Goal: Task Accomplishment & Management: Use online tool/utility

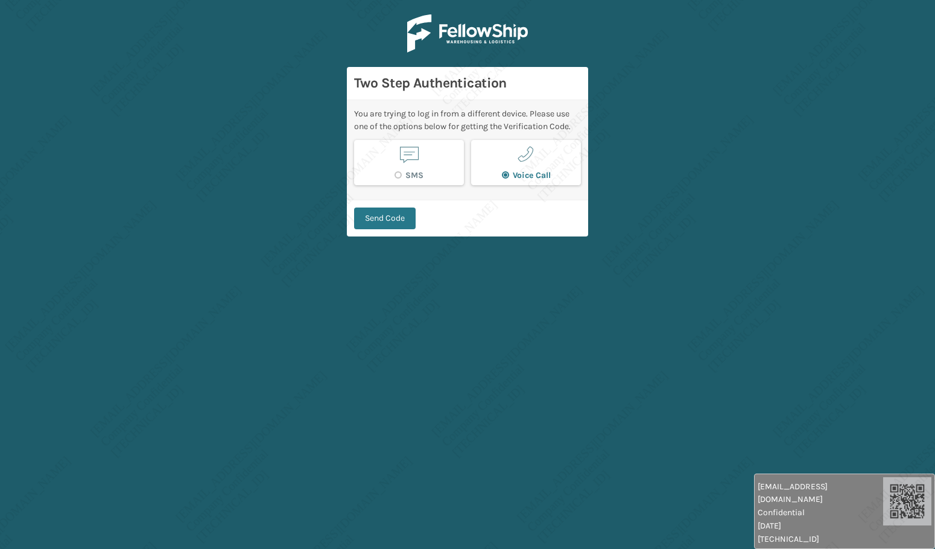
click at [63, 129] on main "Two Step Authentication You are trying to log in from a different device. Pleas…" at bounding box center [467, 274] width 935 height 549
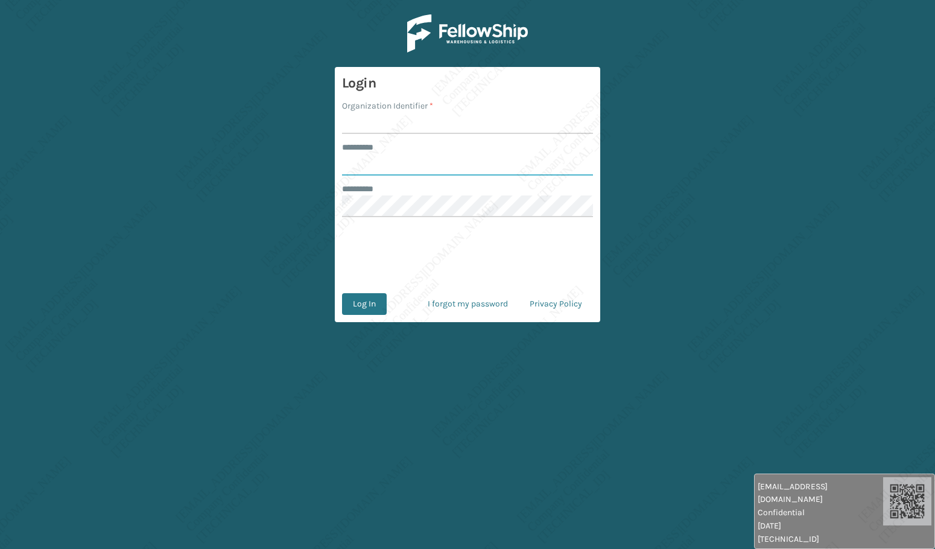
type input "******"
click at [387, 170] on input "******" at bounding box center [467, 165] width 251 height 22
click at [387, 169] on input "******" at bounding box center [467, 165] width 251 height 22
click at [361, 157] on input "******" at bounding box center [467, 165] width 251 height 22
click at [391, 163] on input "******" at bounding box center [467, 165] width 251 height 22
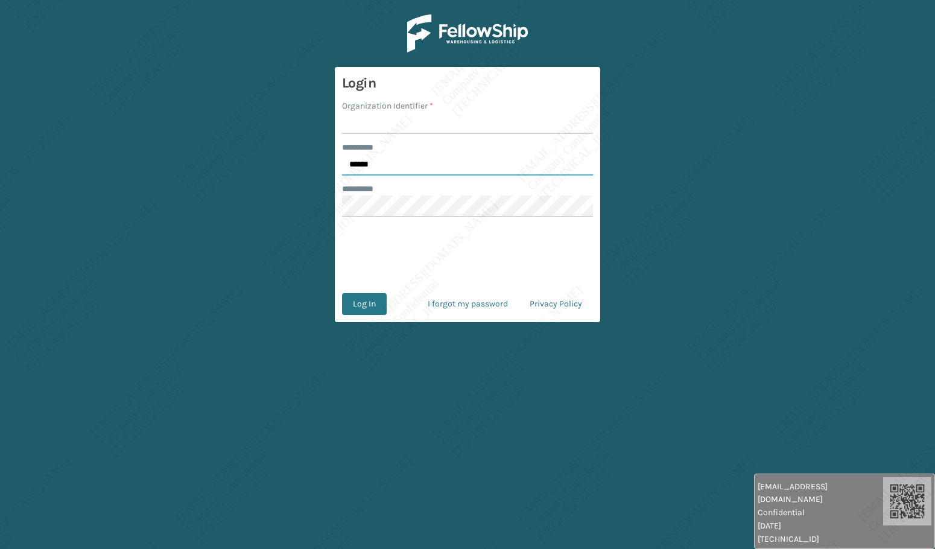
click at [391, 163] on input "******" at bounding box center [467, 165] width 251 height 22
type input "*****"
click at [381, 125] on input "Organization Identifier *" at bounding box center [467, 123] width 251 height 22
type input "[PERSON_NAME]"
click at [360, 311] on button "Log In" at bounding box center [364, 304] width 45 height 22
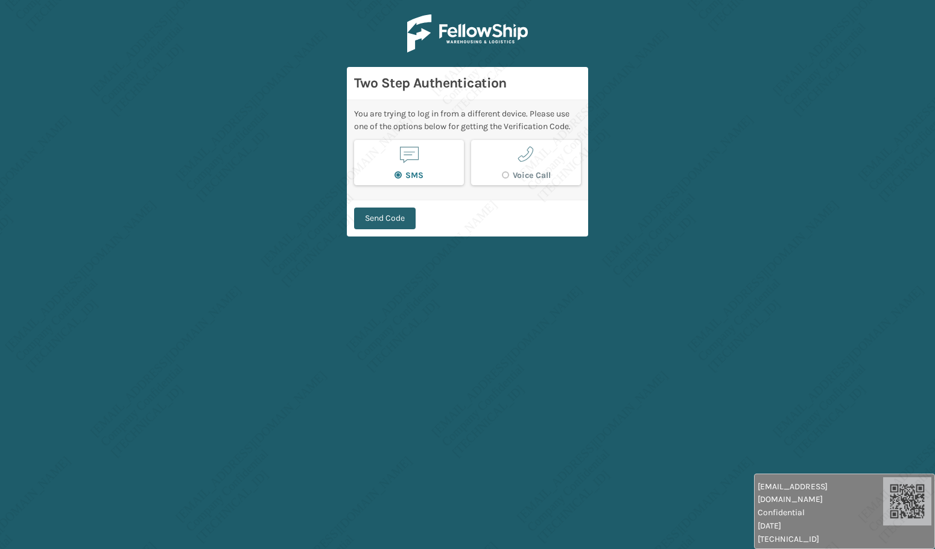
click at [390, 220] on button "Send Code" at bounding box center [385, 219] width 62 height 22
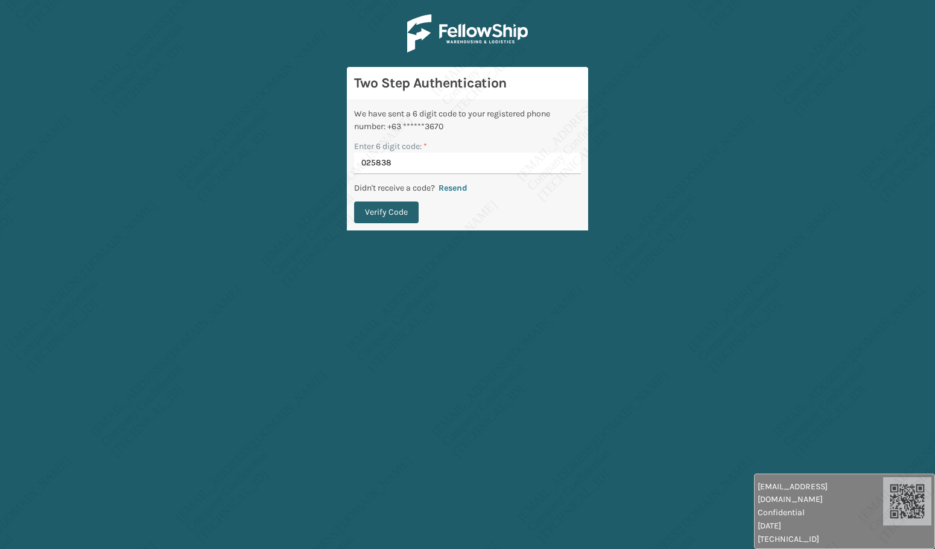
type input "025838"
click at [369, 215] on button "Verify Code" at bounding box center [386, 212] width 65 height 22
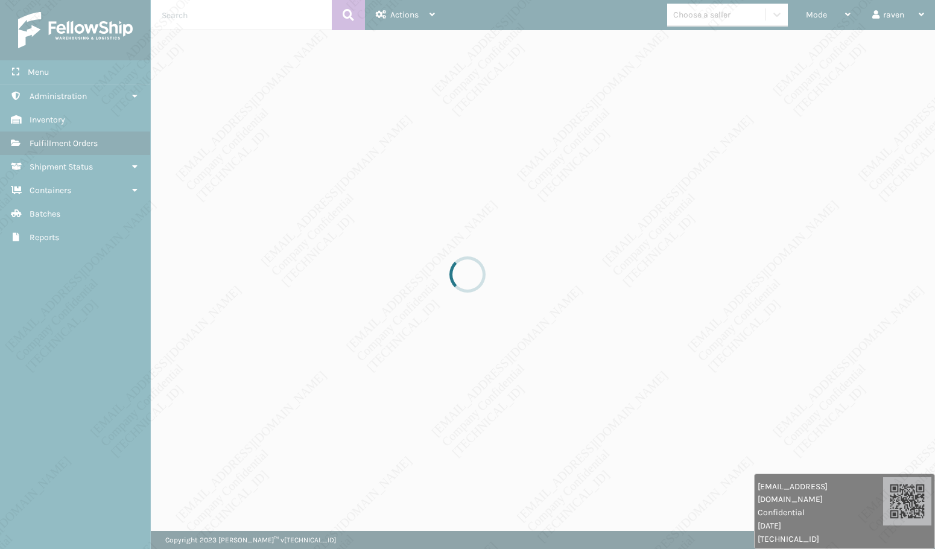
drag, startPoint x: 599, startPoint y: 204, endPoint x: 598, endPoint y: 194, distance: 10.3
click at [598, 197] on div at bounding box center [467, 274] width 935 height 549
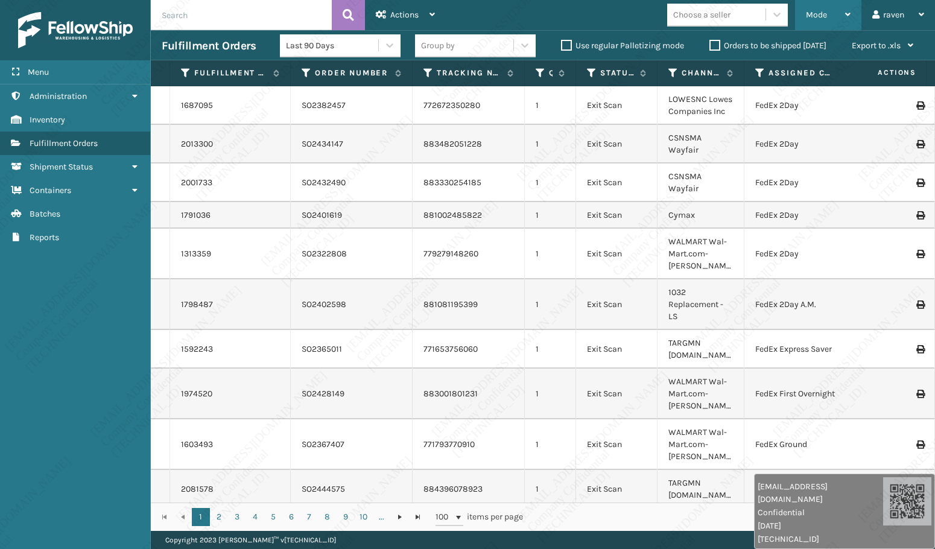
click at [823, 10] on span "Mode" at bounding box center [816, 15] width 21 height 10
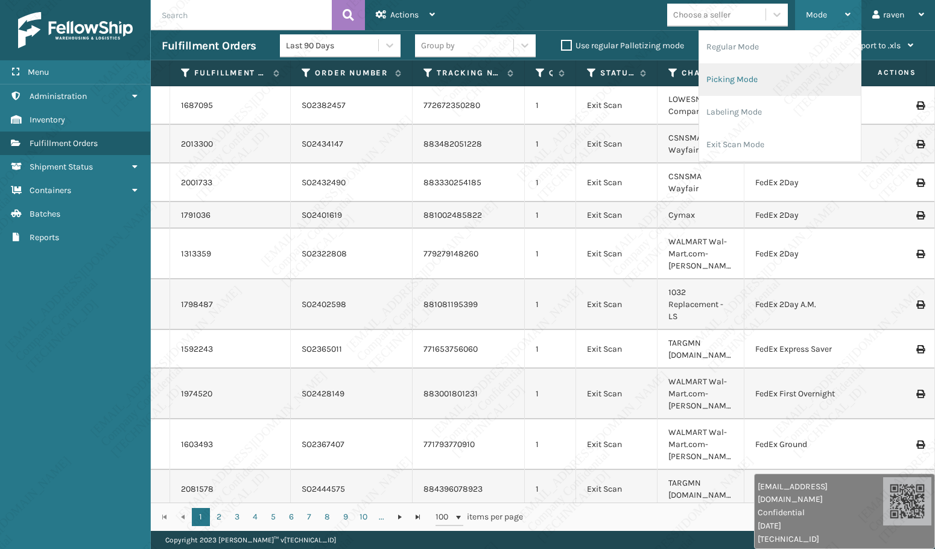
click at [761, 72] on li "Picking Mode" at bounding box center [780, 79] width 162 height 33
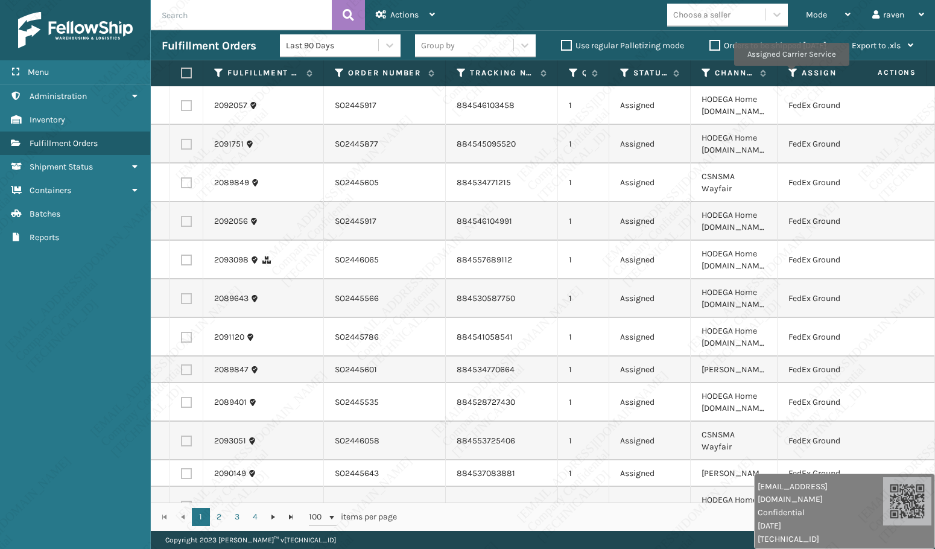
click at [791, 74] on icon at bounding box center [793, 73] width 10 height 11
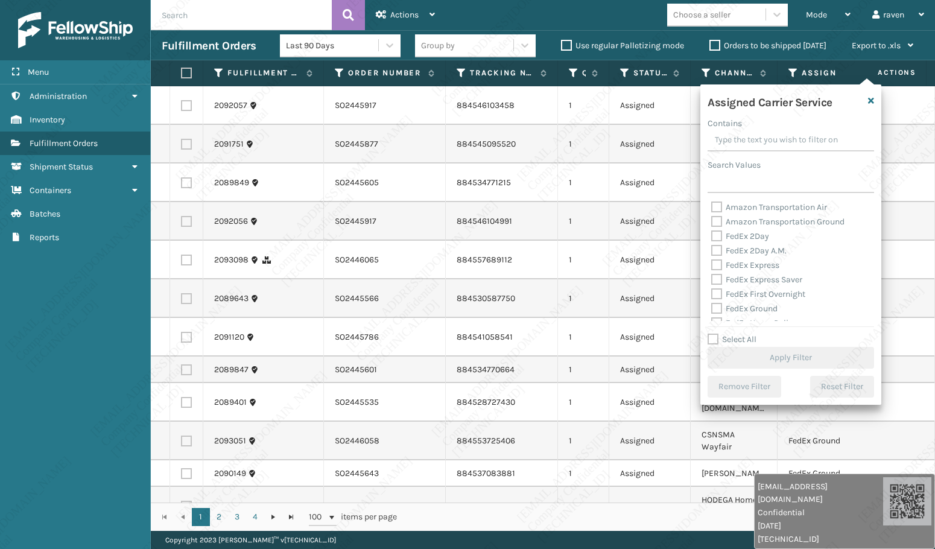
click at [745, 204] on label "Amazon Transportation Air" at bounding box center [769, 207] width 116 height 10
click at [712, 204] on input "Amazon Transportation Air" at bounding box center [711, 204] width 1 height 8
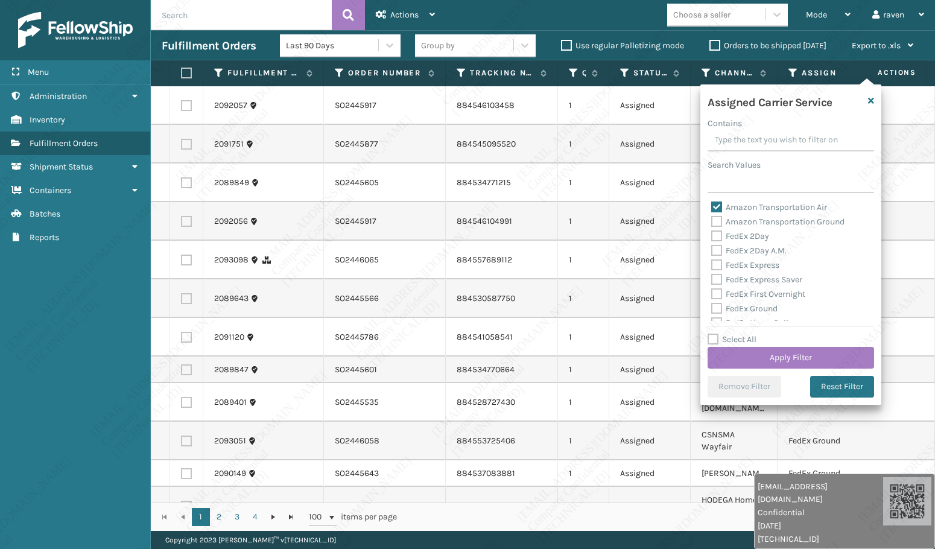
click at [741, 209] on label "Amazon Transportation Air" at bounding box center [769, 207] width 116 height 10
click at [712, 208] on input "Amazon Transportation Air" at bounding box center [711, 204] width 1 height 8
checkbox input "false"
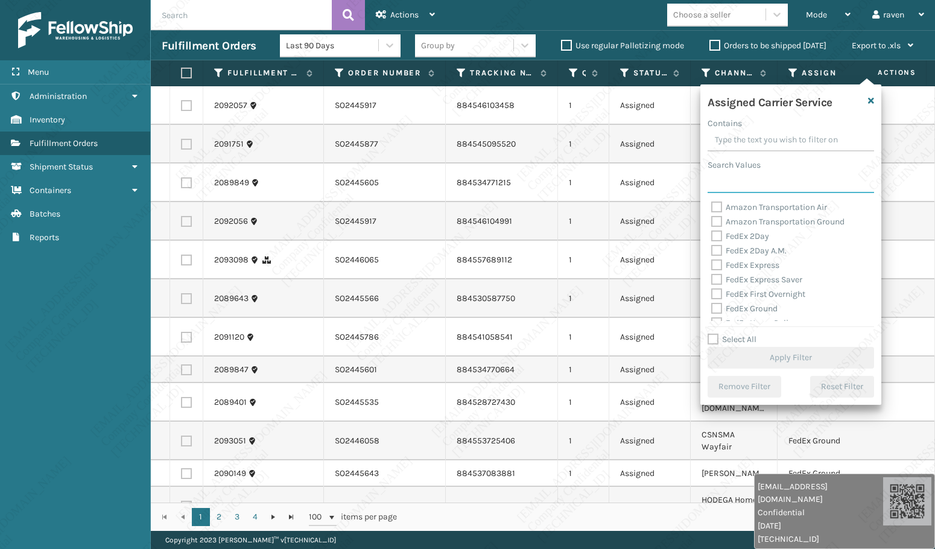
click at [746, 189] on input "Search Values" at bounding box center [791, 182] width 166 height 22
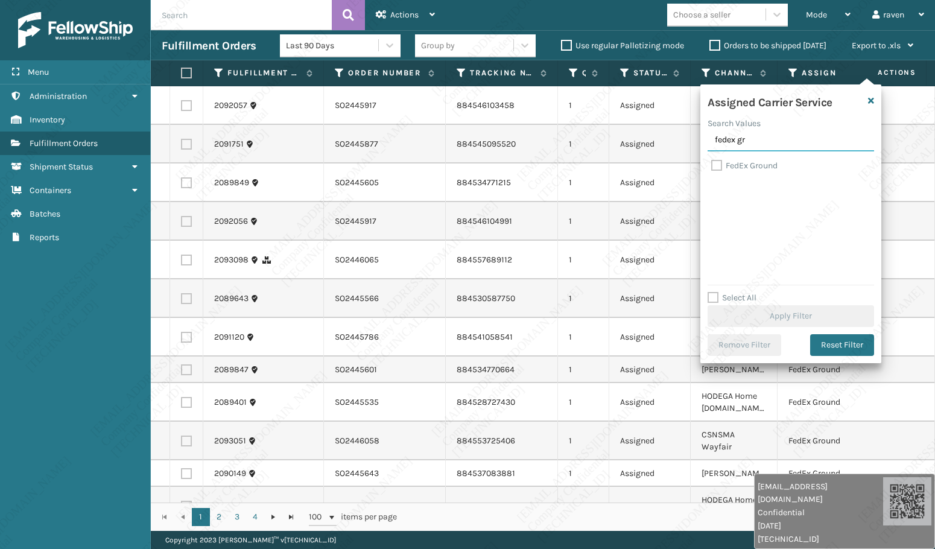
type input "fedex gr"
click at [752, 166] on label "FedEx Ground" at bounding box center [744, 165] width 66 height 10
click at [712, 166] on input "FedEx Ground" at bounding box center [711, 163] width 1 height 8
checkbox input "true"
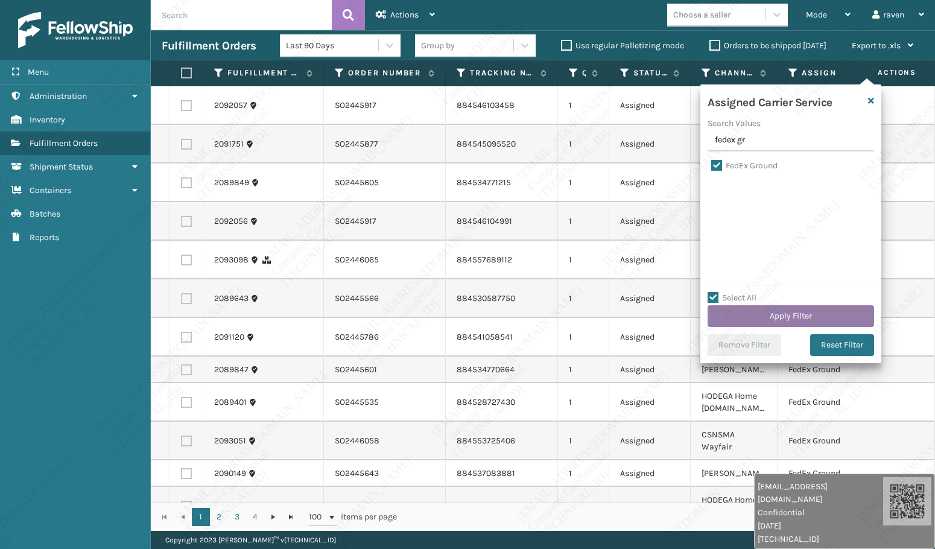
click at [811, 315] on button "Apply Filter" at bounding box center [791, 316] width 166 height 22
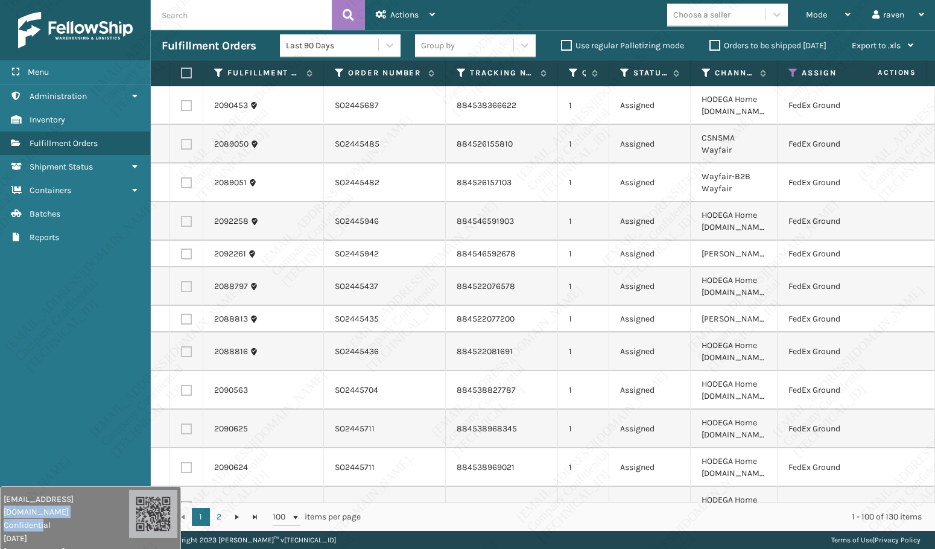
drag, startPoint x: 812, startPoint y: 505, endPoint x: 92, endPoint y: 492, distance: 720.3
click at [52, 505] on span "[EMAIL_ADDRESS][DOMAIN_NAME]" at bounding box center [66, 505] width 125 height 25
click at [188, 71] on label at bounding box center [184, 73] width 7 height 11
click at [182, 71] on input "checkbox" at bounding box center [181, 73] width 1 height 8
checkbox input "true"
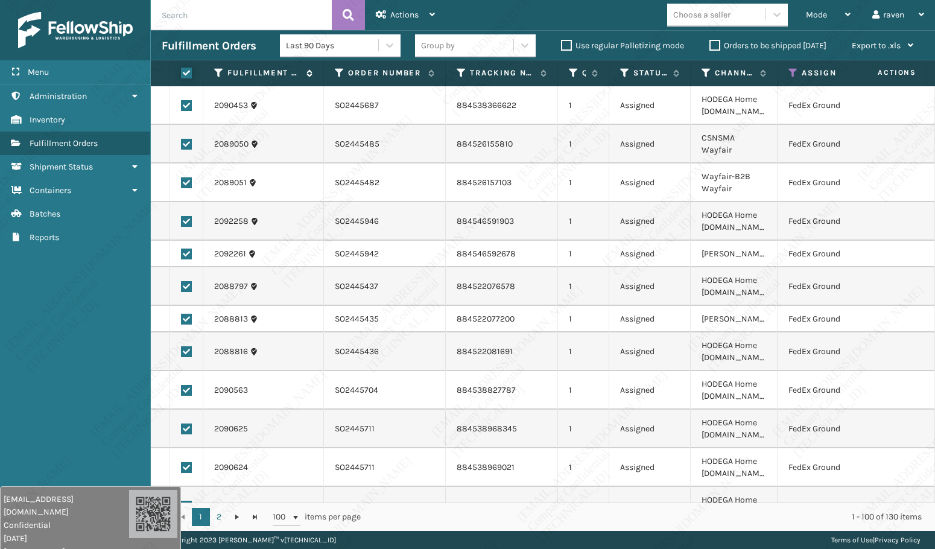
checkbox input "true"
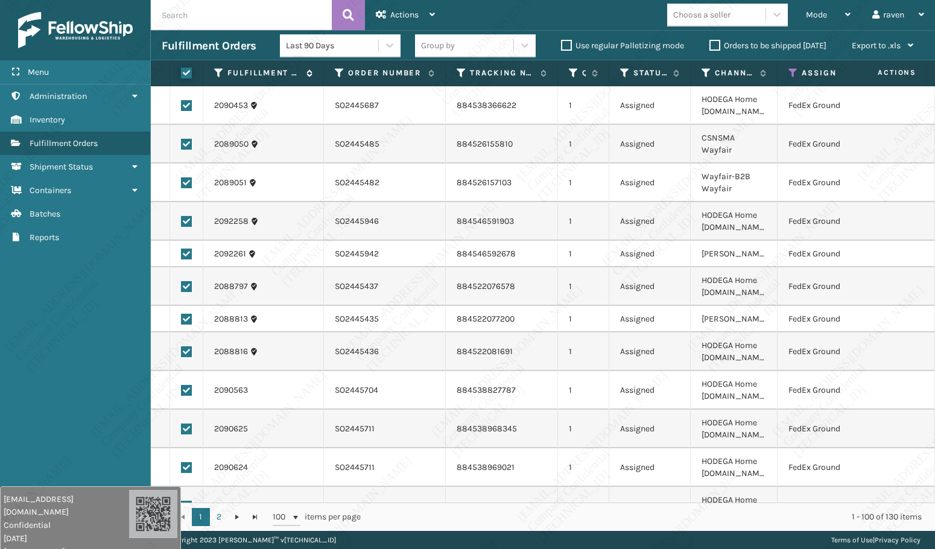
checkbox input "true"
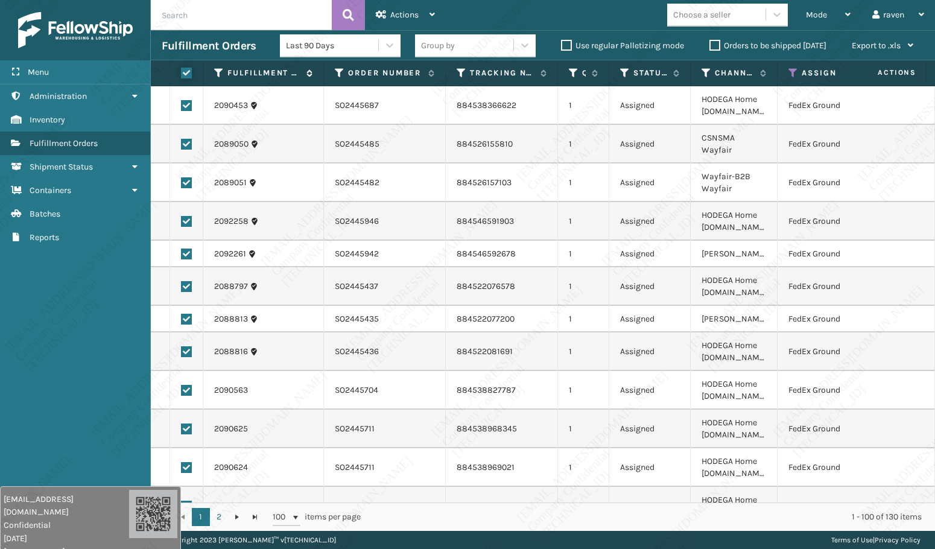
checkbox input "true"
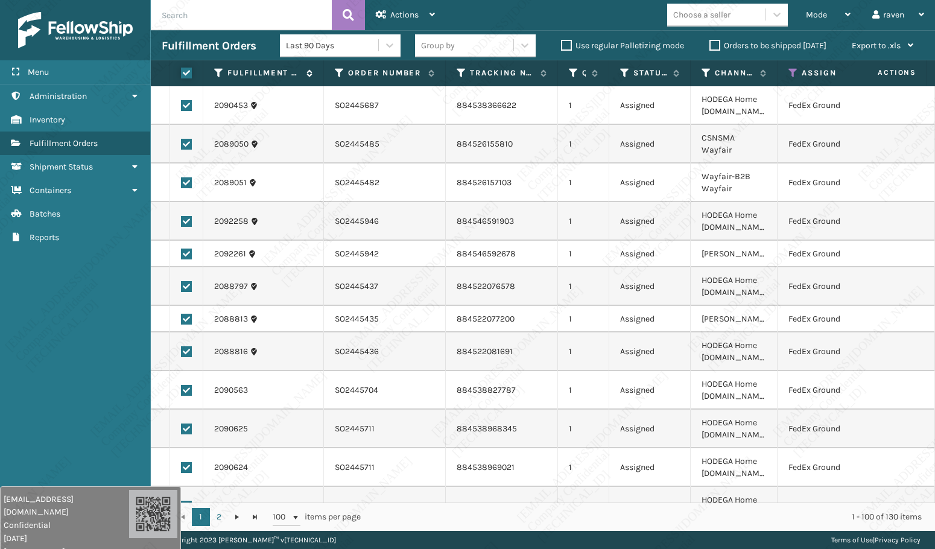
checkbox input "true"
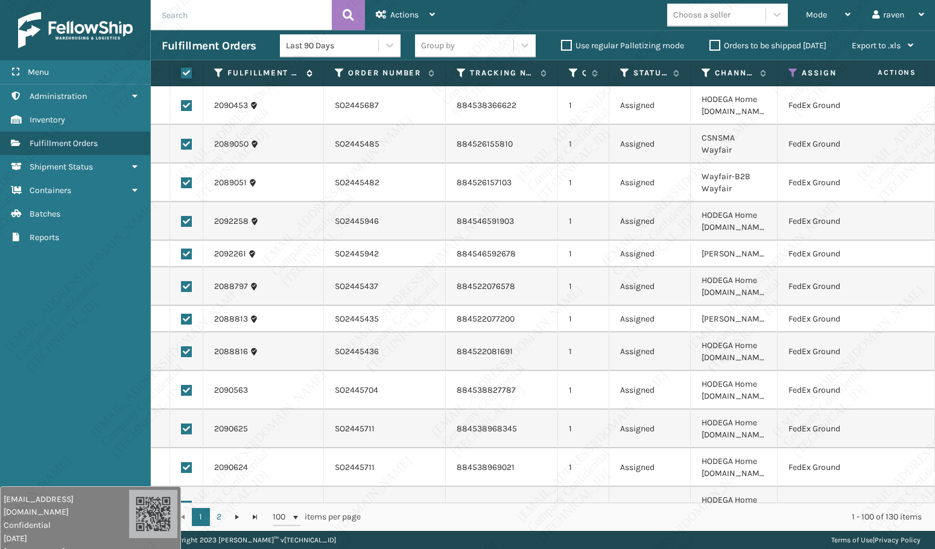
checkbox input "true"
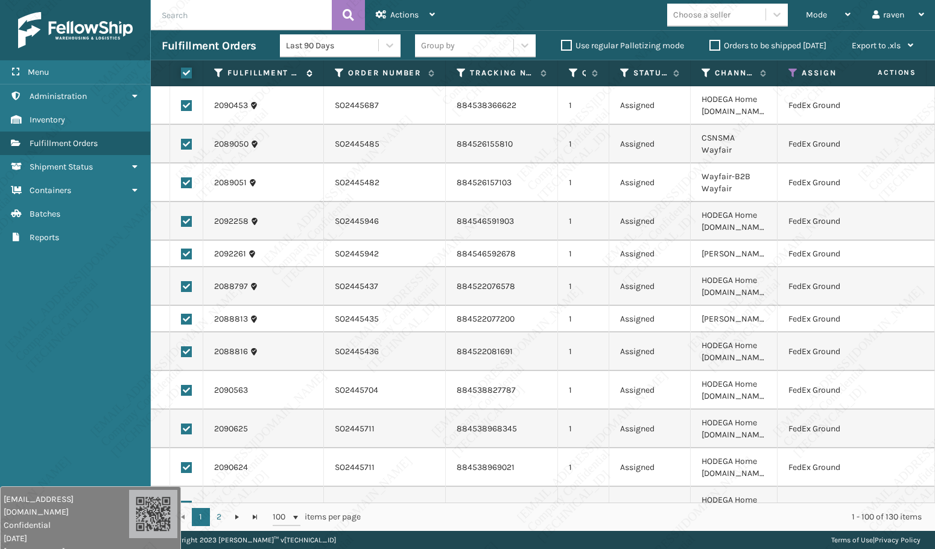
checkbox input "true"
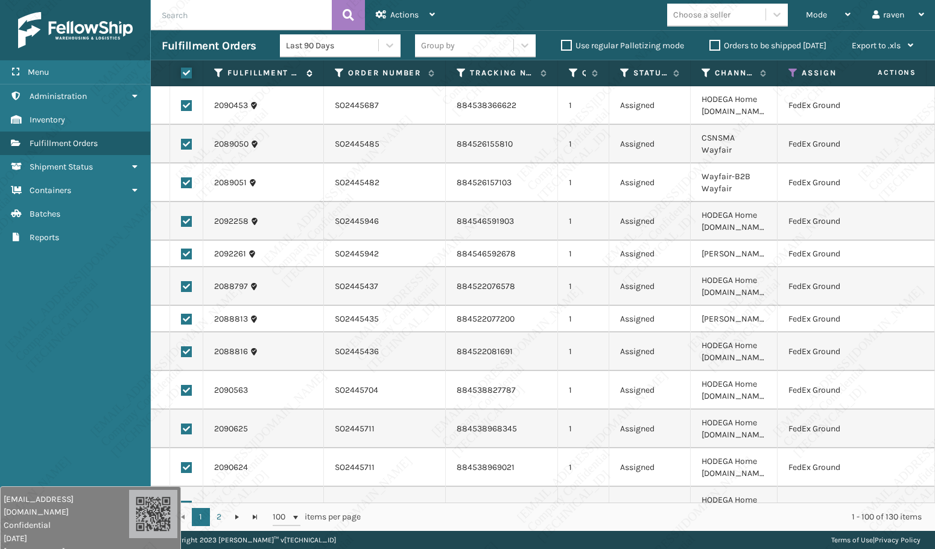
checkbox input "true"
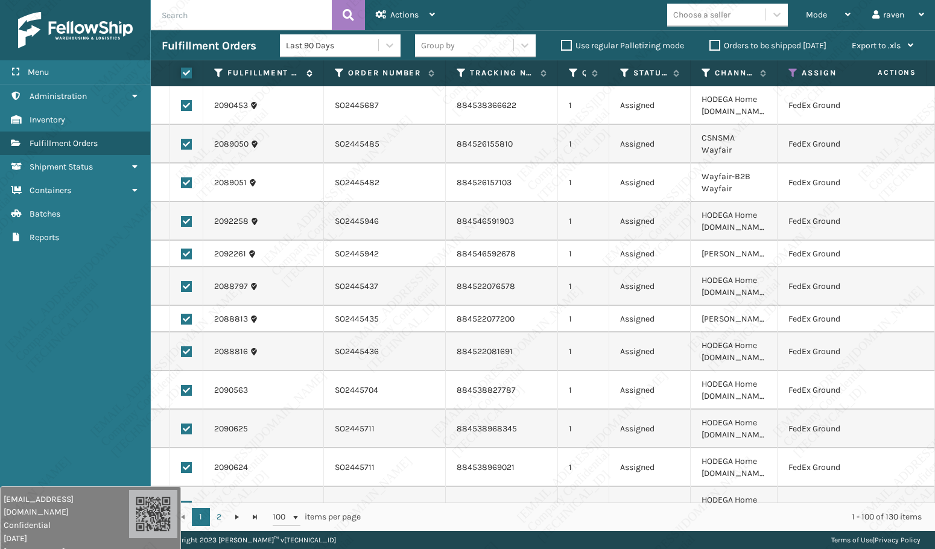
checkbox input "true"
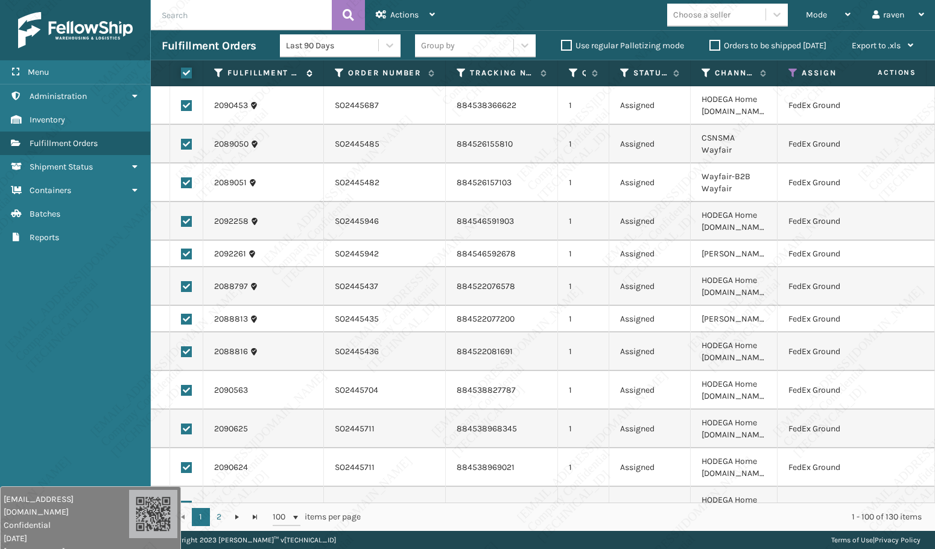
checkbox input "true"
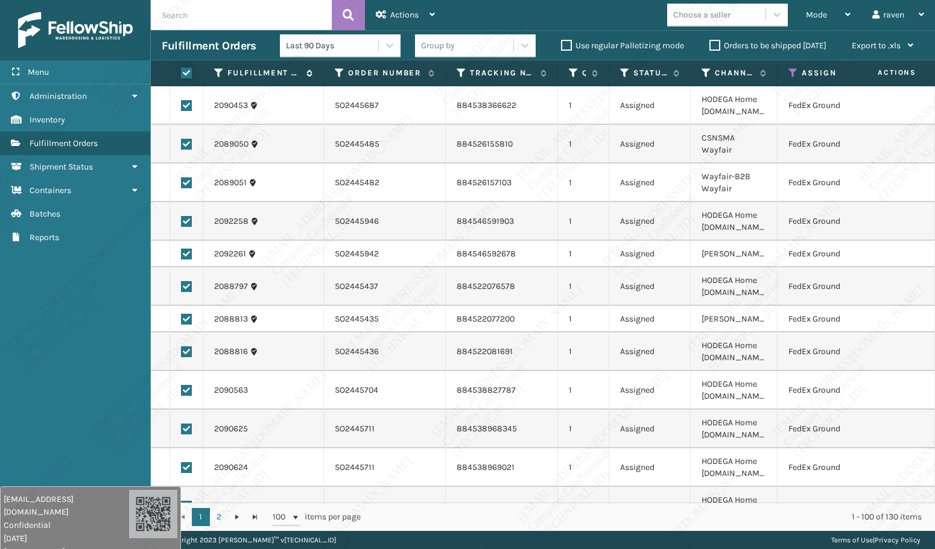
checkbox input "true"
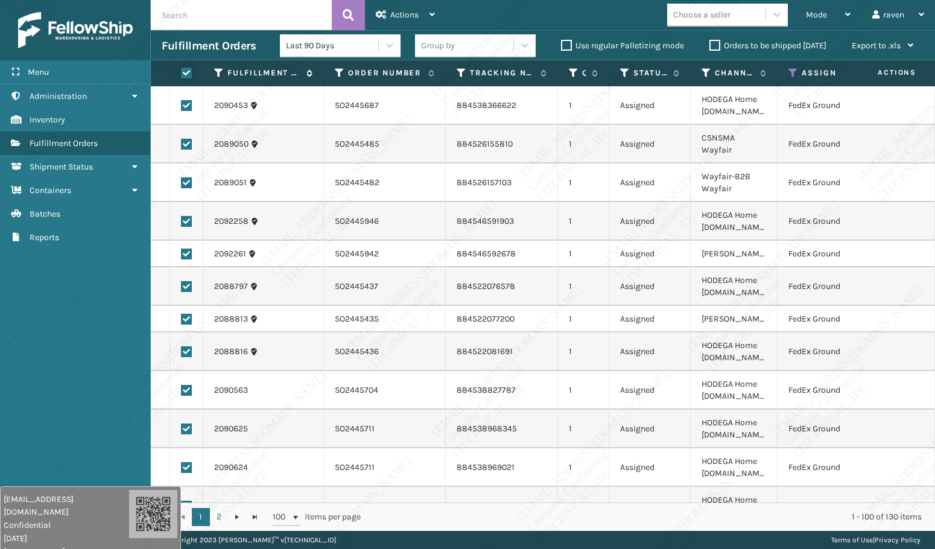
checkbox input "true"
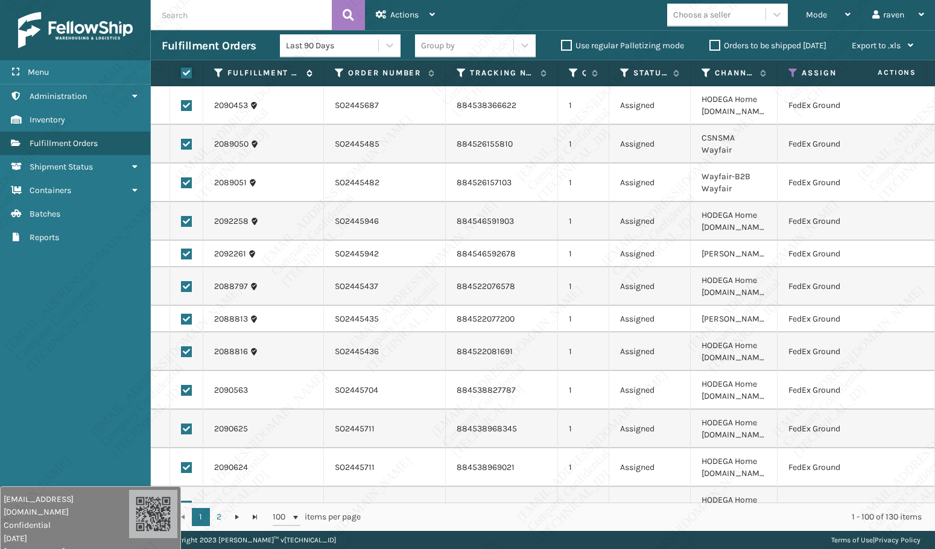
checkbox input "true"
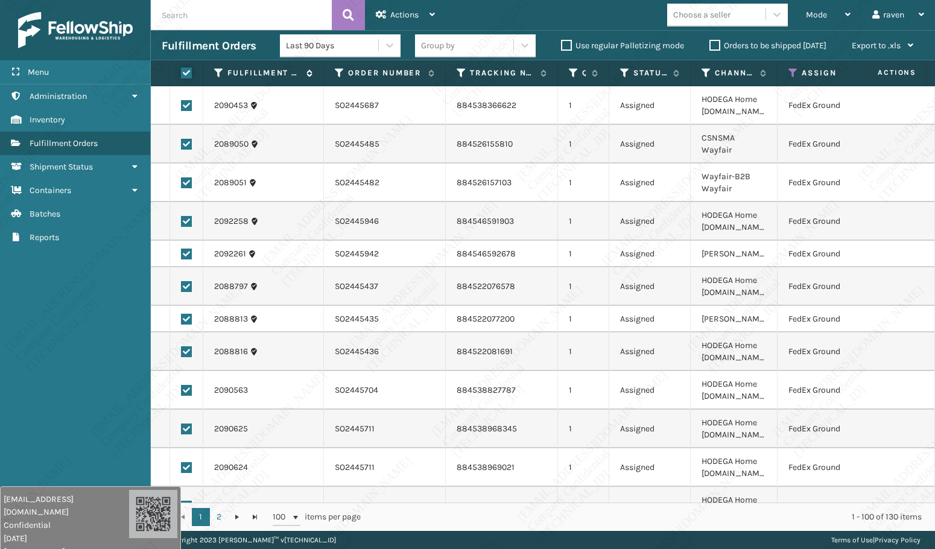
checkbox input "true"
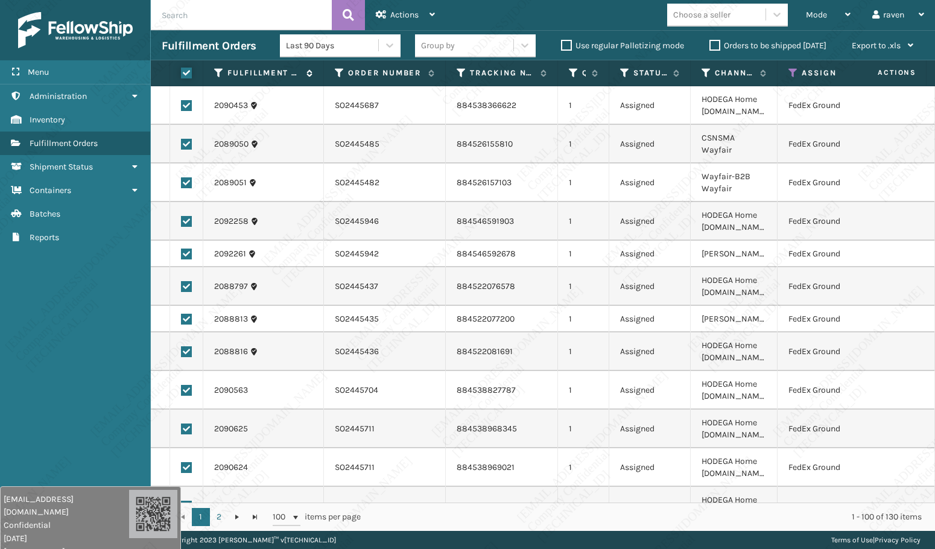
checkbox input "true"
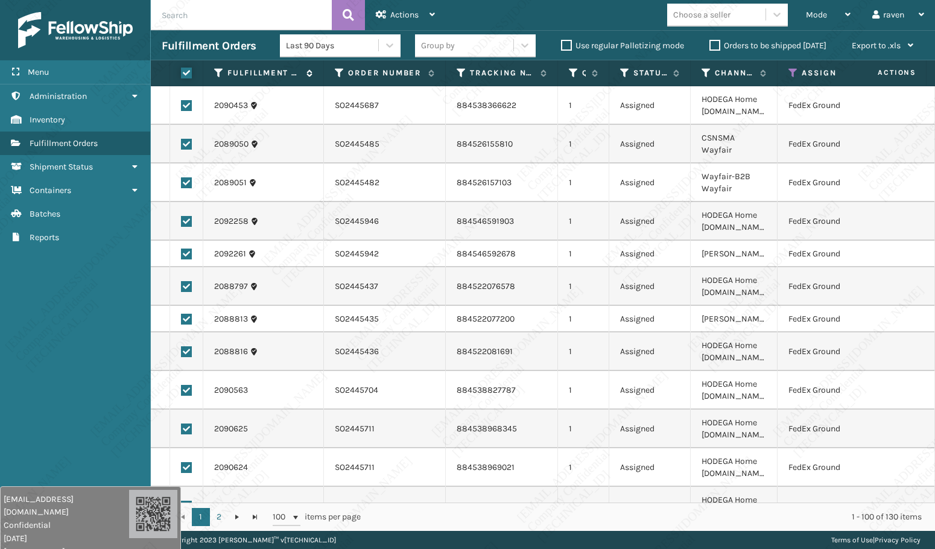
checkbox input "true"
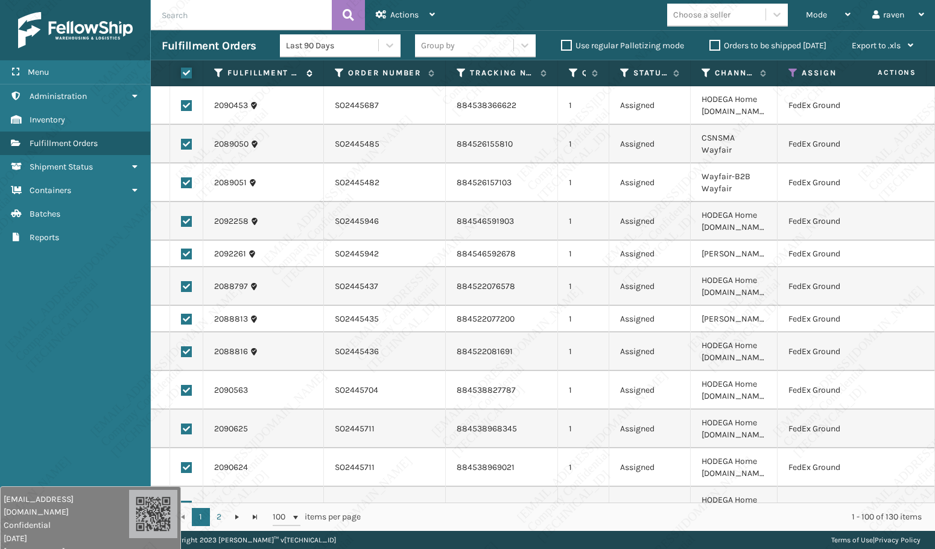
checkbox input "true"
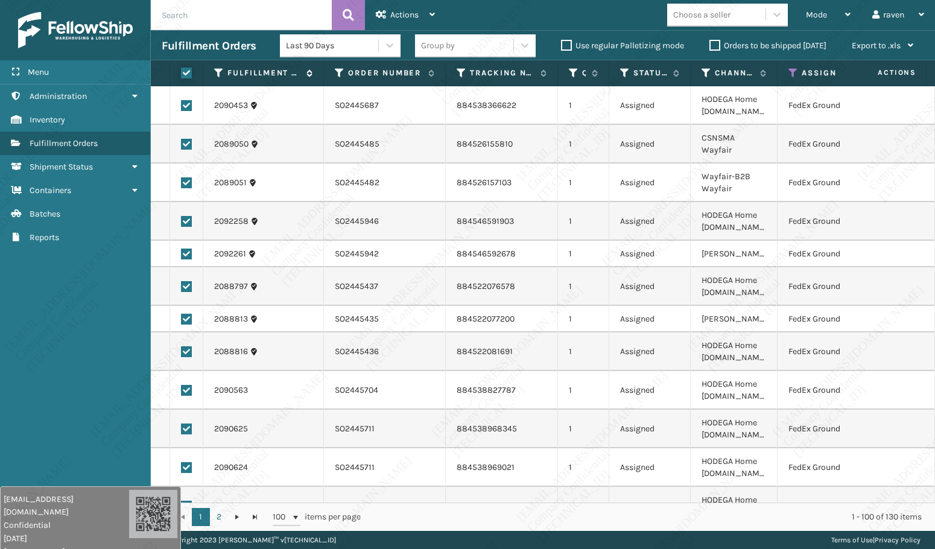
checkbox input "true"
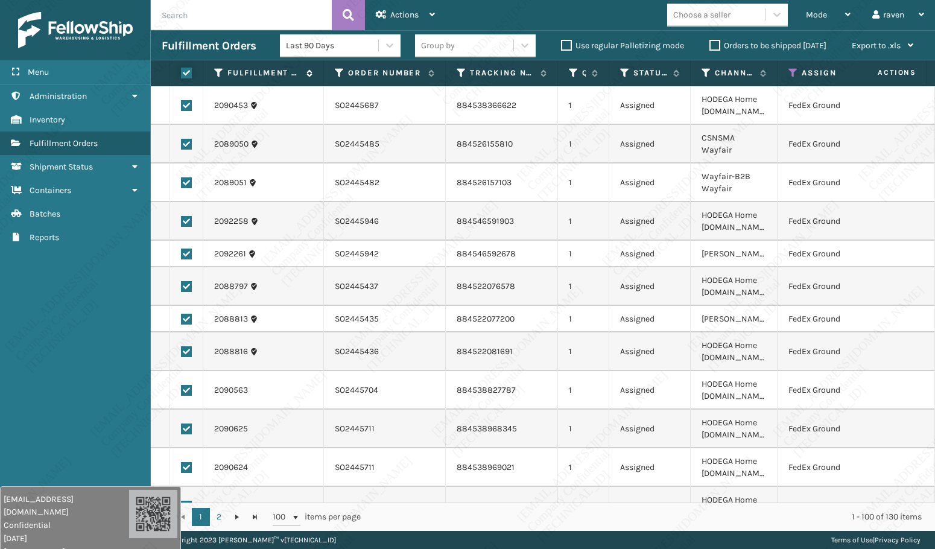
checkbox input "true"
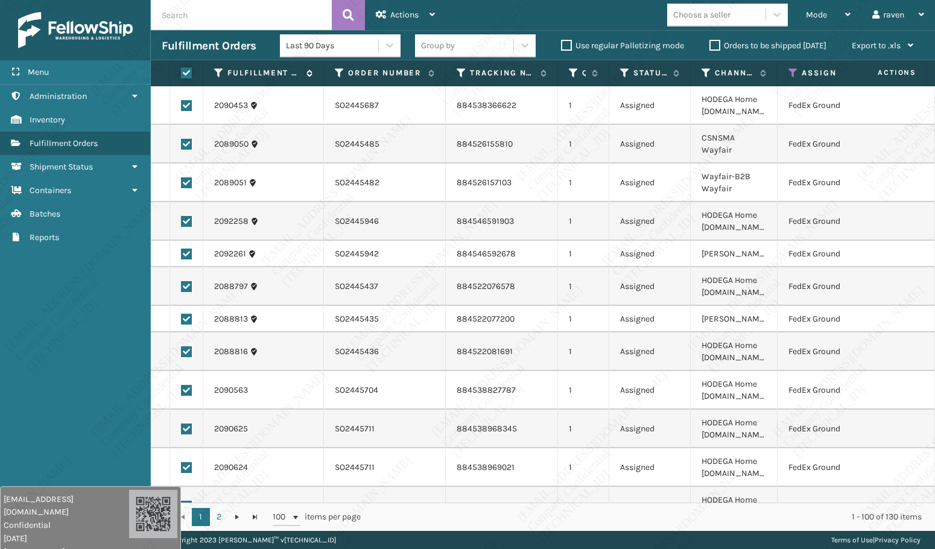
checkbox input "true"
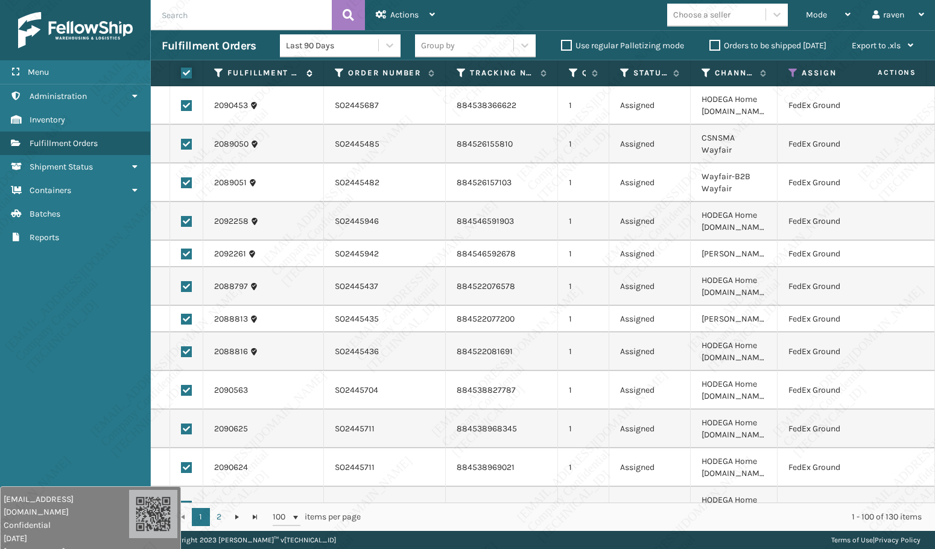
checkbox input "true"
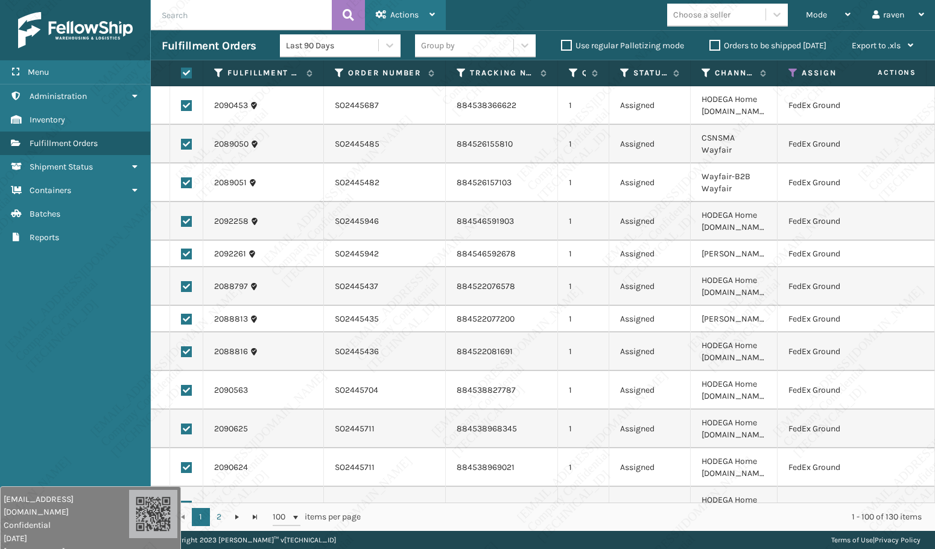
click at [385, 7] on div "Actions" at bounding box center [405, 15] width 59 height 30
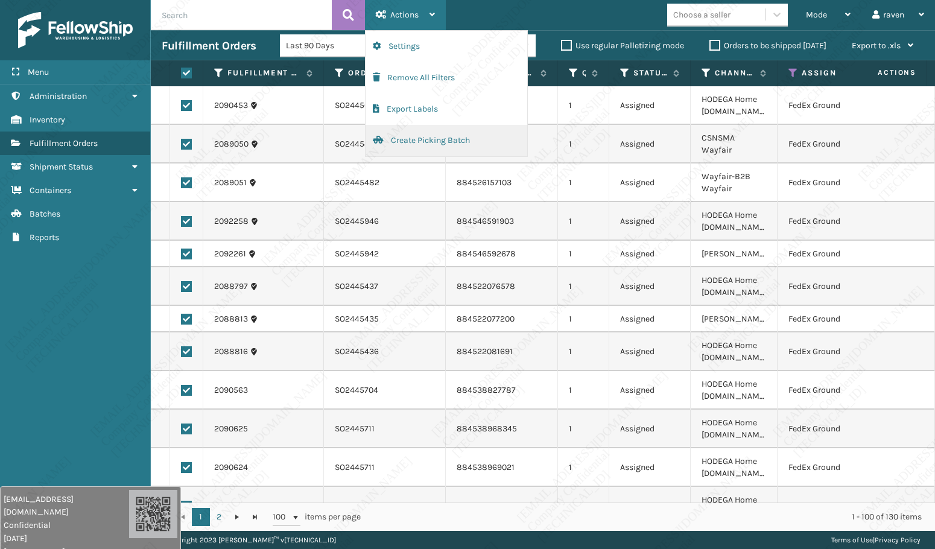
click at [401, 142] on button "Create Picking Batch" at bounding box center [447, 140] width 162 height 31
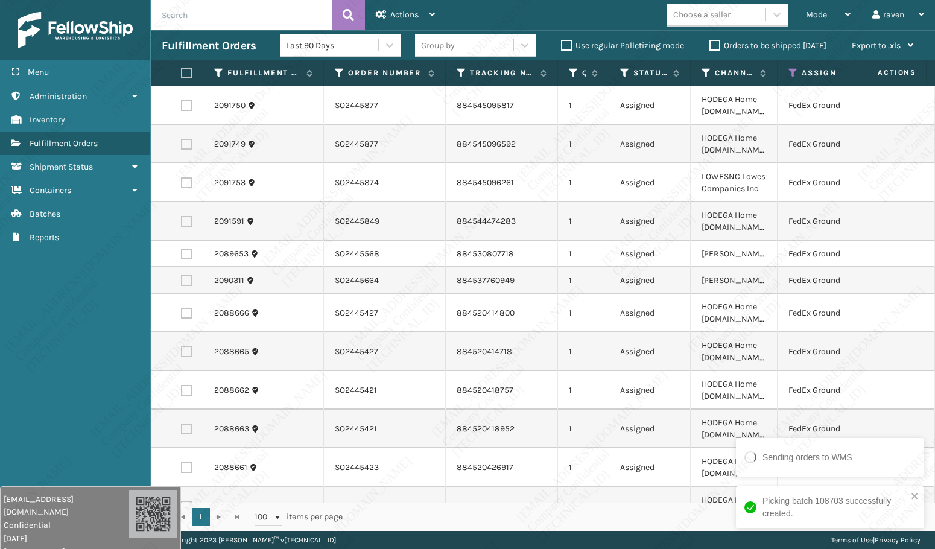
click at [185, 74] on label at bounding box center [184, 73] width 7 height 11
click at [182, 74] on input "checkbox" at bounding box center [181, 73] width 1 height 8
checkbox input "true"
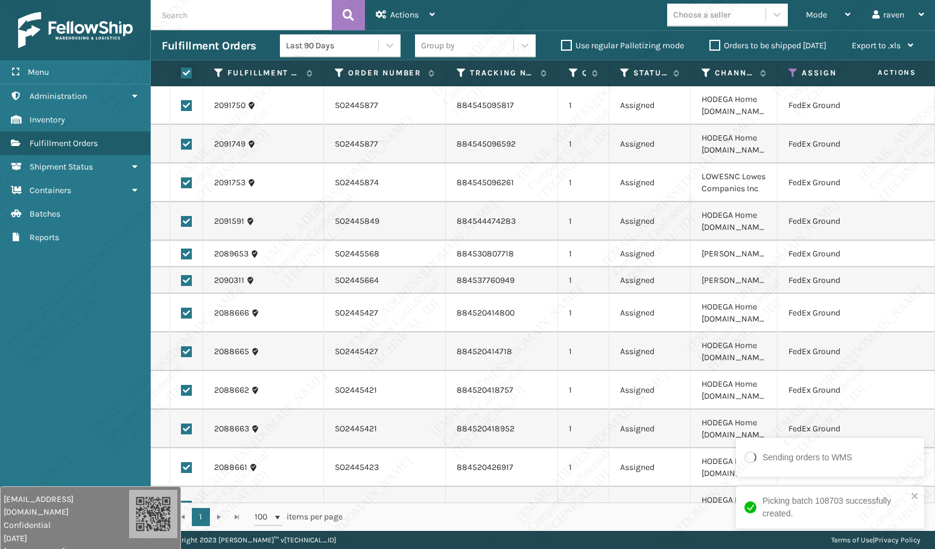
checkbox input "true"
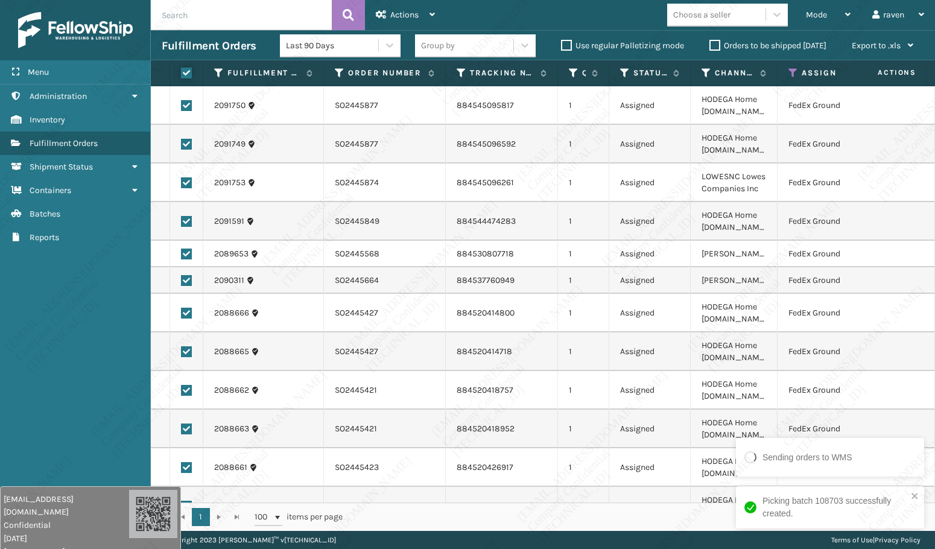
checkbox input "true"
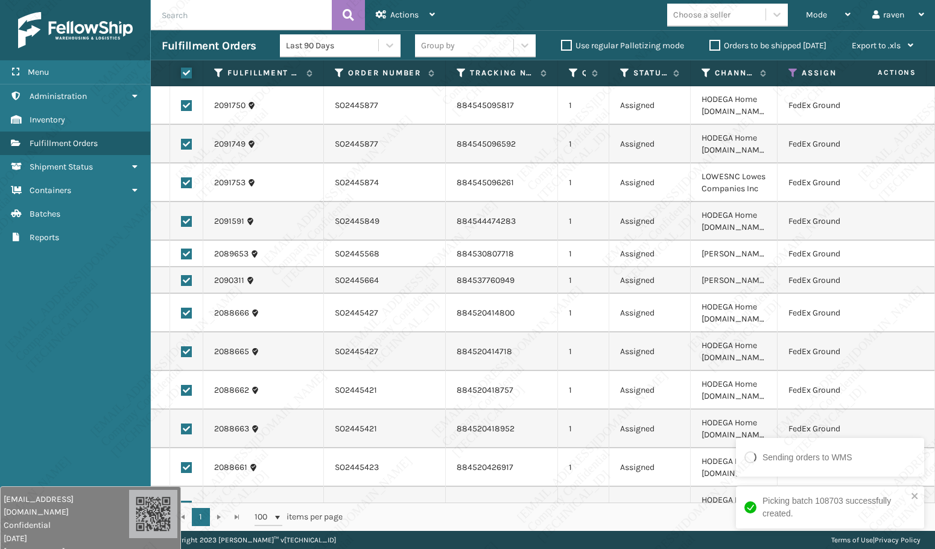
checkbox input "true"
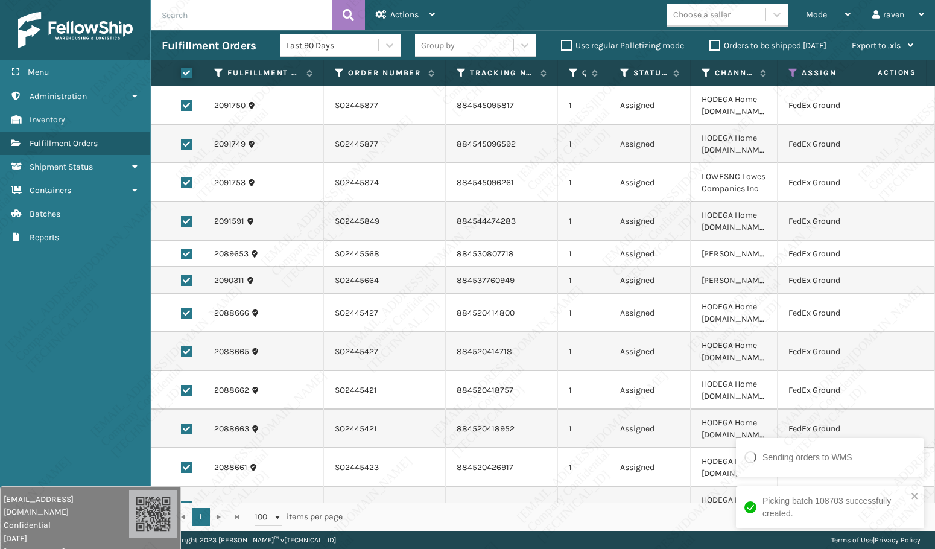
checkbox input "true"
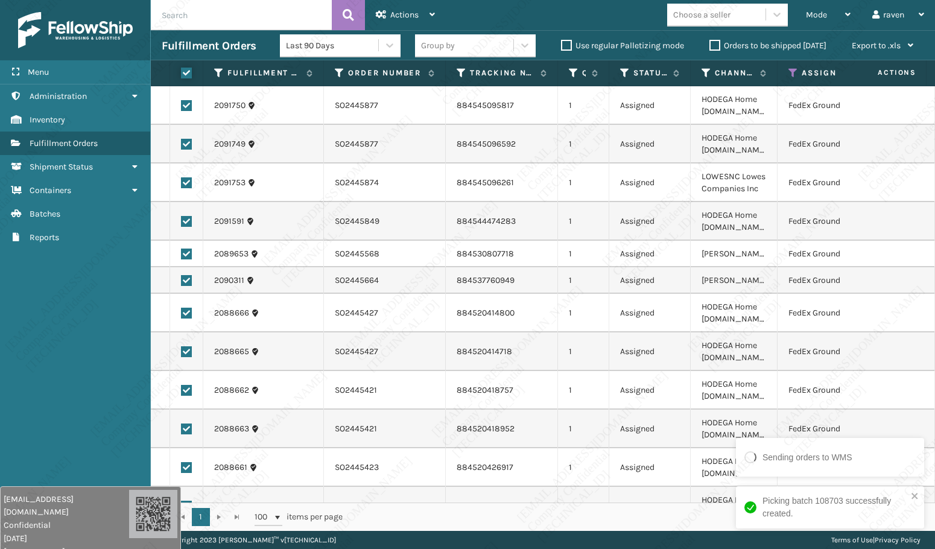
checkbox input "true"
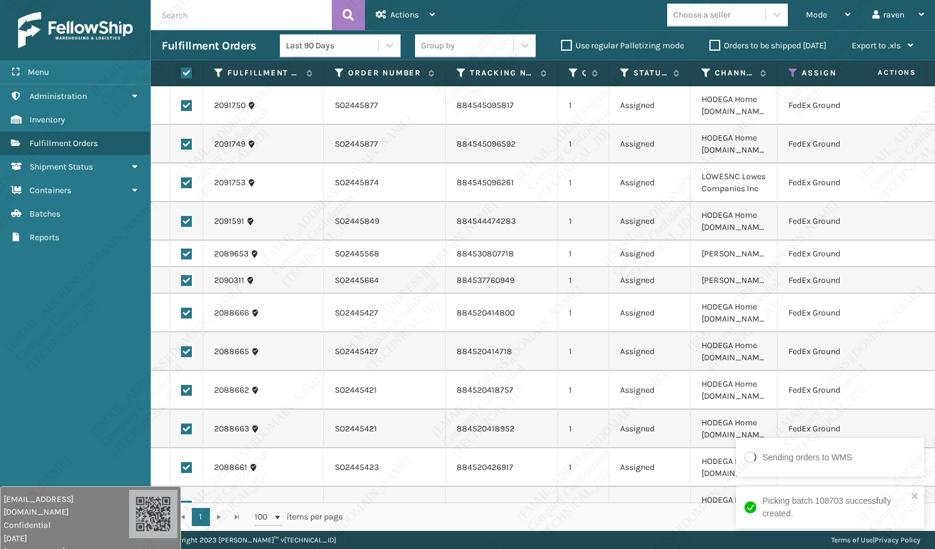
checkbox input "true"
click at [419, 11] on div "Actions" at bounding box center [405, 15] width 59 height 30
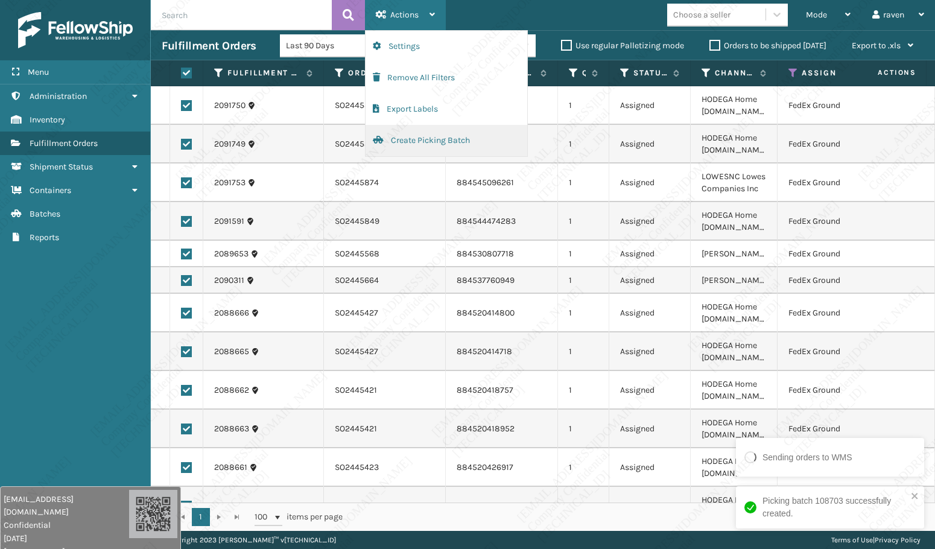
click at [402, 136] on button "Create Picking Batch" at bounding box center [447, 140] width 162 height 31
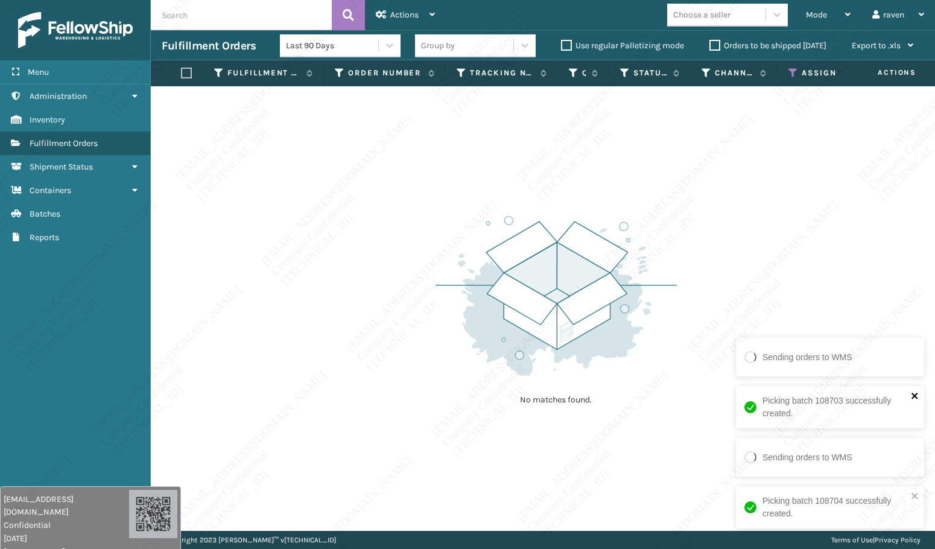
drag, startPoint x: 917, startPoint y: 397, endPoint x: 915, endPoint y: 425, distance: 28.4
click at [917, 399] on icon "close" at bounding box center [915, 396] width 8 height 10
click at [918, 493] on icon "close" at bounding box center [915, 496] width 8 height 10
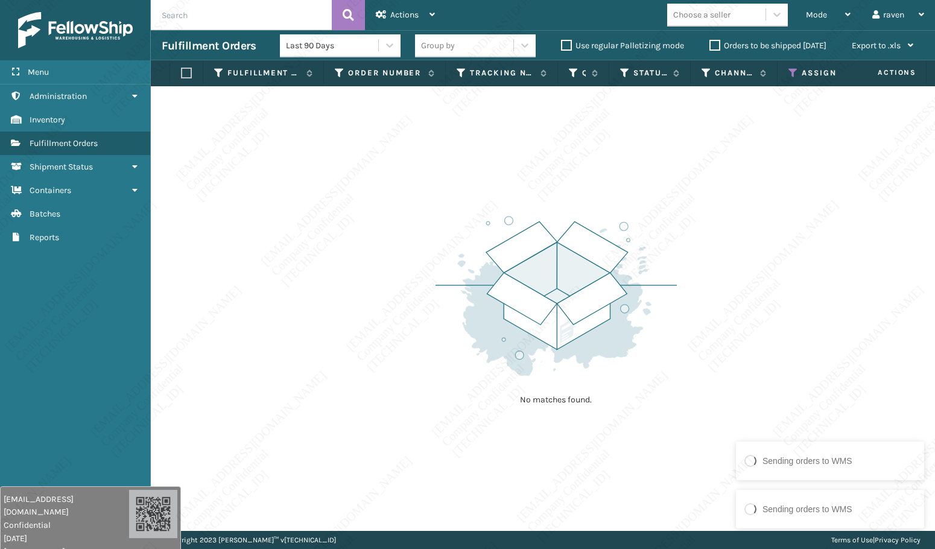
click at [793, 73] on icon at bounding box center [793, 73] width 10 height 11
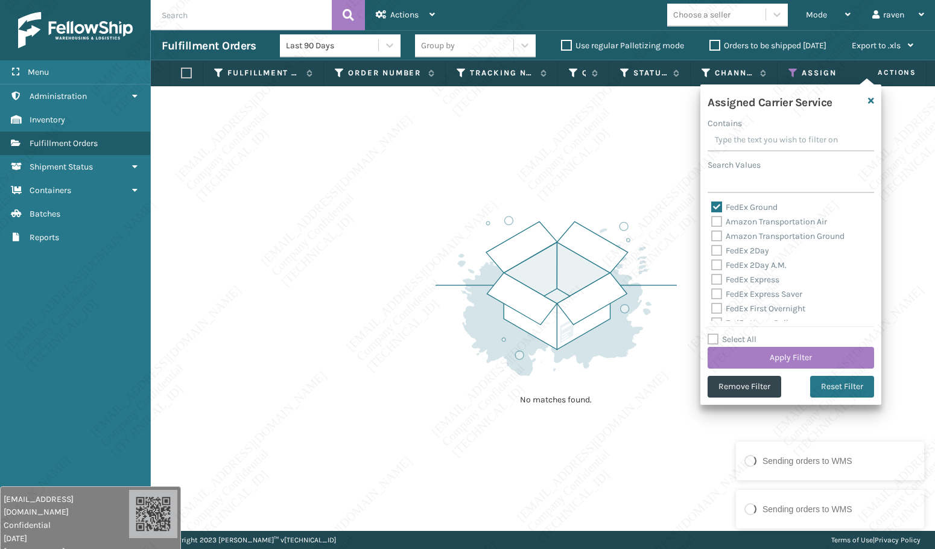
click at [737, 206] on label "FedEx Ground" at bounding box center [744, 207] width 66 height 10
click at [712, 206] on input "FedEx Ground" at bounding box center [711, 204] width 1 height 8
checkbox input "false"
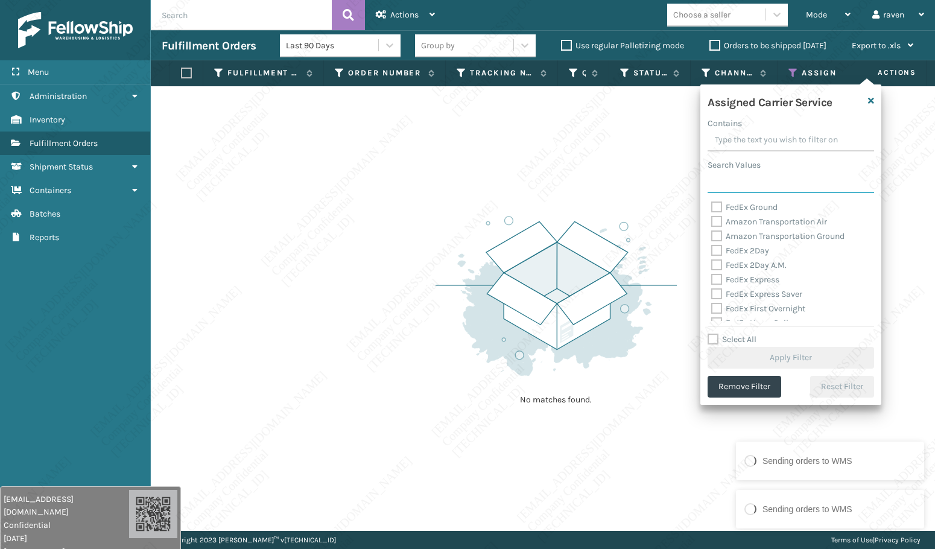
click at [745, 183] on input "Search Values" at bounding box center [791, 182] width 166 height 22
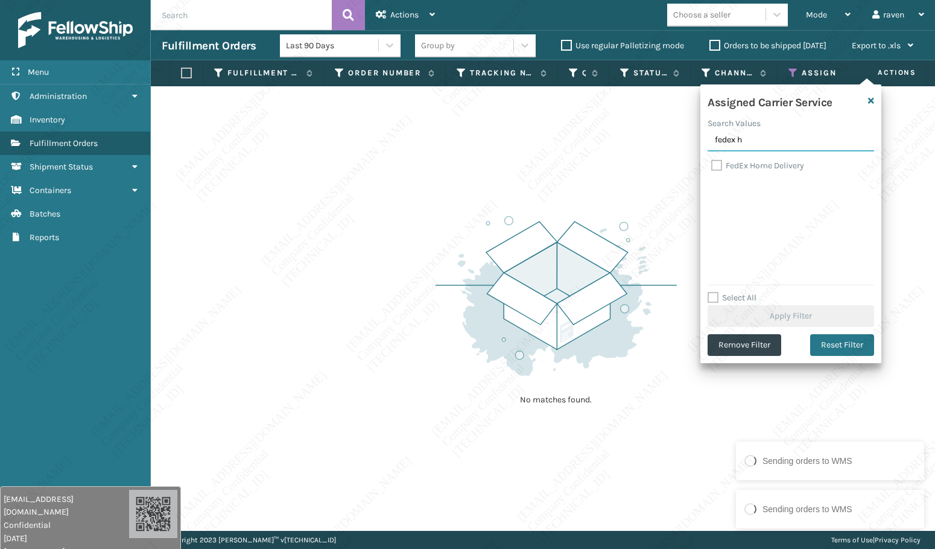
type input "fedex h"
click at [754, 164] on label "FedEx Home Delivery" at bounding box center [757, 165] width 93 height 10
click at [712, 164] on input "FedEx Home Delivery" at bounding box center [711, 163] width 1 height 8
checkbox input "true"
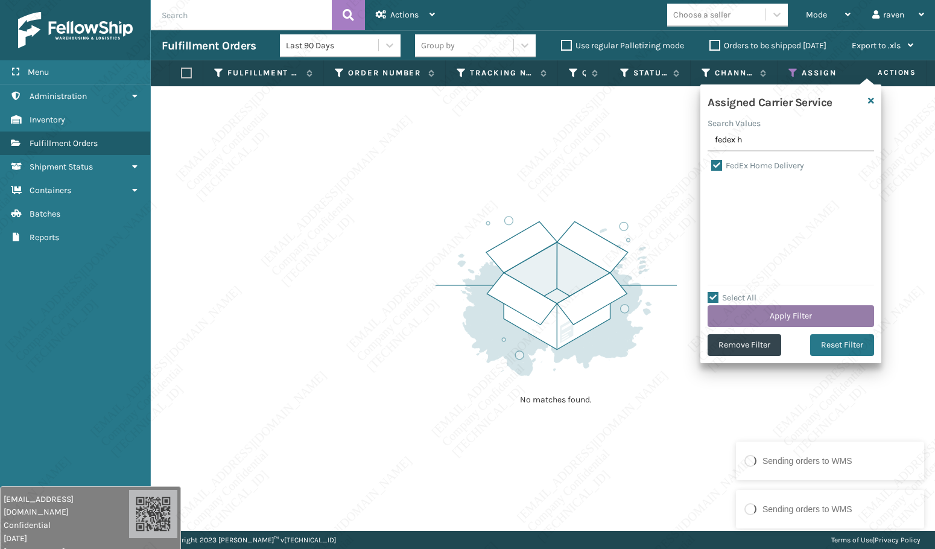
click at [800, 306] on button "Apply Filter" at bounding box center [791, 316] width 166 height 22
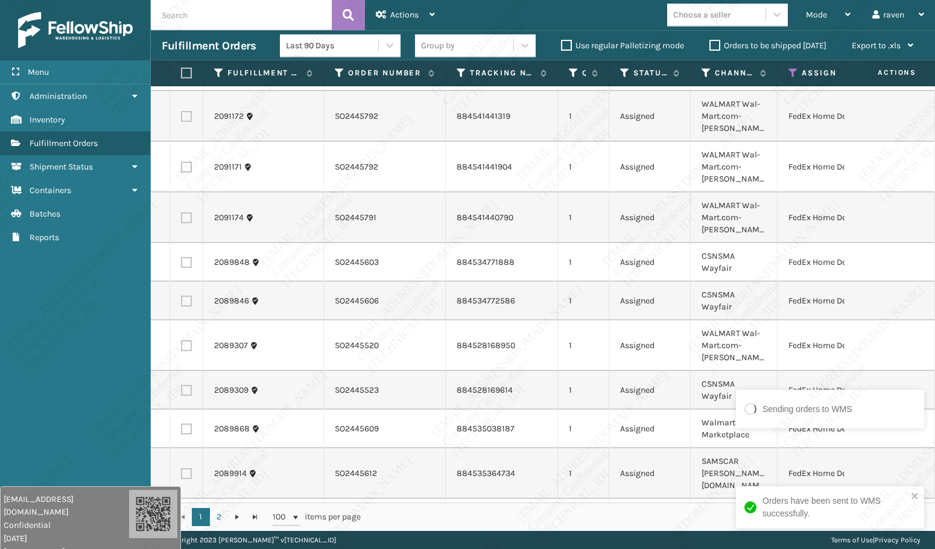
scroll to position [2292, 0]
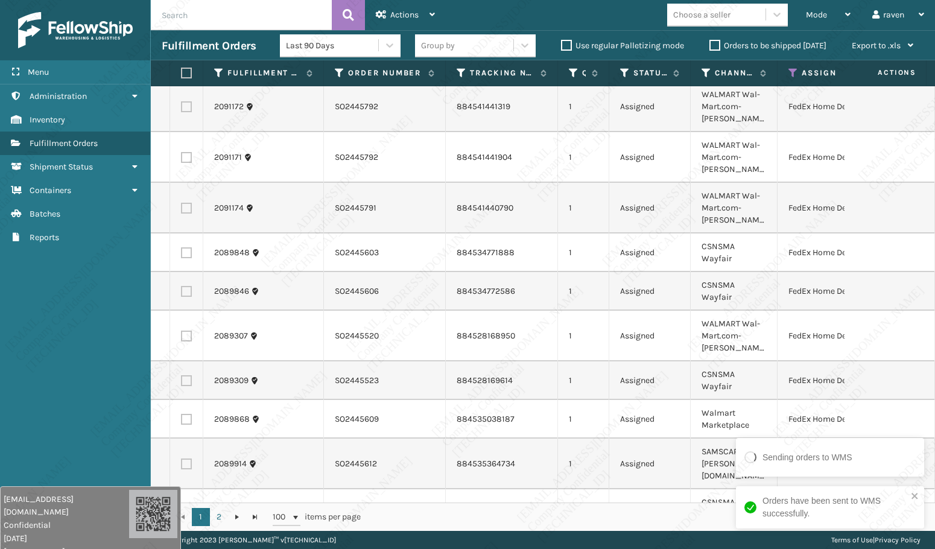
click at [920, 497] on div "Orders have been sent to WMS successfully." at bounding box center [830, 507] width 188 height 42
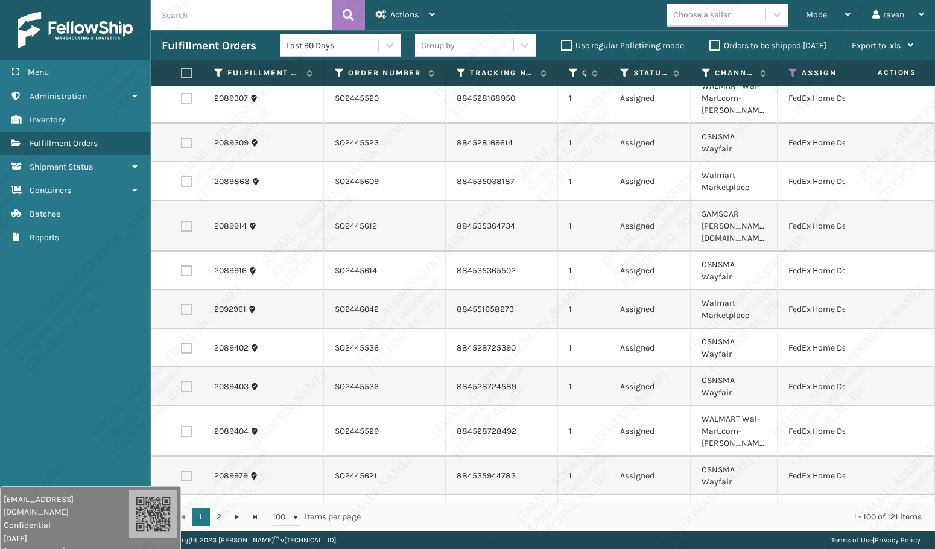
scroll to position [2533, 0]
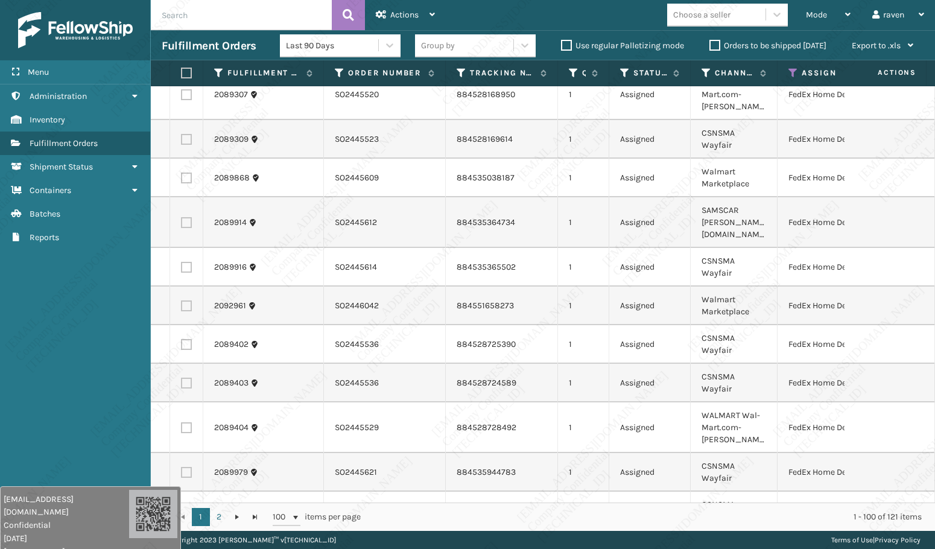
click at [185, 71] on label at bounding box center [184, 73] width 7 height 11
click at [182, 71] on input "checkbox" at bounding box center [181, 73] width 1 height 8
checkbox input "true"
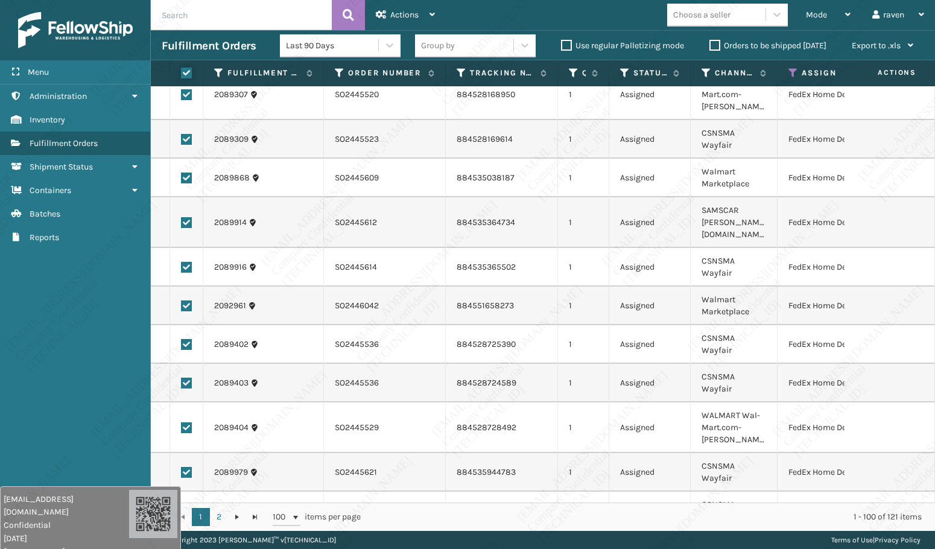
checkbox input "true"
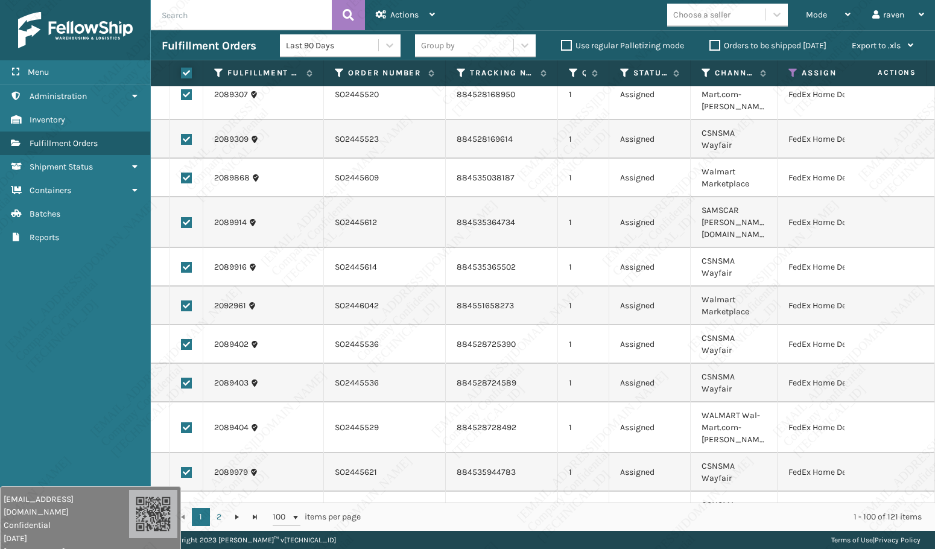
checkbox input "true"
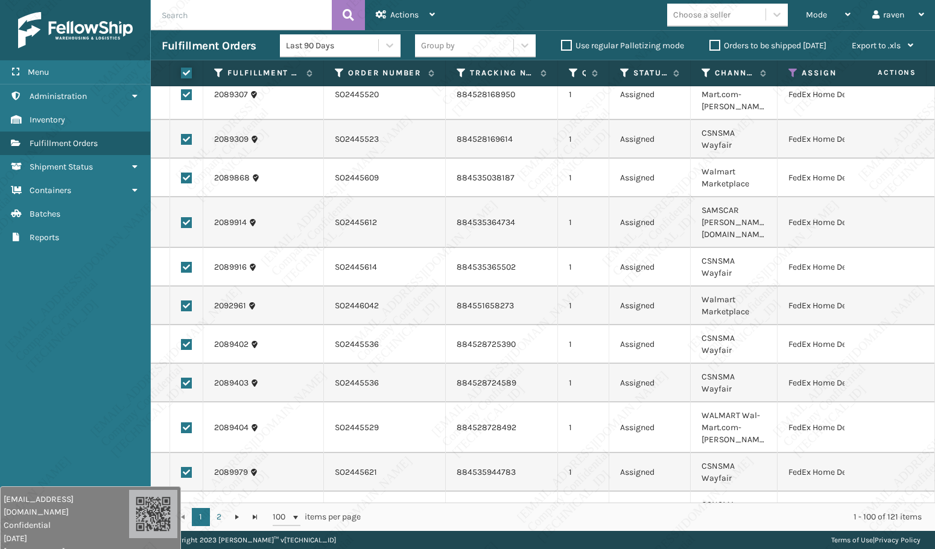
checkbox input "true"
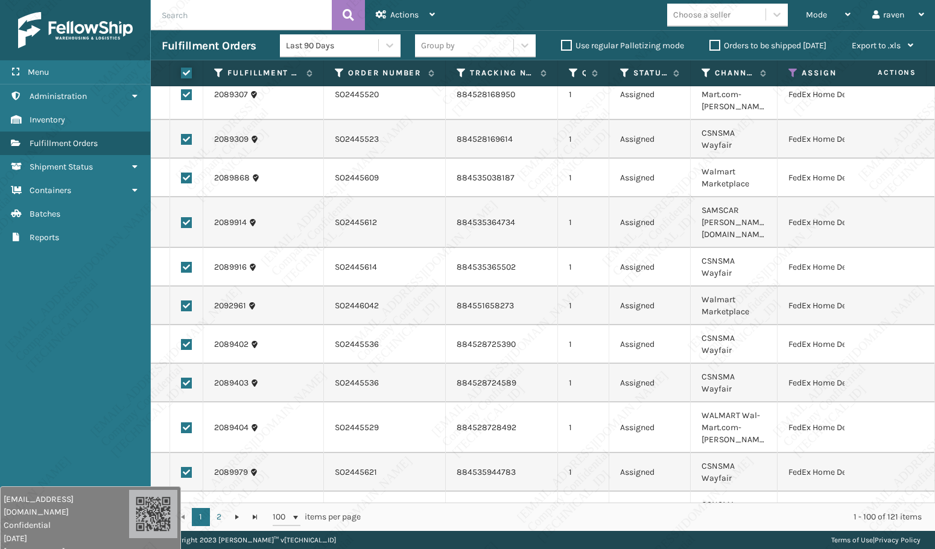
checkbox input "true"
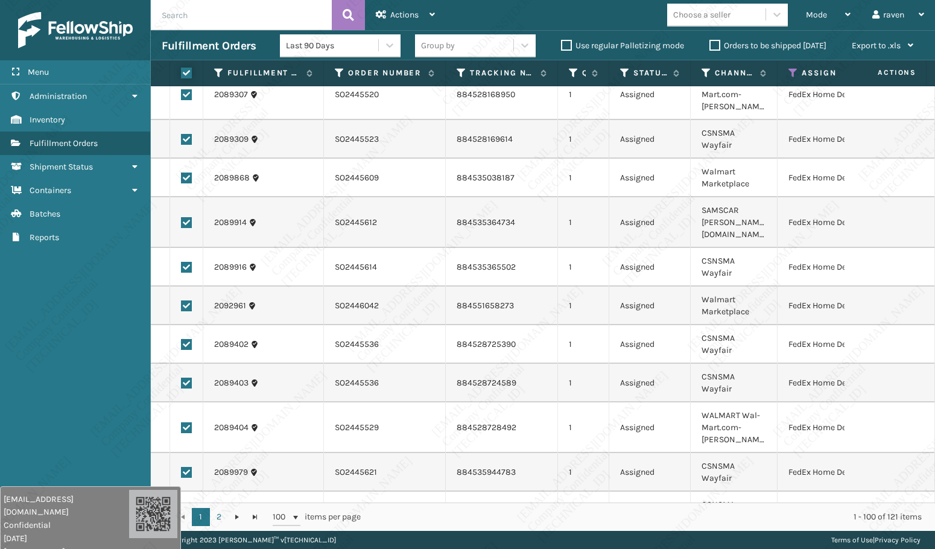
checkbox input "true"
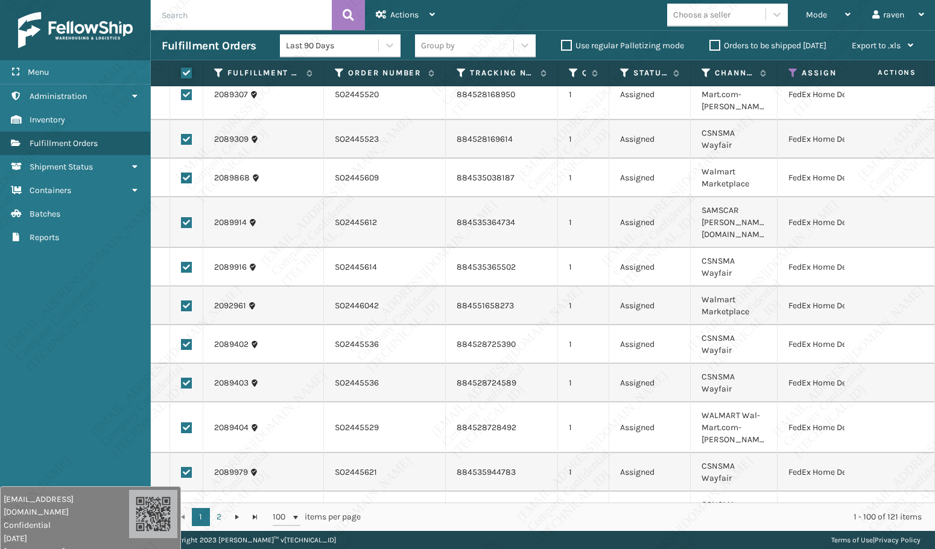
checkbox input "true"
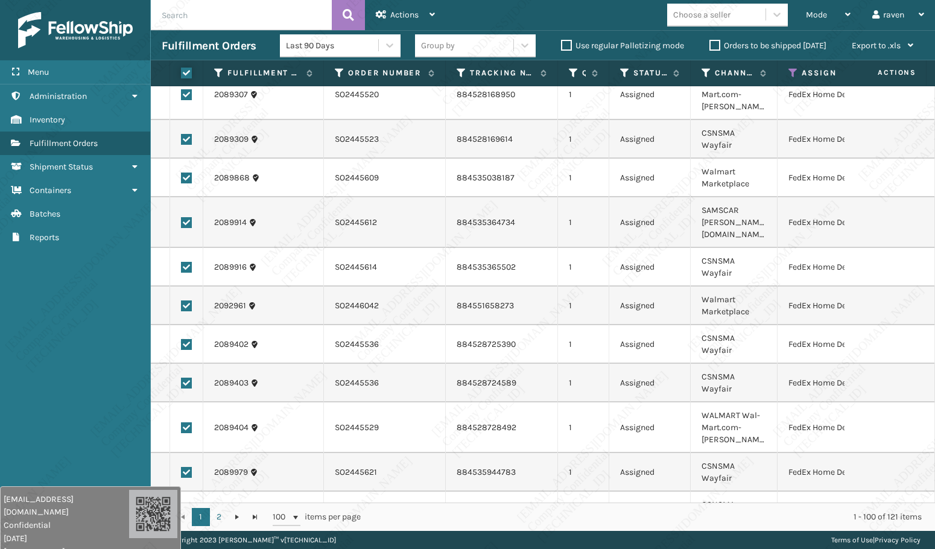
checkbox input "true"
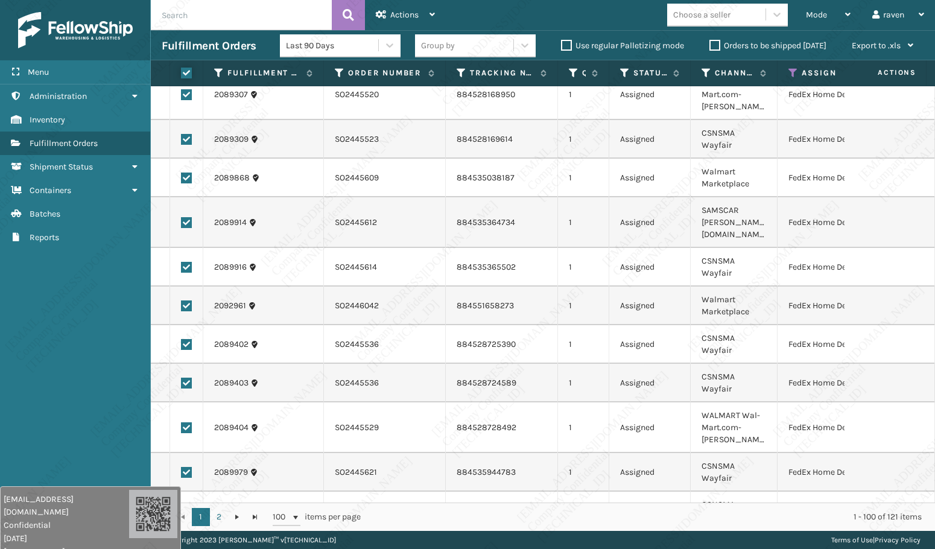
checkbox input "true"
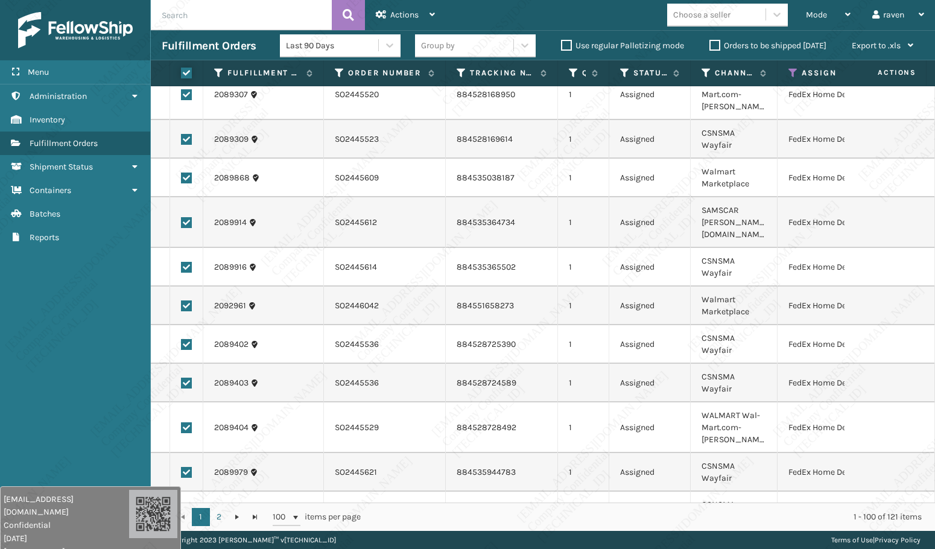
checkbox input "true"
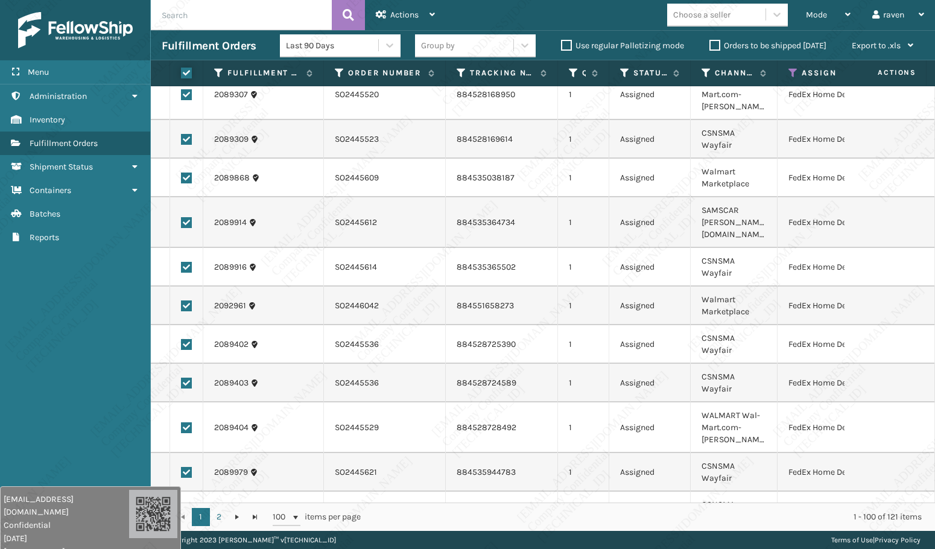
checkbox input "true"
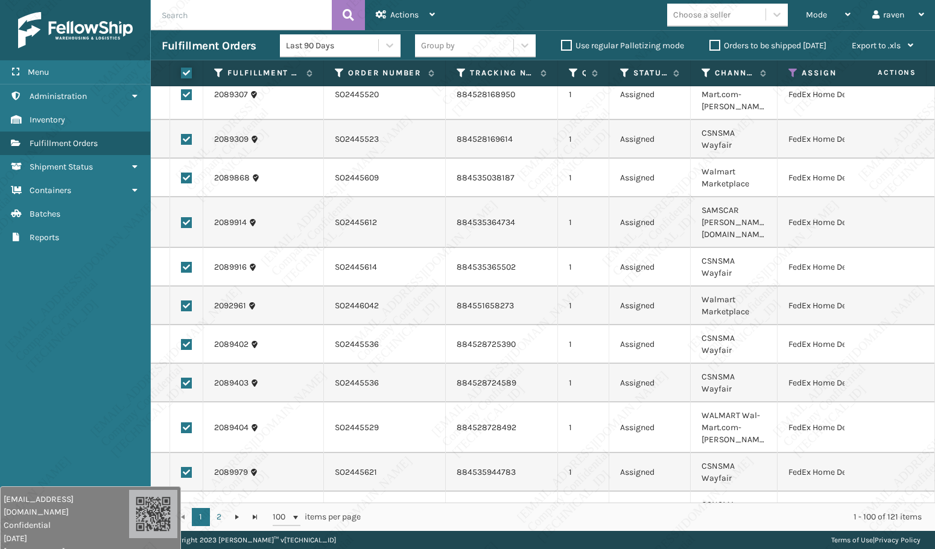
checkbox input "true"
click at [398, 15] on span "Actions" at bounding box center [404, 15] width 28 height 10
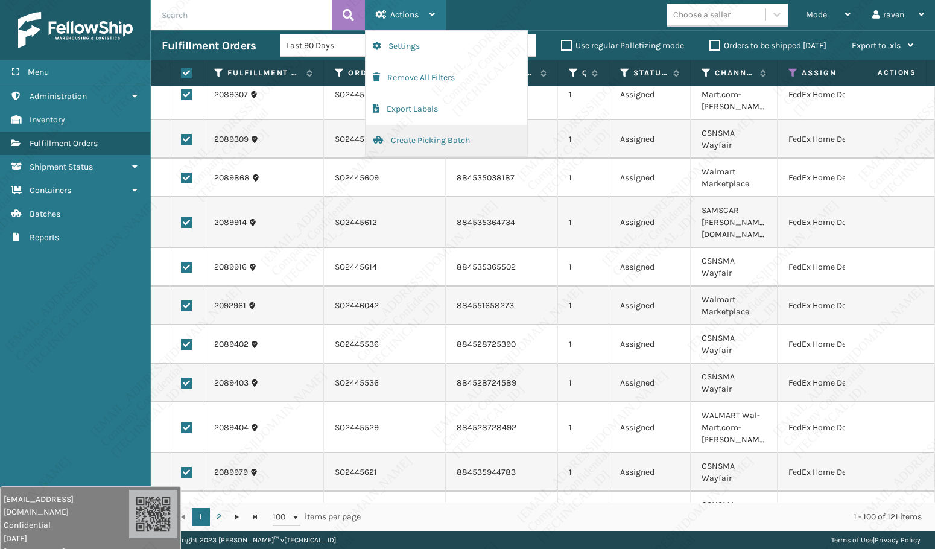
click at [415, 138] on button "Create Picking Batch" at bounding box center [447, 140] width 162 height 31
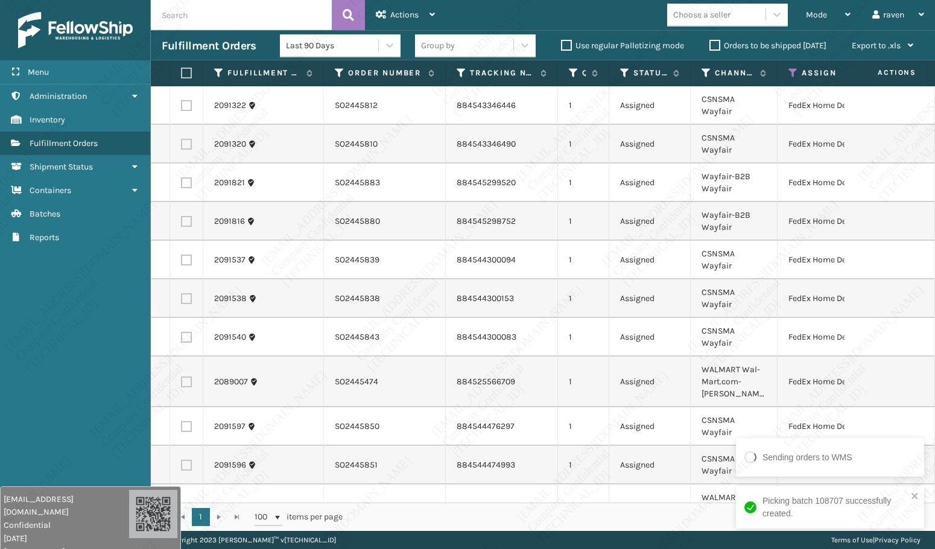
click at [183, 74] on label at bounding box center [184, 73] width 7 height 11
click at [182, 74] on input "checkbox" at bounding box center [181, 73] width 1 height 8
click at [420, 15] on div "Actions" at bounding box center [405, 15] width 59 height 30
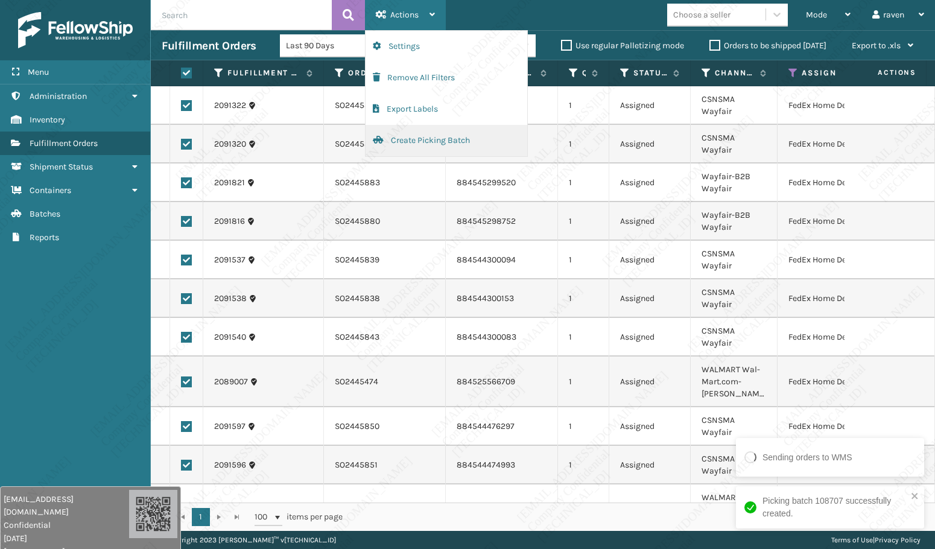
click at [417, 140] on button "Create Picking Batch" at bounding box center [447, 140] width 162 height 31
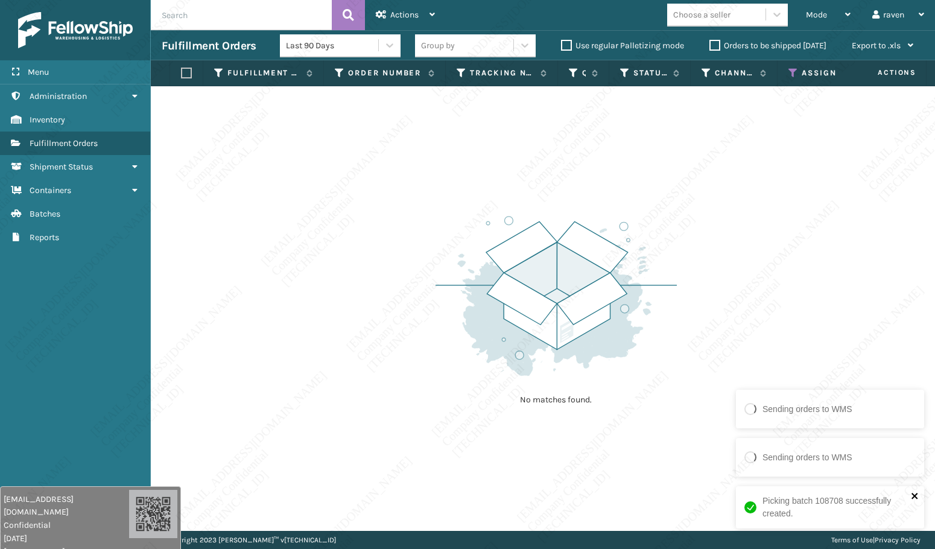
click at [915, 495] on icon "close" at bounding box center [914, 496] width 6 height 6
click at [789, 73] on icon at bounding box center [793, 73] width 10 height 11
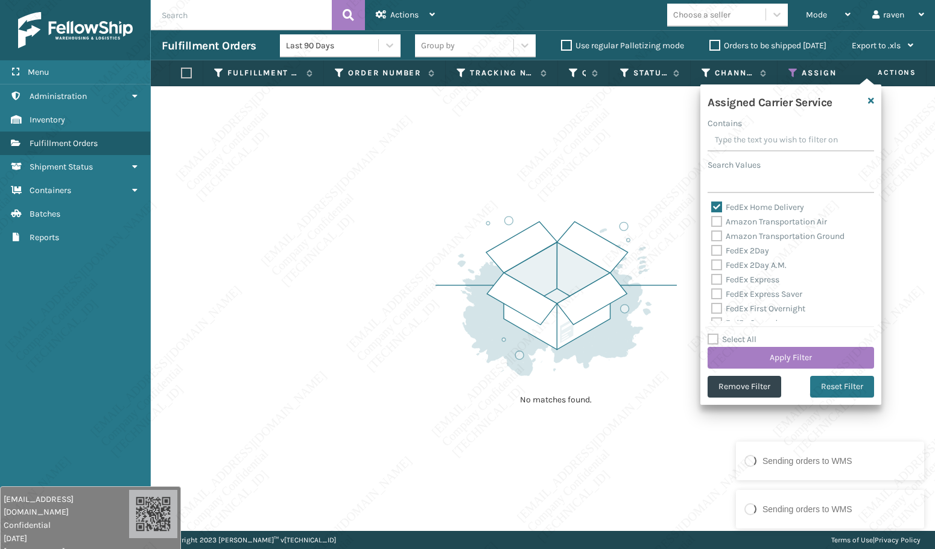
click at [745, 207] on label "FedEx Home Delivery" at bounding box center [757, 207] width 93 height 10
click at [712, 207] on input "FedEx Home Delivery" at bounding box center [711, 204] width 1 height 8
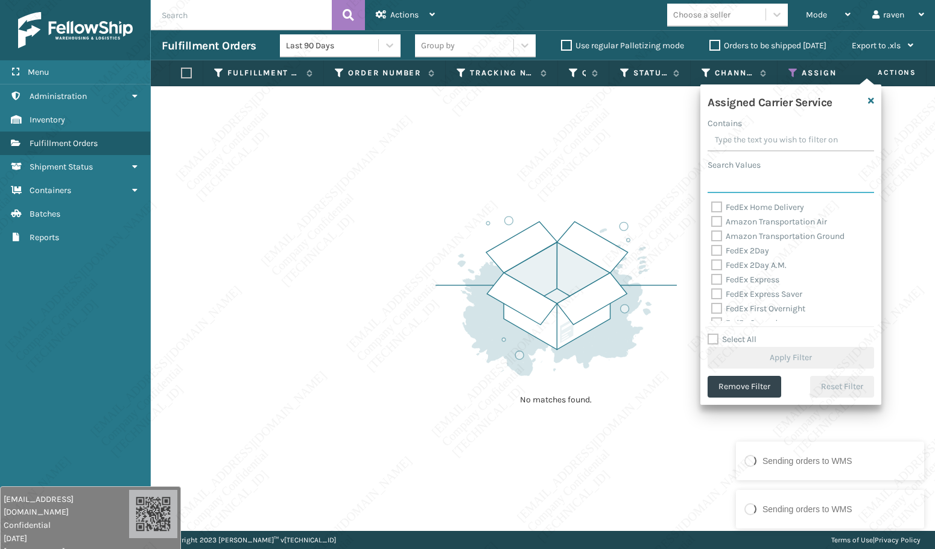
click at [757, 186] on input "Search Values" at bounding box center [791, 182] width 166 height 22
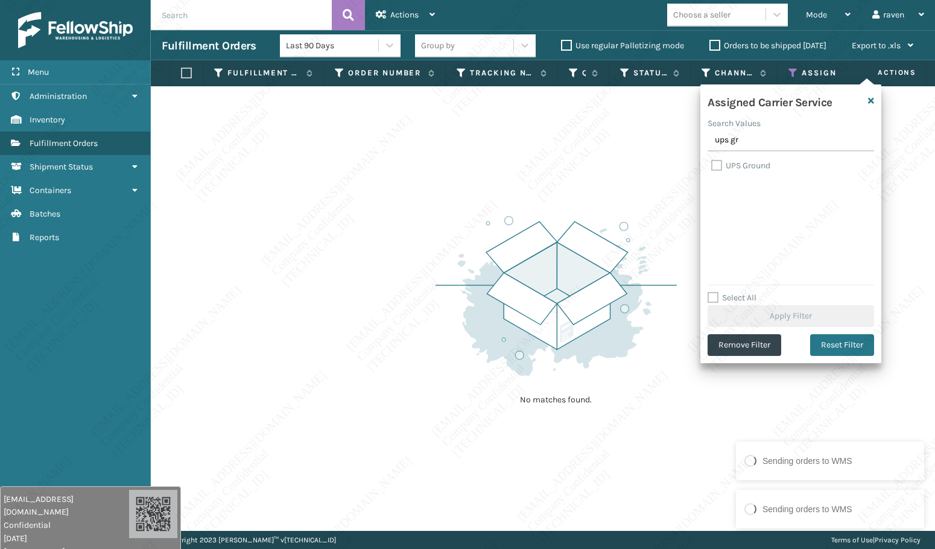
click at [750, 167] on label "UPS Ground" at bounding box center [740, 165] width 59 height 10
click at [712, 166] on input "UPS Ground" at bounding box center [711, 163] width 1 height 8
click at [799, 309] on button "Apply Filter" at bounding box center [791, 316] width 166 height 22
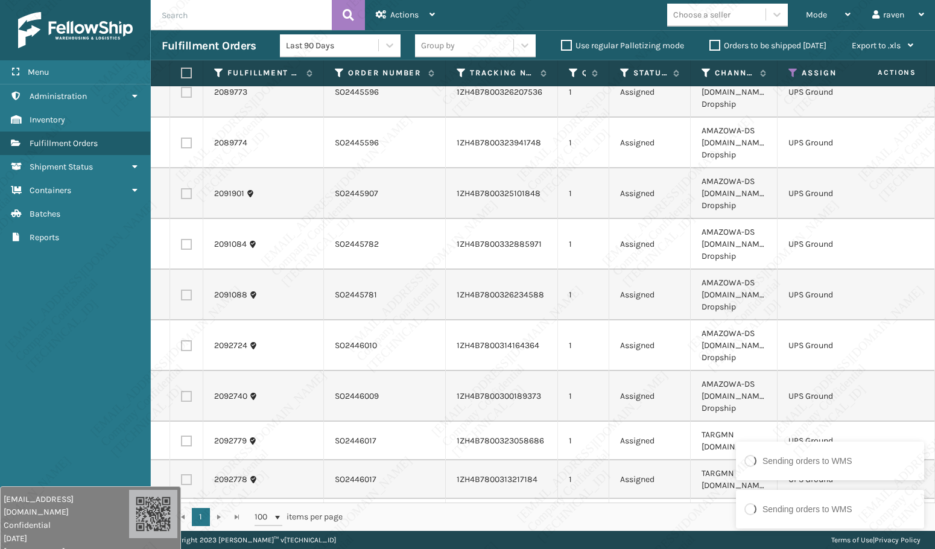
scroll to position [603, 0]
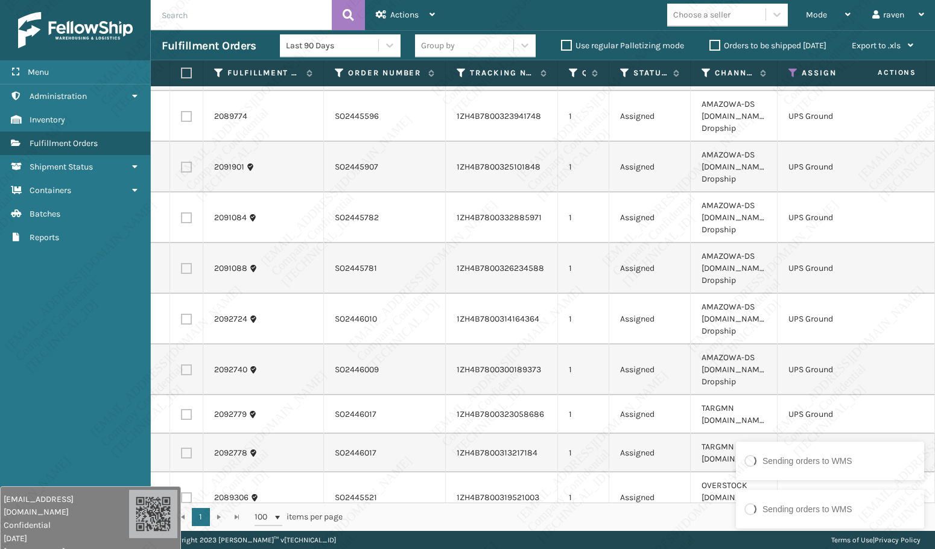
click at [841, 500] on div "Sending orders to WMS" at bounding box center [830, 509] width 179 height 20
click at [913, 491] on icon "close" at bounding box center [915, 496] width 8 height 10
click at [186, 69] on label at bounding box center [184, 73] width 7 height 11
click at [182, 69] on input "checkbox" at bounding box center [181, 73] width 1 height 8
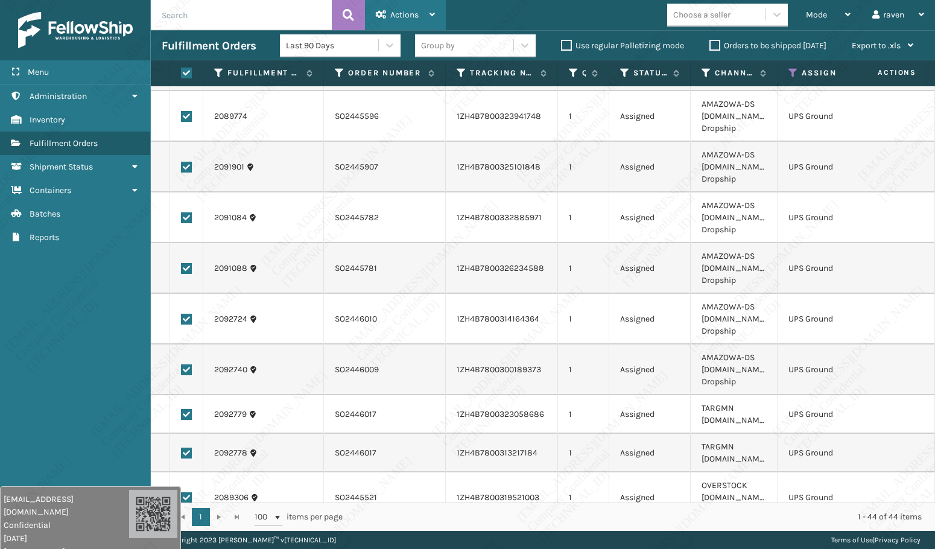
click at [398, 15] on span "Actions" at bounding box center [404, 15] width 28 height 10
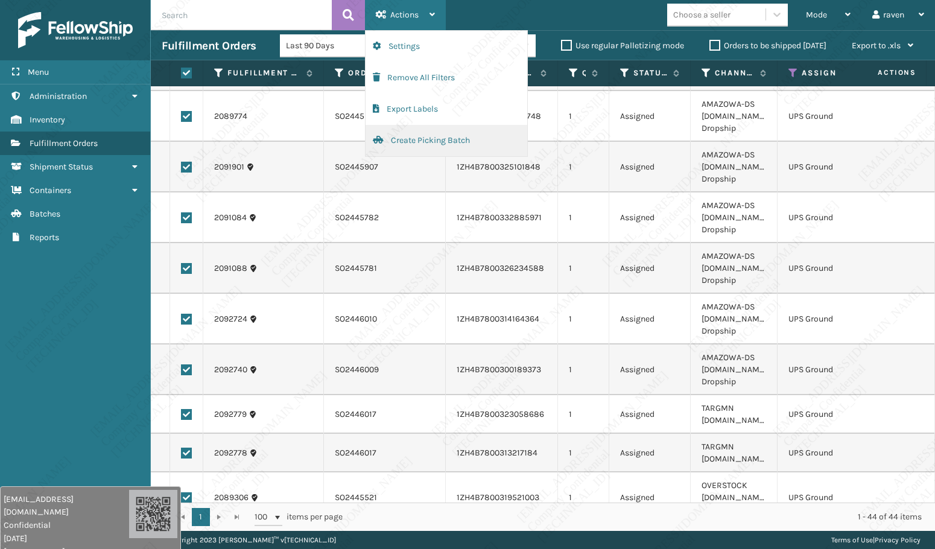
click at [404, 136] on button "Create Picking Batch" at bounding box center [447, 140] width 162 height 31
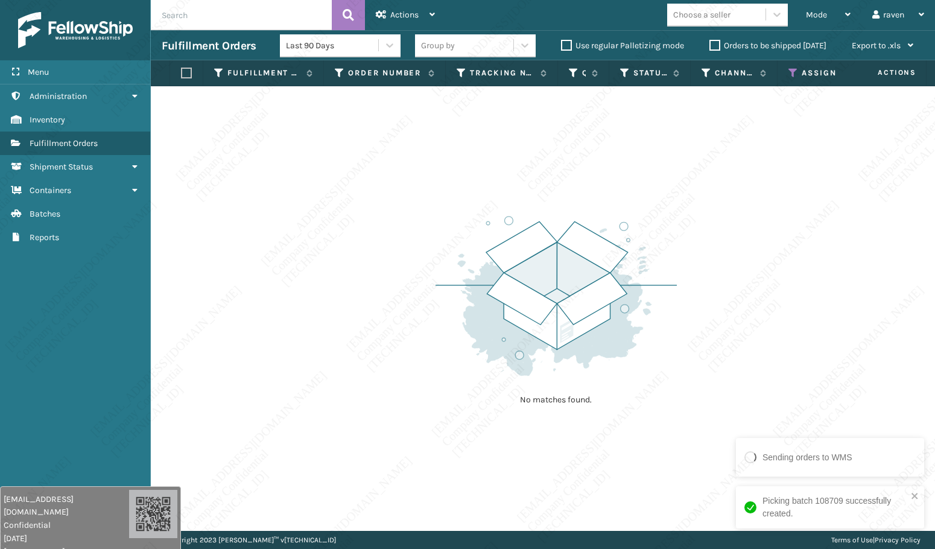
click at [787, 77] on th "Assigned Carrier Service" at bounding box center [835, 73] width 115 height 26
click at [791, 72] on icon at bounding box center [793, 73] width 10 height 11
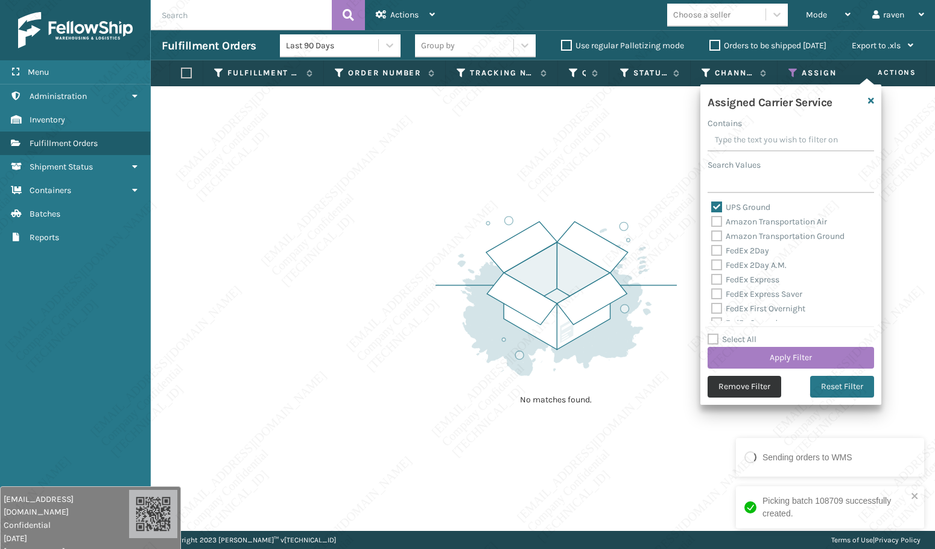
click at [752, 390] on button "Remove Filter" at bounding box center [745, 387] width 74 height 22
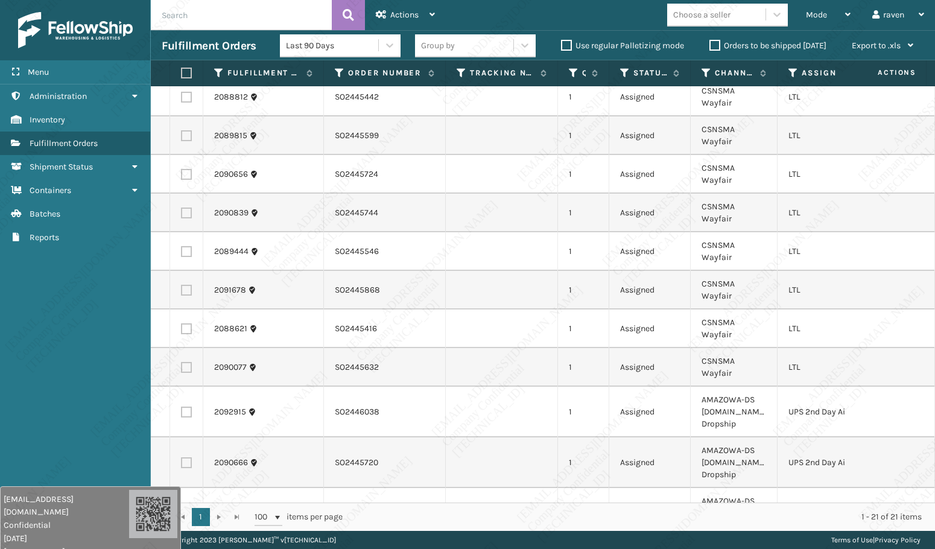
scroll to position [379, 0]
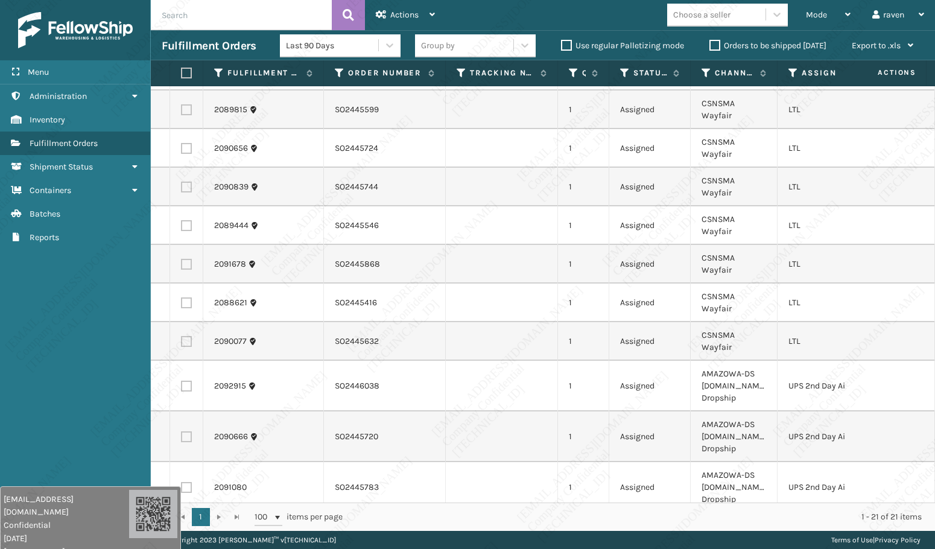
click at [180, 361] on td at bounding box center [186, 386] width 33 height 51
click at [185, 381] on label at bounding box center [186, 386] width 11 height 11
click at [182, 381] on input "checkbox" at bounding box center [181, 385] width 1 height 8
click at [188, 431] on label at bounding box center [186, 436] width 11 height 11
click at [182, 431] on input "checkbox" at bounding box center [181, 435] width 1 height 8
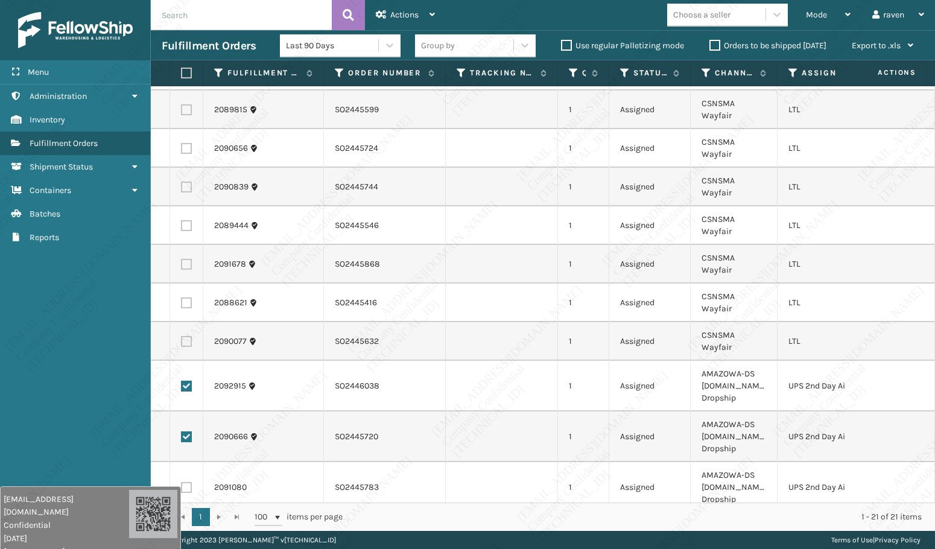
click at [186, 482] on label at bounding box center [186, 487] width 11 height 11
click at [182, 482] on input "checkbox" at bounding box center [181, 486] width 1 height 8
click at [185, 533] on label at bounding box center [186, 538] width 11 height 11
click at [182, 533] on input "checkbox" at bounding box center [181, 537] width 1 height 8
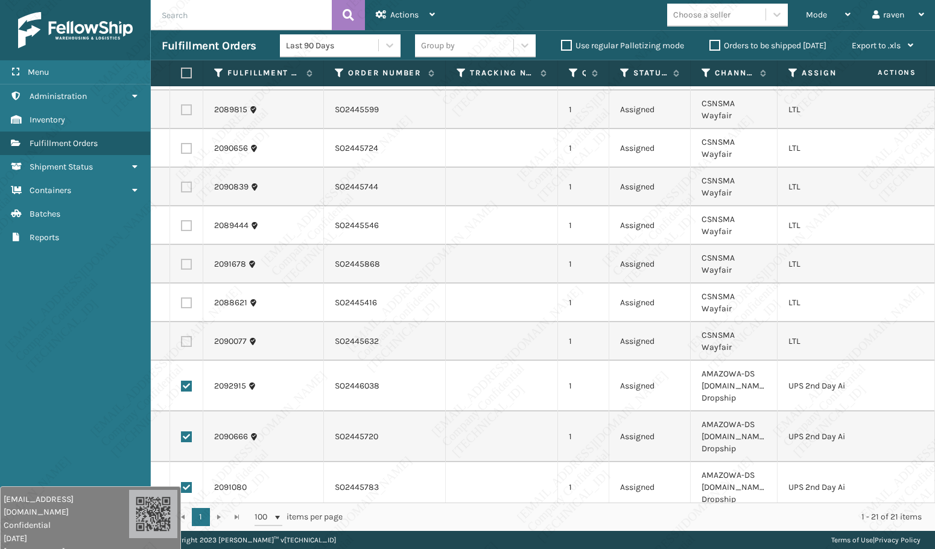
click at [402, 17] on span "Actions" at bounding box center [404, 15] width 28 height 10
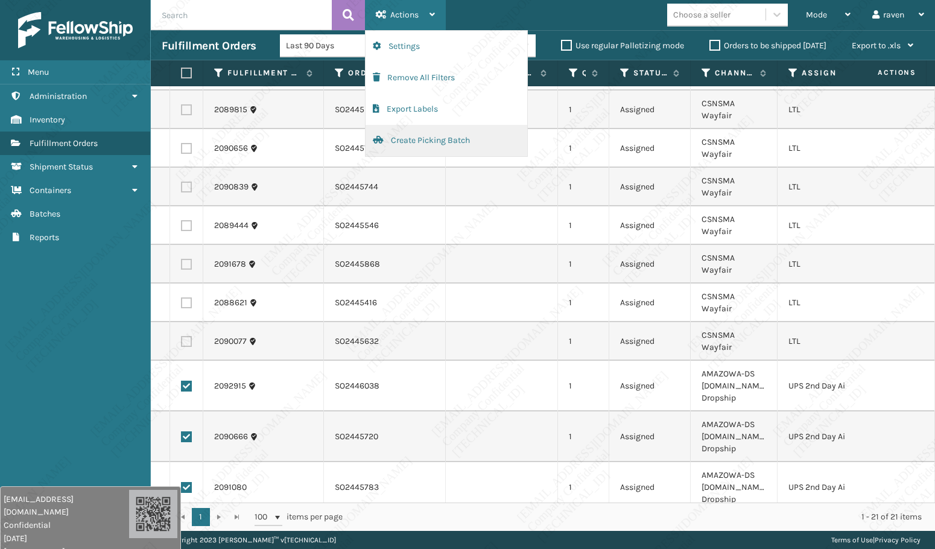
click at [439, 145] on button "Create Picking Batch" at bounding box center [447, 140] width 162 height 31
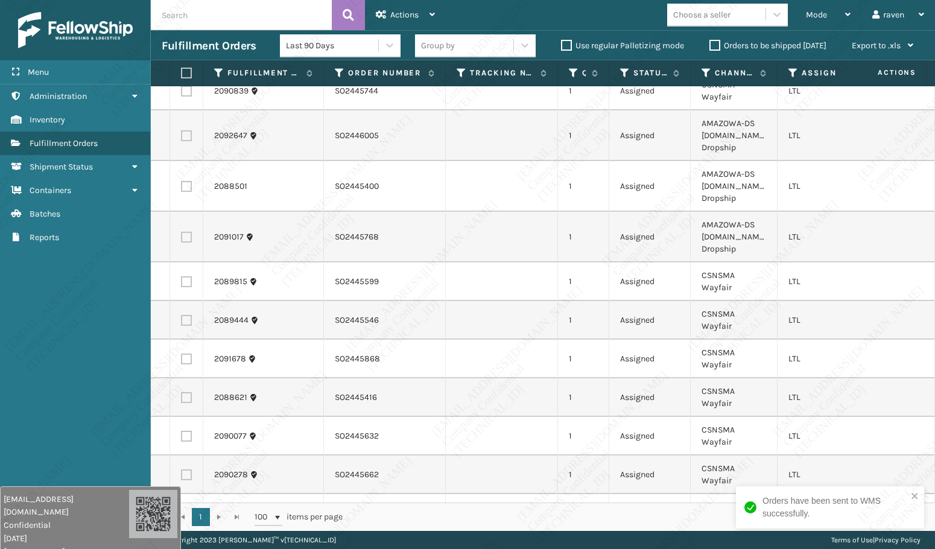
scroll to position [0, 0]
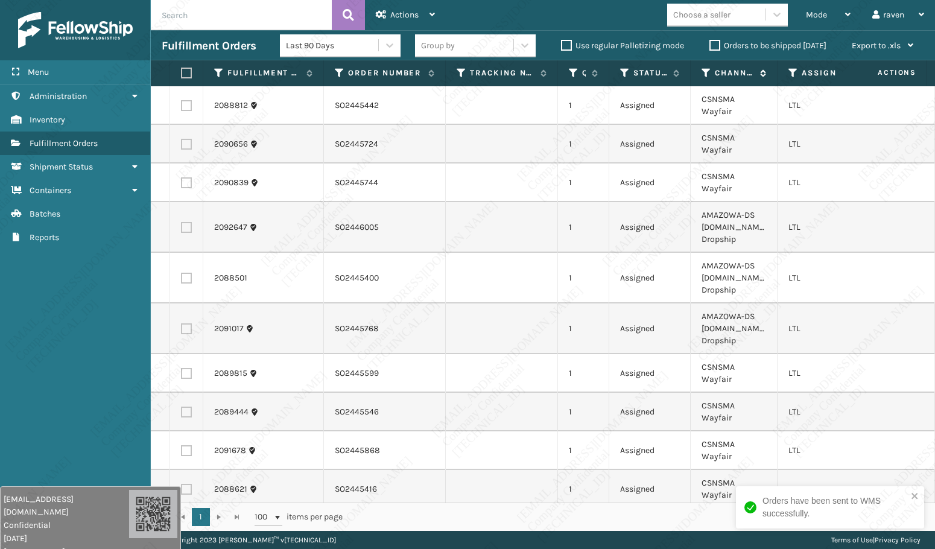
click at [708, 73] on icon at bounding box center [707, 73] width 10 height 11
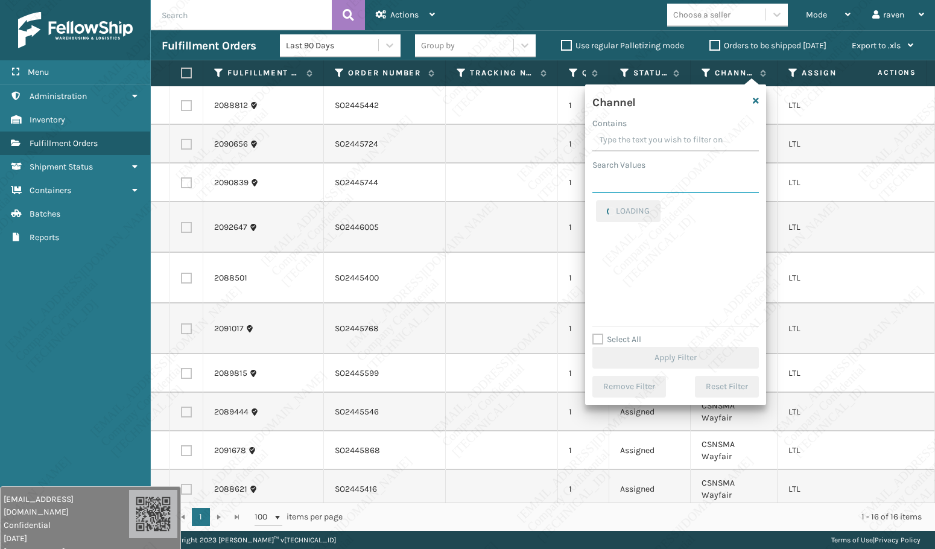
click at [660, 182] on input "Search Values" at bounding box center [675, 182] width 166 height 22
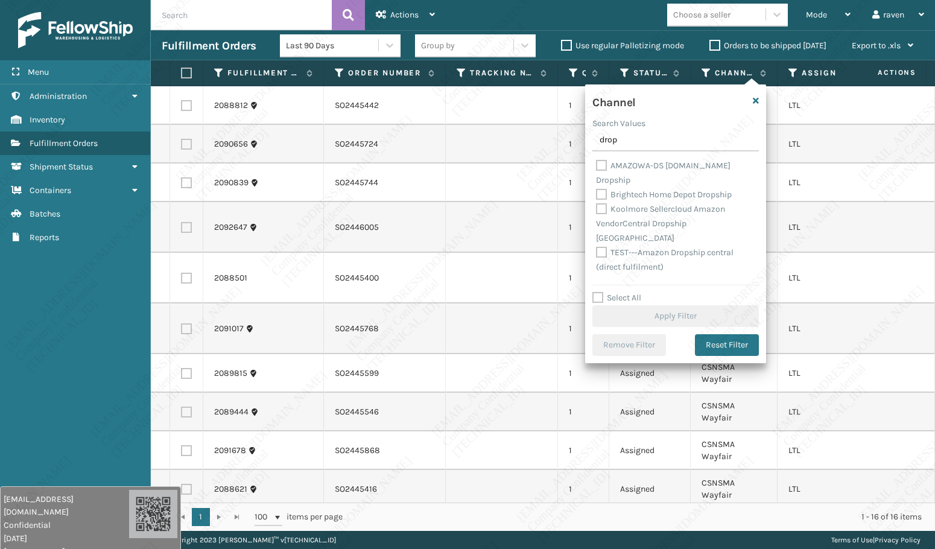
click at [641, 161] on label "AMAZOWA-DS [DOMAIN_NAME] Dropship" at bounding box center [663, 172] width 135 height 25
click at [597, 161] on input "AMAZOWA-DS [DOMAIN_NAME] Dropship" at bounding box center [596, 163] width 1 height 8
click at [668, 318] on button "Apply Filter" at bounding box center [675, 316] width 166 height 22
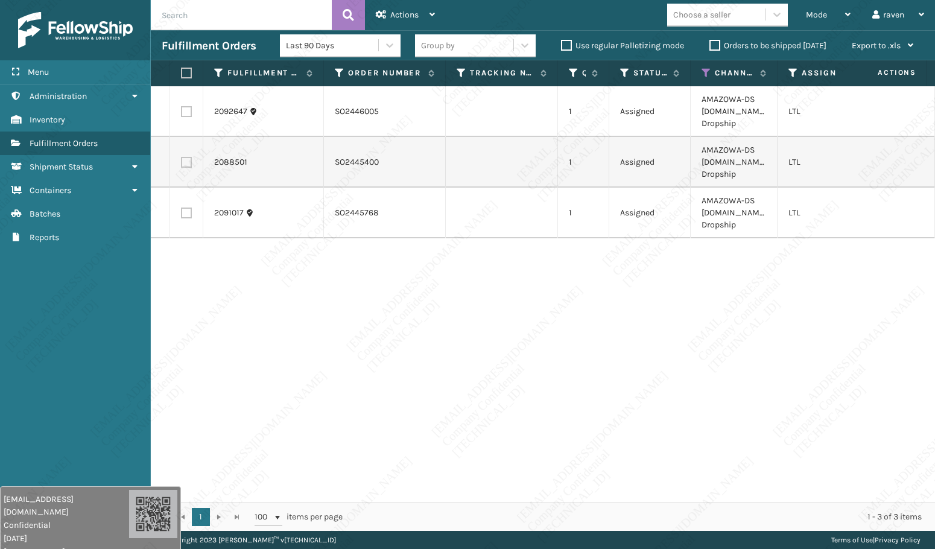
click at [183, 70] on label at bounding box center [184, 73] width 7 height 11
click at [182, 70] on input "checkbox" at bounding box center [181, 73] width 1 height 8
click at [398, 13] on span "Actions" at bounding box center [404, 15] width 28 height 10
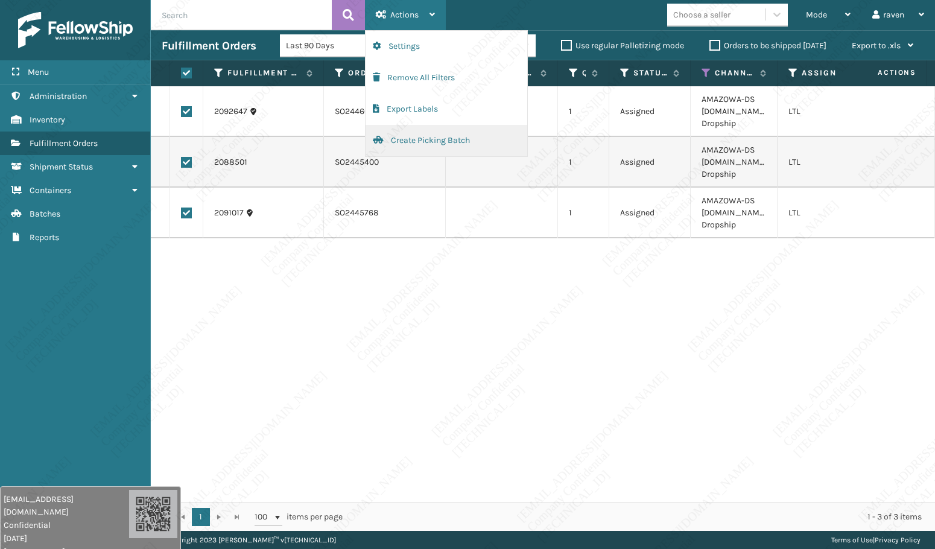
click at [408, 146] on button "Create Picking Batch" at bounding box center [447, 140] width 162 height 31
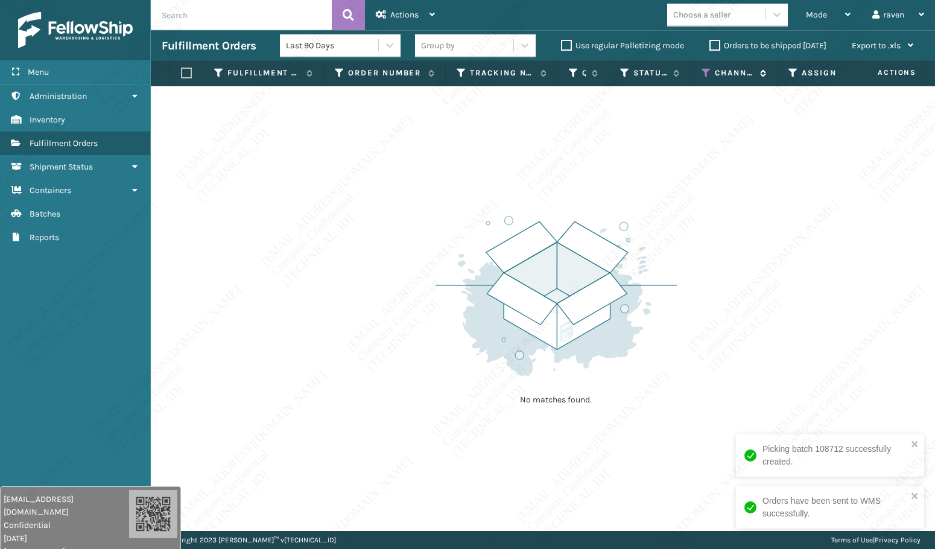
click at [707, 70] on icon at bounding box center [707, 73] width 10 height 11
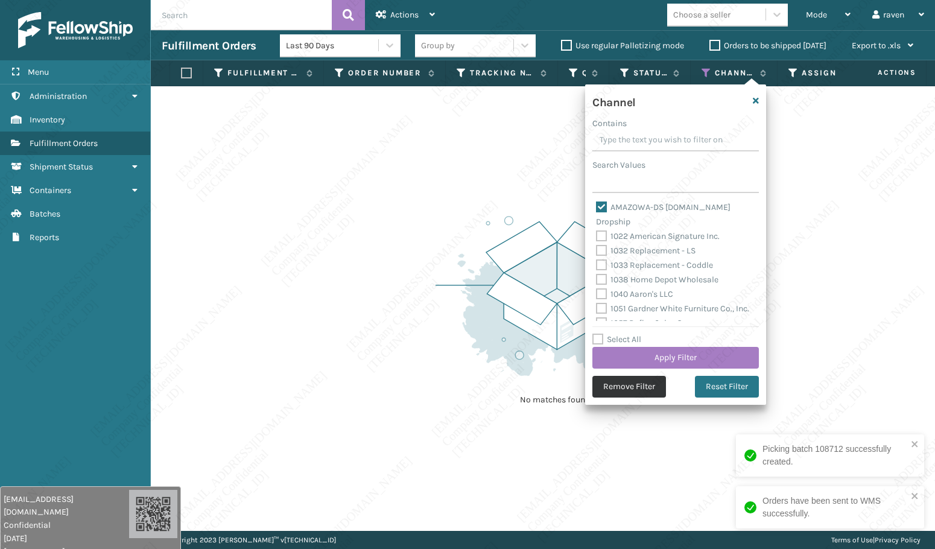
click at [638, 381] on button "Remove Filter" at bounding box center [629, 387] width 74 height 22
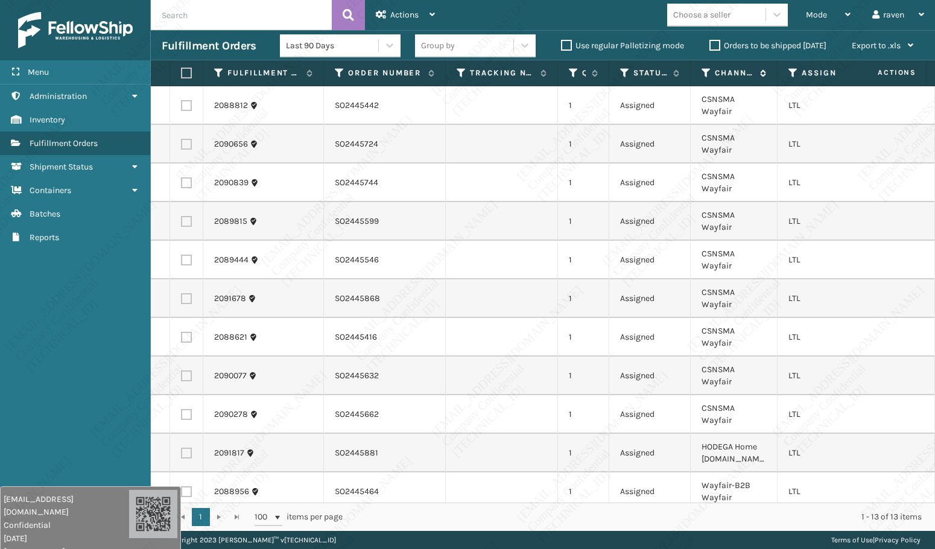
click at [703, 74] on icon at bounding box center [707, 73] width 10 height 11
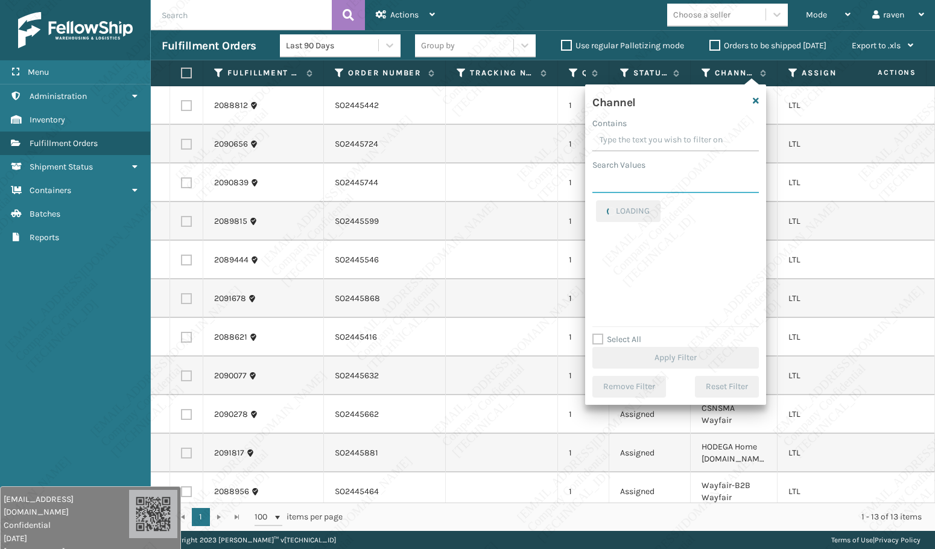
click at [644, 173] on input "Search Values" at bounding box center [675, 182] width 166 height 22
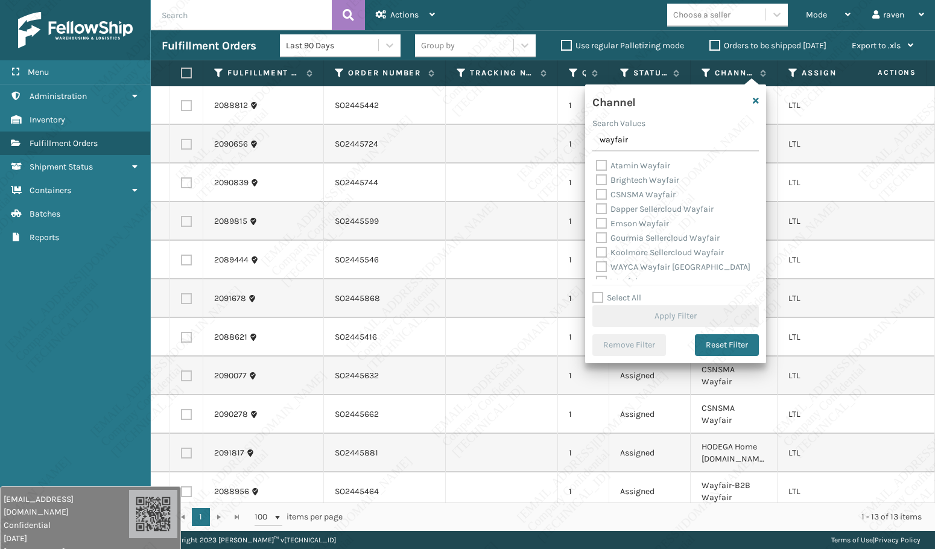
click at [643, 165] on label "Atamin Wayfair" at bounding box center [633, 165] width 74 height 10
click at [597, 165] on input "Atamin Wayfair" at bounding box center [596, 163] width 1 height 8
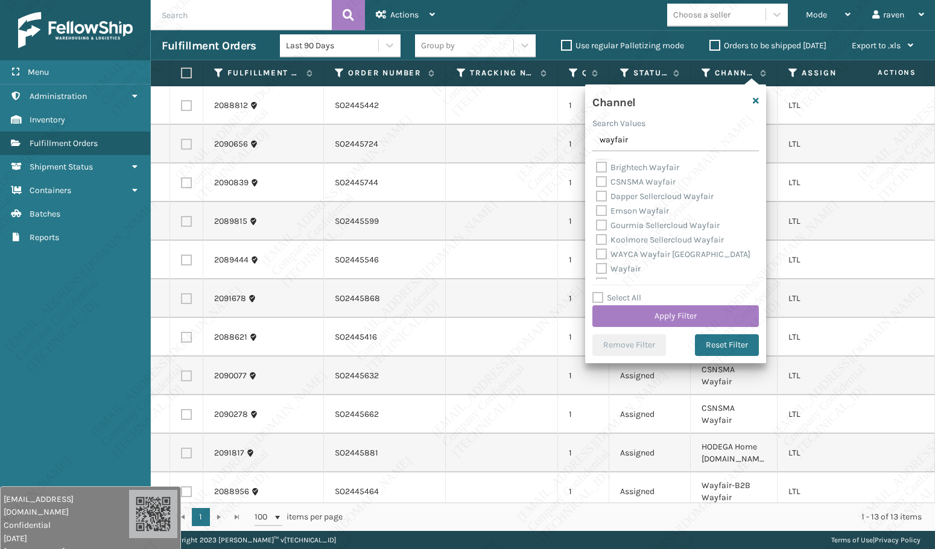
scroll to position [39, 0]
click at [626, 240] on label "Wayfair" at bounding box center [618, 243] width 45 height 10
click at [597, 240] on input "Wayfair" at bounding box center [596, 240] width 1 height 8
click at [657, 255] on label "Wayfair-B2B Wayfair" at bounding box center [643, 257] width 95 height 10
click at [597, 255] on input "Wayfair-B2B Wayfair" at bounding box center [596, 254] width 1 height 8
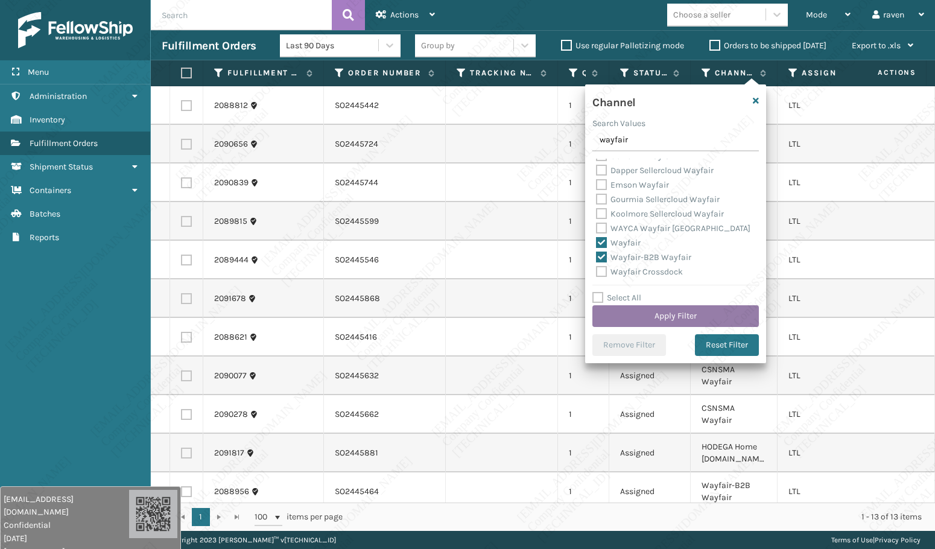
click at [695, 312] on button "Apply Filter" at bounding box center [675, 316] width 166 height 22
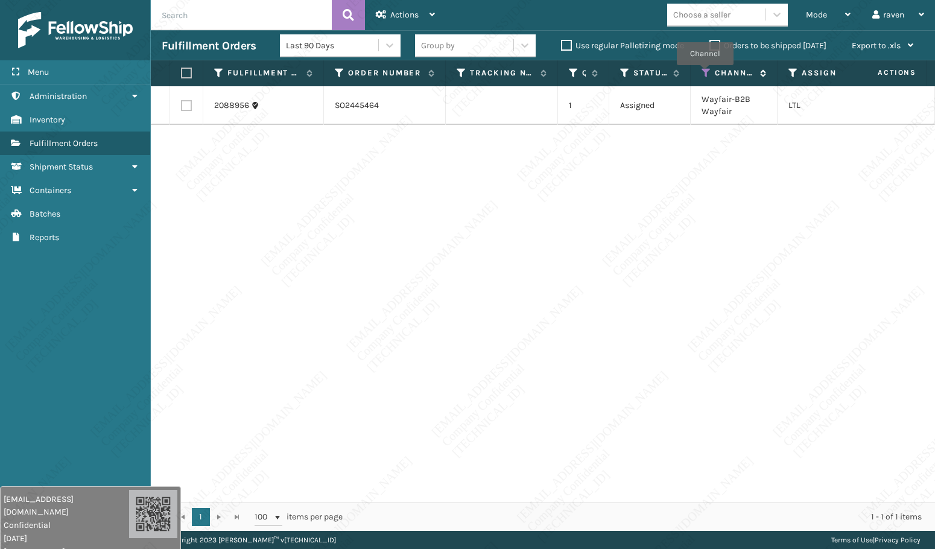
click at [705, 74] on icon at bounding box center [707, 73] width 10 height 11
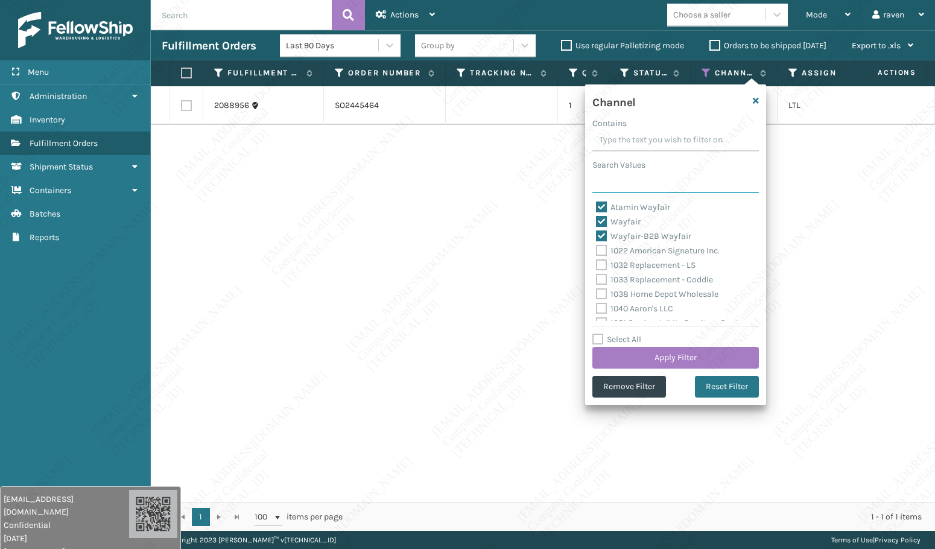
click at [630, 181] on input "Search Values" at bounding box center [675, 182] width 166 height 22
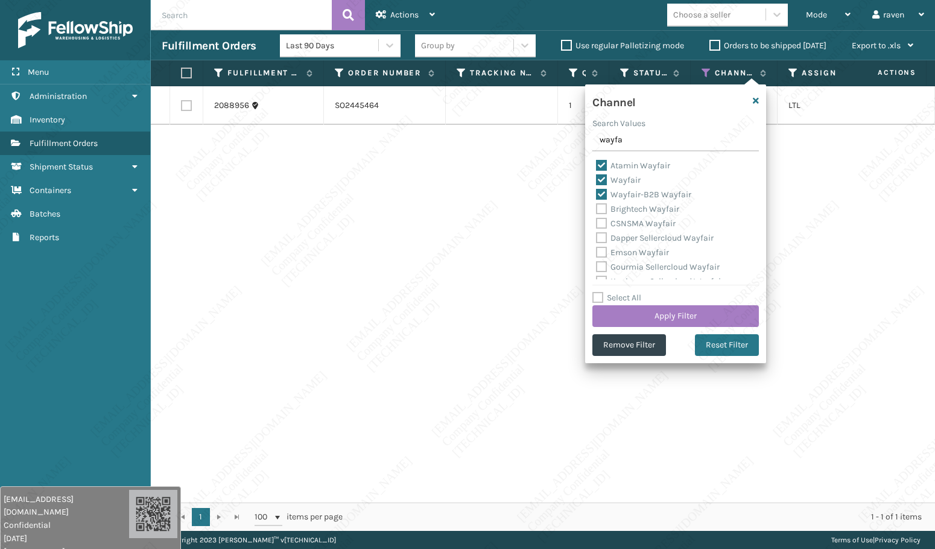
drag, startPoint x: 667, startPoint y: 224, endPoint x: 665, endPoint y: 232, distance: 7.5
click at [666, 224] on label "CSNSMA Wayfair" at bounding box center [636, 223] width 80 height 10
click at [597, 224] on input "CSNSMA Wayfair" at bounding box center [596, 221] width 1 height 8
click at [685, 308] on button "Apply Filter" at bounding box center [675, 316] width 166 height 22
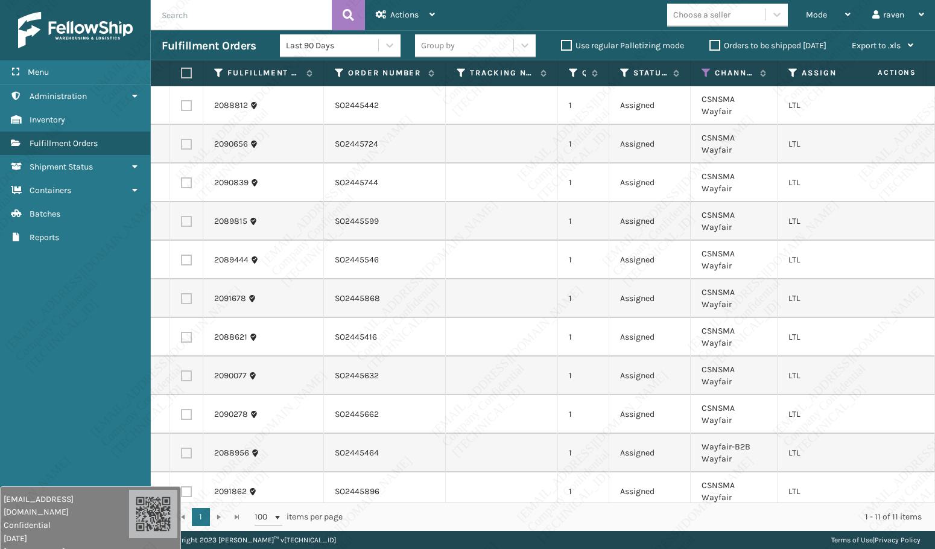
click at [186, 72] on label at bounding box center [184, 73] width 7 height 11
click at [182, 72] on input "checkbox" at bounding box center [181, 73] width 1 height 8
click at [384, 20] on div "Actions" at bounding box center [405, 15] width 59 height 30
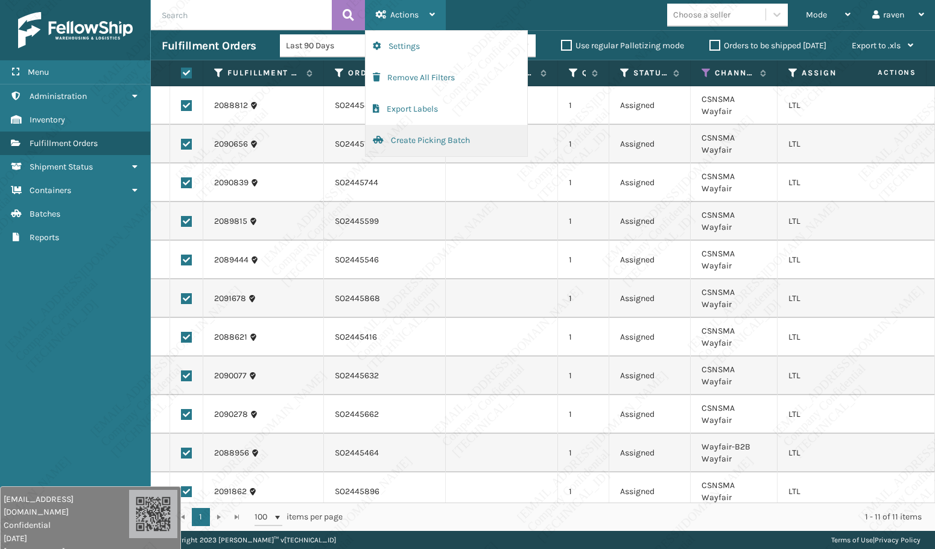
click at [414, 139] on button "Create Picking Batch" at bounding box center [447, 140] width 162 height 31
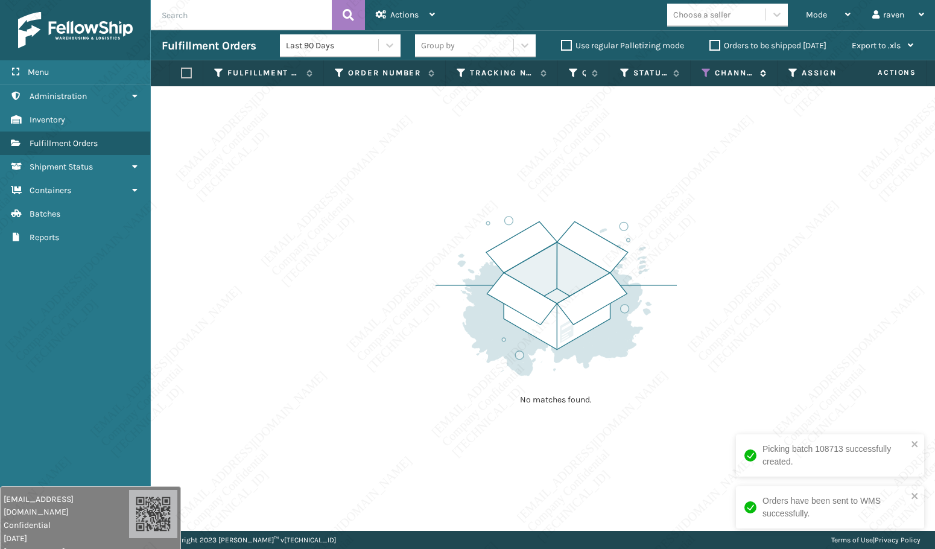
click at [709, 77] on icon at bounding box center [707, 73] width 10 height 11
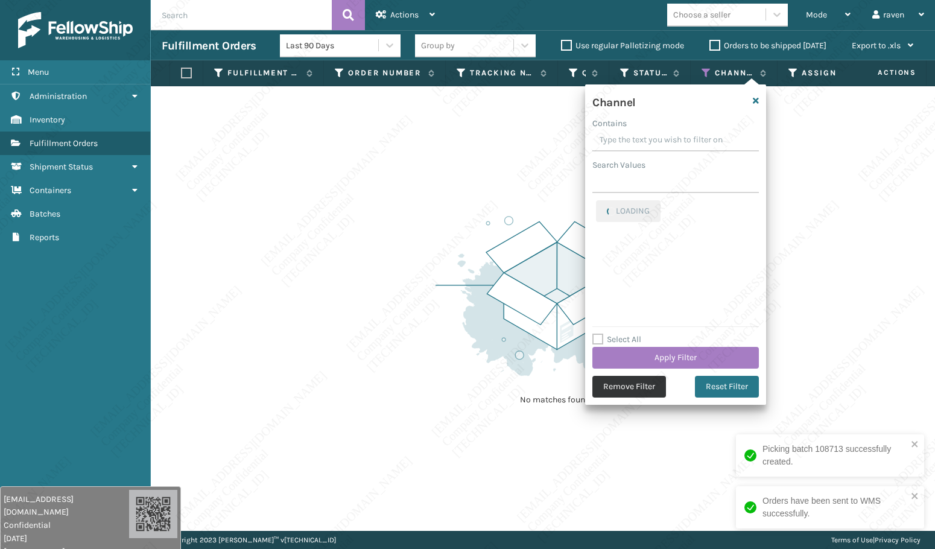
click at [629, 384] on button "Remove Filter" at bounding box center [629, 387] width 74 height 22
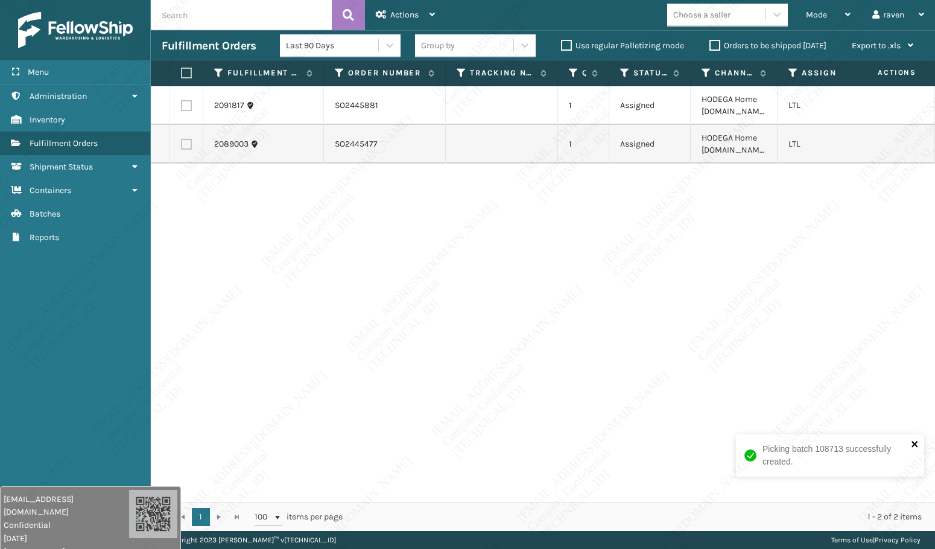
click at [913, 446] on icon "close" at bounding box center [914, 444] width 6 height 6
copy td "SO2445881"
drag, startPoint x: 381, startPoint y: 109, endPoint x: 326, endPoint y: 109, distance: 55.5
click at [326, 109] on td "SO2445881" at bounding box center [385, 105] width 122 height 39
copy td "SO2445477"
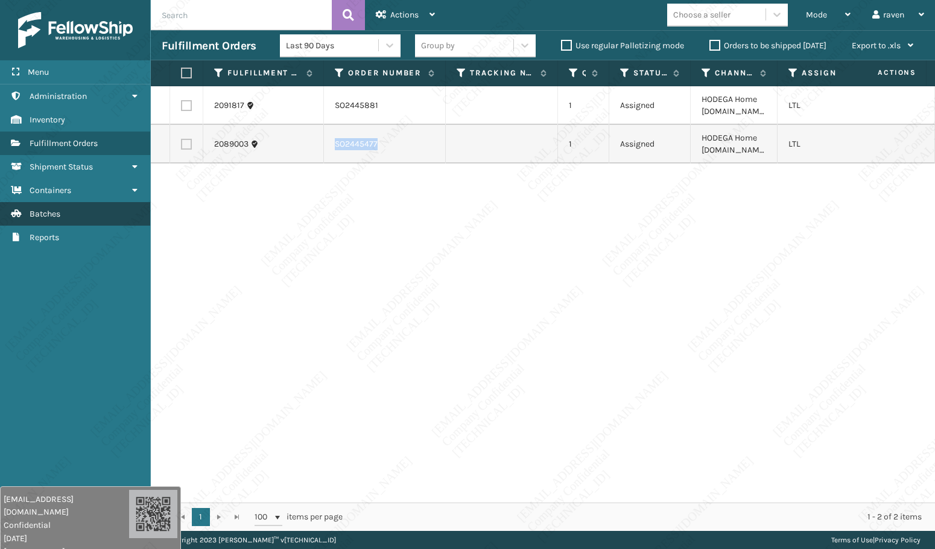
drag, startPoint x: 394, startPoint y: 147, endPoint x: 10, endPoint y: 203, distance: 387.7
click at [318, 150] on tr "2089003 SO2445477 1 Assigned HODEGA Home [DOMAIN_NAME] LTL" at bounding box center [567, 144] width 832 height 39
drag, startPoint x: 341, startPoint y: 192, endPoint x: 321, endPoint y: 190, distance: 20.6
click at [343, 191] on div "2091817 SO2445881 1 Assigned HODEGA Home [DOMAIN_NAME] LTL 2089003 SO2445477 1 …" at bounding box center [543, 294] width 784 height 416
click at [186, 97] on td at bounding box center [186, 105] width 33 height 39
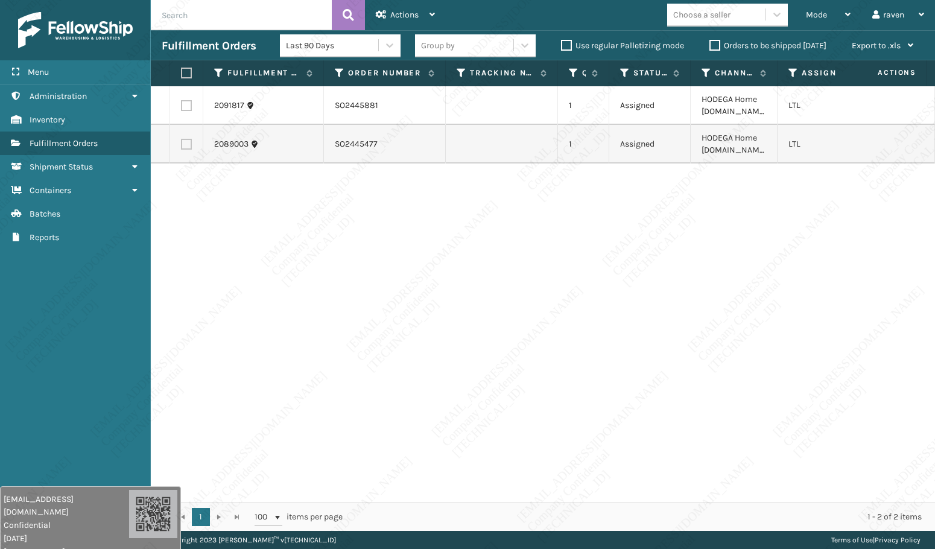
click at [188, 102] on label at bounding box center [186, 105] width 11 height 11
click at [182, 102] on input "checkbox" at bounding box center [181, 104] width 1 height 8
click at [423, 14] on div "Actions" at bounding box center [405, 15] width 59 height 30
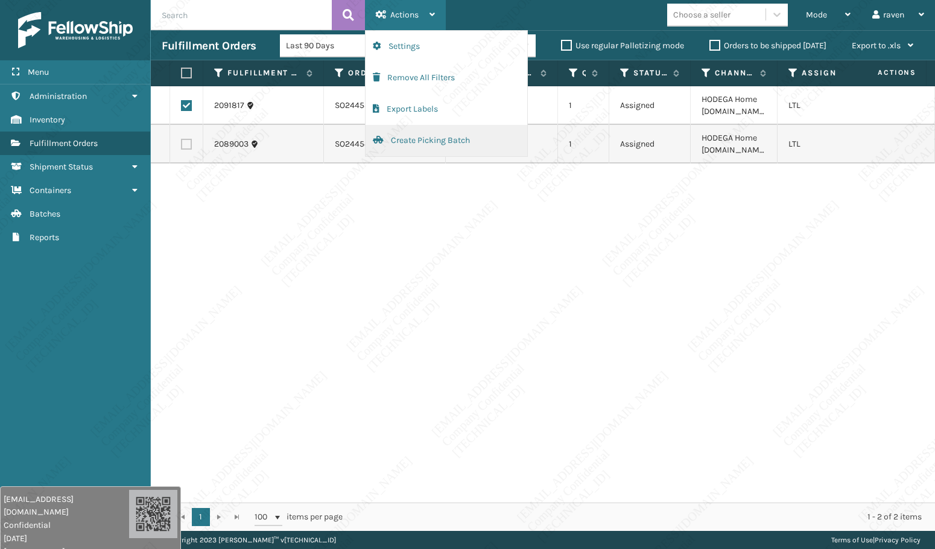
click at [416, 139] on button "Create Picking Batch" at bounding box center [447, 140] width 162 height 31
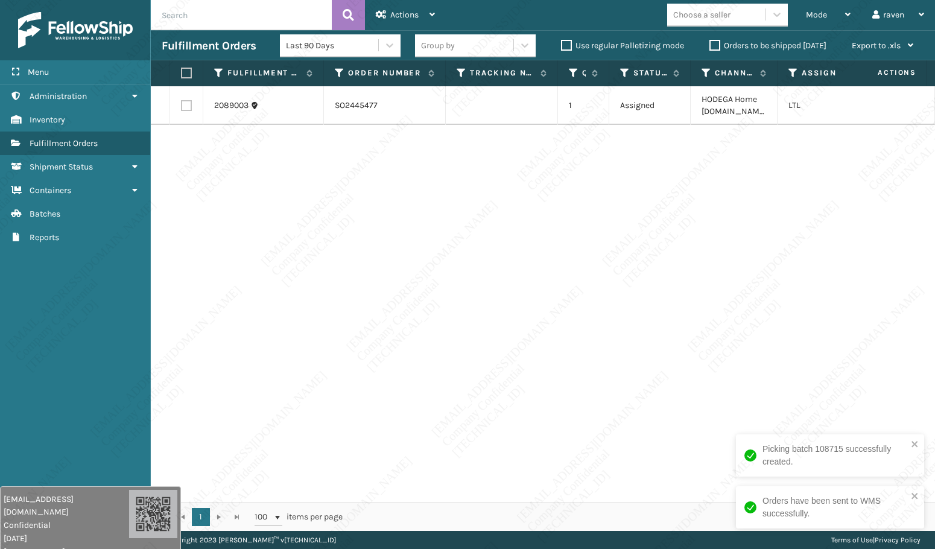
click at [192, 79] on th at bounding box center [186, 73] width 33 height 26
click at [188, 77] on label at bounding box center [184, 73] width 7 height 11
click at [182, 77] on input "checkbox" at bounding box center [181, 73] width 1 height 8
click at [404, 23] on div "Actions" at bounding box center [405, 15] width 59 height 30
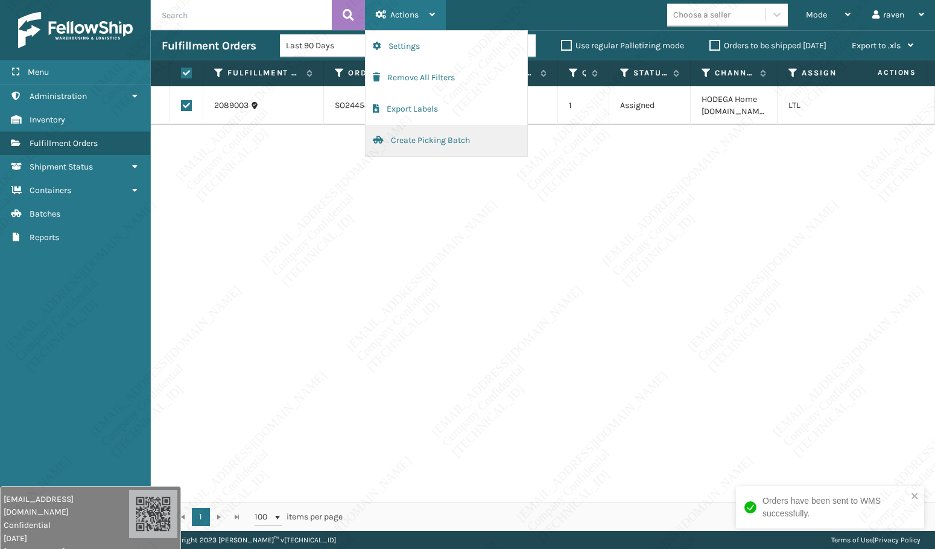
click at [431, 140] on button "Create Picking Batch" at bounding box center [447, 140] width 162 height 31
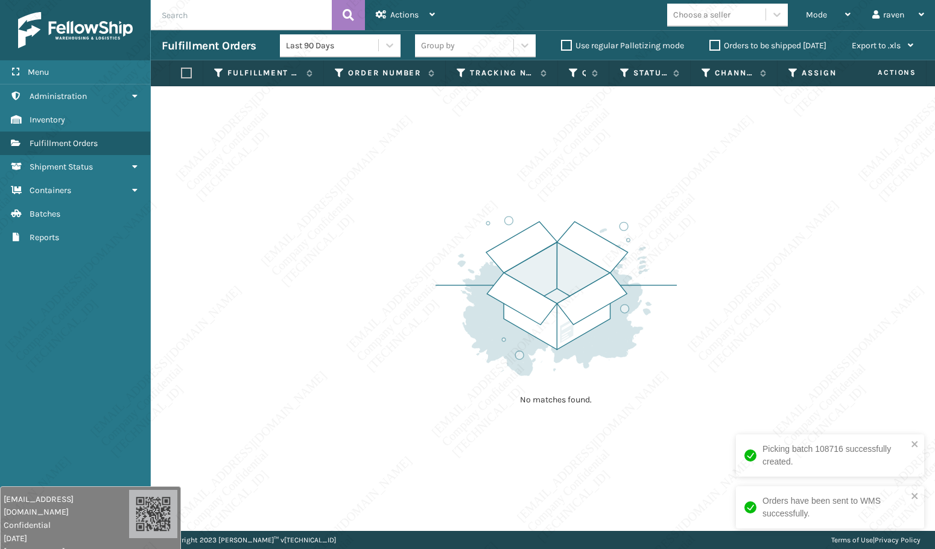
click at [232, 23] on input "text" at bounding box center [241, 15] width 181 height 30
paste input "SO2445706"
click at [358, 20] on button at bounding box center [348, 15] width 33 height 30
click at [832, 11] on div "Mode" at bounding box center [828, 15] width 45 height 30
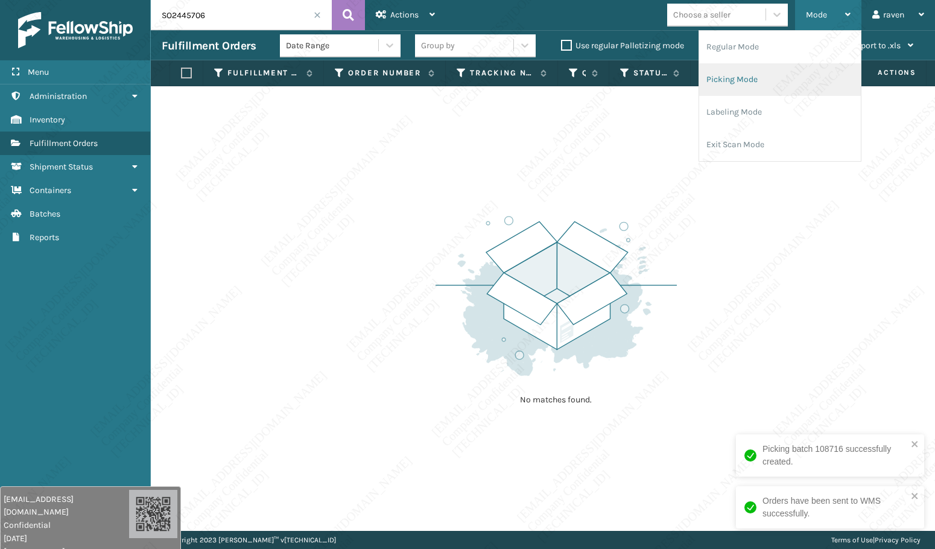
click at [755, 81] on li "Picking Mode" at bounding box center [780, 79] width 162 height 33
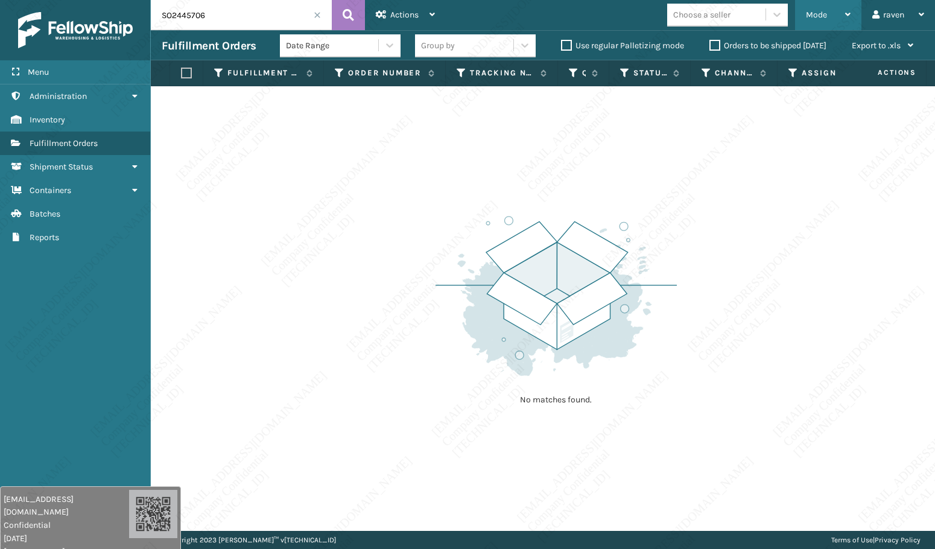
click at [813, 11] on span "Mode" at bounding box center [816, 15] width 21 height 10
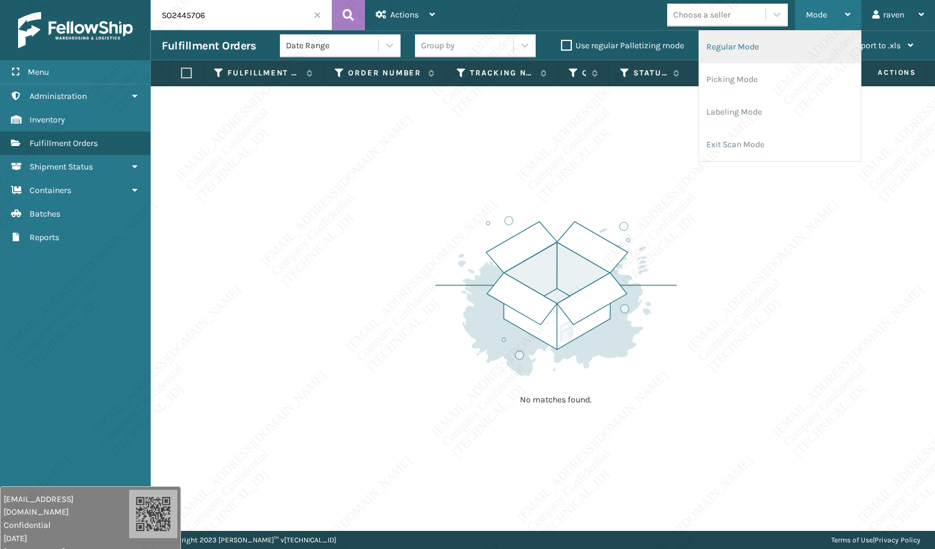
click at [773, 46] on li "Regular Mode" at bounding box center [780, 47] width 162 height 33
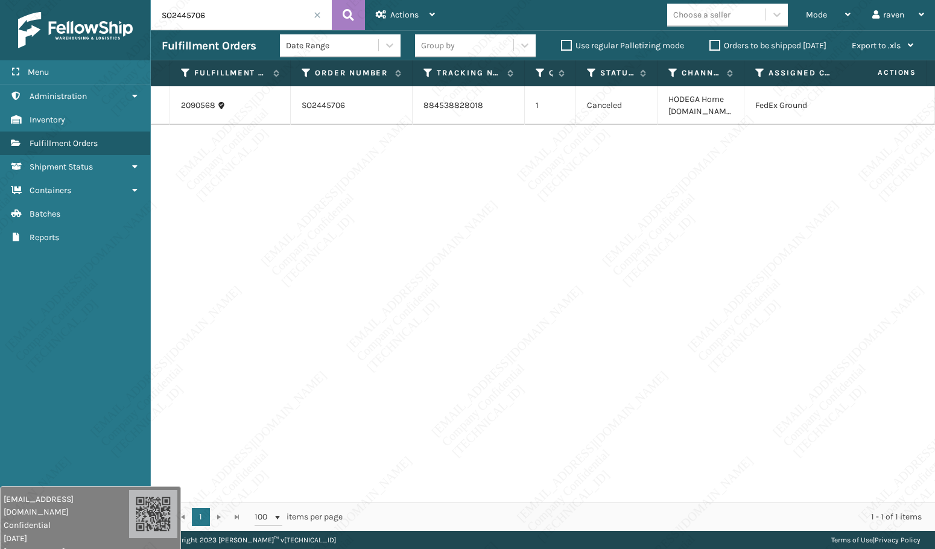
click at [628, 229] on div "2090568 SO2445706 884538828018 1 Canceled HODEGA Home [DOMAIN_NAME] FedEx Ground" at bounding box center [543, 294] width 784 height 416
click at [203, 104] on link "2090568" at bounding box center [198, 106] width 34 height 12
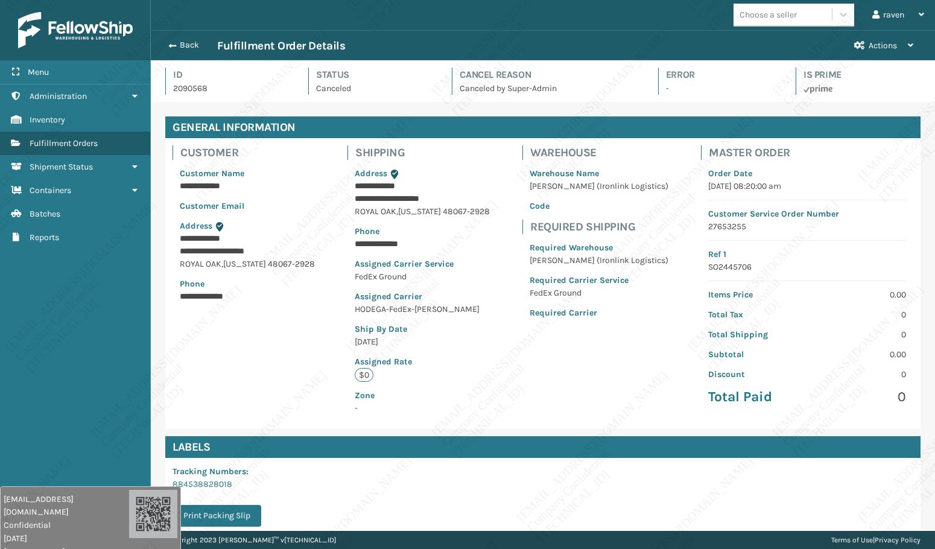
scroll to position [29, 784]
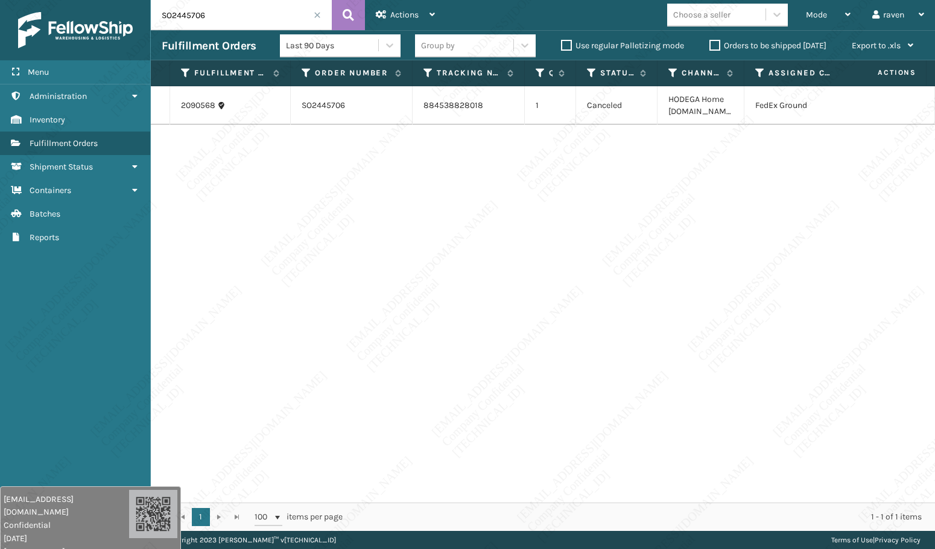
click at [545, 250] on div "2090568 SO2445706 884538828018 1 Canceled HODEGA Home [DOMAIN_NAME] FedEx Ground" at bounding box center [543, 294] width 784 height 416
click at [911, 154] on div "2090568 SO2445706 884538828018 1 Canceled HODEGA Home [DOMAIN_NAME] FedEx Ground" at bounding box center [543, 294] width 784 height 416
drag, startPoint x: 229, startPoint y: 21, endPoint x: 130, endPoint y: 21, distance: 98.9
click at [130, 0] on div "Menu Administration Inventory Fulfillment Orders Shipment Status Containers Bat…" at bounding box center [467, 0] width 935 height 0
paste input "text"
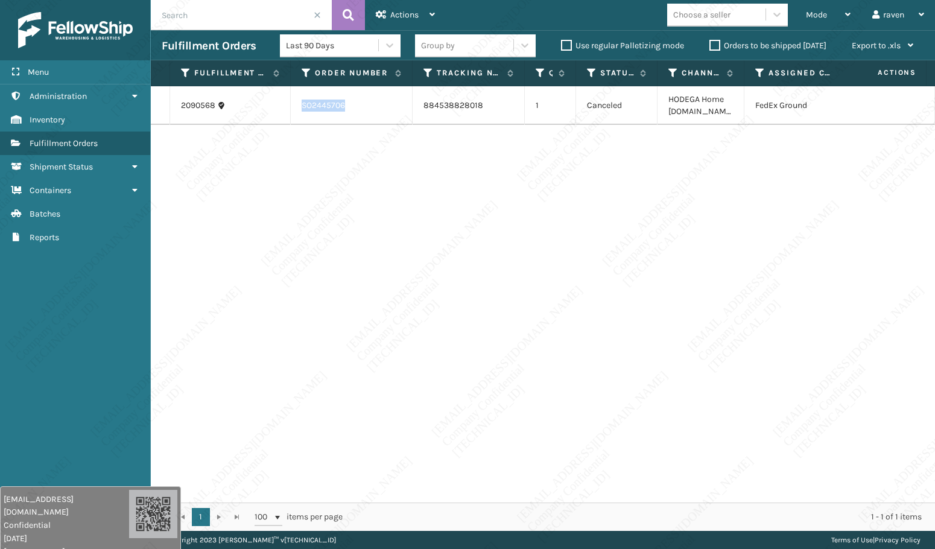
copy td "SO2445706"
drag, startPoint x: 312, startPoint y: 103, endPoint x: 59, endPoint y: 200, distance: 271.1
click at [293, 104] on td "SO2445706" at bounding box center [352, 105] width 122 height 39
click at [203, 11] on input "text" at bounding box center [241, 15] width 181 height 30
paste input "SO2445608"
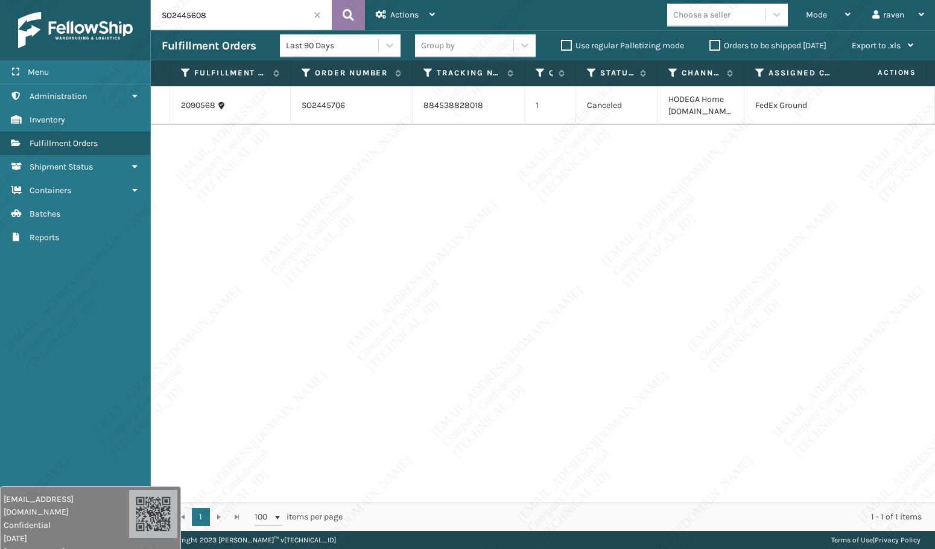
click at [354, 14] on button at bounding box center [348, 15] width 33 height 30
click at [402, 218] on div "2089865 SO2445608 884535038614 1 Canceled LOWESNC Lowes Companies Inc FedEx Gro…" at bounding box center [543, 294] width 784 height 416
click at [109, 291] on div "Menu Inventory Administration Inventory Inventory Inventory Fulfillment Orders …" at bounding box center [75, 274] width 151 height 549
drag, startPoint x: 246, startPoint y: 10, endPoint x: 128, endPoint y: 22, distance: 117.7
click at [128, 0] on div "Menu Inventory Administration Inventory Inventory Inventory Fulfillment Orders …" at bounding box center [467, 0] width 935 height 0
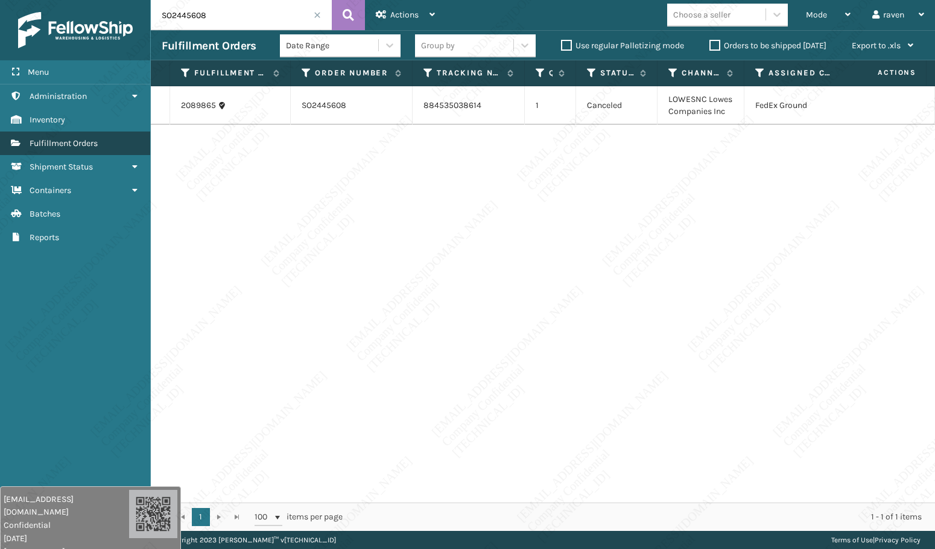
paste input "text"
drag, startPoint x: 350, startPoint y: 104, endPoint x: 299, endPoint y: 106, distance: 51.3
click at [299, 106] on td "SO2445608" at bounding box center [352, 105] width 122 height 39
copy td "SO2445608"
click at [224, 11] on input "text" at bounding box center [241, 15] width 181 height 30
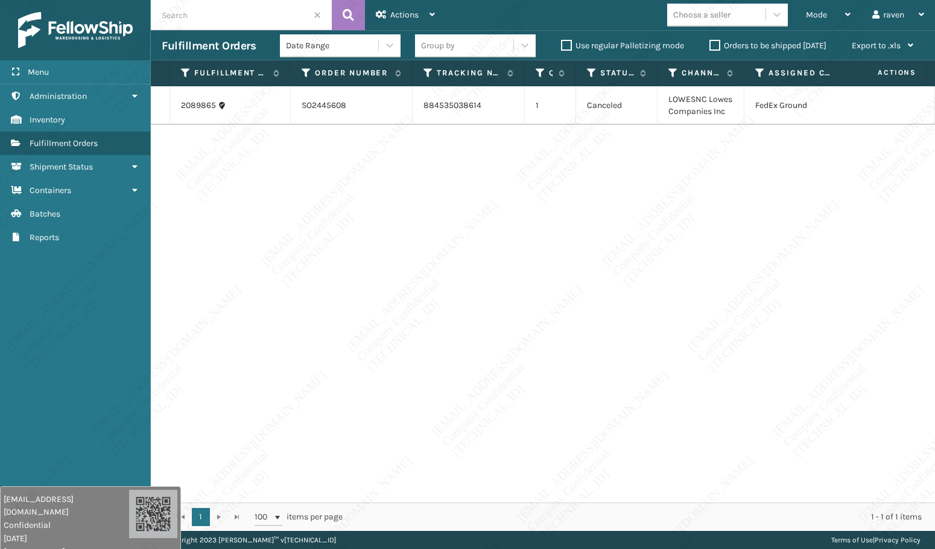
paste input "SO2445860"
click at [348, 13] on icon at bounding box center [348, 15] width 11 height 18
click at [533, 132] on div "2091650 SO2445860 884544704057 1 Canceled HODEGA Home [DOMAIN_NAME] FedEx Ground" at bounding box center [543, 294] width 784 height 416
click at [490, 242] on div "2091650 SO2445860 884544704057 1 Canceled HODEGA Home [DOMAIN_NAME] FedEx Ground" at bounding box center [543, 294] width 784 height 416
click at [236, 16] on input "SO2445860" at bounding box center [241, 15] width 181 height 30
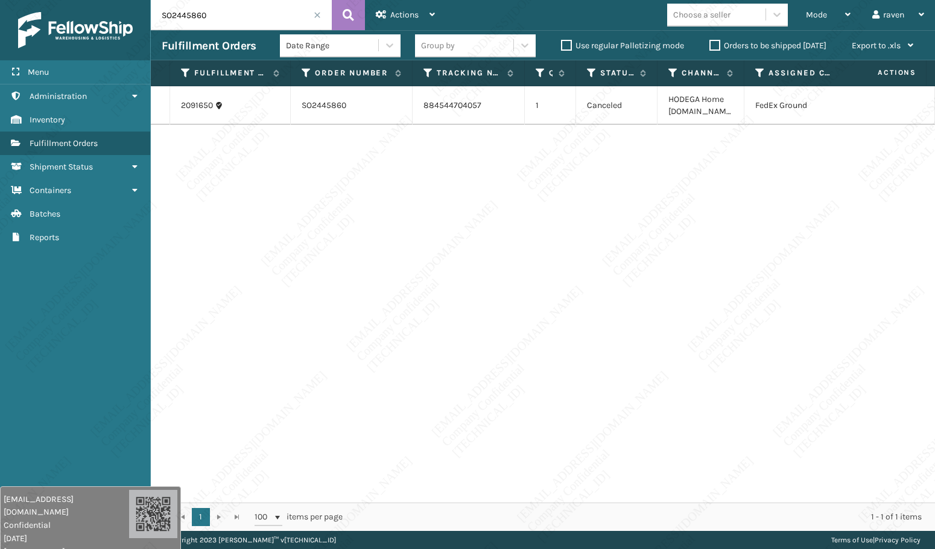
click at [236, 16] on input "SO2445860" at bounding box center [241, 15] width 181 height 30
paste input "793"
click at [356, 14] on button at bounding box center [348, 15] width 33 height 30
click at [396, 282] on div "2091170 SO2445793 884541440779 1 Canceled HODEGA Home [DOMAIN_NAME] FedEx Ground" at bounding box center [543, 294] width 784 height 416
click at [381, 262] on div "2091170 SO2445793 884541440779 1 Canceled HODEGA Home [DOMAIN_NAME] FedEx Ground" at bounding box center [543, 294] width 784 height 416
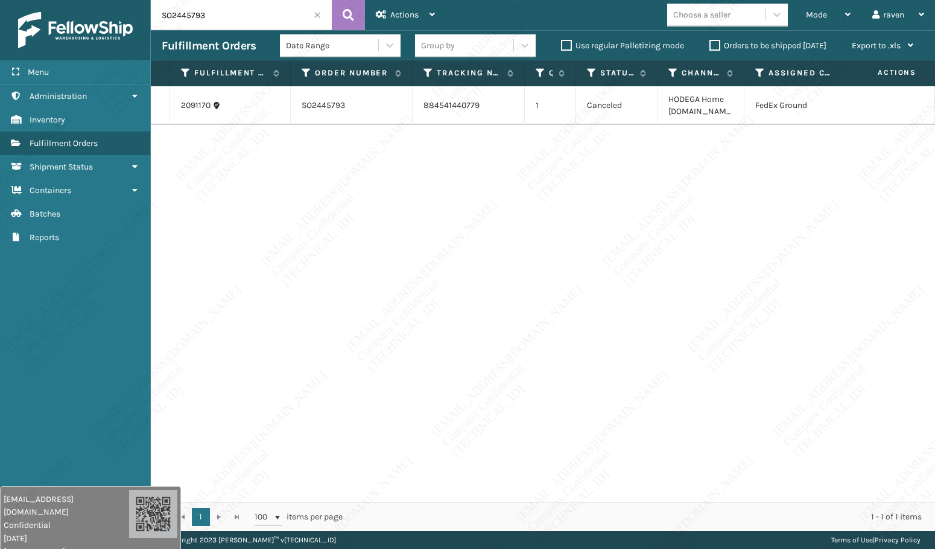
drag, startPoint x: 477, startPoint y: 348, endPoint x: 472, endPoint y: 337, distance: 12.7
click at [472, 337] on div "2091170 SO2445793 884541440779 1 Canceled HODEGA Home [DOMAIN_NAME] FedEx Ground" at bounding box center [543, 294] width 784 height 416
click at [227, 7] on input "SO2445793" at bounding box center [241, 15] width 181 height 30
paste input "509"
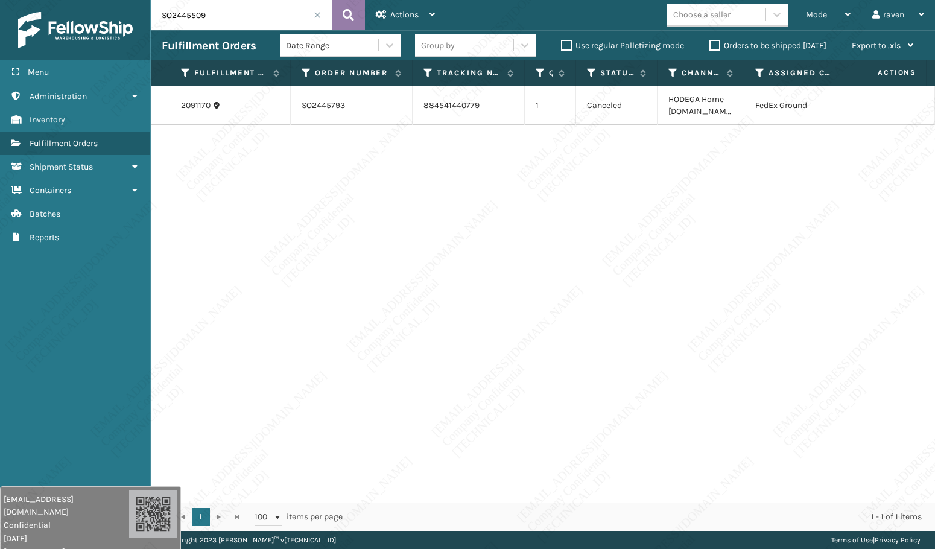
click at [348, 15] on icon at bounding box center [348, 15] width 11 height 18
click at [414, 256] on div "2089225 SO2445509 884527769382 1 Canceled HODEGA Home [DOMAIN_NAME] FedEx Ground" at bounding box center [543, 294] width 784 height 416
drag, startPoint x: 236, startPoint y: 12, endPoint x: 147, endPoint y: 11, distance: 89.9
click at [147, 0] on div "Menu Inventory Administration Inventory Inventory Inventory Fulfillment Orders …" at bounding box center [467, 0] width 935 height 0
click at [453, 208] on div "2089225 SO2445509 884527769382 1 Canceled HODEGA Home [DOMAIN_NAME] FedEx Ground" at bounding box center [543, 294] width 784 height 416
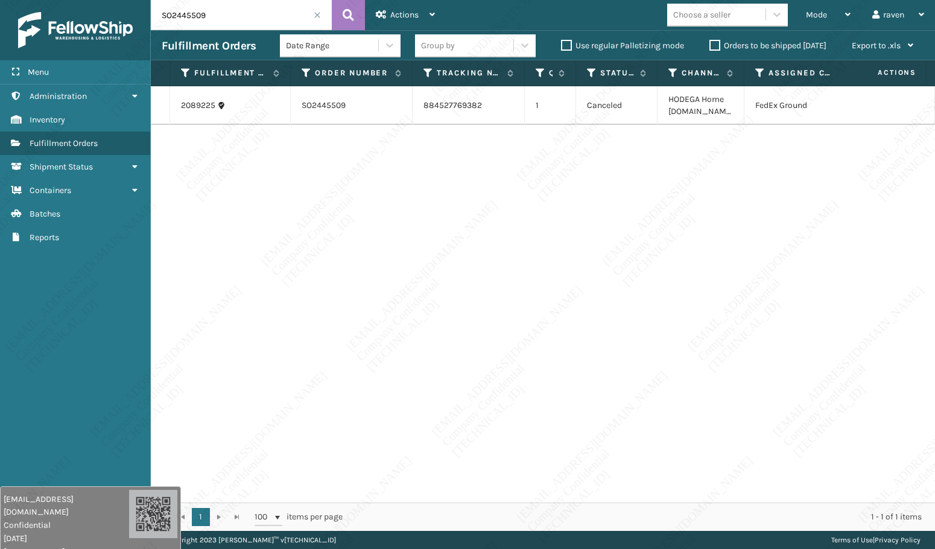
drag, startPoint x: 564, startPoint y: 470, endPoint x: 521, endPoint y: 400, distance: 82.4
click at [557, 463] on div "2089225 SO2445509 884527769382 1 Canceled HODEGA Home [DOMAIN_NAME] FedEx Ground" at bounding box center [543, 294] width 784 height 416
click at [218, 4] on input "SO2445509" at bounding box center [241, 15] width 181 height 30
paste input "798"
click at [343, 9] on icon at bounding box center [348, 15] width 11 height 18
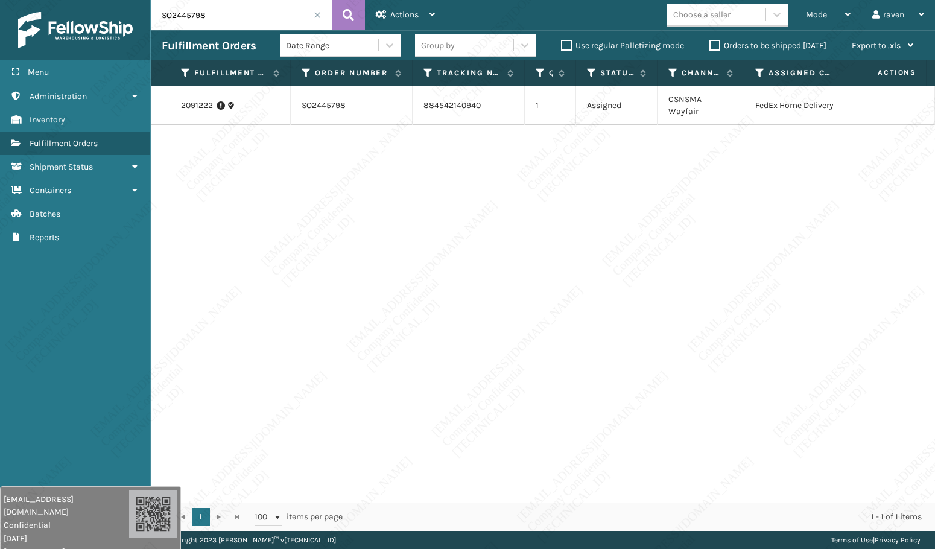
click at [370, 271] on div "2091222 SO2445798 884542140940 1 Assigned CSNSMA Wayfair FedEx Home Delivery" at bounding box center [543, 294] width 784 height 416
drag, startPoint x: 212, startPoint y: 15, endPoint x: 147, endPoint y: 17, distance: 65.8
click at [147, 0] on div "Menu Inventory Administration Inventory Inventory Inventory Fulfillment Orders …" at bounding box center [467, 0] width 935 height 0
click at [273, 367] on div "2091222 SO2445798 884542140940 1 Assigned CSNSMA Wayfair FedEx Home Delivery" at bounding box center [543, 294] width 784 height 416
click at [91, 294] on div "Menu Inventory Administration Inventory Inventory Inventory Fulfillment Orders …" at bounding box center [75, 274] width 151 height 549
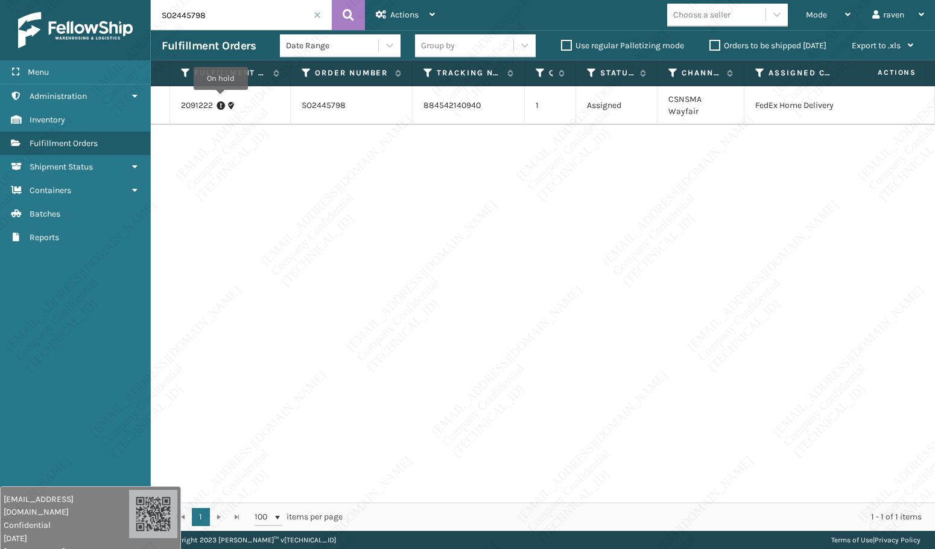
click at [221, 100] on icon at bounding box center [221, 106] width 8 height 12
click at [200, 101] on link "2091222" at bounding box center [197, 106] width 32 height 12
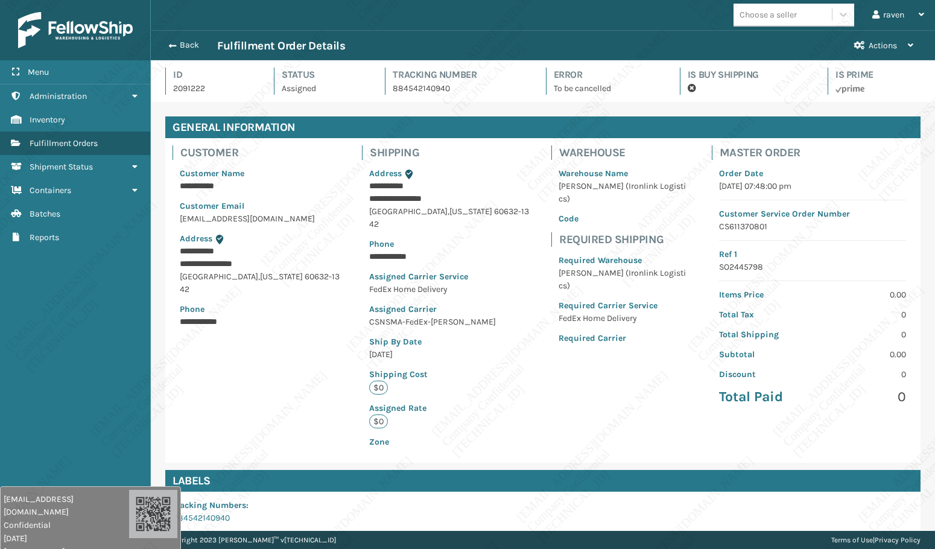
scroll to position [29, 784]
click at [177, 46] on button "Back" at bounding box center [189, 45] width 55 height 11
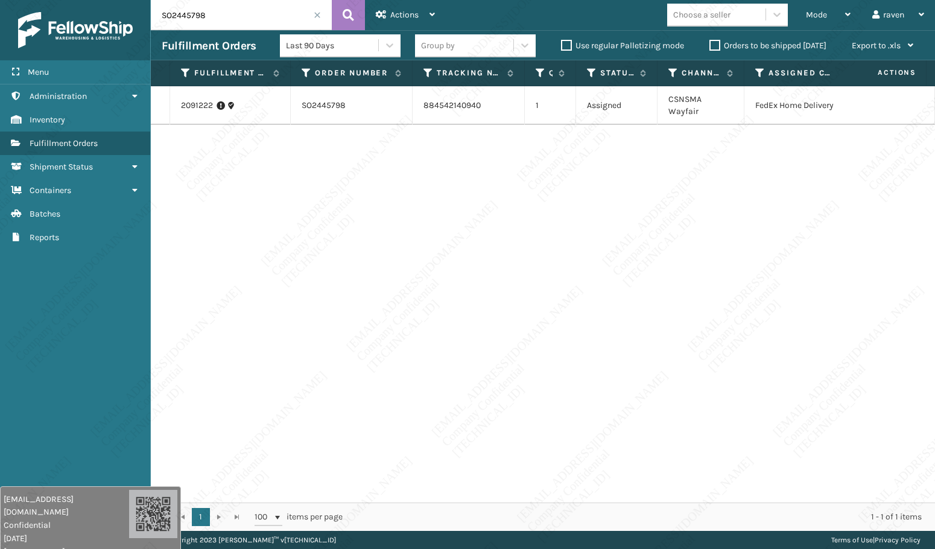
drag, startPoint x: 233, startPoint y: 18, endPoint x: 128, endPoint y: 10, distance: 105.2
click at [128, 0] on div "Menu Administration Inventory Fulfillment Orders Shipment Status Containers Bat…" at bounding box center [467, 0] width 935 height 0
paste input "36"
click at [342, 7] on button at bounding box center [348, 15] width 33 height 30
click at [367, 219] on div "2090763 SO2445736 1 Canceled CSNSMA Wayfair LTL" at bounding box center [543, 294] width 784 height 416
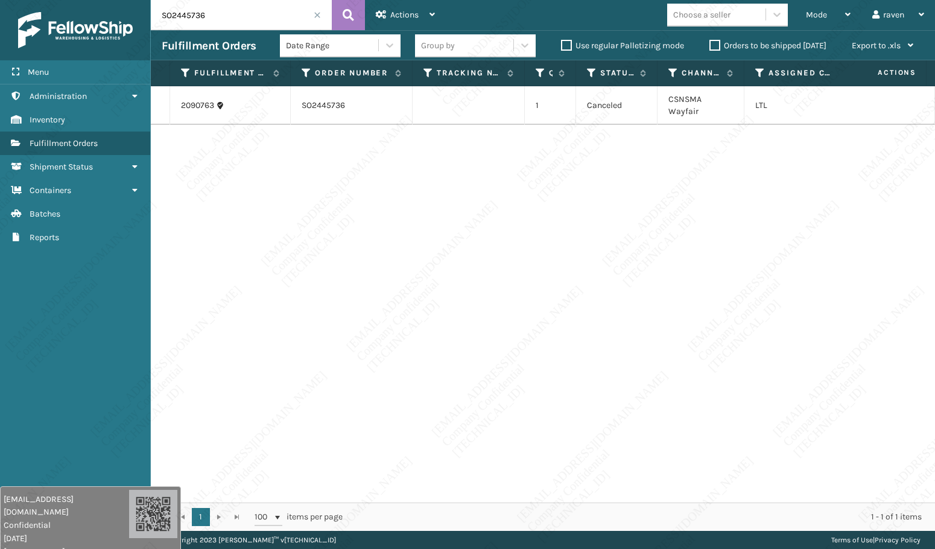
drag, startPoint x: 97, startPoint y: 323, endPoint x: 97, endPoint y: 316, distance: 7.2
click at [97, 322] on div "Menu Administration Inventory Fulfillment Orders Shipment Status Containers Bat…" at bounding box center [75, 274] width 151 height 549
drag, startPoint x: 228, startPoint y: 20, endPoint x: 157, endPoint y: 17, distance: 71.2
click at [157, 17] on input "SO2445736" at bounding box center [241, 15] width 181 height 30
click at [451, 287] on div "2090763 SO2445736 1 Canceled CSNSMA Wayfair LTL" at bounding box center [543, 294] width 784 height 416
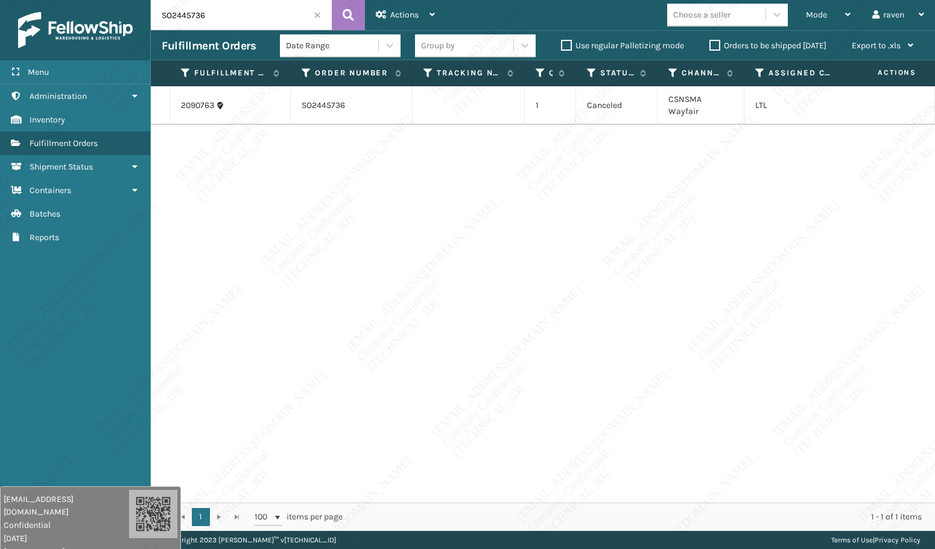
click at [224, 19] on input "SO2445736" at bounding box center [241, 15] width 181 height 30
paste input "552"
click at [349, 18] on icon at bounding box center [348, 15] width 11 height 18
click at [484, 212] on div "2089486 SO2445552 884529402803 1 Canceled CSNSMA Wayfair FedEx Home Delivery" at bounding box center [543, 294] width 784 height 416
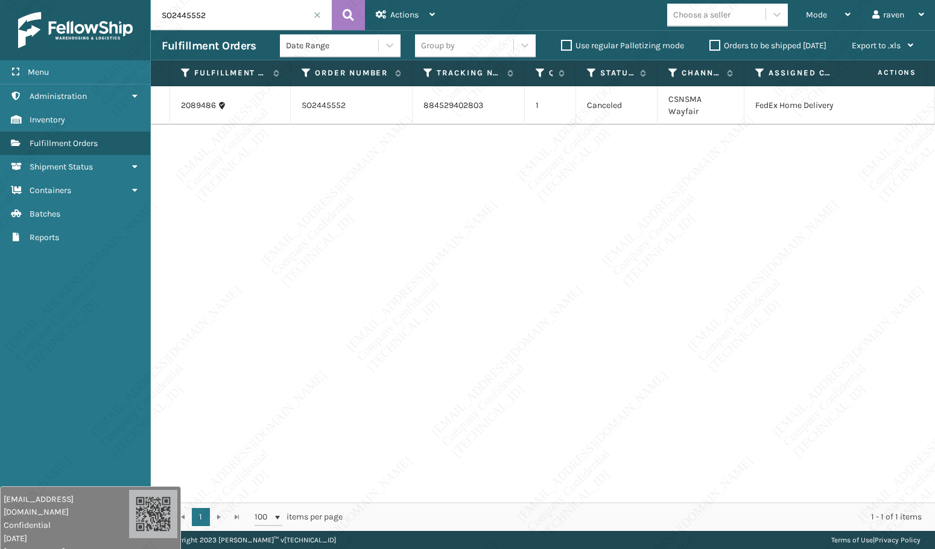
drag, startPoint x: 212, startPoint y: 11, endPoint x: 142, endPoint y: 10, distance: 70.6
click at [142, 0] on div "Menu Containers Administration Containers Inventory Containers Fulfillment Orde…" at bounding box center [467, 0] width 935 height 0
drag, startPoint x: 598, startPoint y: 280, endPoint x: 604, endPoint y: 281, distance: 6.7
click at [604, 281] on div "2089486 SO2445552 884529402803 1 Canceled CSNSMA Wayfair FedEx Home Delivery" at bounding box center [543, 294] width 784 height 416
drag, startPoint x: 437, startPoint y: 486, endPoint x: 433, endPoint y: 458, distance: 27.5
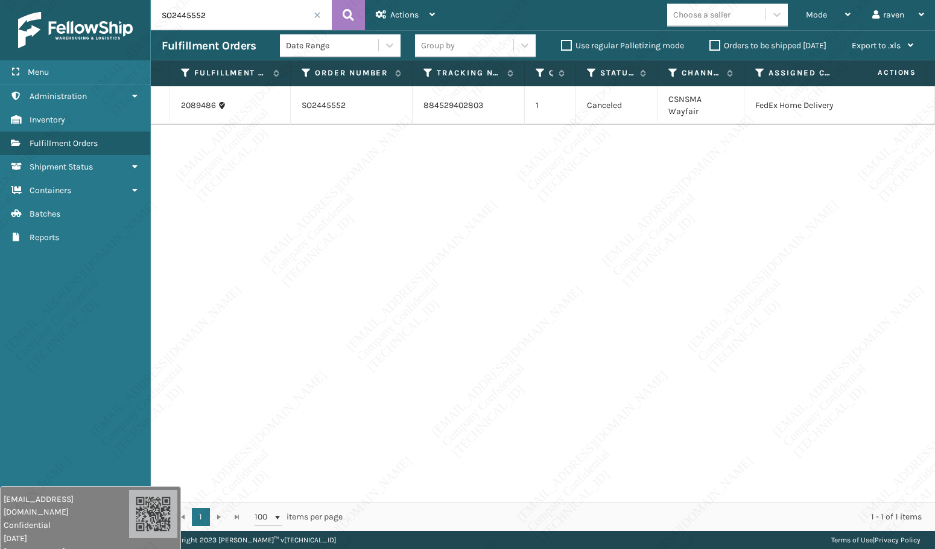
click at [437, 483] on div "2089486 SO2445552 884529402803 1 Canceled CSNSMA Wayfair FedEx Home Delivery" at bounding box center [543, 294] width 784 height 416
drag, startPoint x: 230, startPoint y: 19, endPoint x: 138, endPoint y: 19, distance: 92.3
click at [138, 0] on div "Menu Reports Administration Reports Inventory Reports Fulfillment Orders Report…" at bounding box center [467, 0] width 935 height 0
paste input "966"
click at [346, 8] on icon at bounding box center [348, 15] width 11 height 18
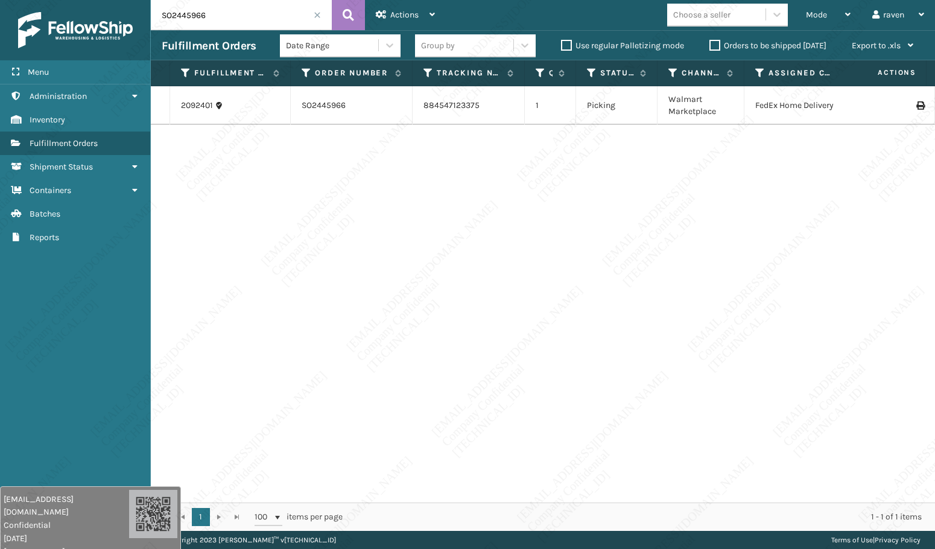
click at [473, 182] on div "2092401 SO2445966 884547123375 1 Picking Walmart Marketplace FedEx Home Delivery" at bounding box center [543, 294] width 784 height 416
click at [200, 107] on link "2092401" at bounding box center [197, 106] width 32 height 12
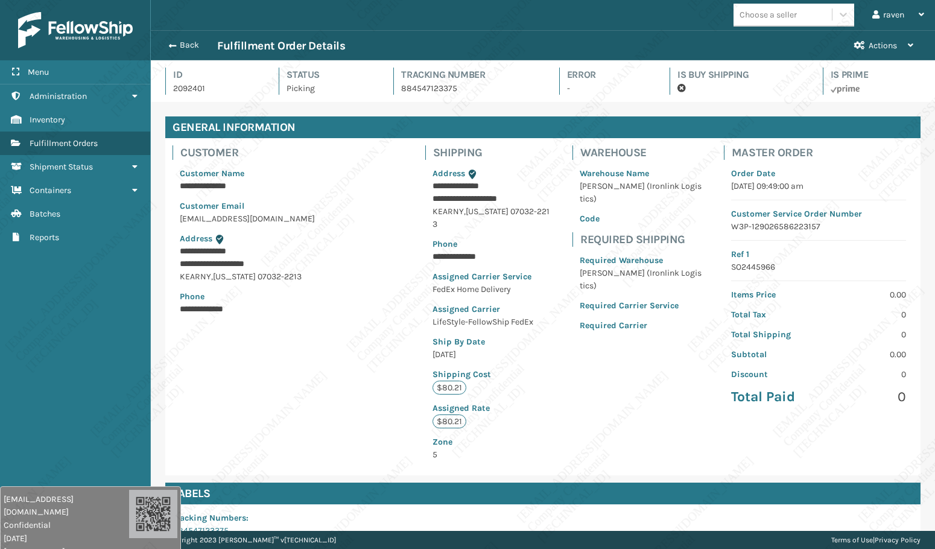
scroll to position [29, 784]
click at [176, 36] on div "Back Fulfillment Order Details Actions" at bounding box center [543, 45] width 784 height 30
click at [177, 49] on button "Back" at bounding box center [189, 45] width 55 height 11
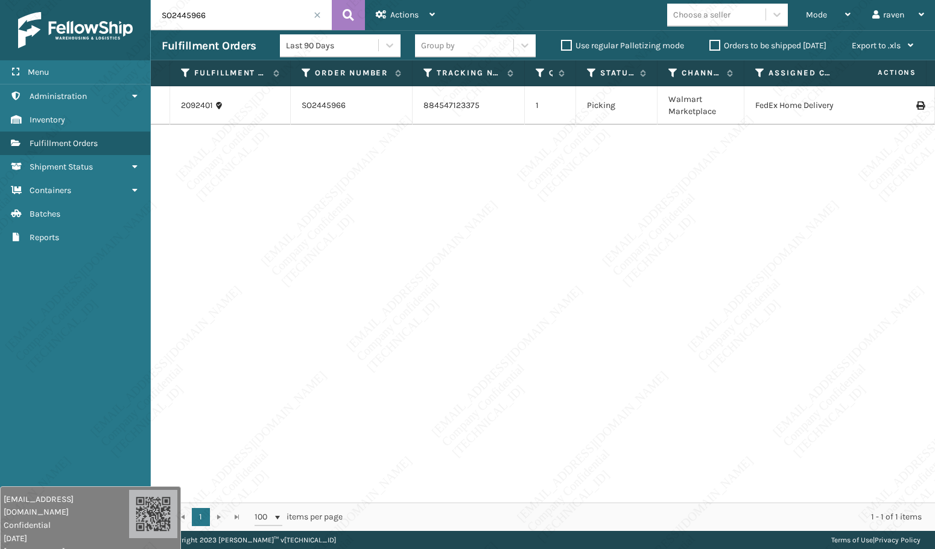
click at [483, 263] on div "2092401 SO2445966 884547123375 1 Picking Walmart Marketplace FedEx Home Delivery" at bounding box center [543, 294] width 784 height 416
click at [316, 13] on span at bounding box center [317, 14] width 7 height 7
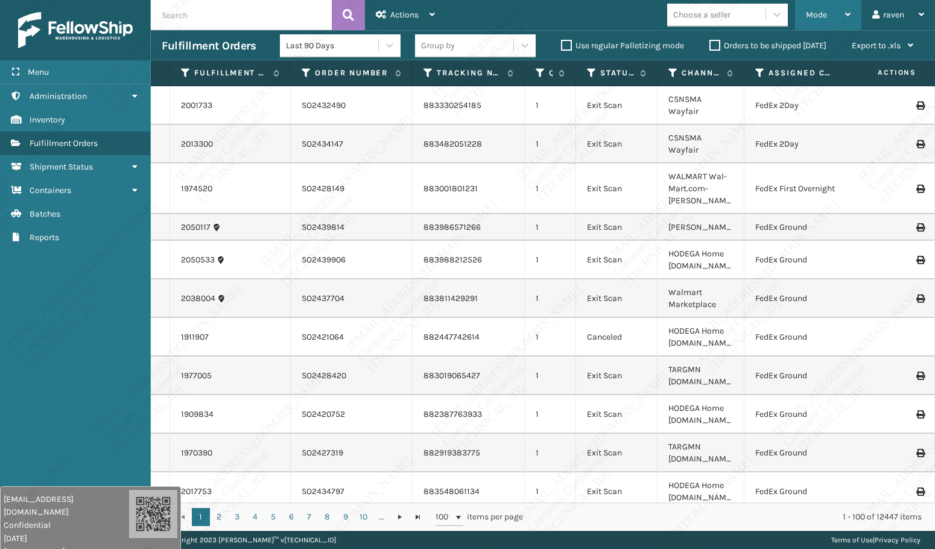
click at [815, 13] on span "Mode" at bounding box center [816, 15] width 21 height 10
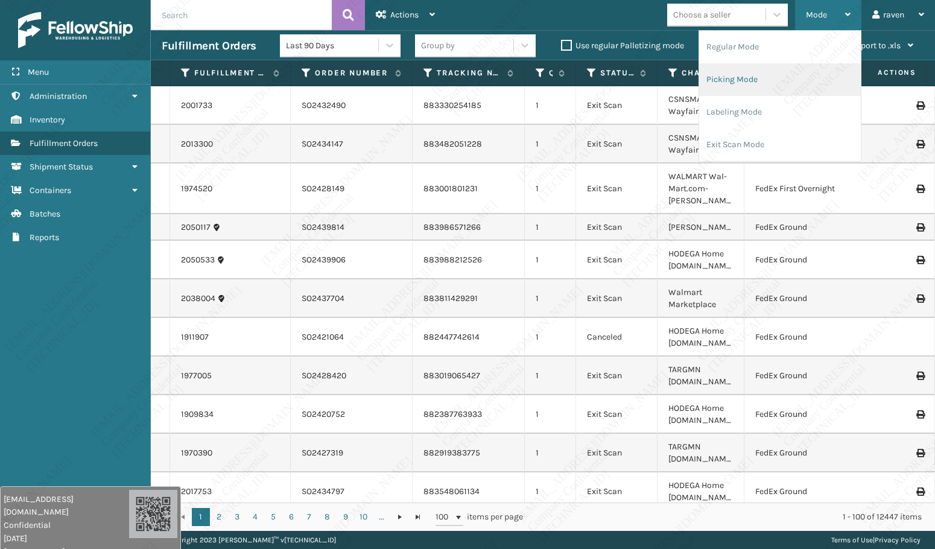
click at [773, 72] on li "Picking Mode" at bounding box center [780, 79] width 162 height 33
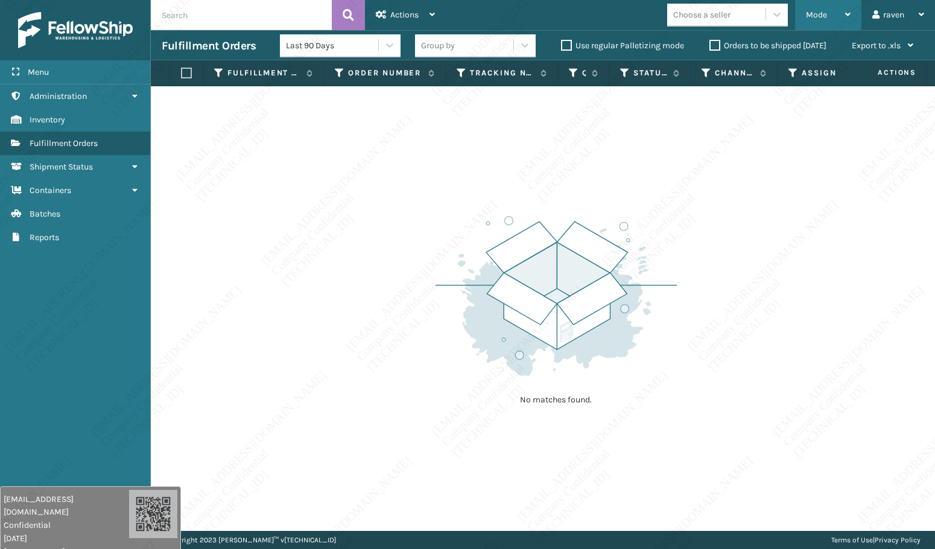
click at [844, 11] on div "Mode" at bounding box center [828, 15] width 45 height 30
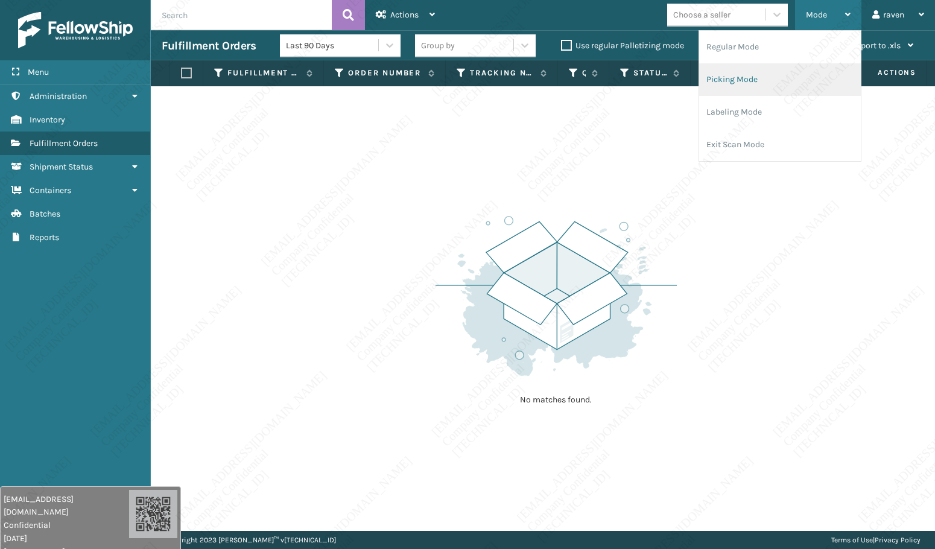
click at [770, 83] on li "Picking Mode" at bounding box center [780, 79] width 162 height 33
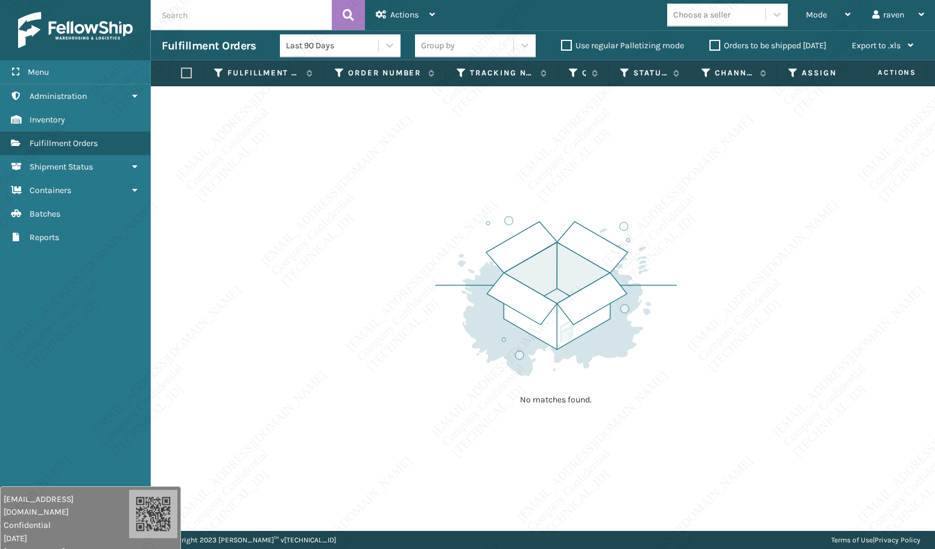
click at [212, 24] on input "text" at bounding box center [241, 15] width 181 height 30
paste input "2090305"
click at [358, 9] on button at bounding box center [348, 15] width 33 height 30
click at [809, 11] on span "Mode" at bounding box center [816, 15] width 21 height 10
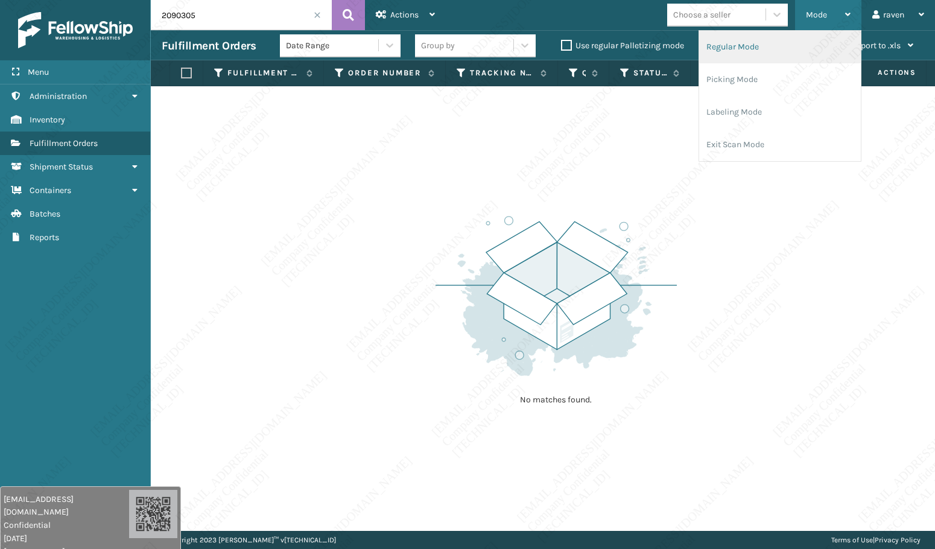
click at [741, 47] on li "Regular Mode" at bounding box center [780, 47] width 162 height 33
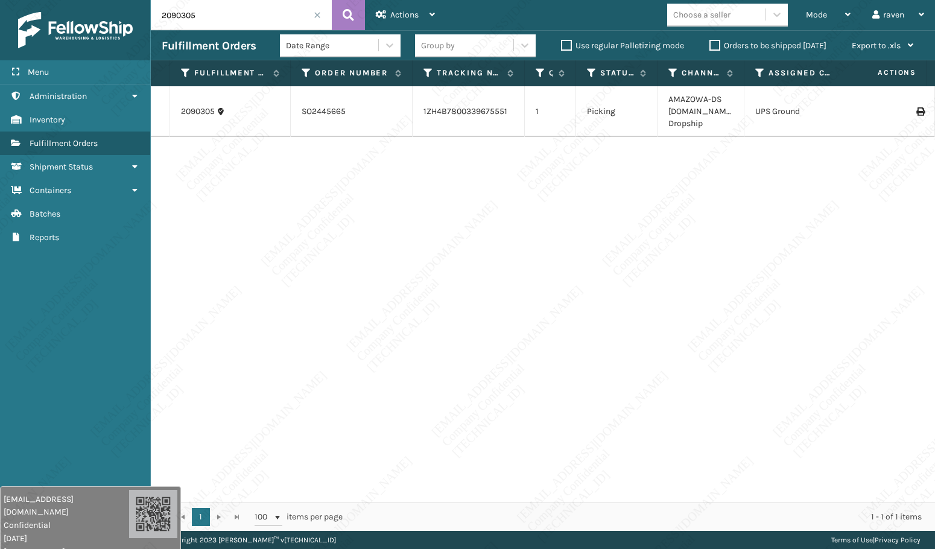
click at [212, 13] on input "2090305" at bounding box center [241, 15] width 181 height 30
paste input "18"
click at [358, 10] on button at bounding box center [348, 15] width 33 height 30
click at [317, 10] on input "2090318" at bounding box center [241, 15] width 181 height 30
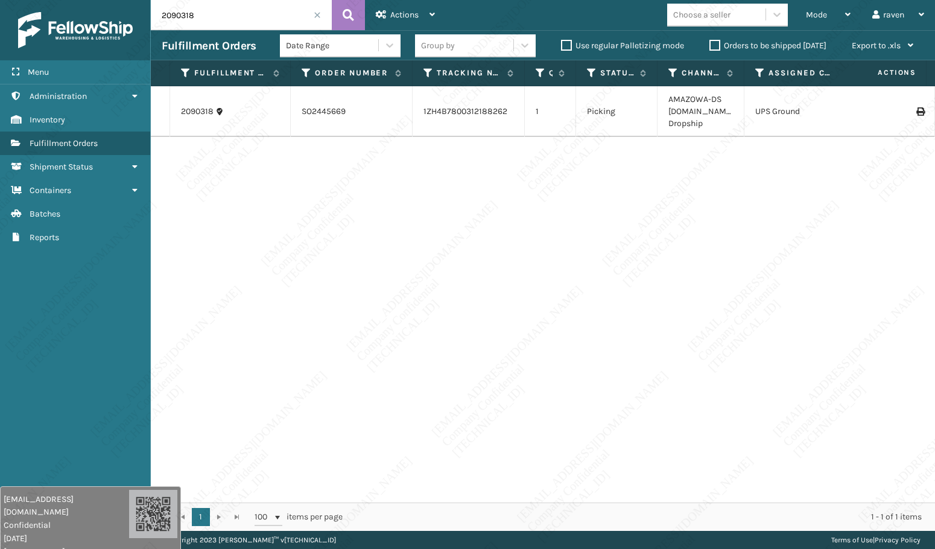
click at [317, 16] on span at bounding box center [317, 14] width 7 height 7
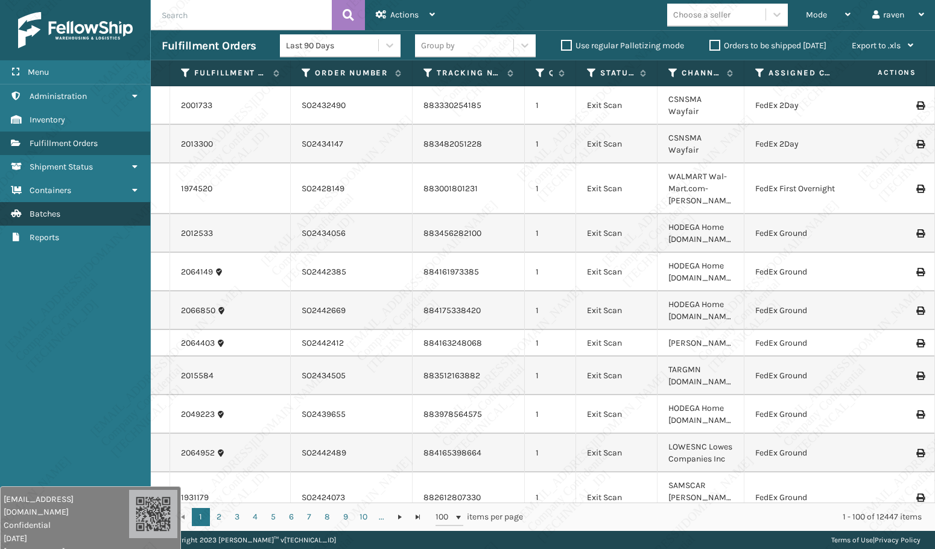
click at [52, 214] on span "Batches" at bounding box center [45, 214] width 31 height 10
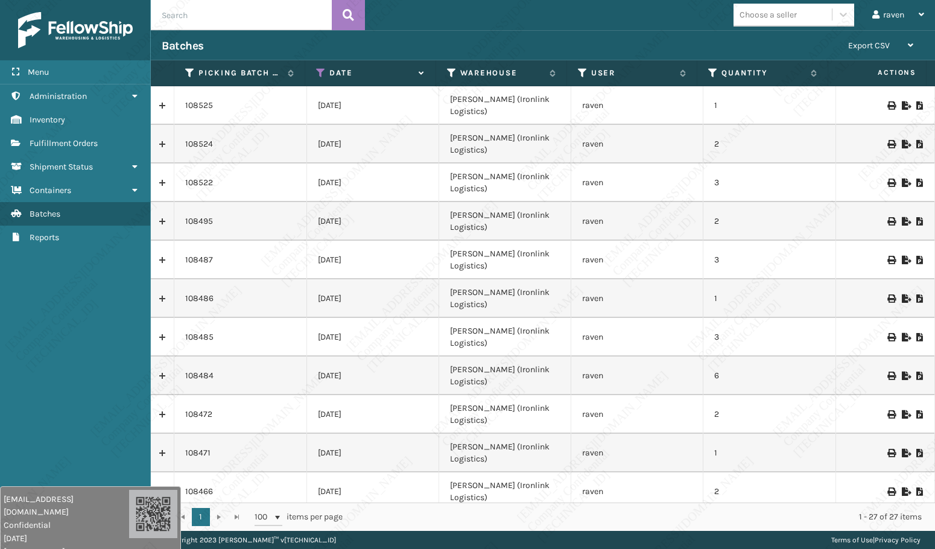
click at [320, 77] on icon at bounding box center [321, 73] width 10 height 11
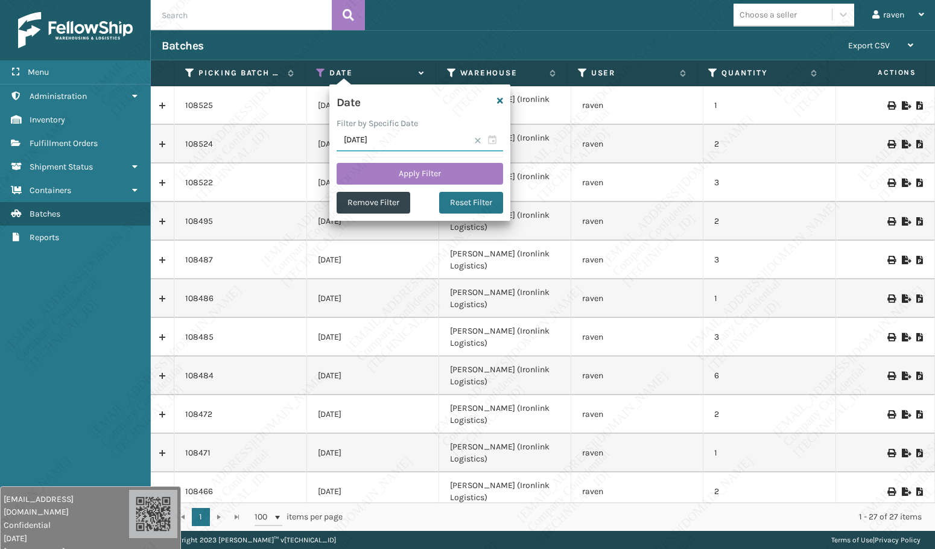
click at [491, 139] on input "[DATE]" at bounding box center [420, 141] width 166 height 22
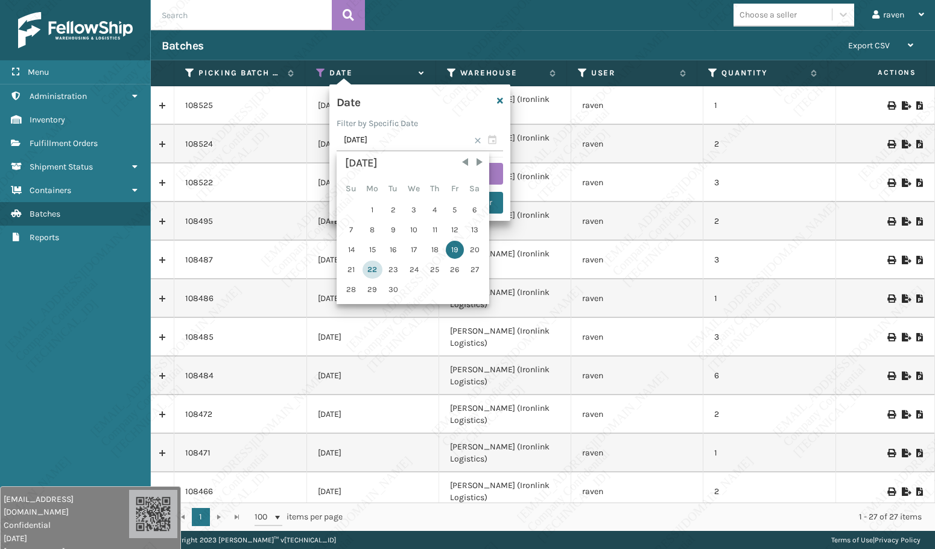
click at [372, 273] on div "22" at bounding box center [373, 270] width 20 height 18
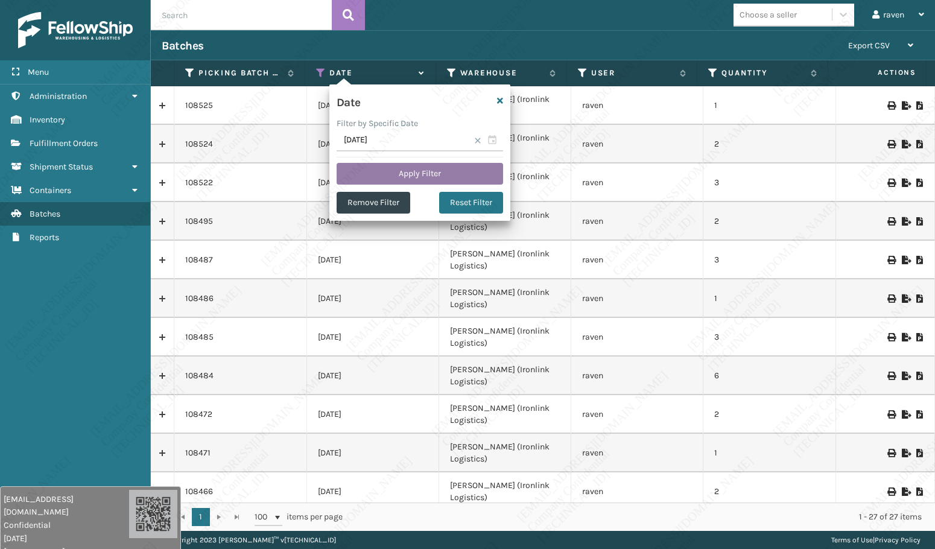
click at [437, 173] on button "Apply Filter" at bounding box center [420, 174] width 166 height 22
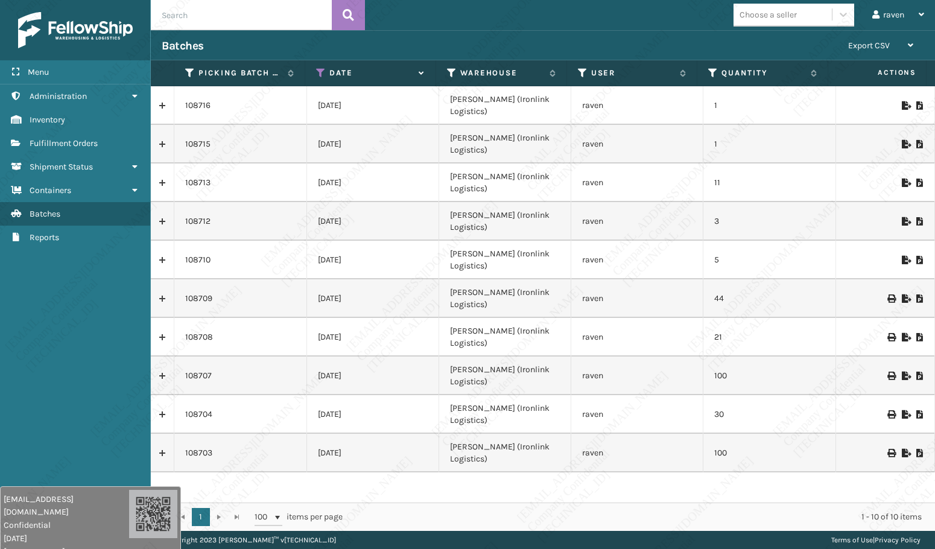
click at [513, 279] on td "[PERSON_NAME] (Ironlink Logistics)" at bounding box center [505, 298] width 132 height 39
click at [902, 294] on icon at bounding box center [905, 298] width 7 height 8
click at [74, 143] on span "Fulfillment Orders" at bounding box center [64, 143] width 68 height 10
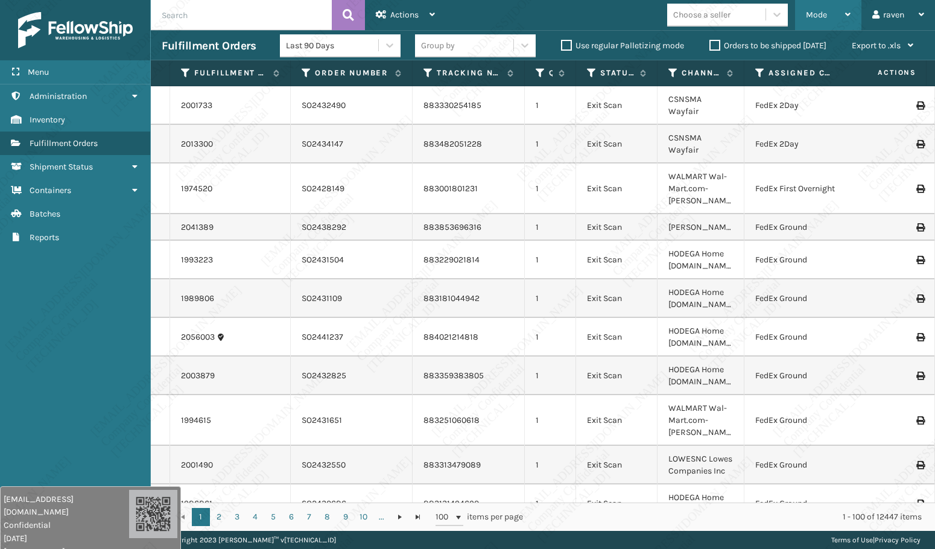
click at [796, 16] on div "Mode Regular Mode Picking Mode Labeling Mode Exit Scan Mode" at bounding box center [828, 15] width 66 height 30
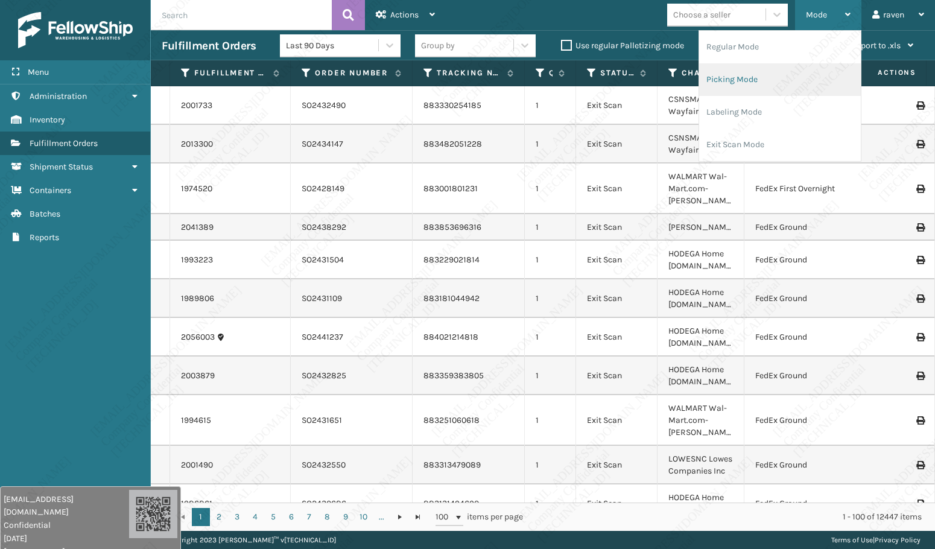
click at [733, 75] on li "Picking Mode" at bounding box center [780, 79] width 162 height 33
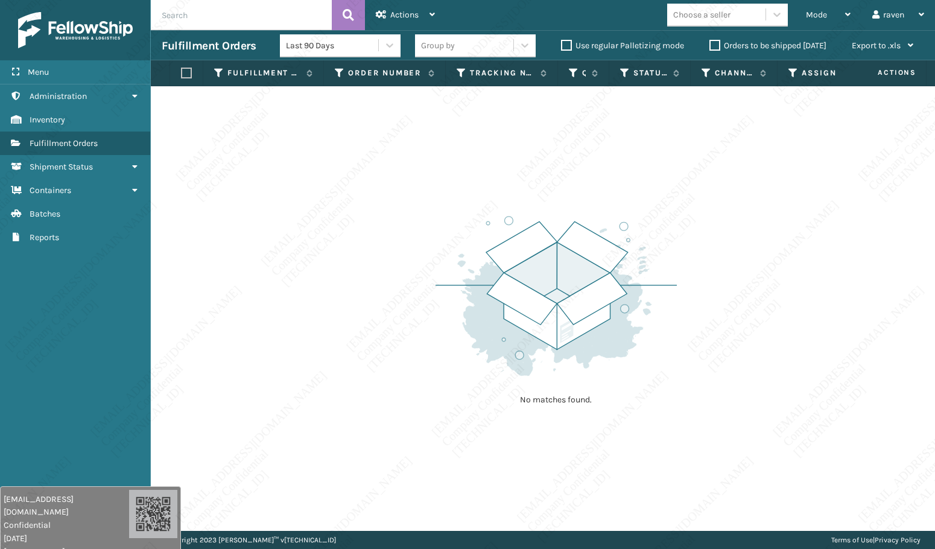
click at [542, 249] on img at bounding box center [556, 295] width 241 height 167
click at [693, 204] on div "No matches found." at bounding box center [543, 308] width 784 height 445
drag, startPoint x: 749, startPoint y: 296, endPoint x: 776, endPoint y: 274, distance: 34.4
click at [748, 294] on div "No matches found." at bounding box center [543, 308] width 784 height 445
click at [331, 203] on div "No matches found." at bounding box center [543, 308] width 784 height 445
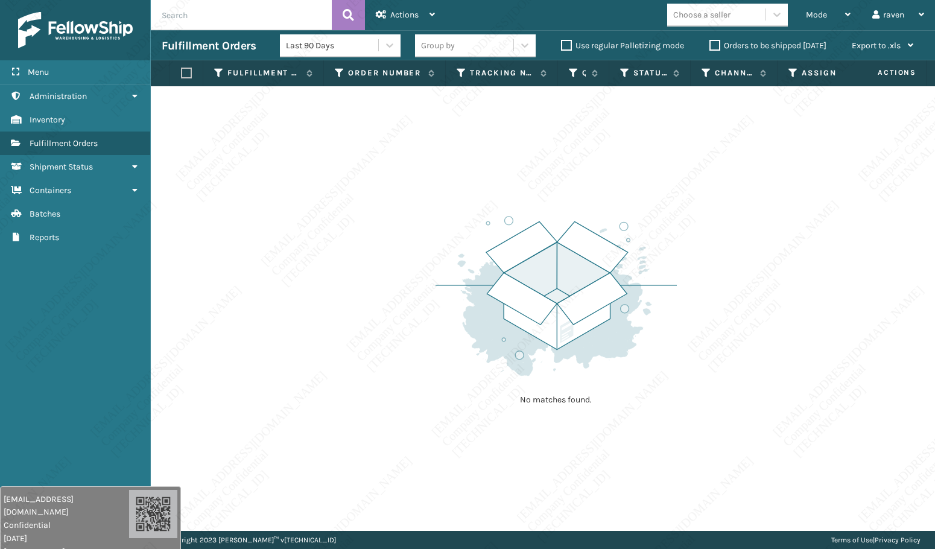
click at [426, 349] on div "No matches found." at bounding box center [543, 308] width 784 height 445
click at [808, 12] on span "Mode" at bounding box center [816, 15] width 21 height 10
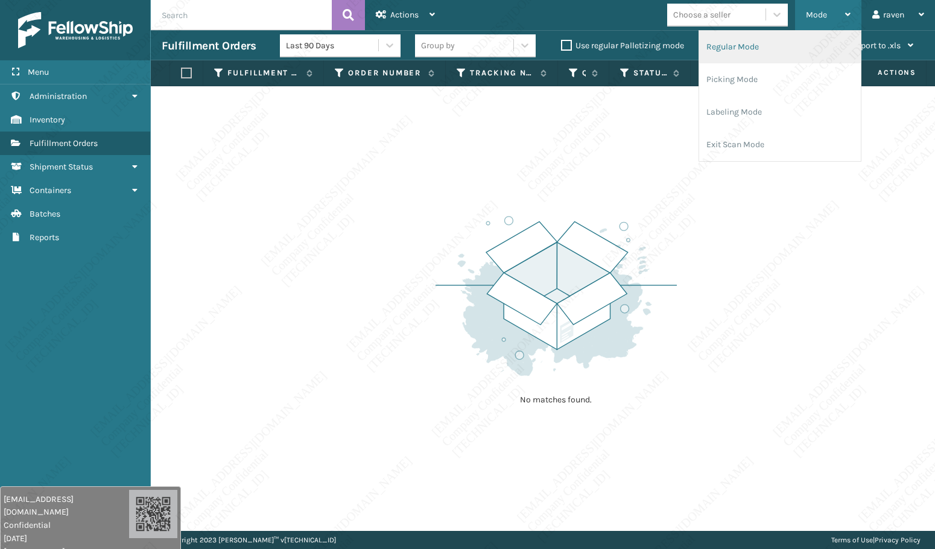
click at [729, 46] on li "Regular Mode" at bounding box center [780, 47] width 162 height 33
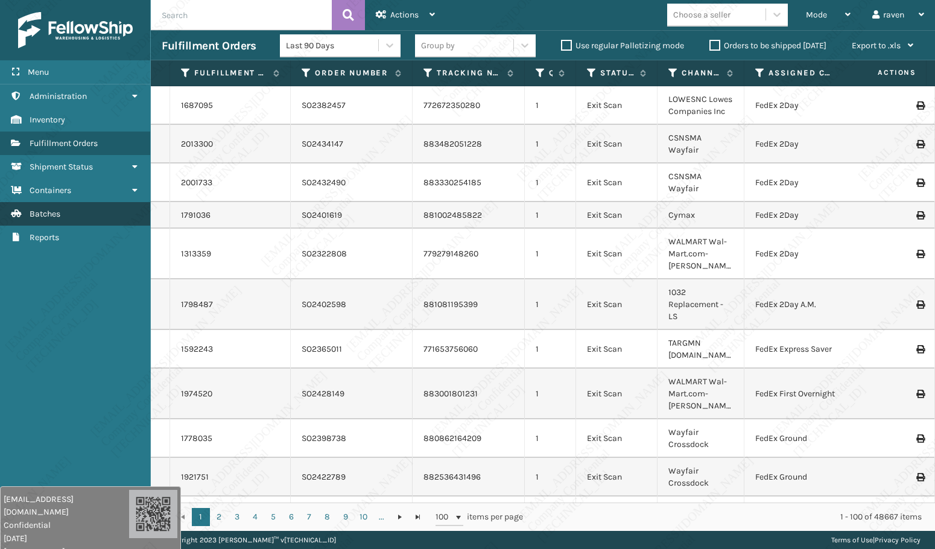
click at [59, 214] on span "Batches" at bounding box center [45, 214] width 31 height 10
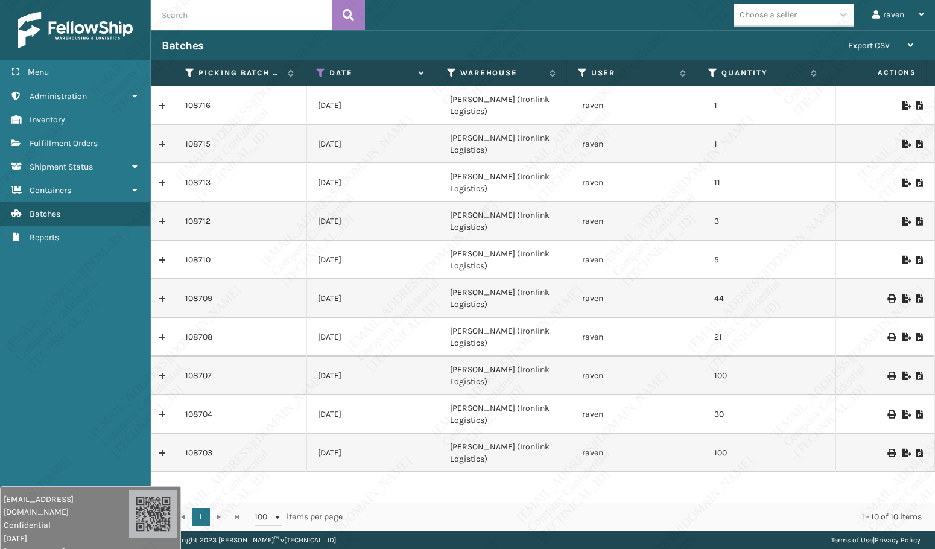
click at [902, 294] on icon at bounding box center [905, 298] width 7 height 8
click at [60, 145] on span "Fulfillment Orders" at bounding box center [64, 143] width 68 height 10
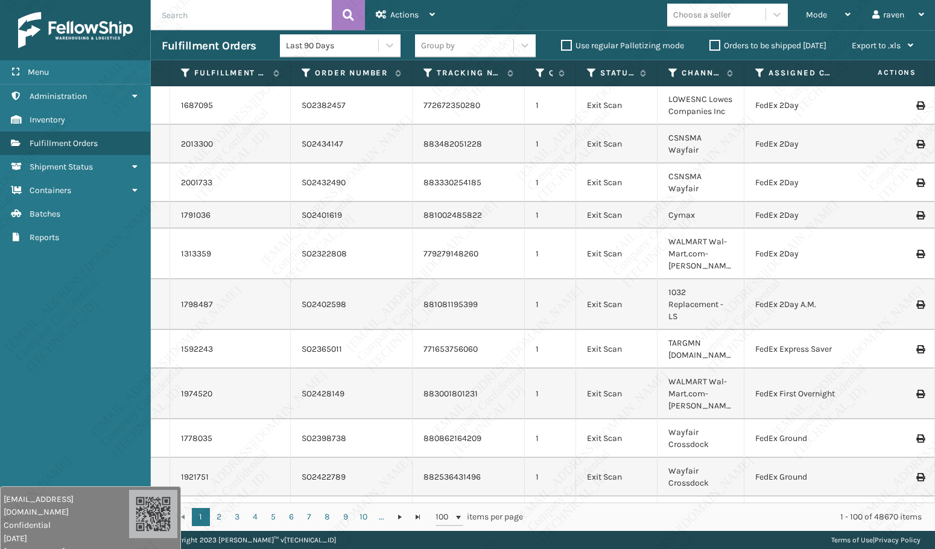
click at [246, 18] on input "text" at bounding box center [241, 15] width 181 height 30
paste input "SO2445984"
click at [349, 19] on icon at bounding box center [348, 15] width 11 height 18
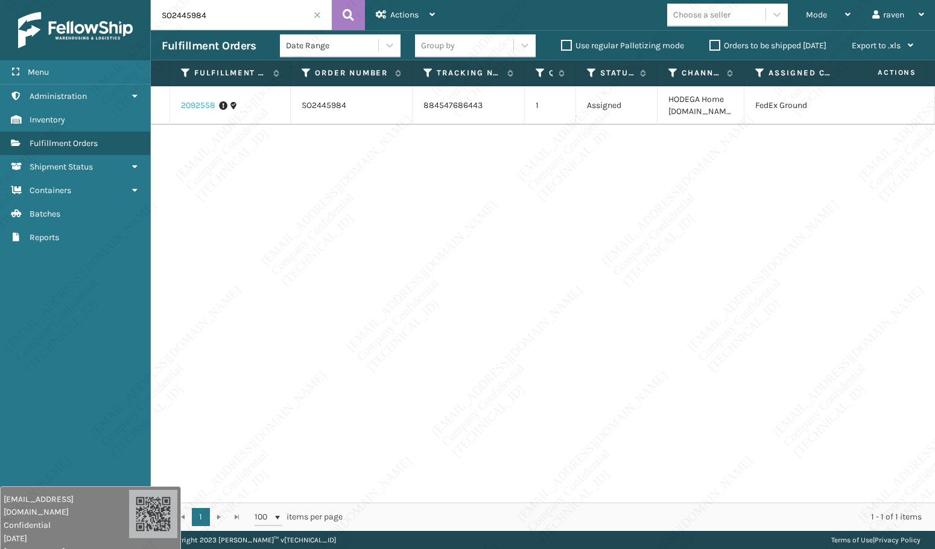
click at [194, 108] on link "2092558" at bounding box center [198, 106] width 34 height 12
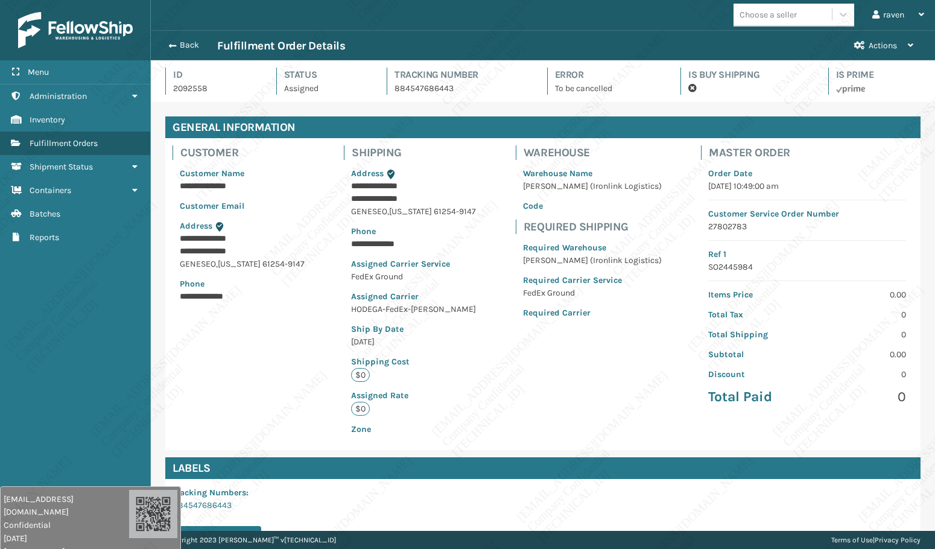
scroll to position [29, 784]
click at [108, 148] on link "Fulfillment Orders" at bounding box center [75, 143] width 150 height 24
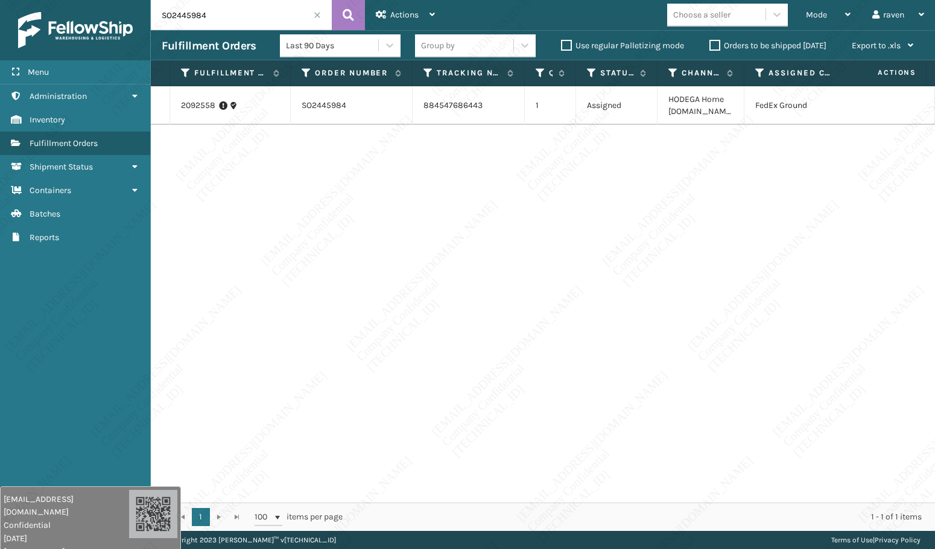
click at [319, 14] on span at bounding box center [317, 14] width 7 height 7
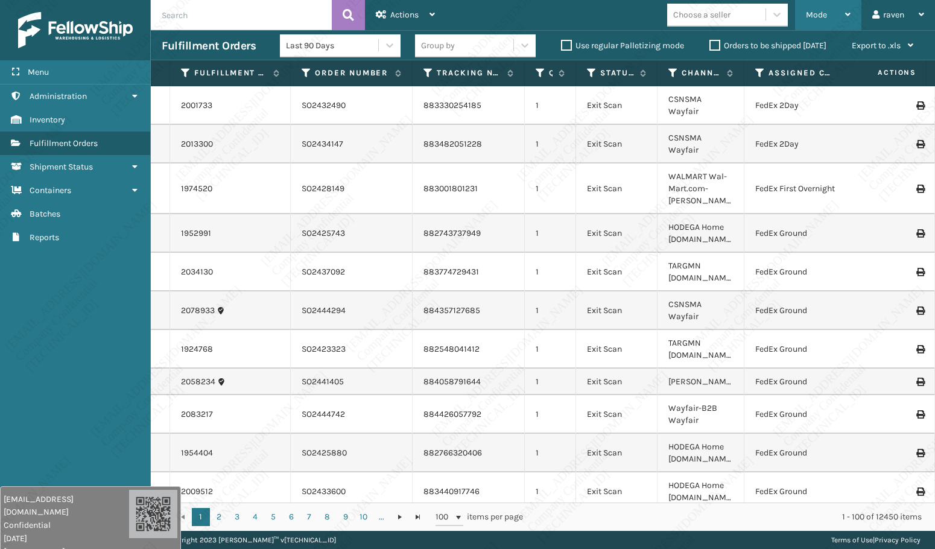
click at [828, 13] on div "Mode" at bounding box center [828, 15] width 45 height 30
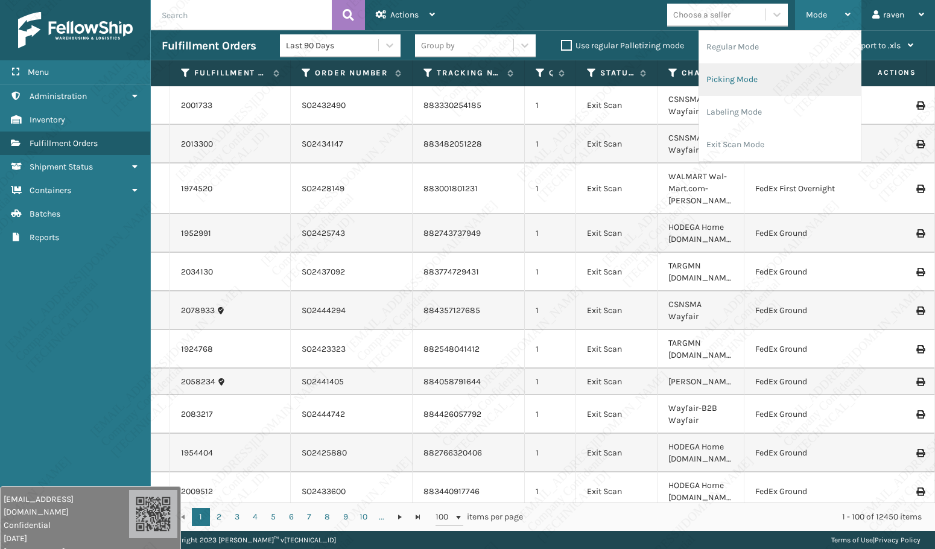
click at [765, 73] on li "Picking Mode" at bounding box center [780, 79] width 162 height 33
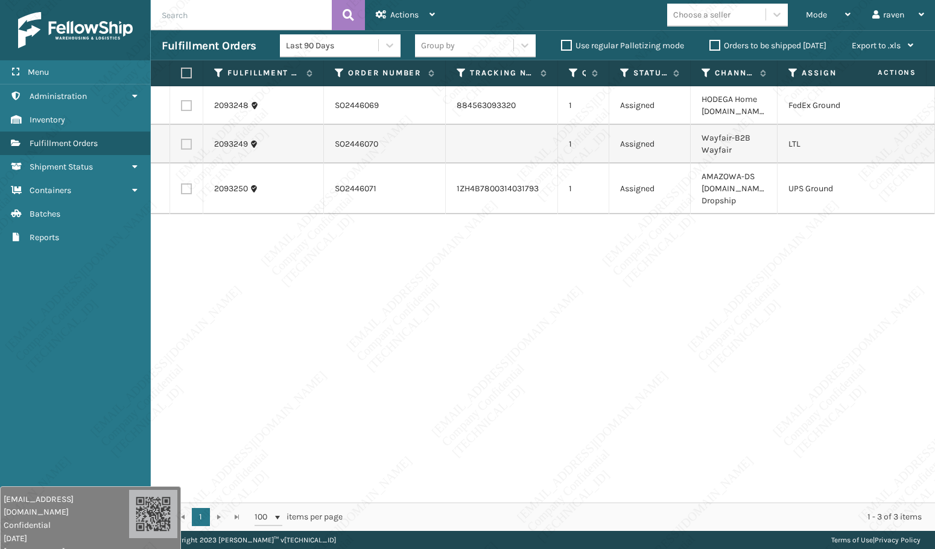
drag, startPoint x: 654, startPoint y: 376, endPoint x: 669, endPoint y: 348, distance: 32.1
click at [655, 375] on div "2093248 SO2446069 884563093320 1 Assigned HODEGA Home [DOMAIN_NAME] FedEx Groun…" at bounding box center [543, 294] width 784 height 416
click at [182, 104] on td at bounding box center [186, 105] width 33 height 39
click at [188, 106] on label at bounding box center [186, 105] width 11 height 11
click at [182, 106] on input "checkbox" at bounding box center [181, 104] width 1 height 8
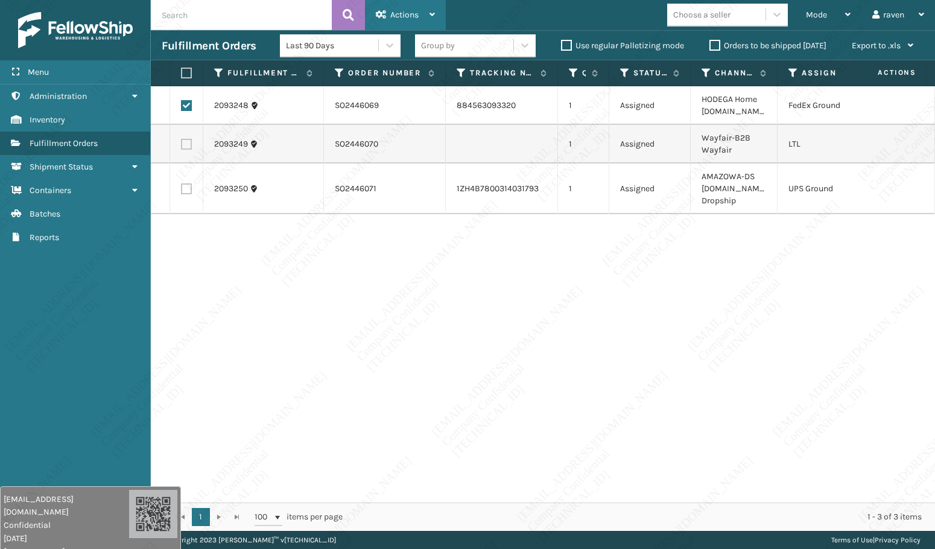
click at [404, 15] on span "Actions" at bounding box center [404, 15] width 28 height 10
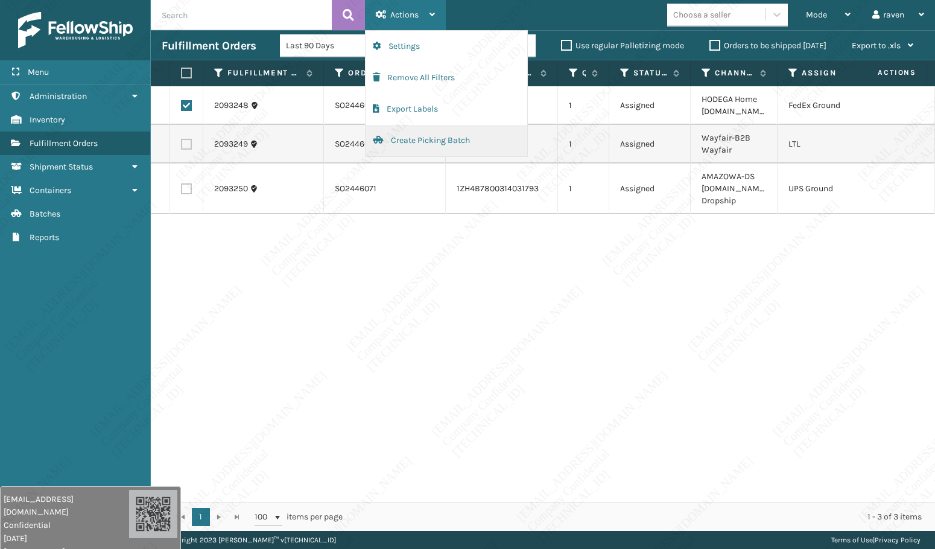
click at [421, 135] on button "Create Picking Batch" at bounding box center [447, 140] width 162 height 31
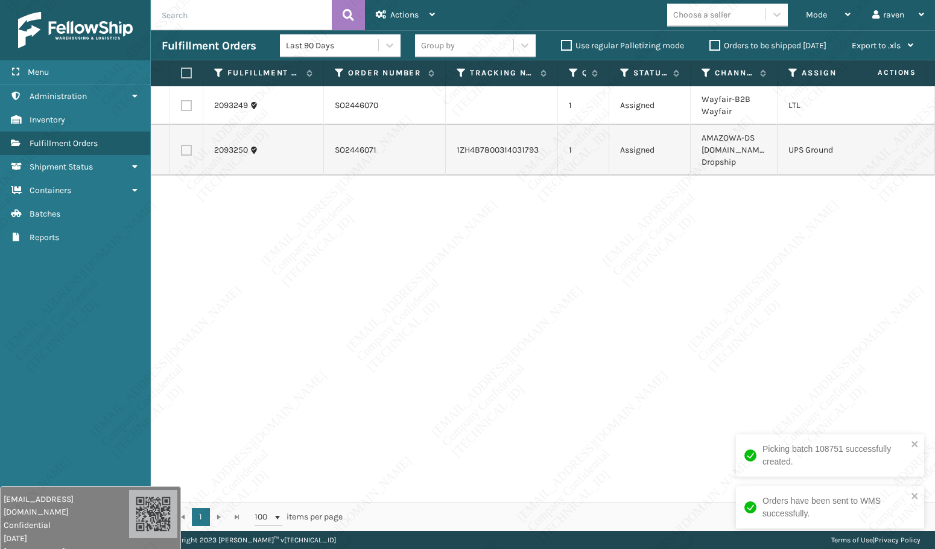
drag, startPoint x: 191, startPoint y: 148, endPoint x: 227, endPoint y: 139, distance: 36.7
click at [191, 148] on label at bounding box center [186, 150] width 11 height 11
click at [182, 148] on input "checkbox" at bounding box center [181, 149] width 1 height 8
click at [400, 18] on span "Actions" at bounding box center [404, 15] width 28 height 10
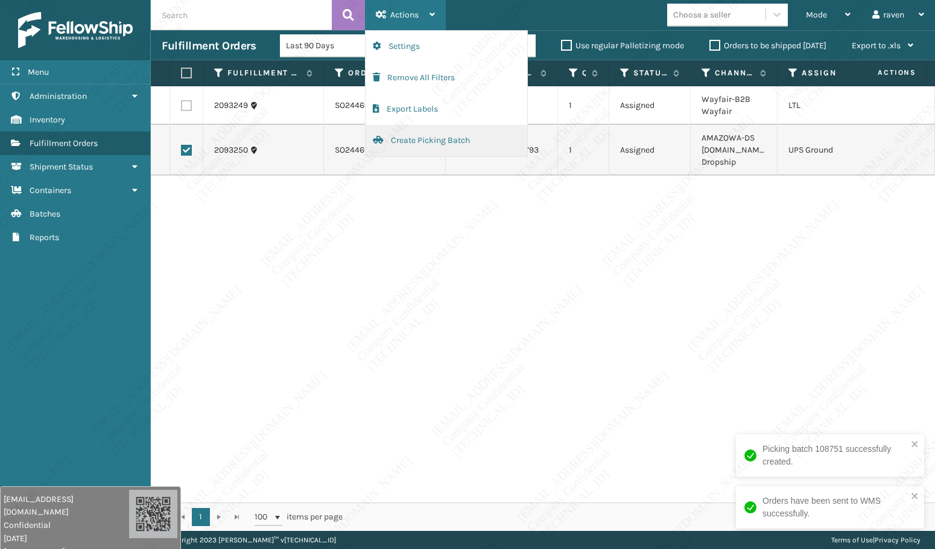
click at [410, 138] on button "Create Picking Batch" at bounding box center [447, 140] width 162 height 31
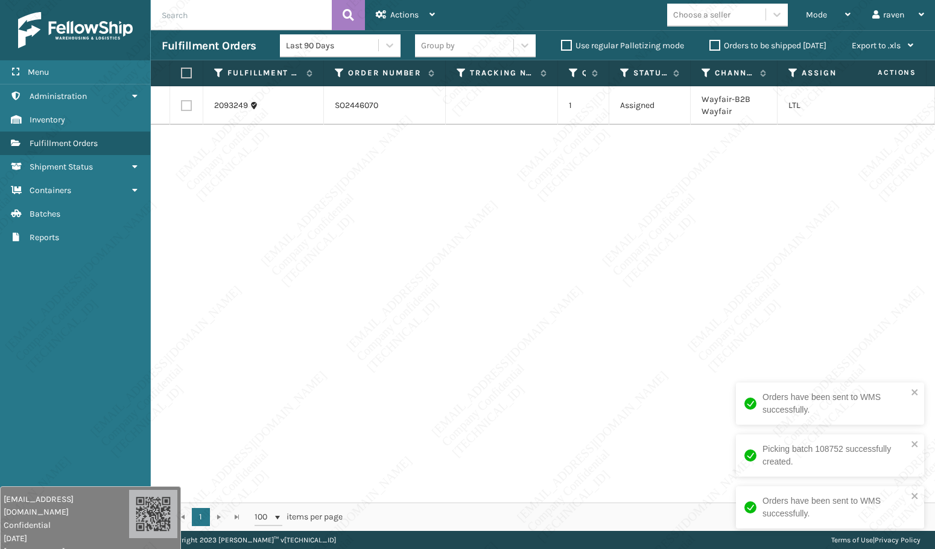
click at [605, 299] on div "2093249 SO2446070 1 Assigned Wayfair-B2B Wayfair LTL" at bounding box center [543, 294] width 784 height 416
click at [187, 77] on label at bounding box center [184, 73] width 7 height 11
click at [182, 77] on input "checkbox" at bounding box center [181, 73] width 1 height 8
click at [391, 16] on span "Actions" at bounding box center [404, 15] width 28 height 10
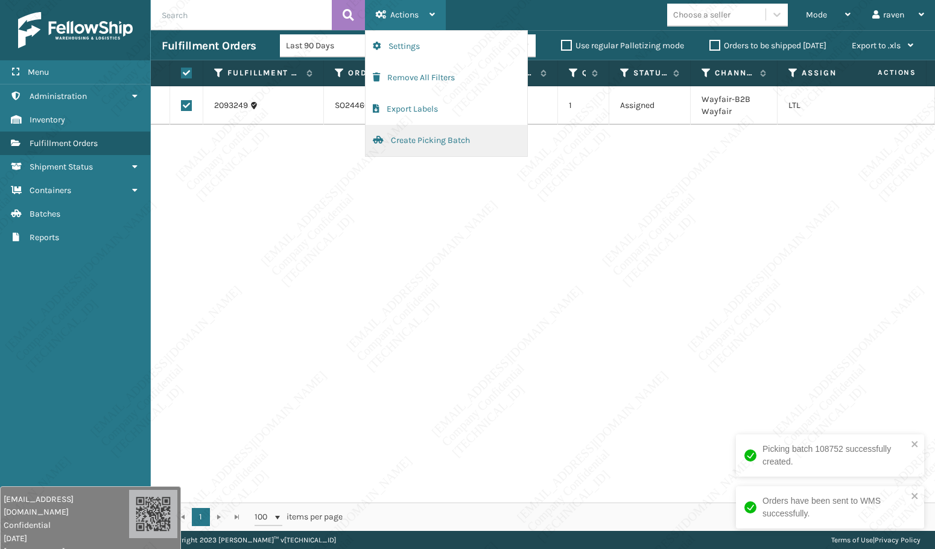
click at [423, 136] on button "Create Picking Batch" at bounding box center [447, 140] width 162 height 31
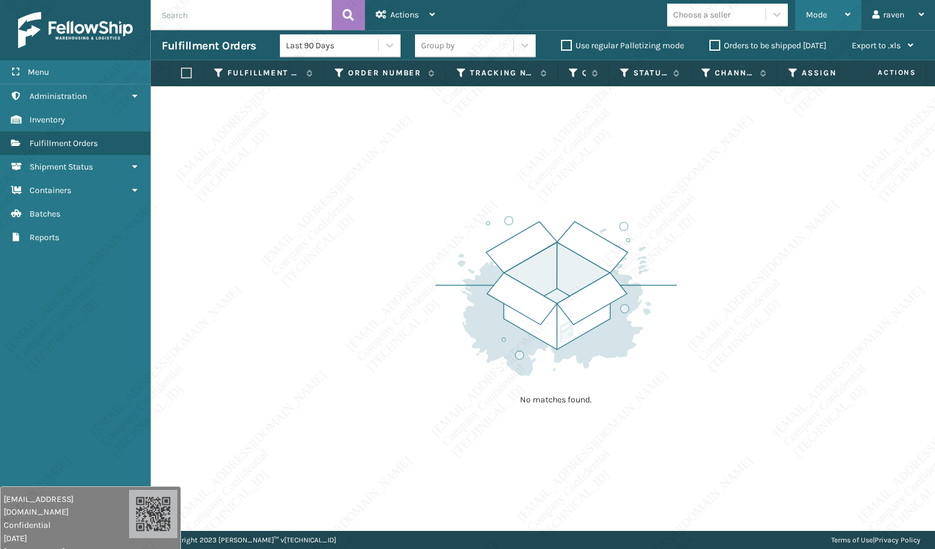
click at [835, 12] on div "Mode" at bounding box center [828, 15] width 45 height 30
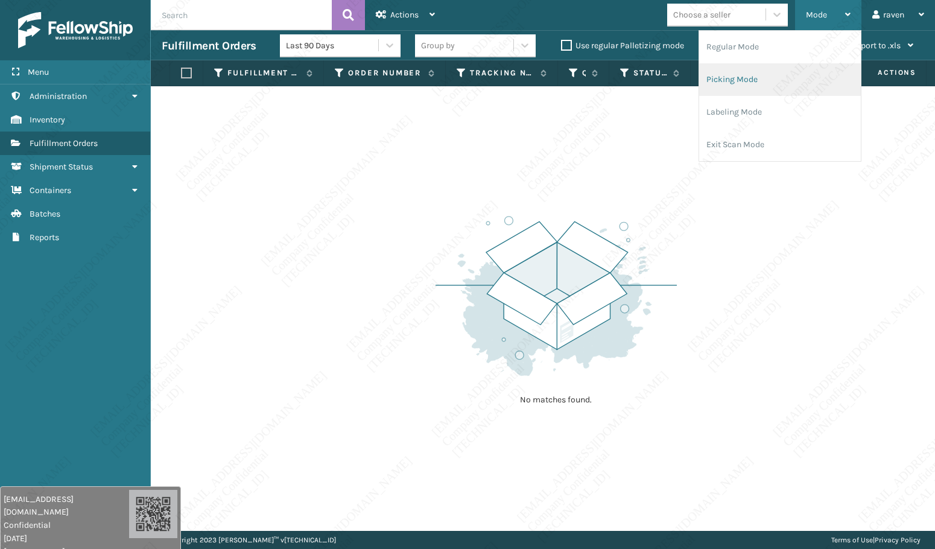
click at [727, 67] on li "Picking Mode" at bounding box center [780, 79] width 162 height 33
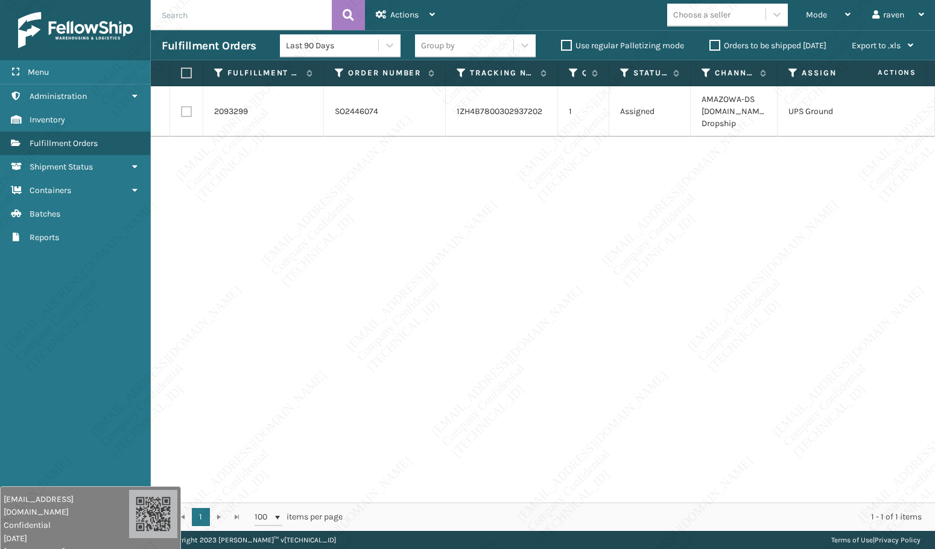
click at [662, 264] on div "2093299 SO2446074 1ZH4B7800302937202 1 Assigned AMAZOWA-DS [DOMAIN_NAME] Dropsh…" at bounding box center [543, 294] width 784 height 416
click at [196, 74] on th at bounding box center [186, 73] width 33 height 26
click at [184, 69] on label at bounding box center [184, 73] width 7 height 11
click at [182, 69] on input "checkbox" at bounding box center [181, 73] width 1 height 8
click at [416, 13] on span "Actions" at bounding box center [404, 15] width 28 height 10
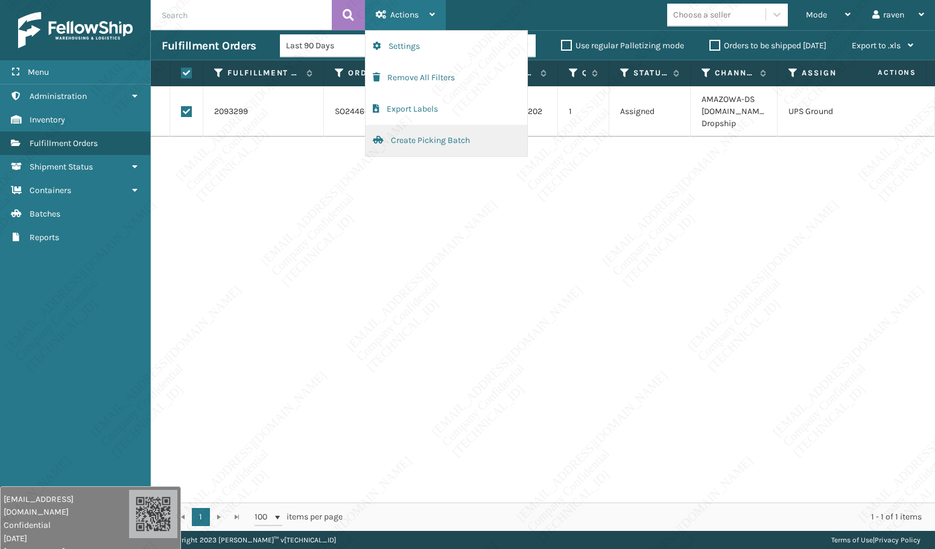
click at [416, 138] on button "Create Picking Batch" at bounding box center [447, 140] width 162 height 31
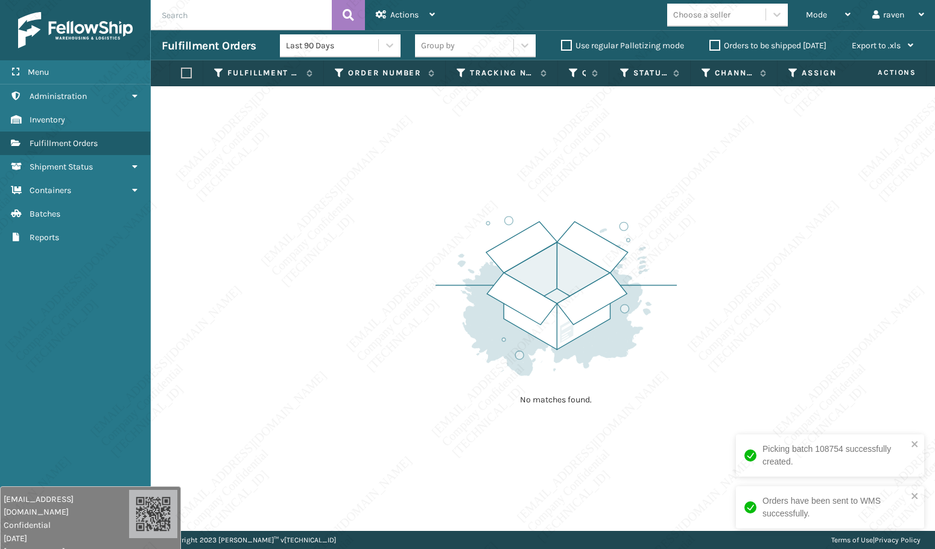
click at [761, 358] on div "No matches found." at bounding box center [543, 308] width 784 height 445
click at [823, 8] on div "Mode" at bounding box center [828, 15] width 45 height 30
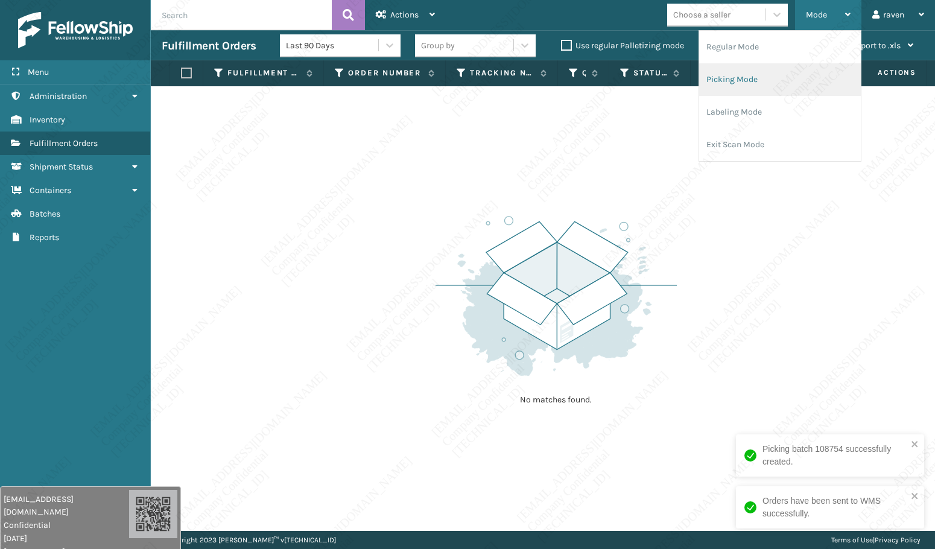
click at [732, 77] on li "Picking Mode" at bounding box center [780, 79] width 162 height 33
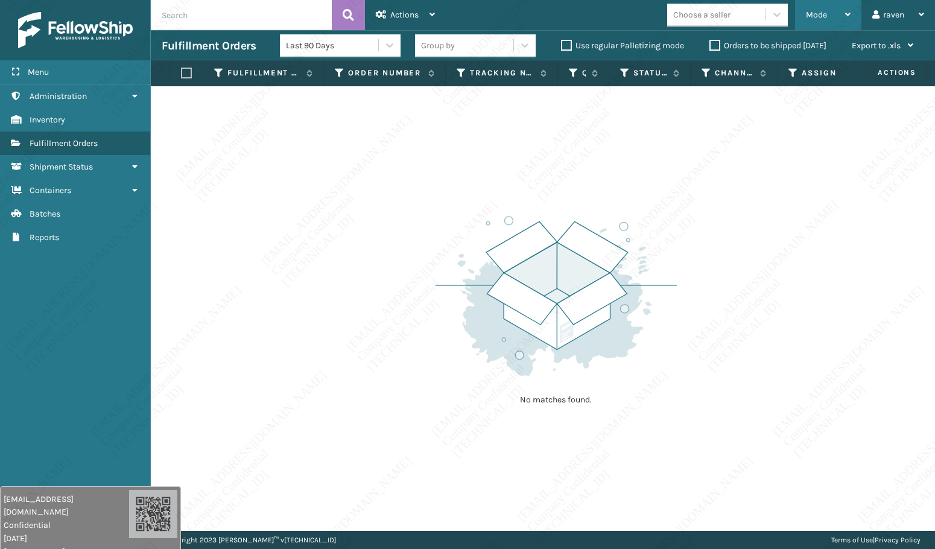
click at [808, 19] on span "Mode" at bounding box center [816, 15] width 21 height 10
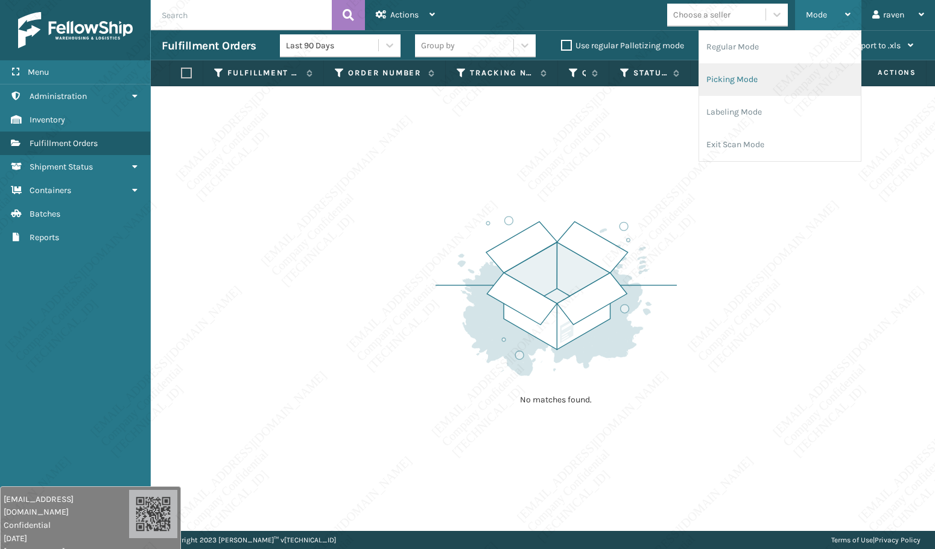
click at [743, 81] on li "Picking Mode" at bounding box center [780, 79] width 162 height 33
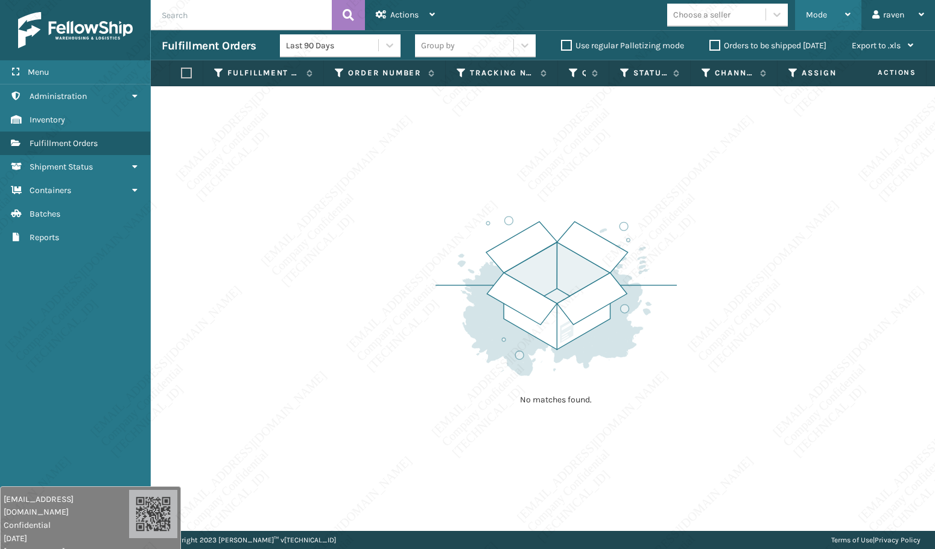
click at [829, 19] on div "Mode" at bounding box center [828, 15] width 45 height 30
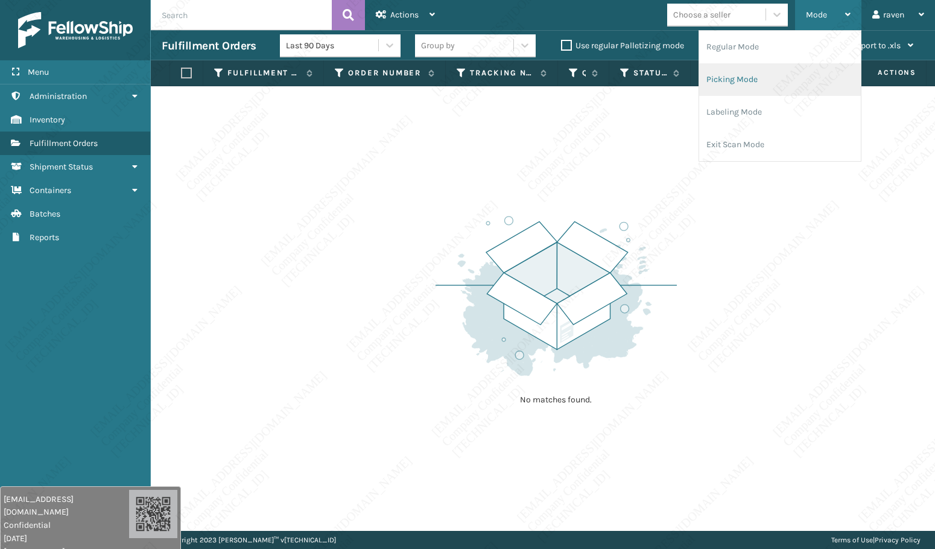
click at [761, 82] on li "Picking Mode" at bounding box center [780, 79] width 162 height 33
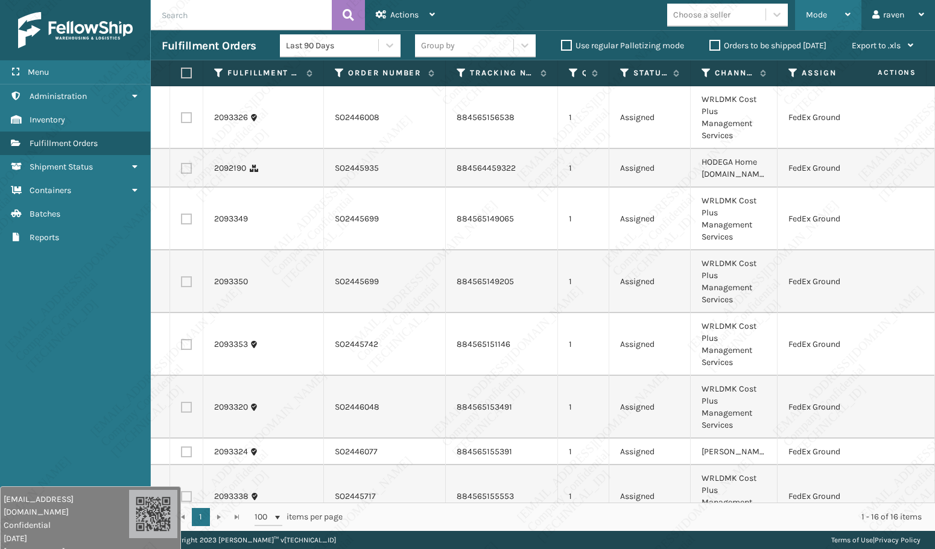
click at [823, 21] on div "Mode" at bounding box center [828, 15] width 45 height 30
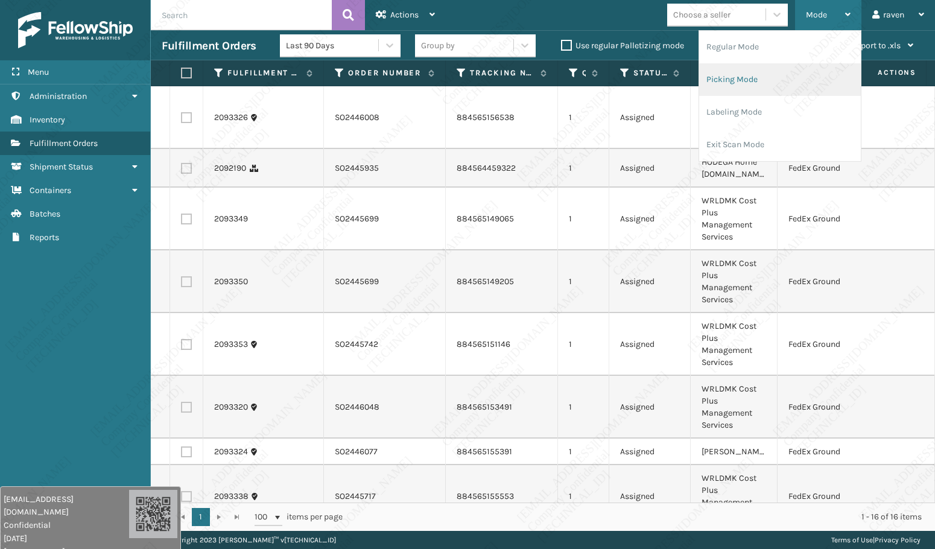
click at [769, 87] on li "Picking Mode" at bounding box center [780, 79] width 162 height 33
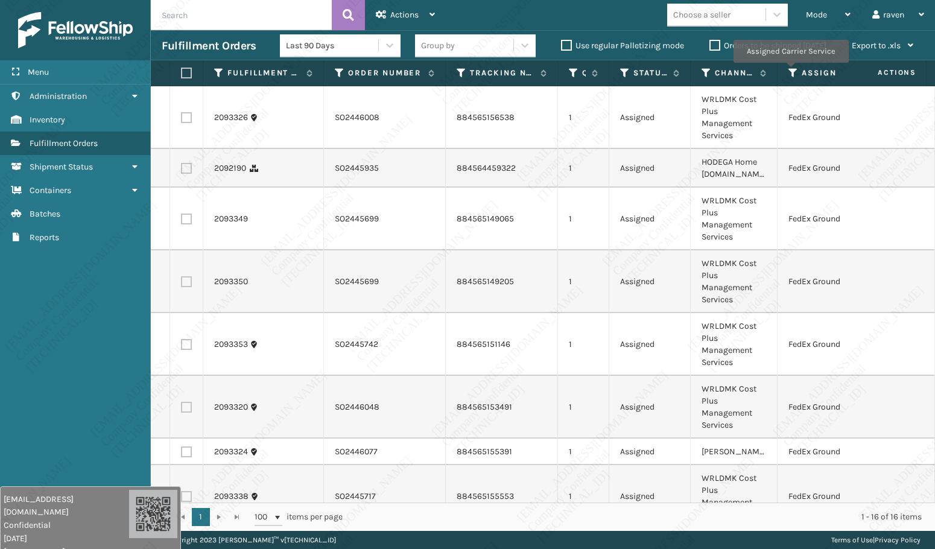
click at [790, 70] on icon at bounding box center [793, 73] width 10 height 11
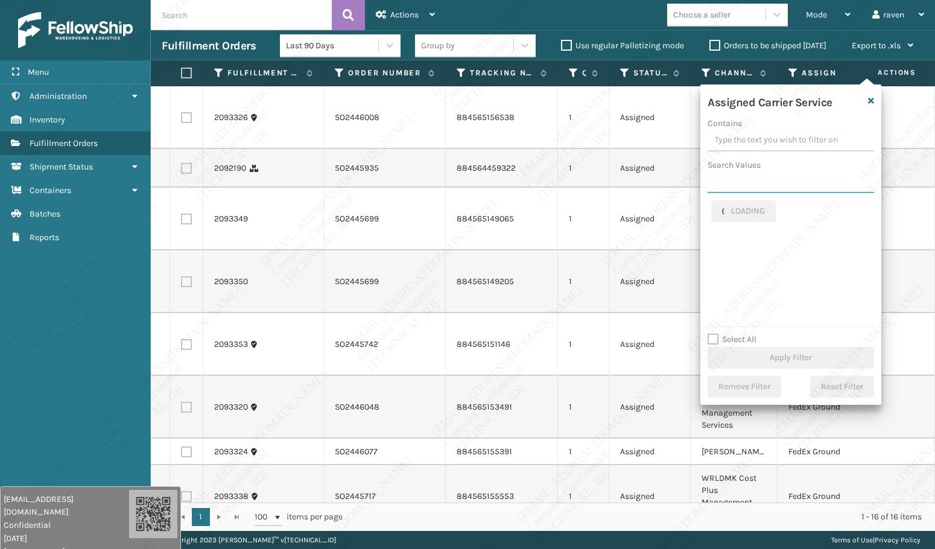
click at [755, 186] on input "Search Values" at bounding box center [791, 182] width 166 height 22
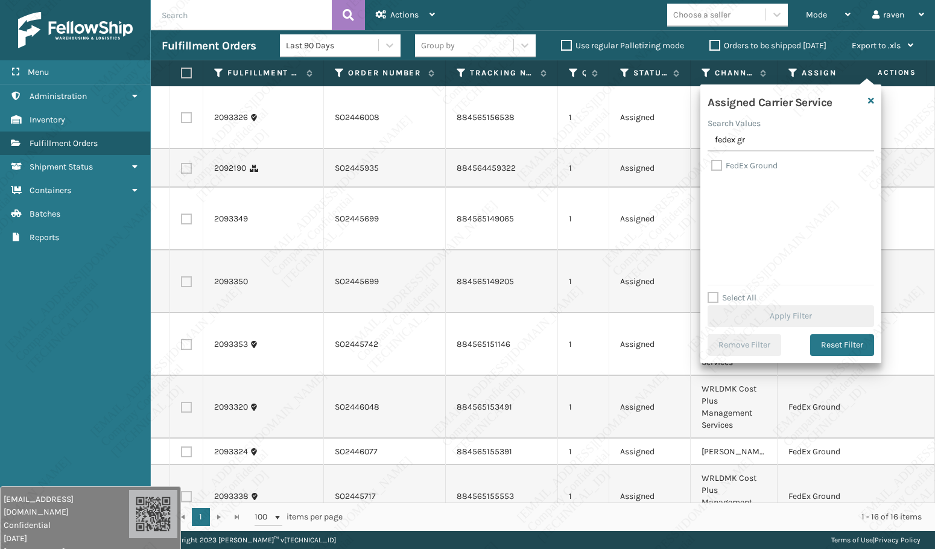
click at [738, 166] on label "FedEx Ground" at bounding box center [744, 165] width 66 height 10
click at [712, 166] on input "FedEx Ground" at bounding box center [711, 163] width 1 height 8
click at [804, 312] on button "Apply Filter" at bounding box center [791, 316] width 166 height 22
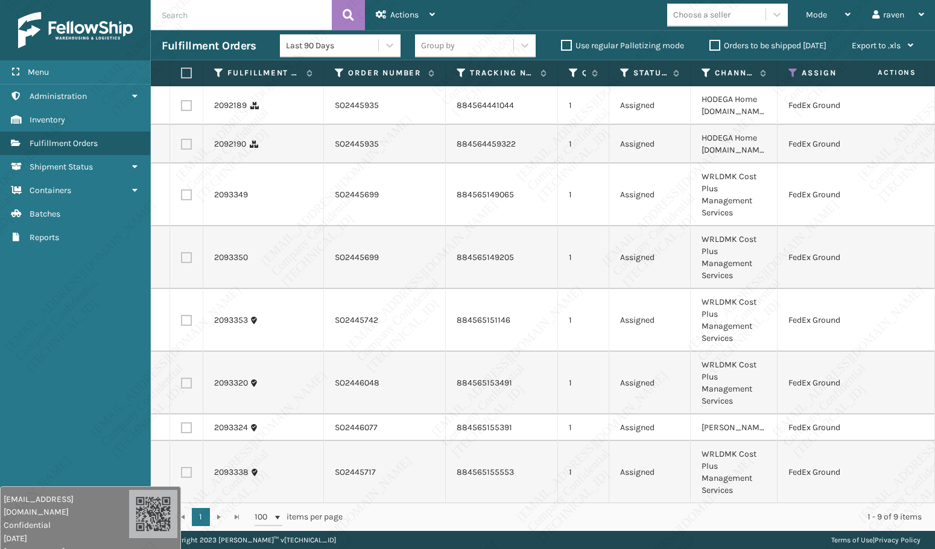
click at [186, 73] on label at bounding box center [184, 73] width 7 height 11
click at [182, 73] on input "checkbox" at bounding box center [181, 73] width 1 height 8
click at [399, 14] on span "Actions" at bounding box center [404, 15] width 28 height 10
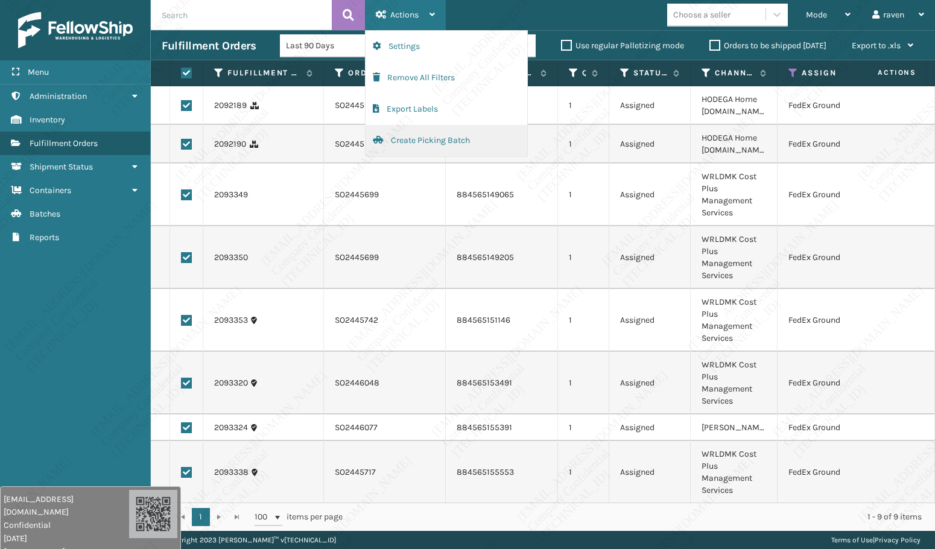
click at [432, 138] on button "Create Picking Batch" at bounding box center [447, 140] width 162 height 31
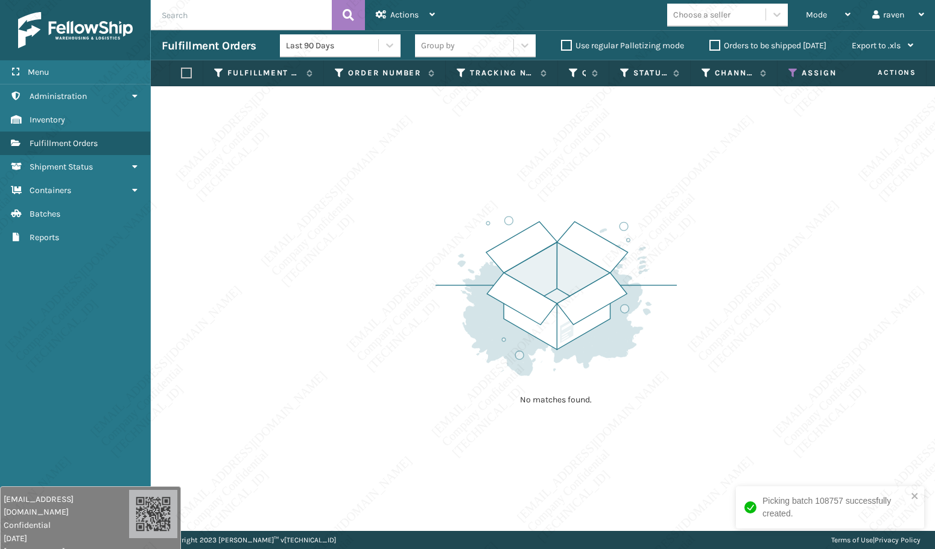
click at [796, 74] on icon at bounding box center [793, 73] width 10 height 11
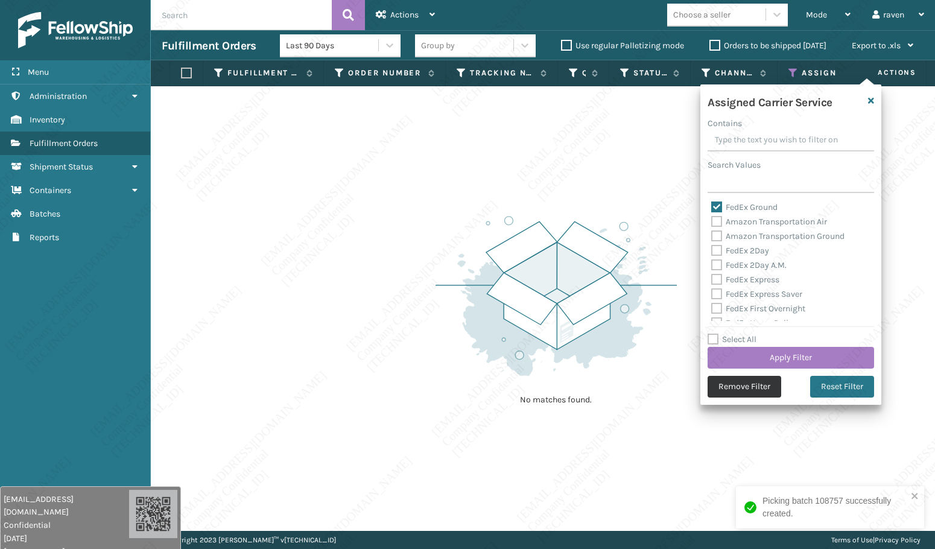
click at [758, 384] on button "Remove Filter" at bounding box center [745, 387] width 74 height 22
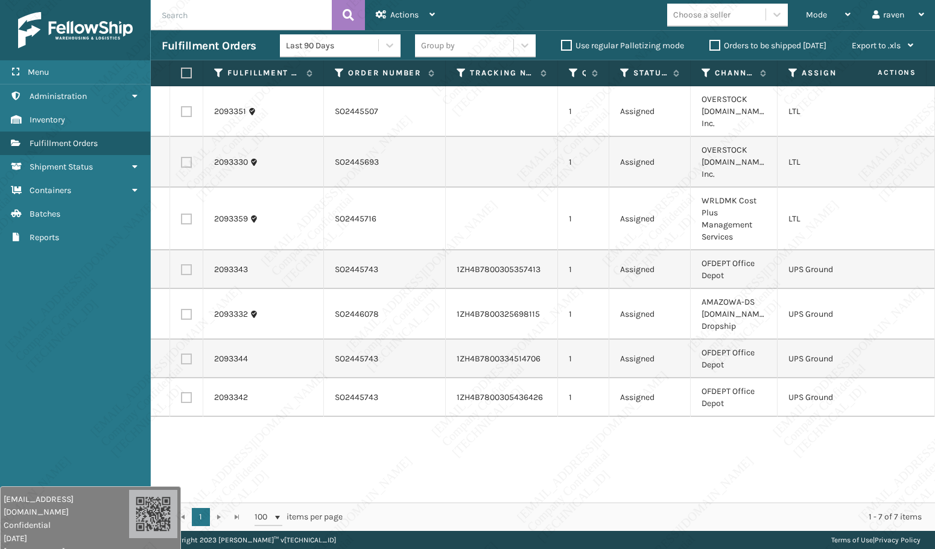
click at [189, 271] on label at bounding box center [186, 269] width 11 height 11
click at [182, 271] on input "checkbox" at bounding box center [181, 268] width 1 height 8
click at [195, 314] on td at bounding box center [186, 314] width 33 height 51
click at [185, 314] on label at bounding box center [186, 314] width 11 height 11
click at [182, 314] on input "checkbox" at bounding box center [181, 313] width 1 height 8
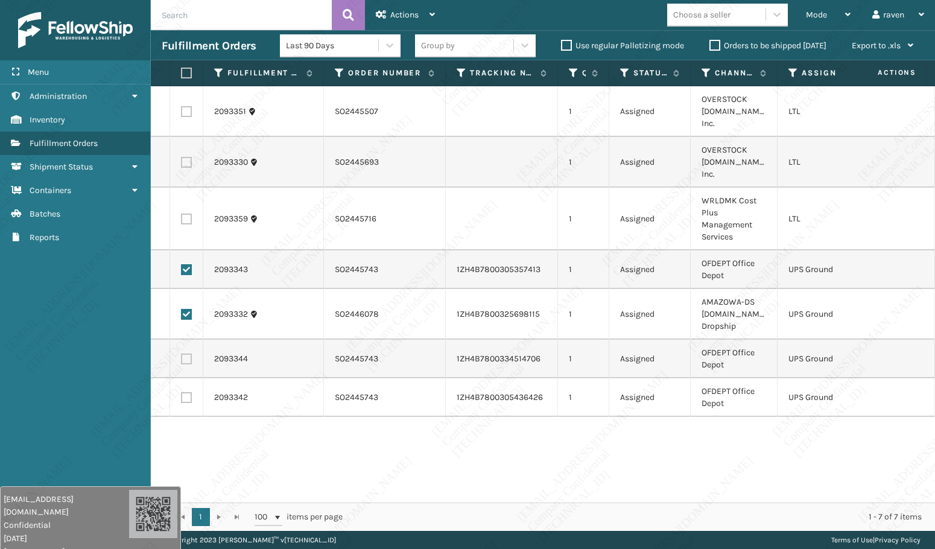
click at [186, 360] on label at bounding box center [186, 358] width 11 height 11
click at [182, 360] on input "checkbox" at bounding box center [181, 357] width 1 height 8
click at [186, 398] on label at bounding box center [186, 397] width 11 height 11
click at [182, 398] on input "checkbox" at bounding box center [181, 396] width 1 height 8
click at [387, 6] on div "Actions" at bounding box center [405, 15] width 59 height 30
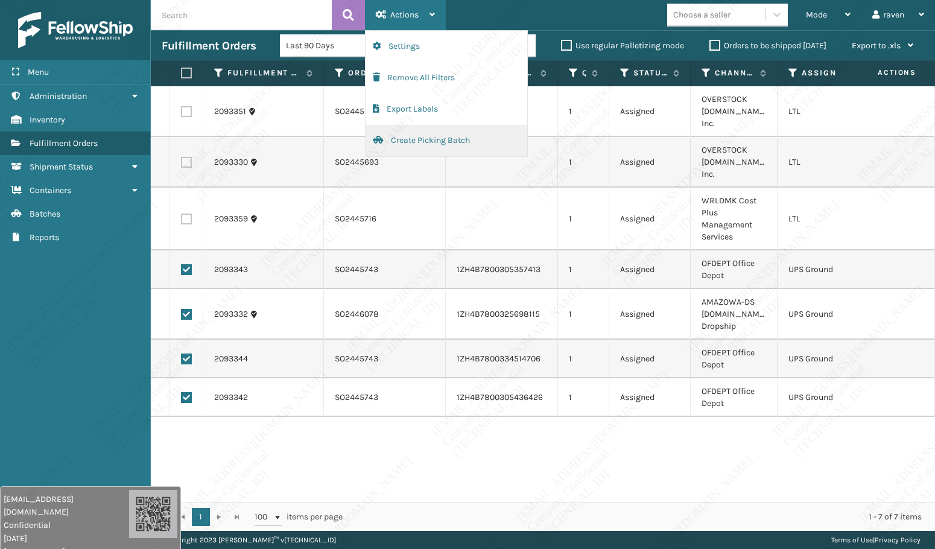
click at [416, 141] on button "Create Picking Batch" at bounding box center [447, 140] width 162 height 31
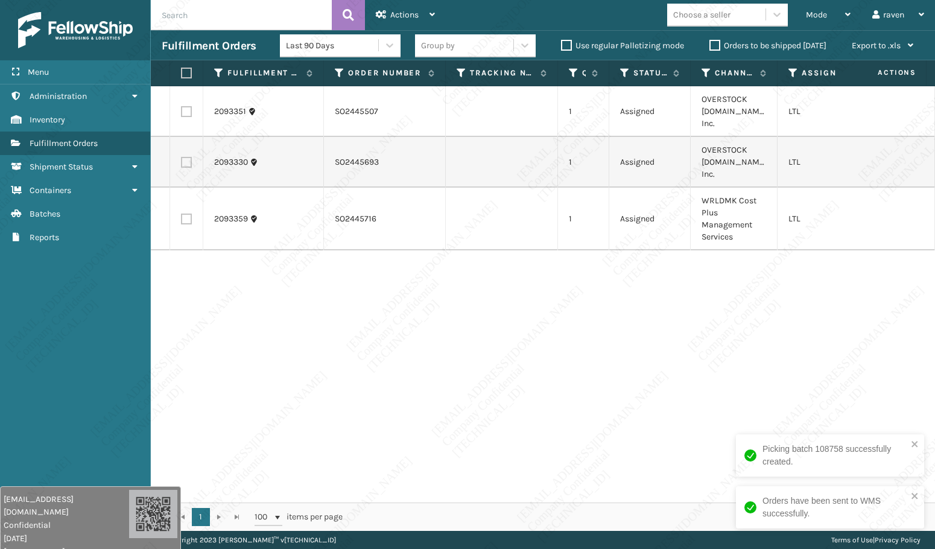
click at [683, 334] on div "2093351 SO2445507 1 Assigned OVERSTOCK [DOMAIN_NAME] Inc. LTL 2093330 SO2445693…" at bounding box center [543, 294] width 784 height 416
click at [575, 320] on div "2093351 SO2445507 1 Assigned OVERSTOCK [DOMAIN_NAME] Inc. LTL 2093330 SO2445693…" at bounding box center [543, 294] width 784 height 416
click at [191, 113] on label at bounding box center [186, 111] width 11 height 11
click at [182, 113] on input "checkbox" at bounding box center [181, 110] width 1 height 8
click at [189, 166] on label at bounding box center [186, 162] width 11 height 11
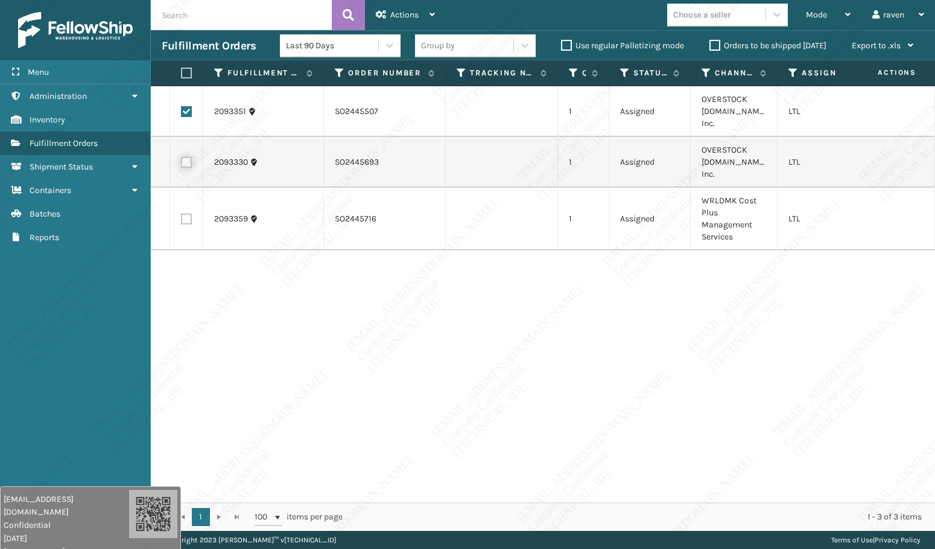
click at [182, 165] on input "checkbox" at bounding box center [181, 161] width 1 height 8
click at [404, 8] on div "Actions" at bounding box center [405, 15] width 59 height 30
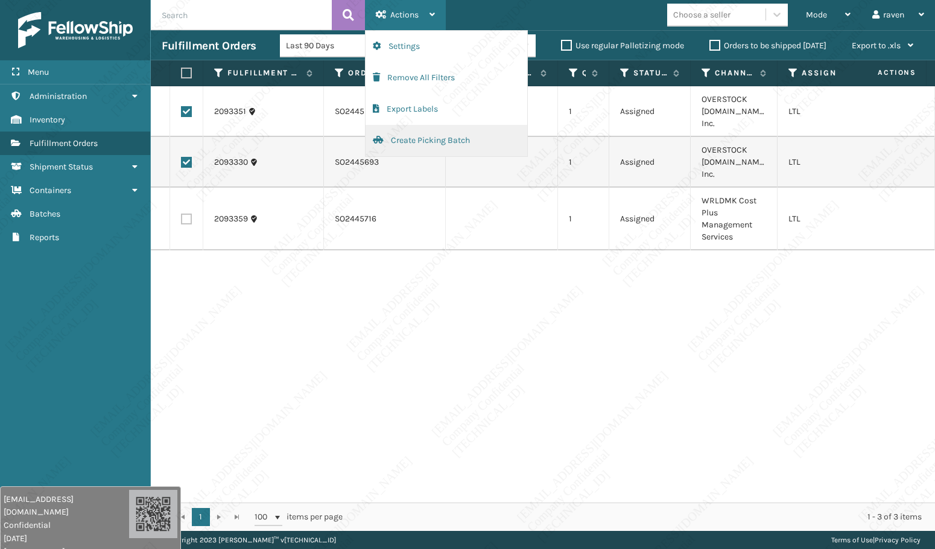
click at [436, 140] on button "Create Picking Batch" at bounding box center [447, 140] width 162 height 31
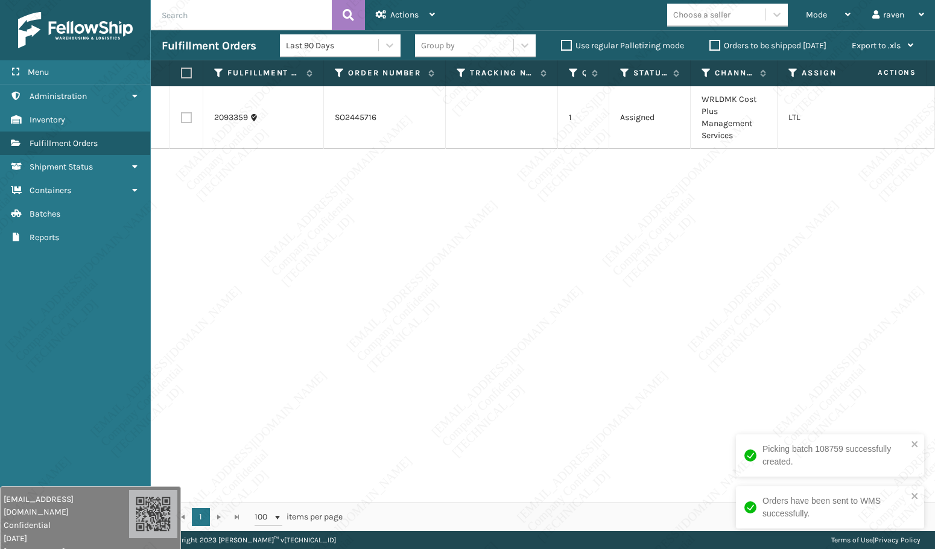
click at [778, 230] on div "2093359 SO2445716 1 Assigned WRLDMK Cost Plus Management Services LTL" at bounding box center [543, 294] width 784 height 416
drag, startPoint x: 740, startPoint y: 100, endPoint x: 744, endPoint y: 109, distance: 9.7
click at [744, 109] on td "WRLDMK Cost Plus Management Services" at bounding box center [734, 117] width 87 height 63
copy td "Cost Plus"
drag, startPoint x: 185, startPoint y: 73, endPoint x: 209, endPoint y: 70, distance: 23.7
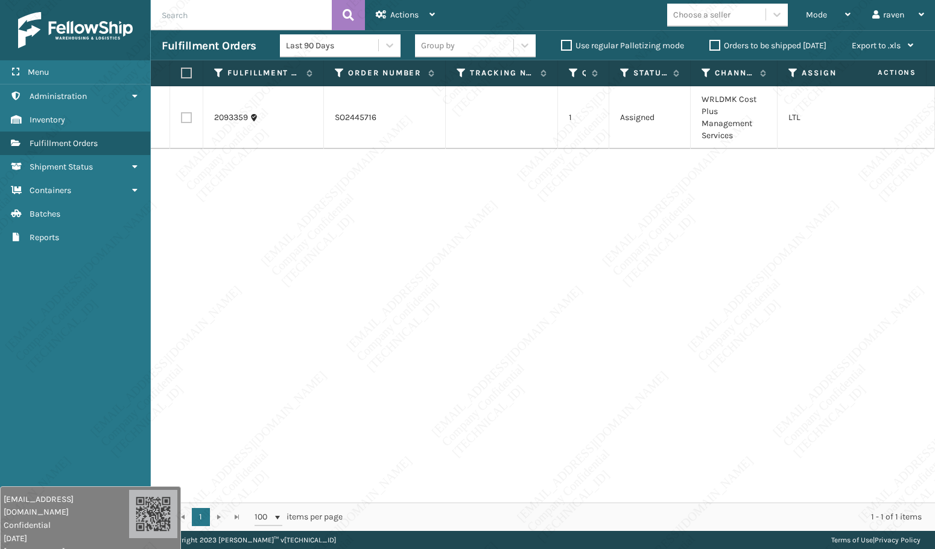
click at [185, 73] on label at bounding box center [184, 73] width 7 height 11
click at [182, 73] on input "checkbox" at bounding box center [181, 73] width 1 height 8
click at [385, 21] on div "Actions" at bounding box center [405, 15] width 59 height 30
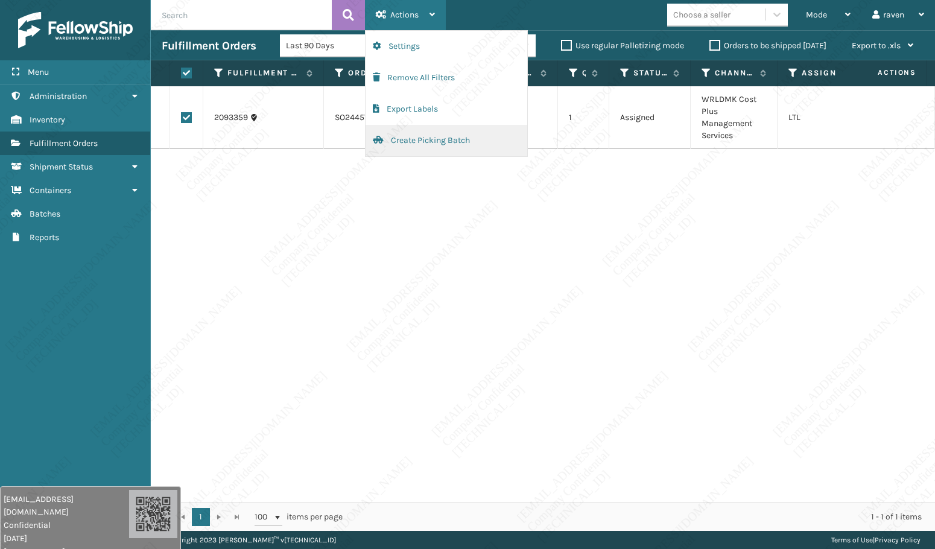
click at [403, 143] on button "Create Picking Batch" at bounding box center [447, 140] width 162 height 31
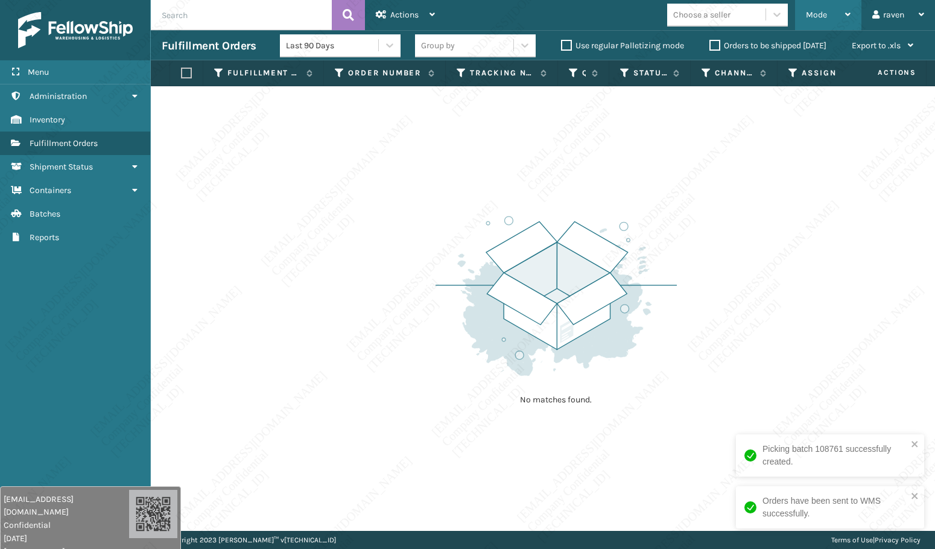
click at [816, 14] on span "Mode" at bounding box center [816, 15] width 21 height 10
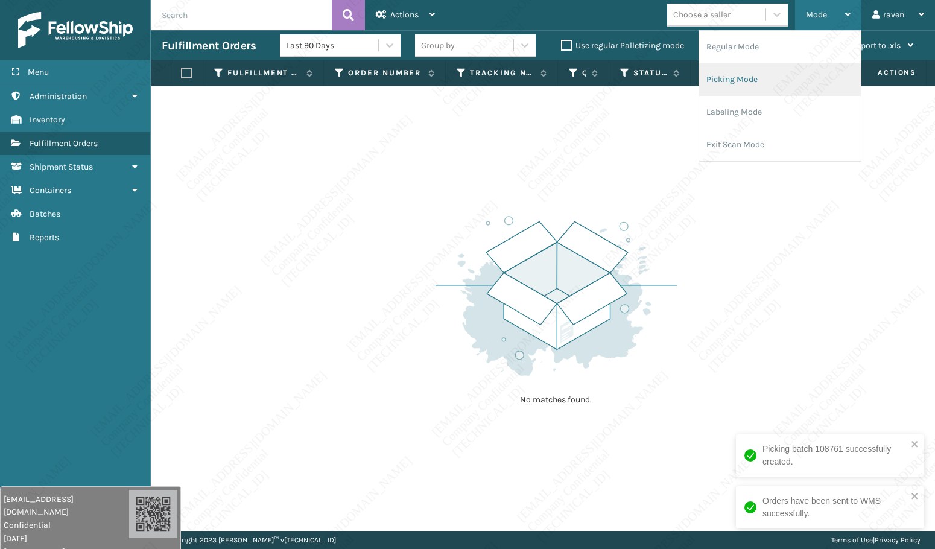
click at [753, 88] on li "Picking Mode" at bounding box center [780, 79] width 162 height 33
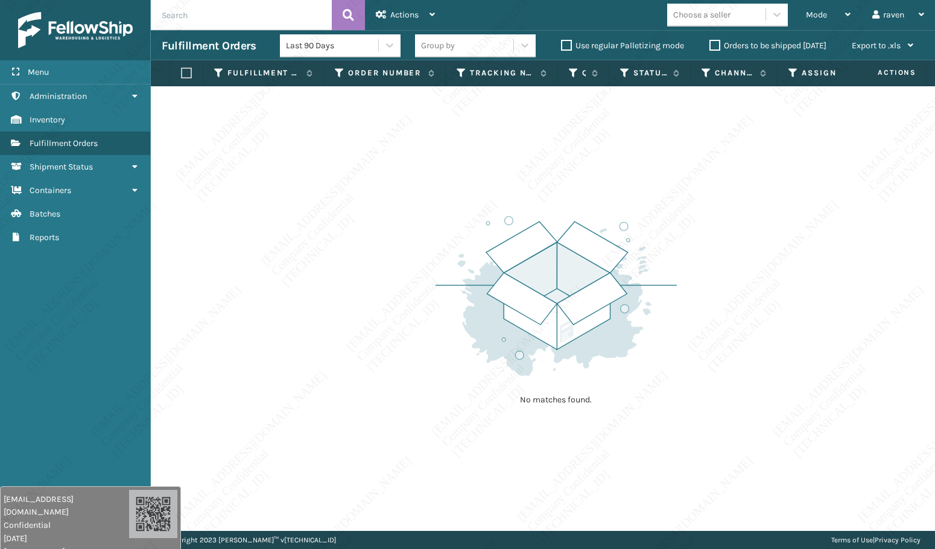
click at [389, 227] on div "No matches found." at bounding box center [543, 308] width 784 height 445
click at [809, 11] on span "Mode" at bounding box center [816, 15] width 21 height 10
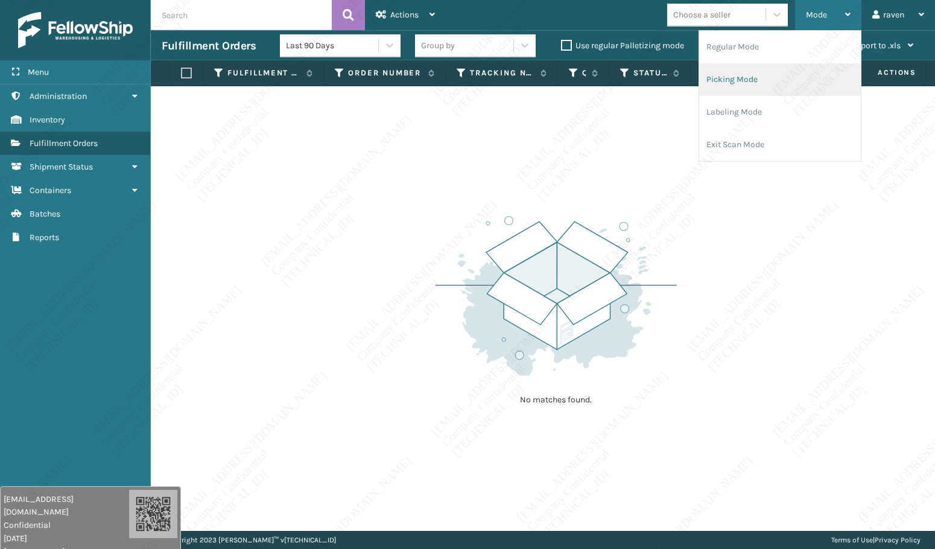
click at [744, 75] on li "Picking Mode" at bounding box center [780, 79] width 162 height 33
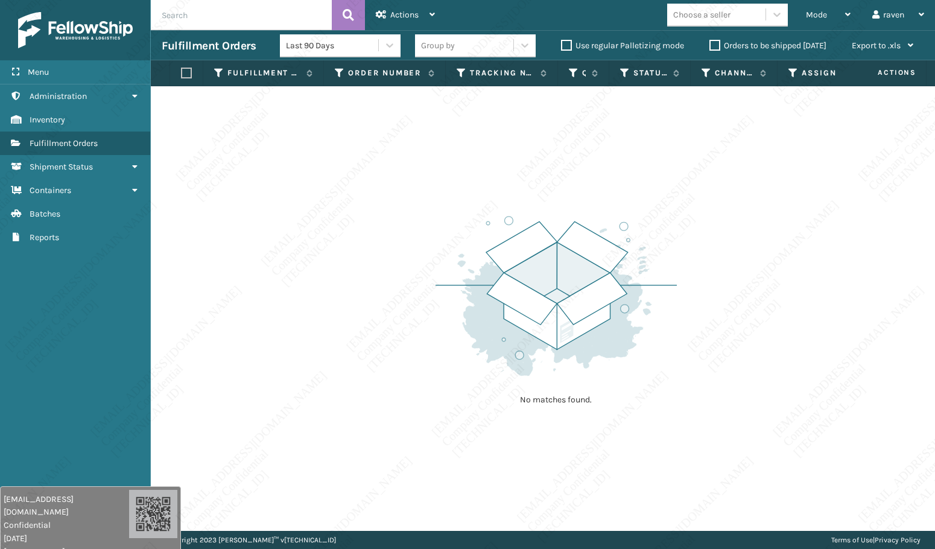
click at [819, 330] on div "No matches found." at bounding box center [543, 308] width 784 height 445
click at [369, 373] on div "No matches found." at bounding box center [543, 308] width 784 height 445
click at [267, 516] on div "No matches found." at bounding box center [543, 308] width 784 height 445
click at [406, 480] on div "No matches found." at bounding box center [543, 308] width 784 height 445
click at [402, 486] on div "No matches found." at bounding box center [543, 308] width 784 height 445
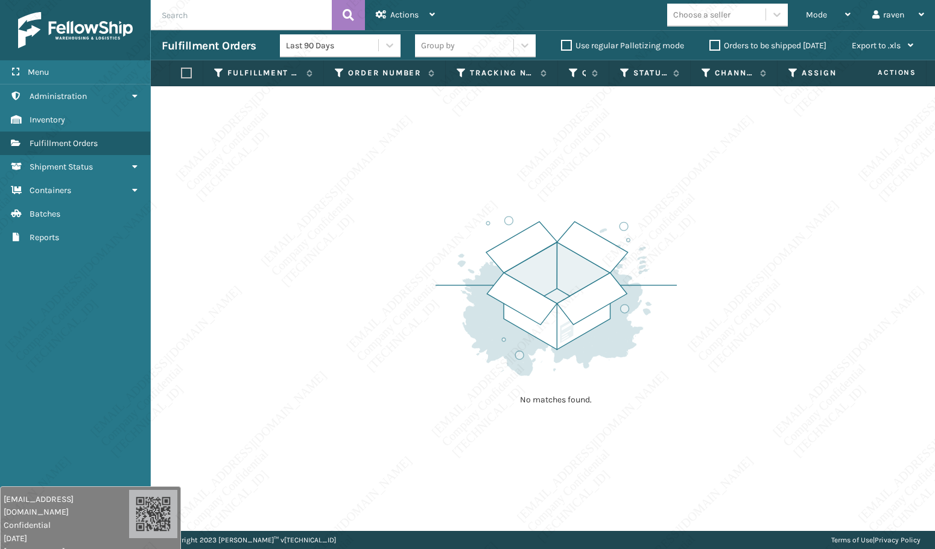
click at [401, 486] on div "No matches found." at bounding box center [543, 308] width 784 height 445
click at [397, 484] on div "No matches found." at bounding box center [543, 308] width 784 height 445
click at [340, 488] on div "No matches found." at bounding box center [543, 308] width 784 height 445
drag, startPoint x: 343, startPoint y: 489, endPoint x: 384, endPoint y: 515, distance: 48.2
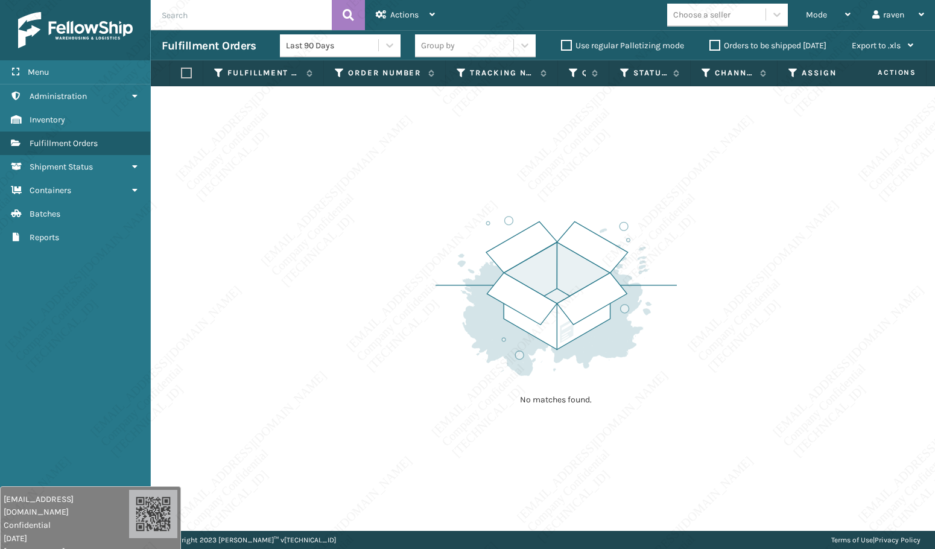
click at [384, 515] on div "No matches found." at bounding box center [543, 308] width 784 height 445
click at [233, 366] on div "No matches found." at bounding box center [543, 308] width 784 height 445
click at [302, 293] on div "No matches found." at bounding box center [543, 308] width 784 height 445
click at [304, 300] on div "No matches found." at bounding box center [543, 308] width 784 height 445
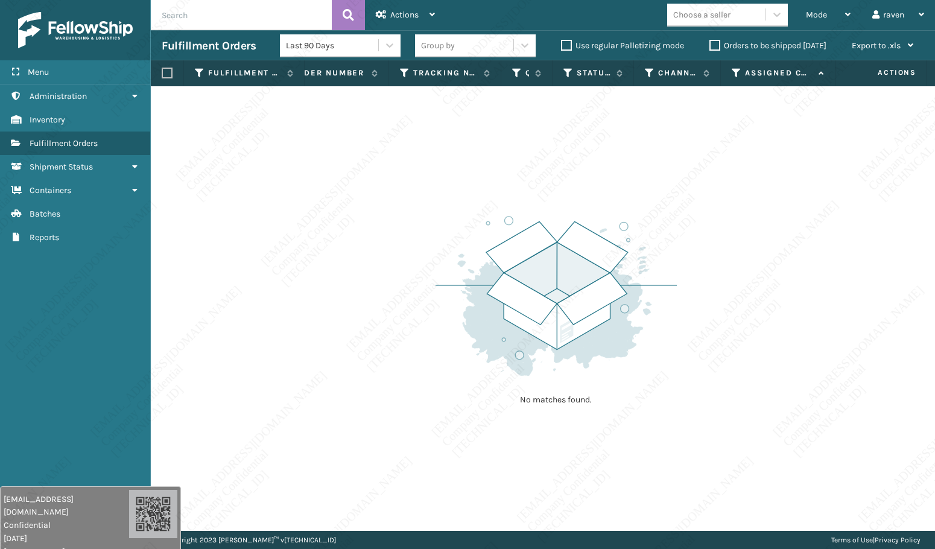
drag, startPoint x: 329, startPoint y: 335, endPoint x: 341, endPoint y: 350, distance: 18.8
click at [341, 350] on div "No matches found." at bounding box center [543, 308] width 784 height 445
drag, startPoint x: 344, startPoint y: 361, endPoint x: 352, endPoint y: 368, distance: 10.3
click at [352, 368] on div "No matches found." at bounding box center [543, 308] width 784 height 445
drag, startPoint x: 692, startPoint y: 155, endPoint x: 699, endPoint y: 155, distance: 7.2
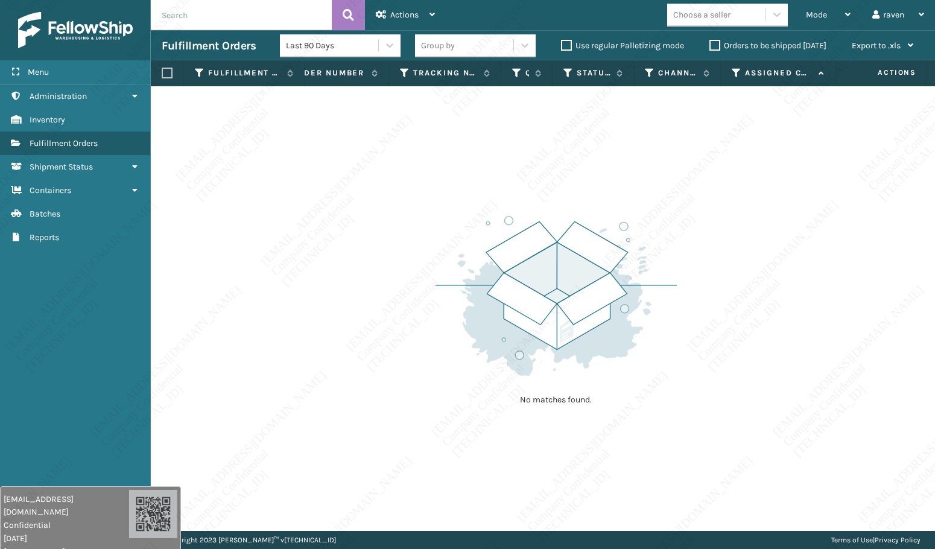
click at [692, 154] on div "No matches found." at bounding box center [543, 308] width 784 height 445
click at [818, 2] on div "Mode" at bounding box center [828, 15] width 45 height 30
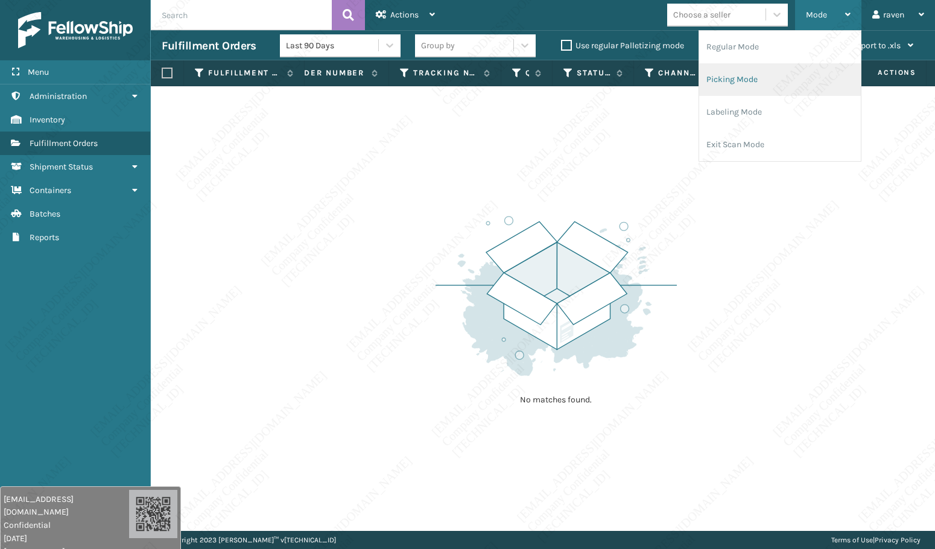
click at [761, 71] on li "Picking Mode" at bounding box center [780, 79] width 162 height 33
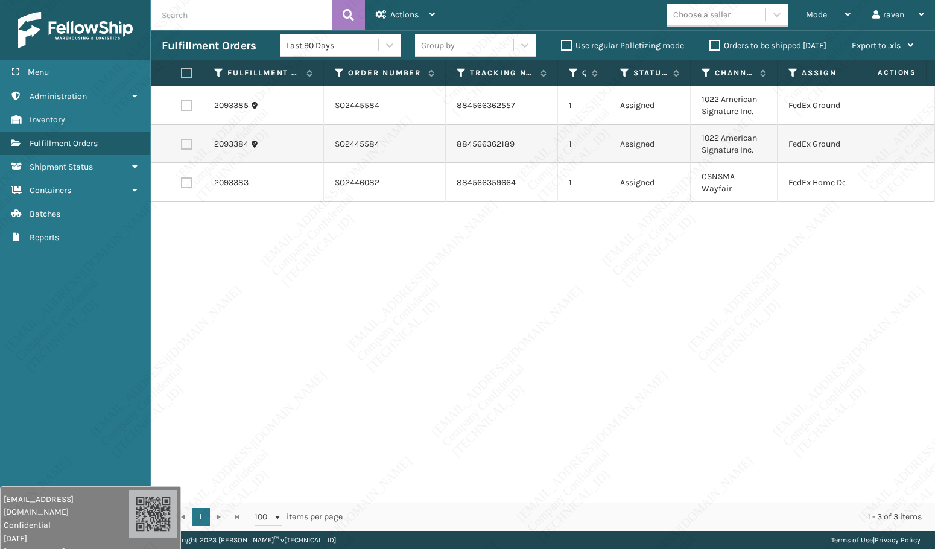
click at [804, 276] on div "2093385 SO2445584 884566362557 1 Assigned 1022 American Signature Inc. FedEx Gr…" at bounding box center [543, 294] width 784 height 416
click at [186, 108] on label at bounding box center [186, 105] width 11 height 11
click at [182, 108] on input "checkbox" at bounding box center [181, 104] width 1 height 8
click at [185, 145] on label at bounding box center [186, 144] width 11 height 11
click at [182, 145] on input "checkbox" at bounding box center [181, 143] width 1 height 8
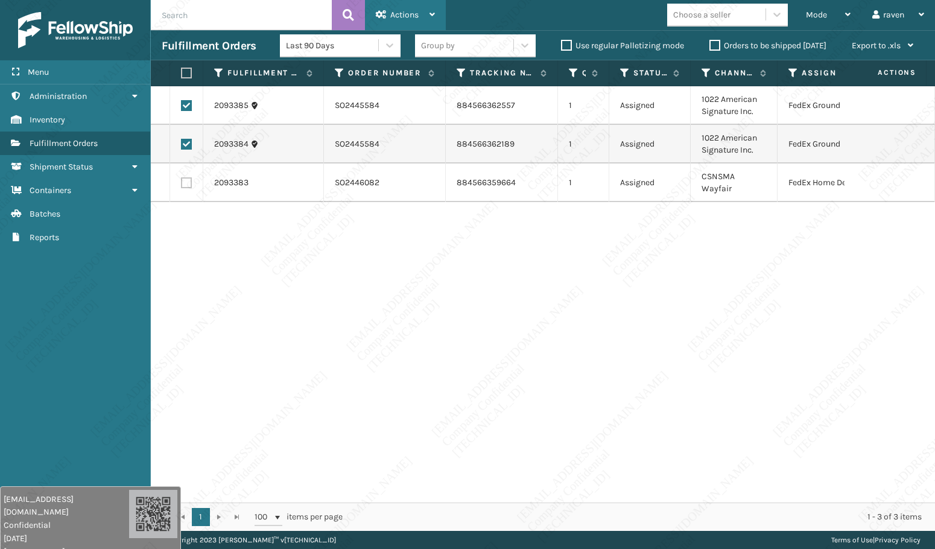
click at [405, 22] on div "Actions" at bounding box center [405, 15] width 59 height 30
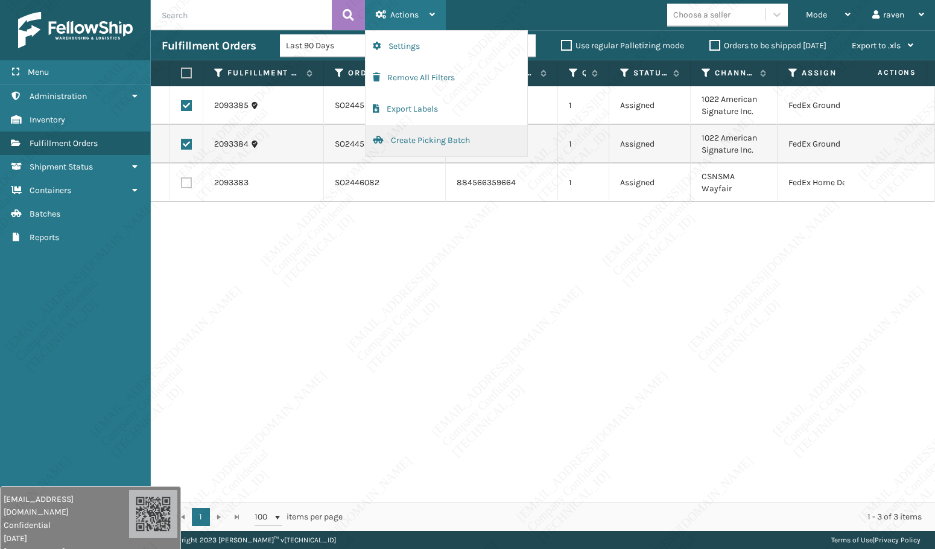
click at [410, 146] on button "Create Picking Batch" at bounding box center [447, 140] width 162 height 31
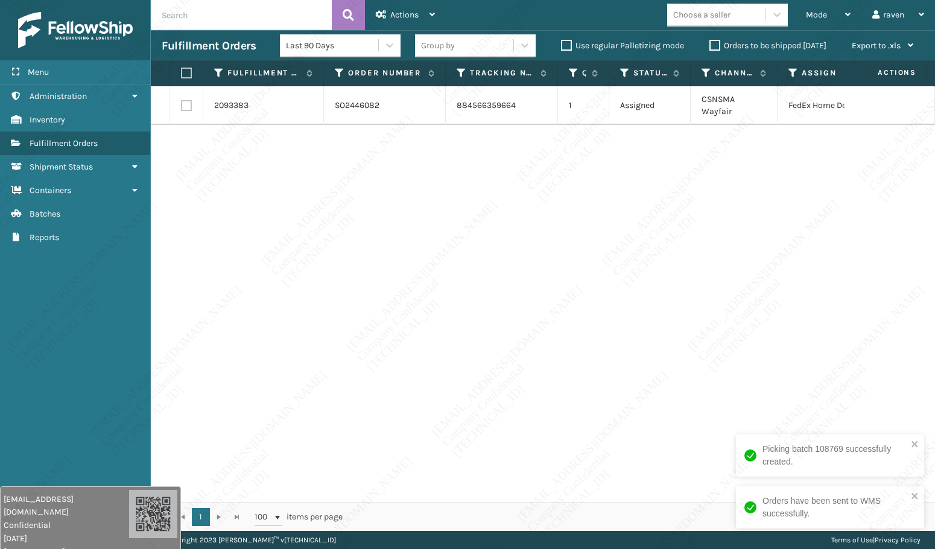
drag, startPoint x: 766, startPoint y: 299, endPoint x: 626, endPoint y: 240, distance: 151.7
click at [762, 296] on div "2093383 SO2446082 884566359664 1 Assigned CSNSMA Wayfair FedEx Home Delivery" at bounding box center [543, 294] width 784 height 416
click at [182, 69] on label at bounding box center [184, 73] width 7 height 11
click at [182, 69] on input "checkbox" at bounding box center [181, 73] width 1 height 8
click at [388, 14] on div "Actions" at bounding box center [405, 15] width 59 height 30
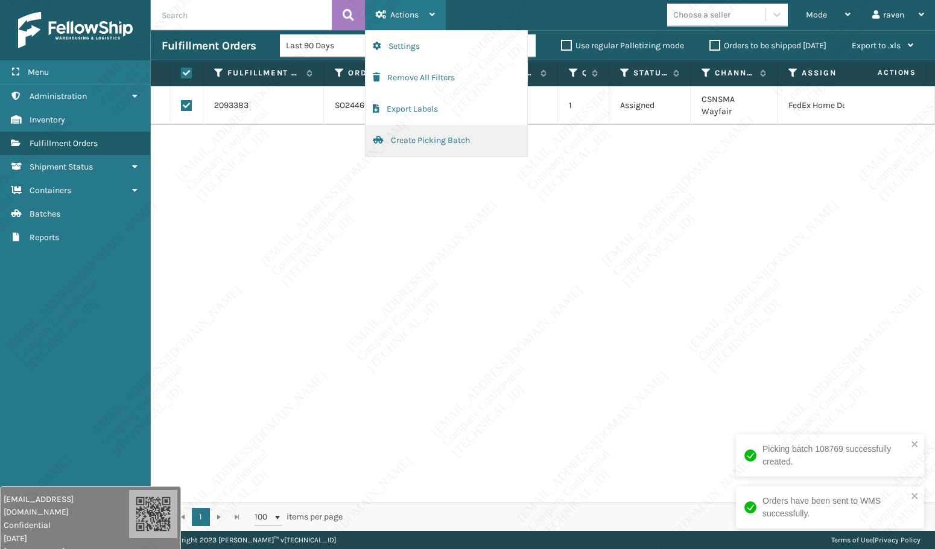
click at [425, 137] on button "Create Picking Batch" at bounding box center [447, 140] width 162 height 31
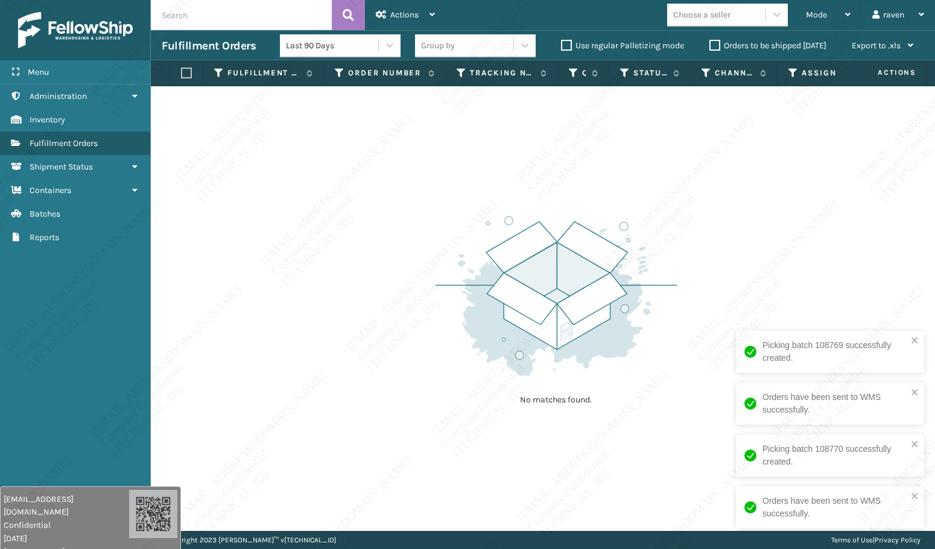
click at [649, 275] on div "No matches found." at bounding box center [543, 308] width 784 height 445
click at [355, 215] on div "No matches found." at bounding box center [543, 308] width 784 height 445
click at [533, 306] on img at bounding box center [556, 295] width 241 height 167
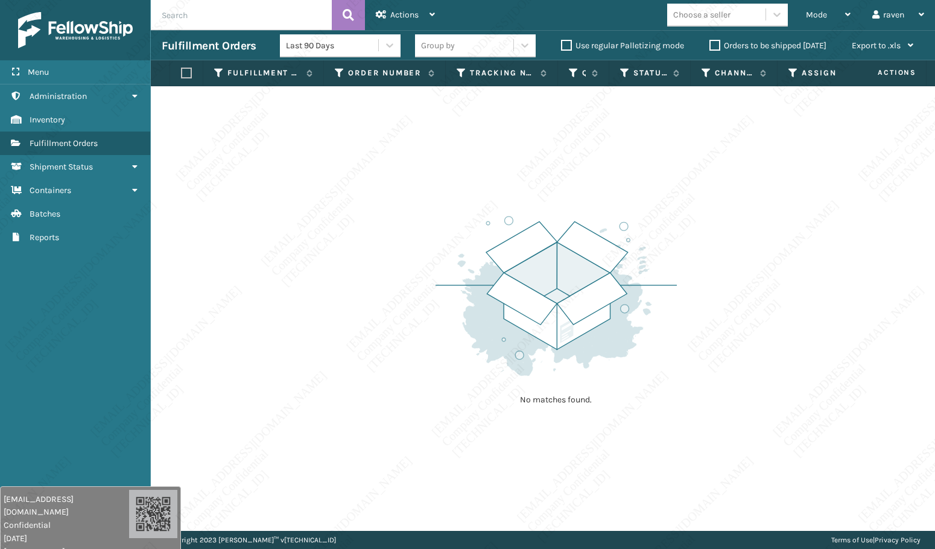
click at [320, 223] on div "No matches found." at bounding box center [543, 308] width 784 height 445
click at [321, 230] on div "No matches found." at bounding box center [543, 308] width 784 height 445
click at [293, 262] on div "No matches found." at bounding box center [543, 308] width 784 height 445
click at [720, 11] on div "Choose a seller" at bounding box center [701, 14] width 57 height 13
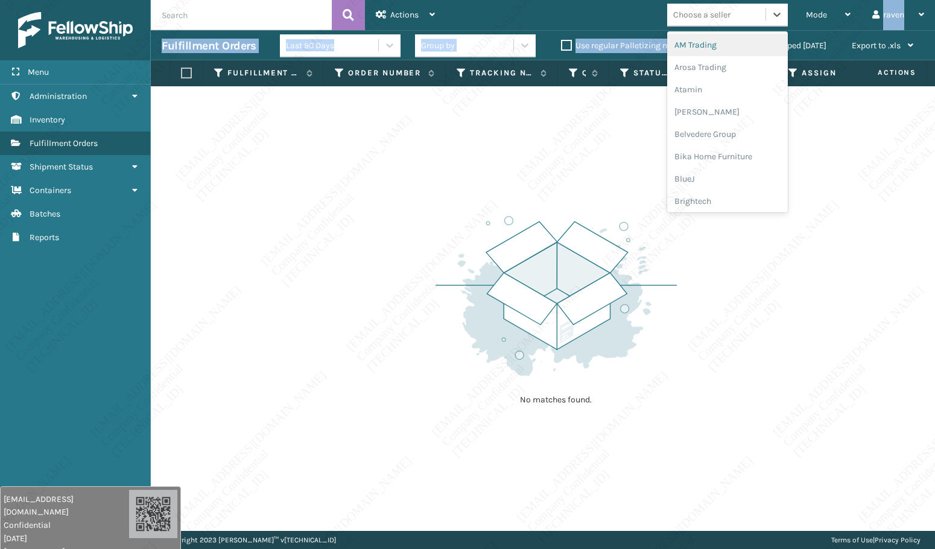
click at [753, 34] on div "Actions Settings Remove All Filters Export Labels Create Picking Batch Mode Reg…" at bounding box center [543, 265] width 784 height 531
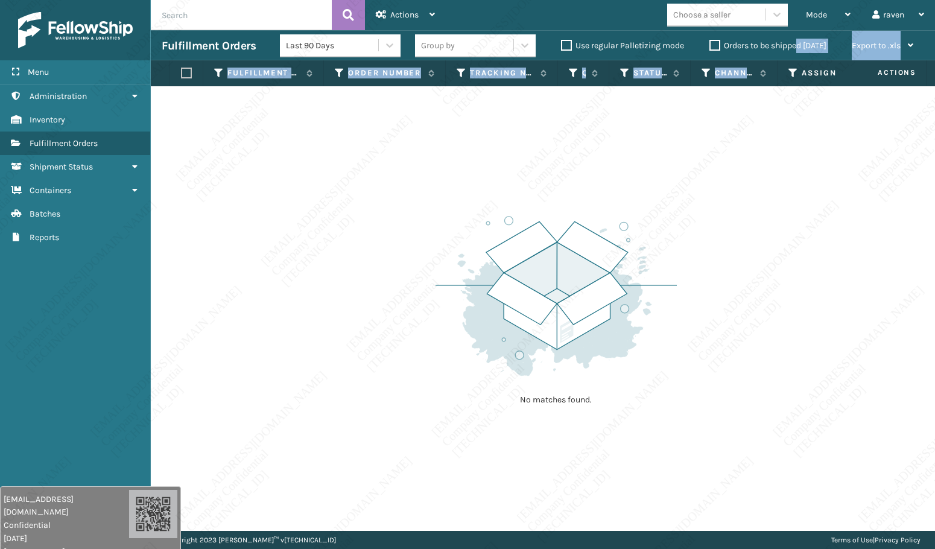
click at [798, 63] on section "Fulfillment Orders Last 90 Days Group by Use regular Palletizing mode Orders to…" at bounding box center [543, 280] width 784 height 501
click at [798, 63] on th "Assigned Carrier Service" at bounding box center [835, 73] width 115 height 26
click at [799, 69] on div "Assigned Carrier Service" at bounding box center [834, 73] width 93 height 11
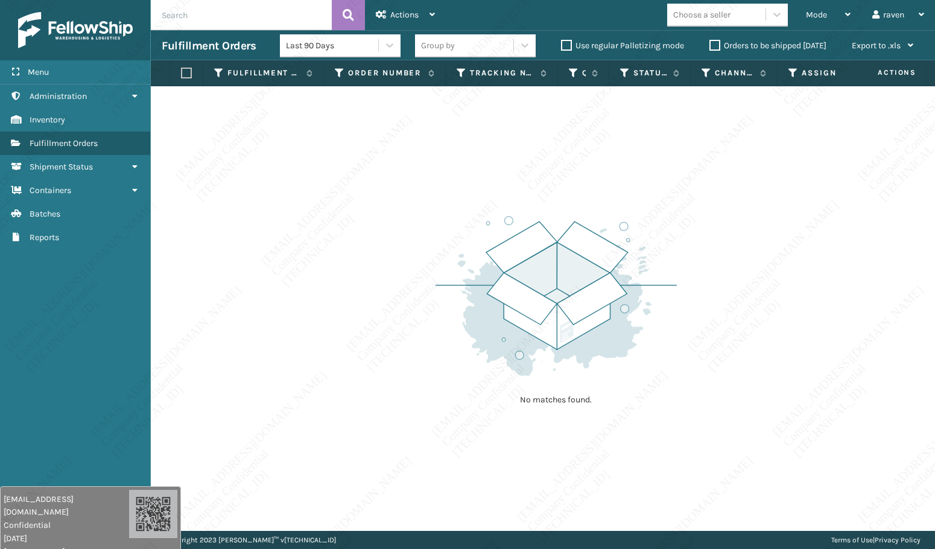
click at [799, 69] on div "Assigned Carrier Service" at bounding box center [834, 73] width 93 height 11
click at [802, 69] on label "Assigned Carrier Service" at bounding box center [836, 73] width 68 height 11
click at [803, 68] on label "Assigned Carrier Service" at bounding box center [836, 73] width 68 height 11
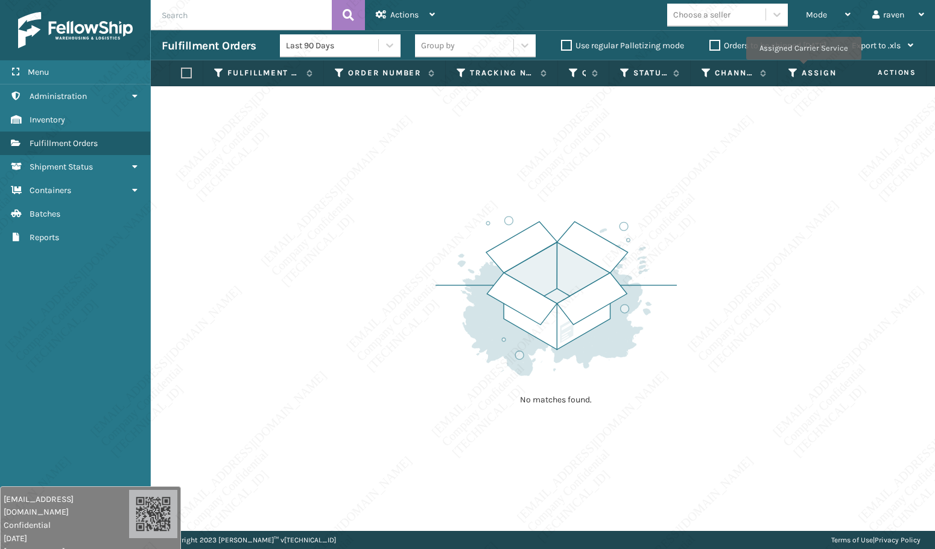
click at [803, 68] on label "Assigned Carrier Service" at bounding box center [836, 73] width 68 height 11
click at [682, 425] on div "No matches found." at bounding box center [543, 308] width 784 height 445
click at [828, 7] on div "Mode" at bounding box center [828, 15] width 45 height 30
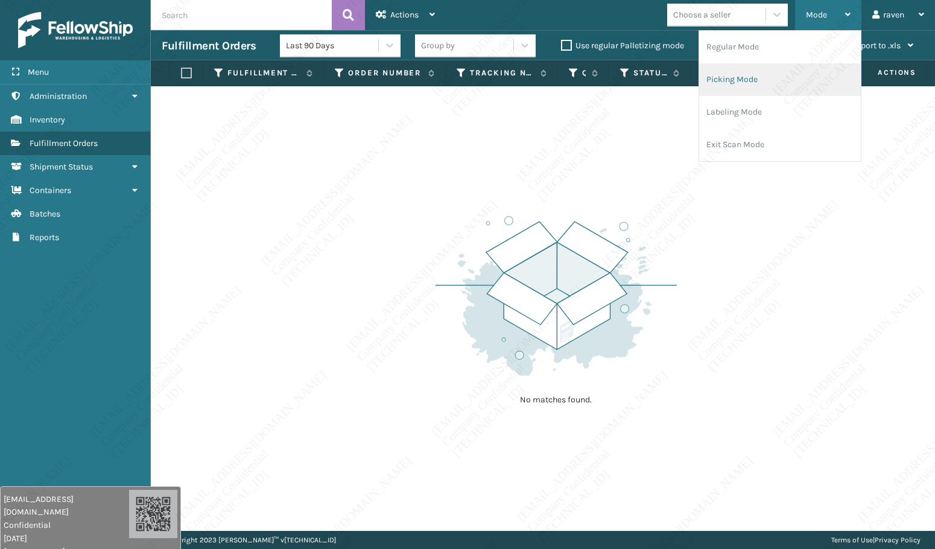
click at [773, 79] on li "Picking Mode" at bounding box center [780, 79] width 162 height 33
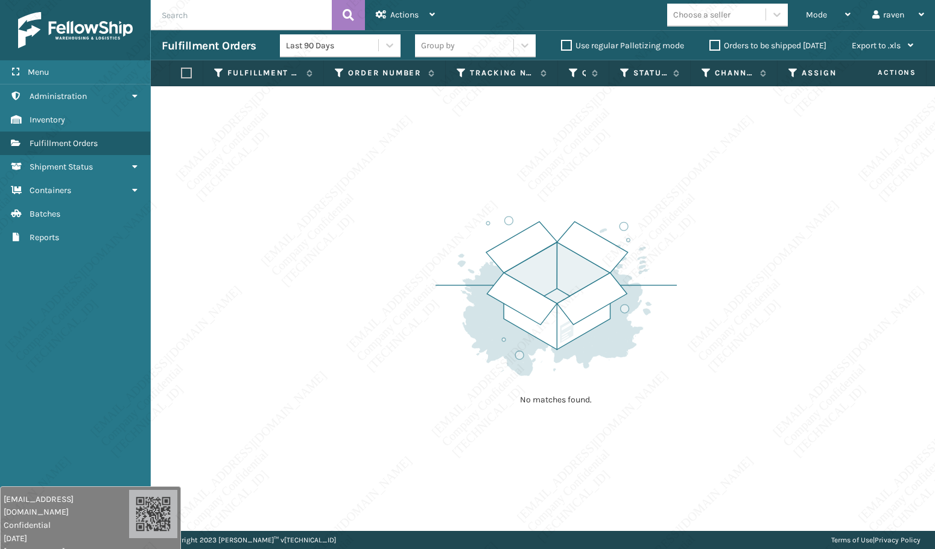
click at [623, 239] on img at bounding box center [556, 295] width 241 height 167
click at [567, 449] on div "No matches found." at bounding box center [543, 308] width 784 height 445
click at [750, 419] on div "No matches found." at bounding box center [543, 308] width 784 height 445
click at [749, 419] on div "No matches found." at bounding box center [543, 308] width 784 height 445
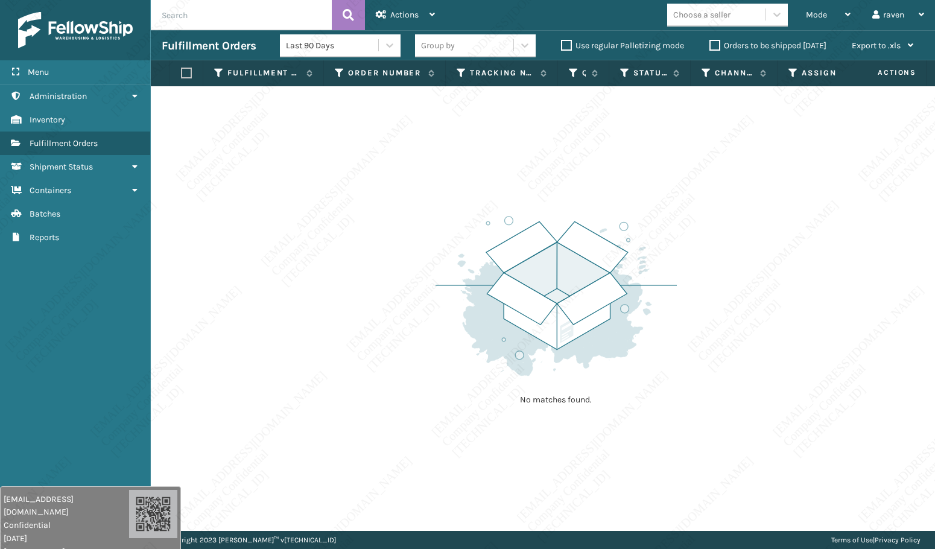
click at [457, 379] on div "No matches found." at bounding box center [556, 309] width 241 height 223
drag, startPoint x: 816, startPoint y: 22, endPoint x: 797, endPoint y: 54, distance: 37.3
click at [816, 25] on div "Mode" at bounding box center [828, 15] width 45 height 30
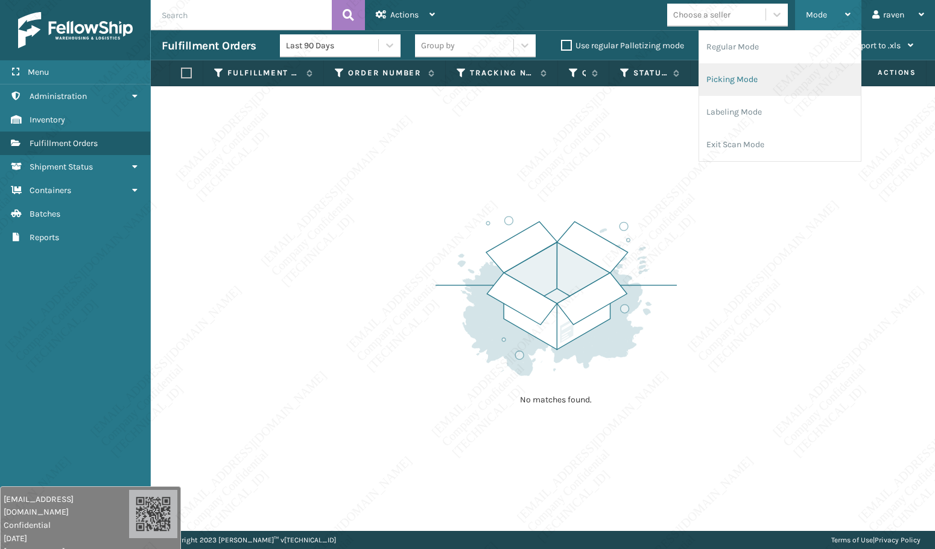
click at [743, 78] on li "Picking Mode" at bounding box center [780, 79] width 162 height 33
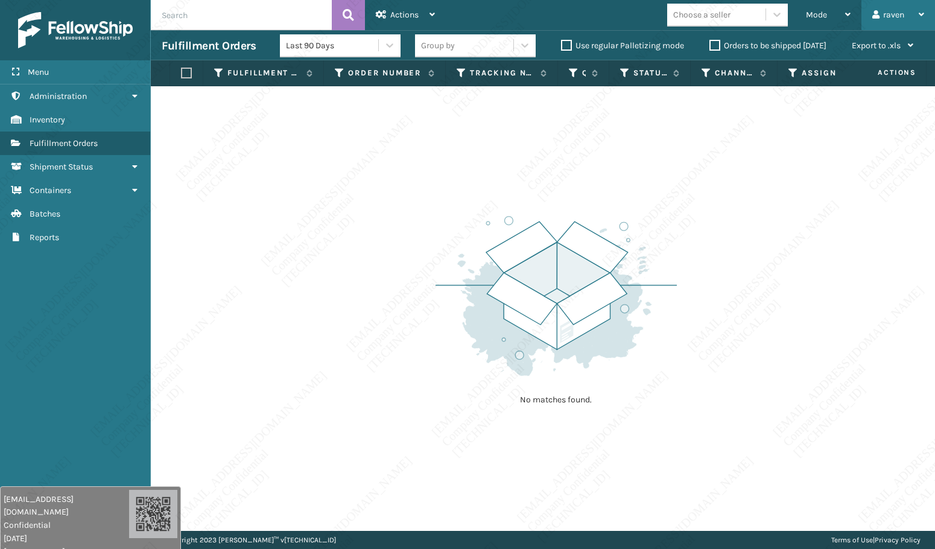
click at [865, 11] on div "raven Log Out" at bounding box center [898, 15] width 74 height 30
click at [821, 15] on span "Mode" at bounding box center [816, 15] width 21 height 10
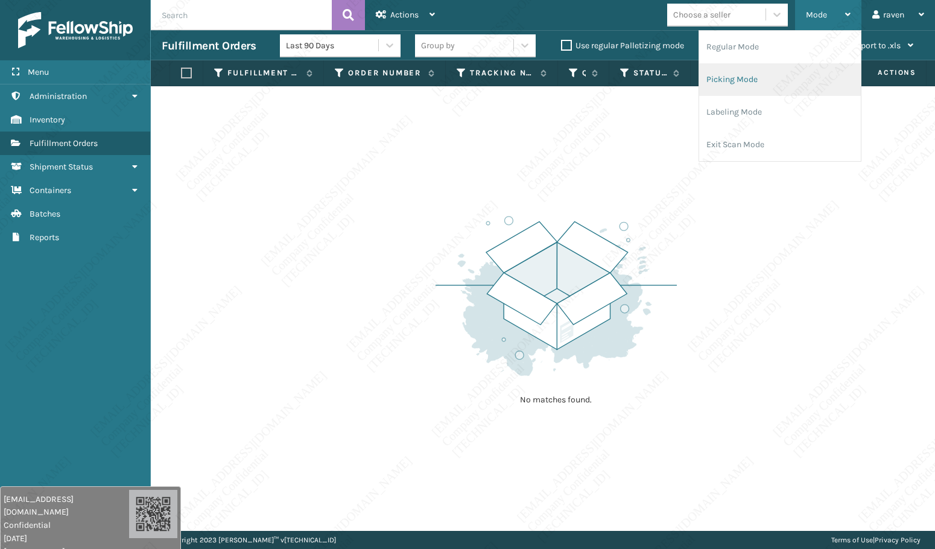
click at [771, 73] on li "Picking Mode" at bounding box center [780, 79] width 162 height 33
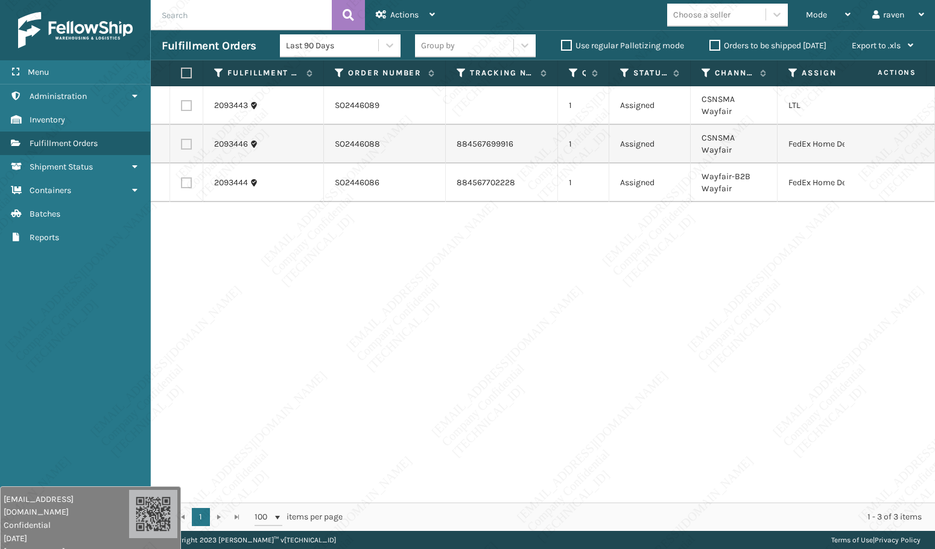
click at [735, 416] on div "2093443 SO2446089 1 Assigned CSNSMA Wayfair LTL 2093446 SO2446088 884567699916 …" at bounding box center [543, 294] width 784 height 416
click at [553, 315] on div "2093443 SO2446089 1 Assigned CSNSMA Wayfair LTL 2093446 SO2446088 884567699916 …" at bounding box center [543, 294] width 784 height 416
click at [187, 139] on label at bounding box center [186, 144] width 11 height 11
click at [182, 139] on input "checkbox" at bounding box center [181, 143] width 1 height 8
click at [187, 177] on label at bounding box center [186, 182] width 11 height 11
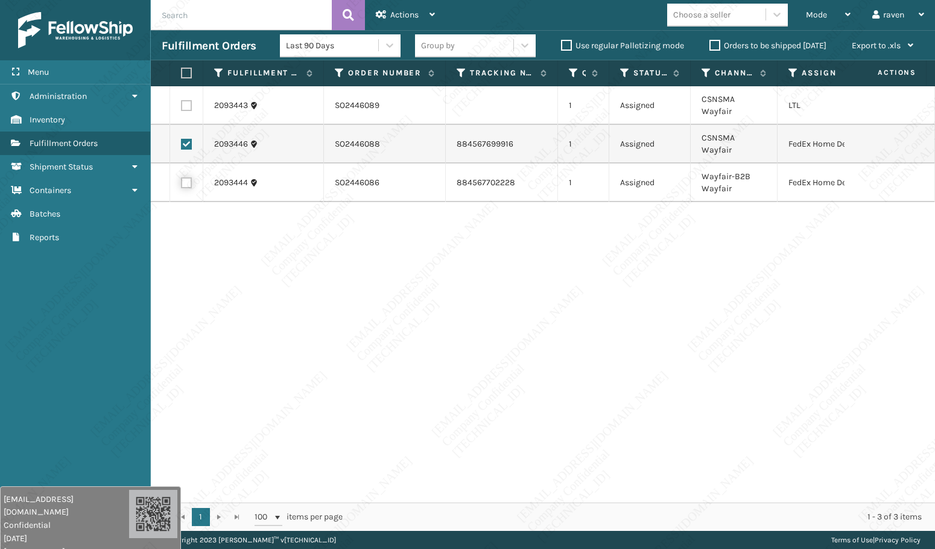
click at [182, 177] on input "checkbox" at bounding box center [181, 181] width 1 height 8
click at [403, 19] on span "Actions" at bounding box center [404, 15] width 28 height 10
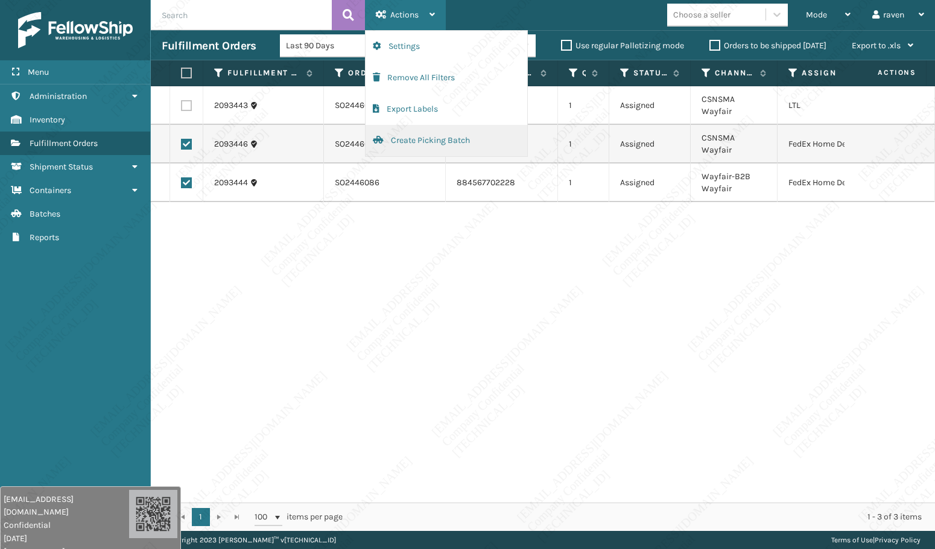
click at [413, 136] on button "Create Picking Batch" at bounding box center [447, 140] width 162 height 31
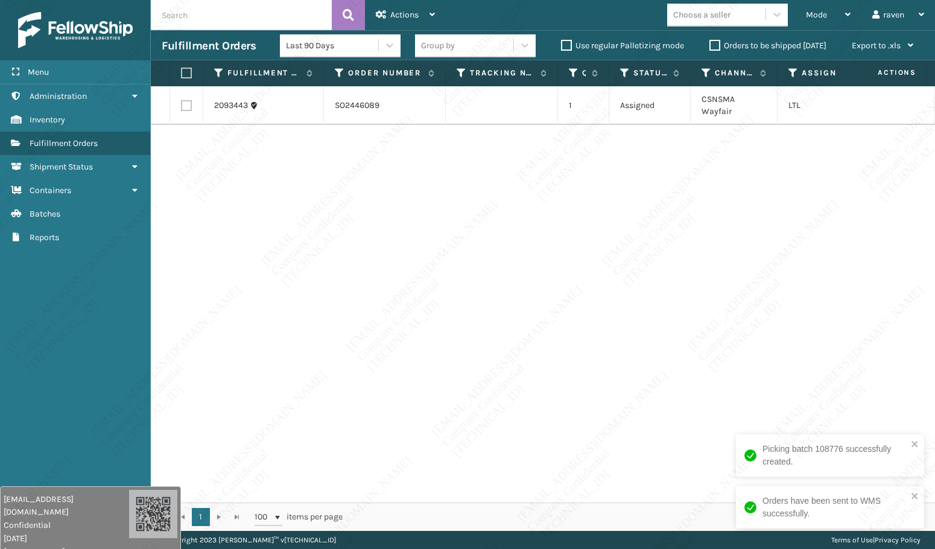
click at [550, 236] on div "2093443 SO2446089 1 Assigned CSNSMA Wayfair LTL" at bounding box center [543, 294] width 784 height 416
click at [182, 69] on label at bounding box center [184, 73] width 7 height 11
click at [182, 69] on input "checkbox" at bounding box center [181, 73] width 1 height 8
click at [404, 11] on span "Actions" at bounding box center [404, 15] width 28 height 10
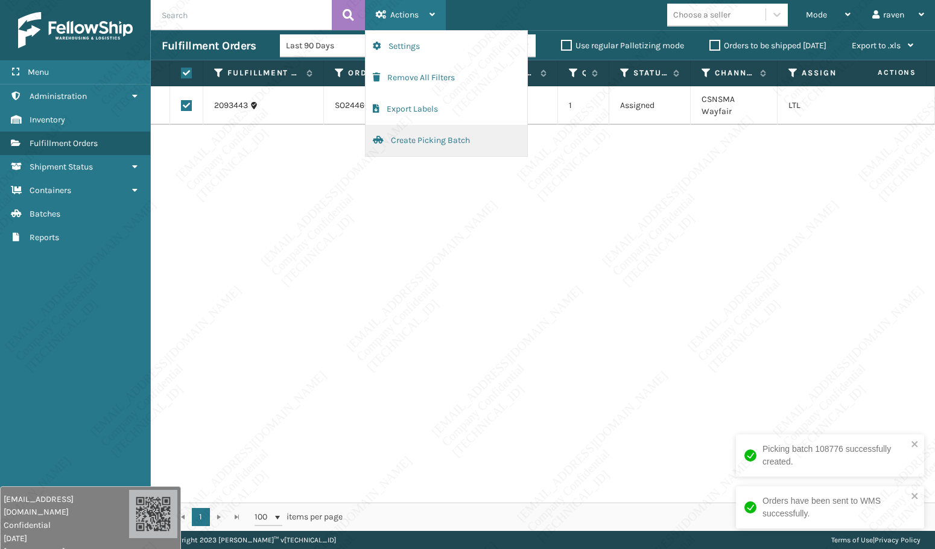
click at [404, 141] on button "Create Picking Batch" at bounding box center [447, 140] width 162 height 31
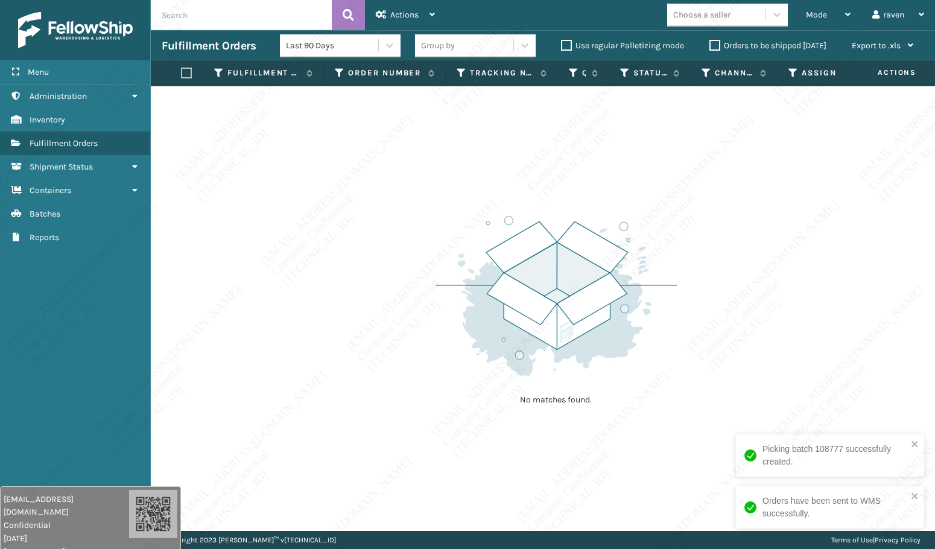
drag, startPoint x: 363, startPoint y: 197, endPoint x: 350, endPoint y: 157, distance: 42.4
click at [363, 197] on div "No matches found." at bounding box center [543, 308] width 784 height 445
click at [817, 22] on div "Mode" at bounding box center [828, 15] width 45 height 30
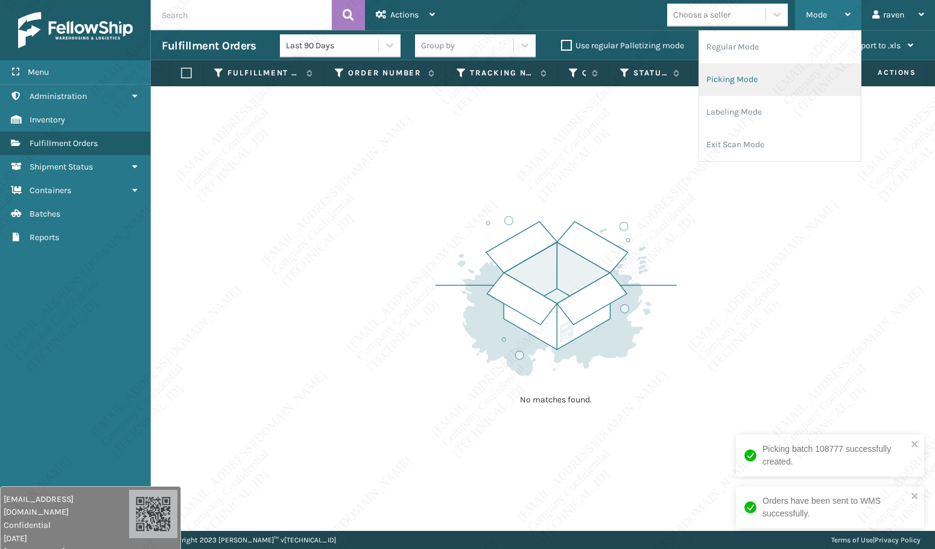
click at [725, 86] on li "Picking Mode" at bounding box center [780, 79] width 162 height 33
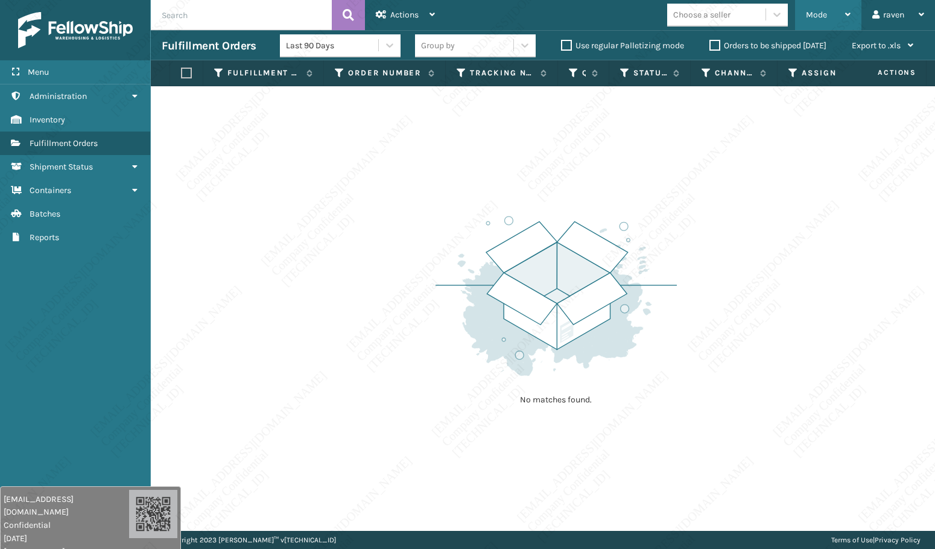
click at [820, 10] on span "Mode" at bounding box center [816, 15] width 21 height 10
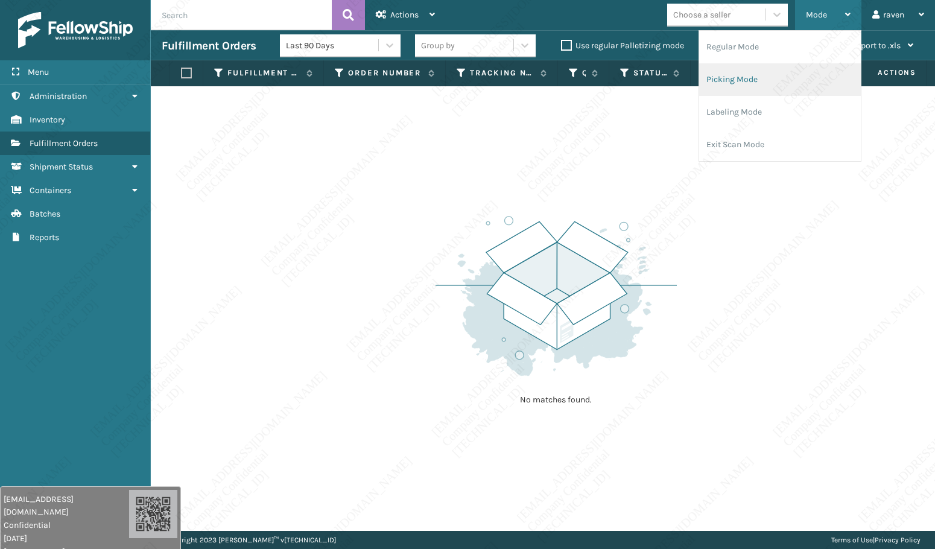
click at [749, 78] on li "Picking Mode" at bounding box center [780, 79] width 162 height 33
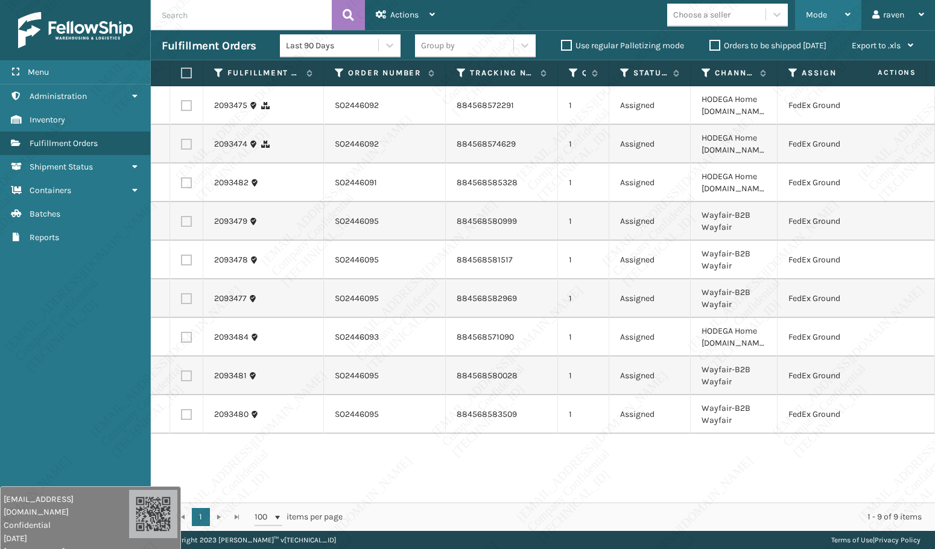
click at [812, 14] on span "Mode" at bounding box center [816, 15] width 21 height 10
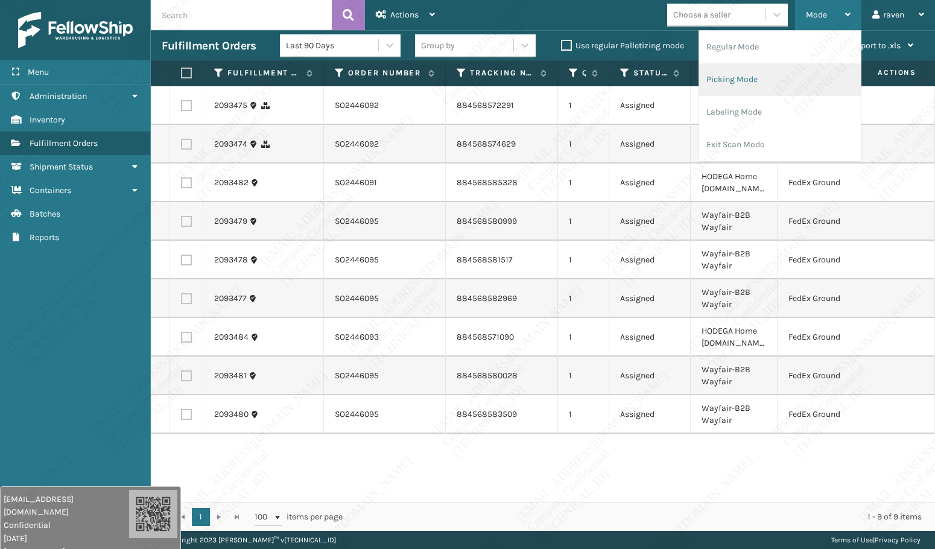
click at [773, 66] on li "Picking Mode" at bounding box center [780, 79] width 162 height 33
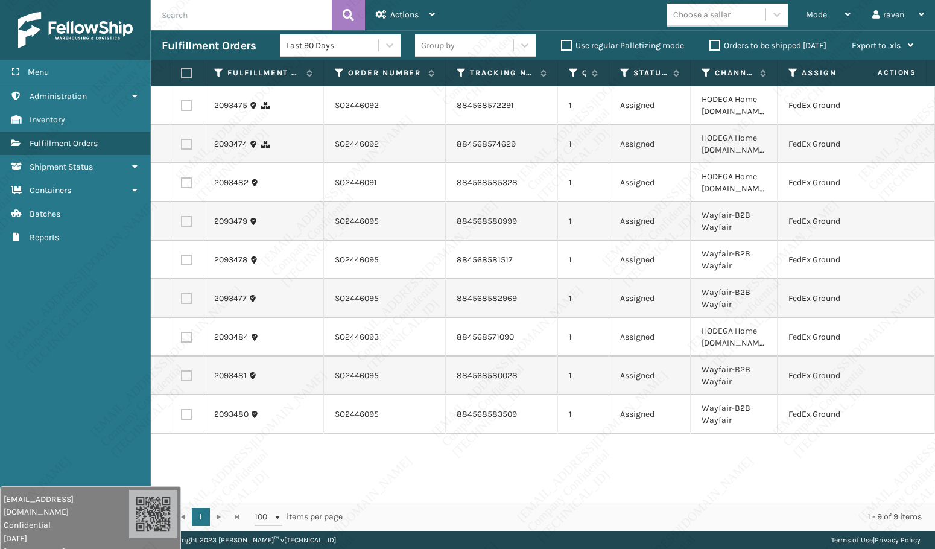
click at [188, 72] on label at bounding box center [184, 73] width 7 height 11
click at [182, 72] on input "checkbox" at bounding box center [181, 73] width 1 height 8
click at [420, 13] on div "Actions" at bounding box center [405, 15] width 59 height 30
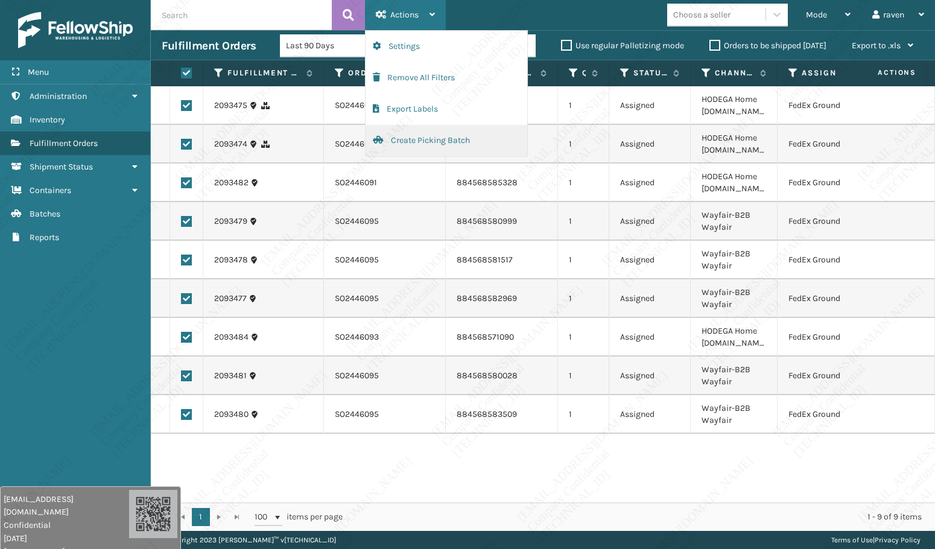
click at [390, 142] on button "Create Picking Batch" at bounding box center [447, 140] width 162 height 31
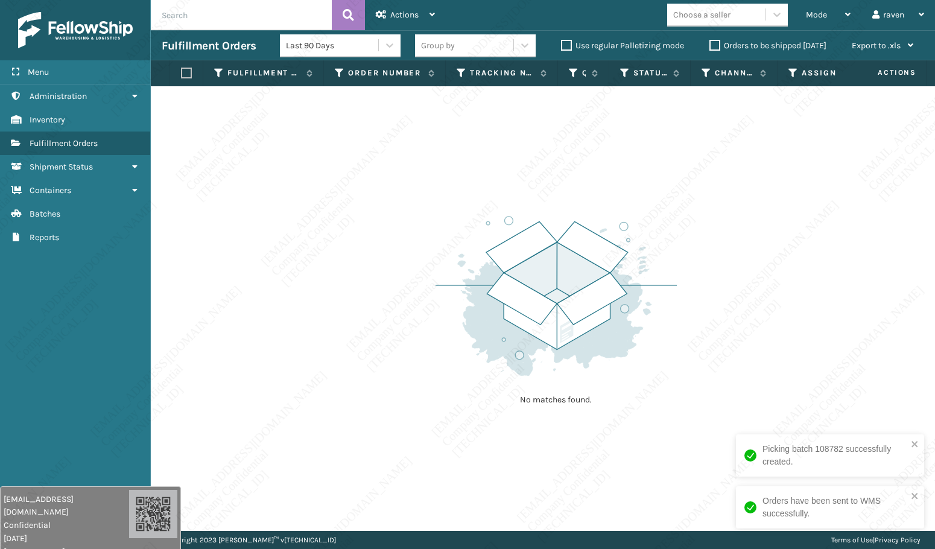
drag, startPoint x: 721, startPoint y: 214, endPoint x: 786, endPoint y: 90, distance: 139.5
click at [723, 212] on div "No matches found." at bounding box center [543, 308] width 784 height 445
click at [806, 3] on div "Mode" at bounding box center [828, 15] width 45 height 30
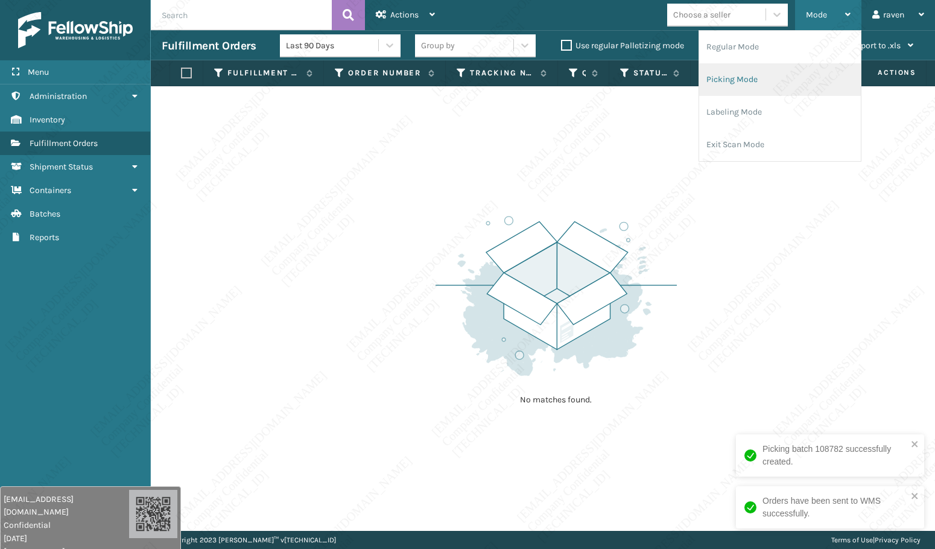
click at [747, 73] on li "Picking Mode" at bounding box center [780, 79] width 162 height 33
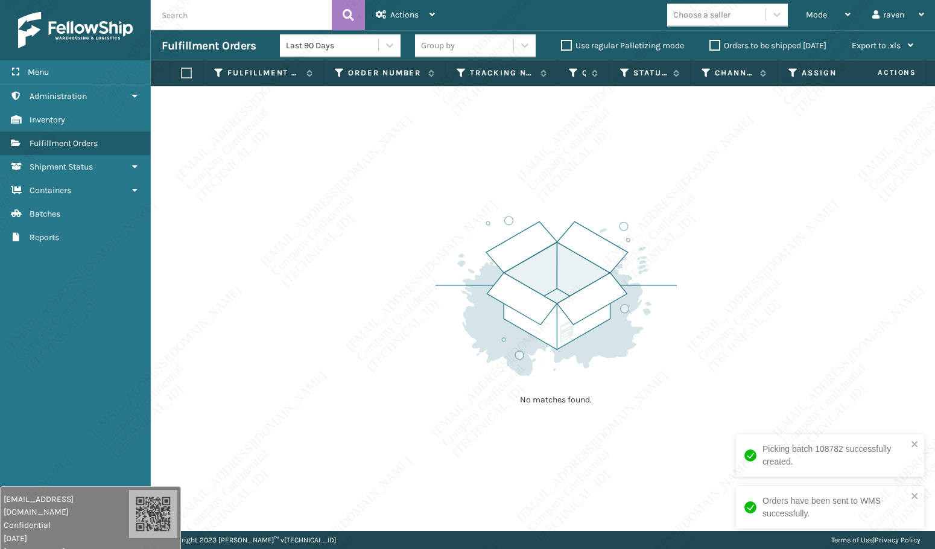
click at [738, 226] on div "No matches found." at bounding box center [543, 308] width 784 height 445
drag, startPoint x: 562, startPoint y: 399, endPoint x: 506, endPoint y: 400, distance: 55.5
click at [506, 400] on p "No matches found." at bounding box center [556, 400] width 151 height 12
click at [690, 268] on div "No matches found." at bounding box center [543, 308] width 784 height 445
click at [772, 257] on div "No matches found." at bounding box center [543, 308] width 784 height 445
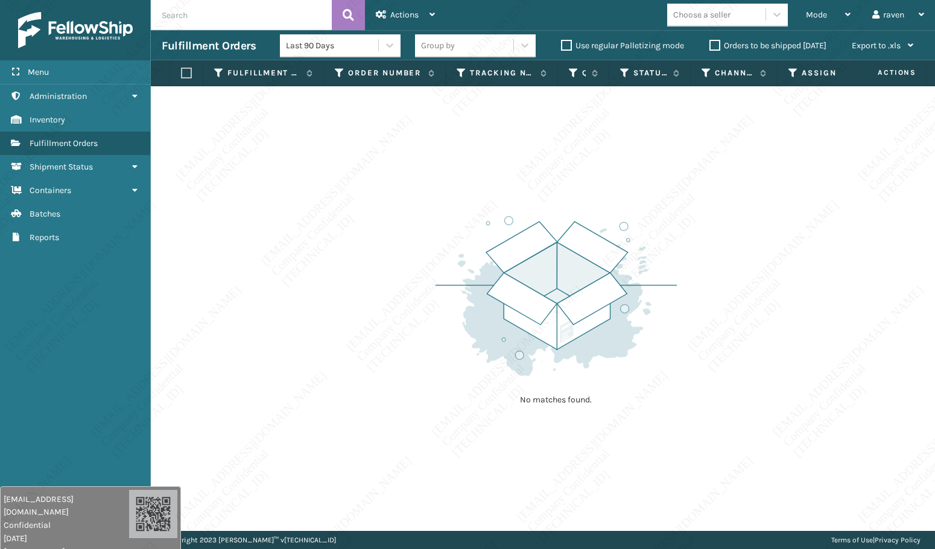
click at [475, 191] on div "No matches found." at bounding box center [543, 308] width 784 height 445
click at [793, 17] on div "Choose a seller" at bounding box center [731, 15] width 128 height 23
click at [803, 15] on div "Mode Regular Mode Picking Mode Labeling Mode Exit Scan Mode" at bounding box center [828, 15] width 66 height 30
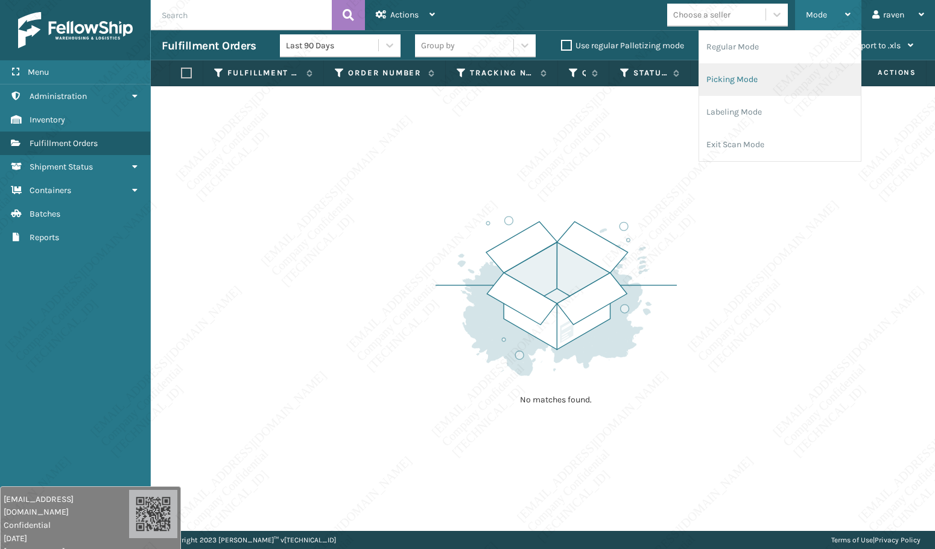
click at [767, 77] on li "Picking Mode" at bounding box center [780, 79] width 162 height 33
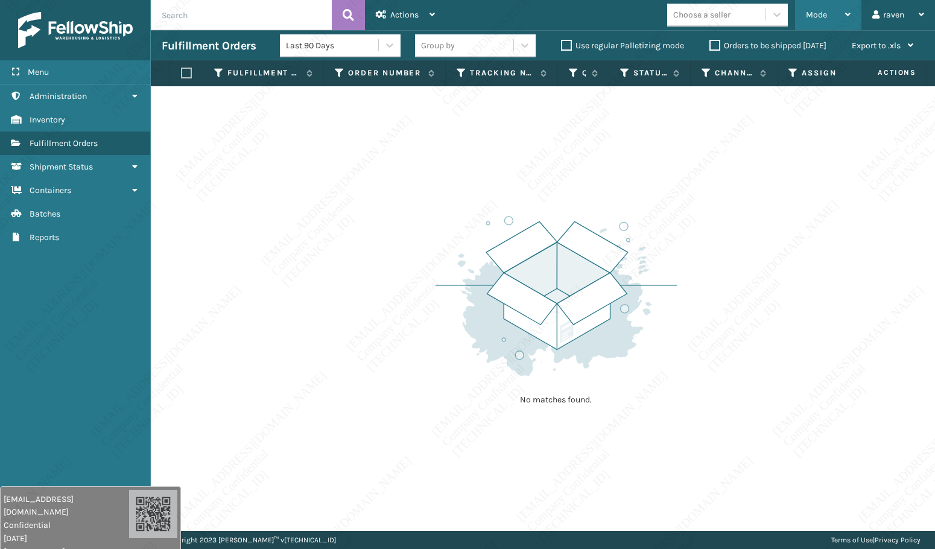
click at [812, 16] on span "Mode" at bounding box center [816, 15] width 21 height 10
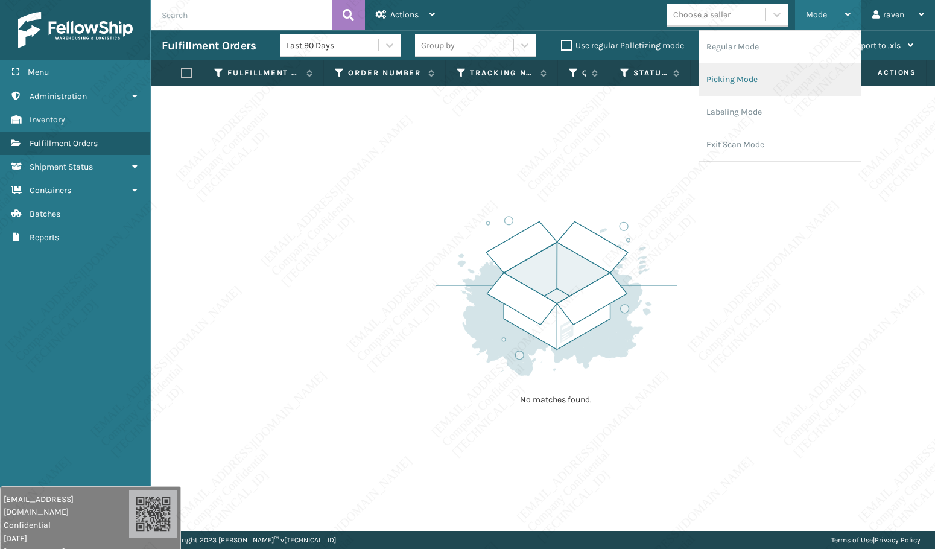
click at [759, 78] on li "Picking Mode" at bounding box center [780, 79] width 162 height 33
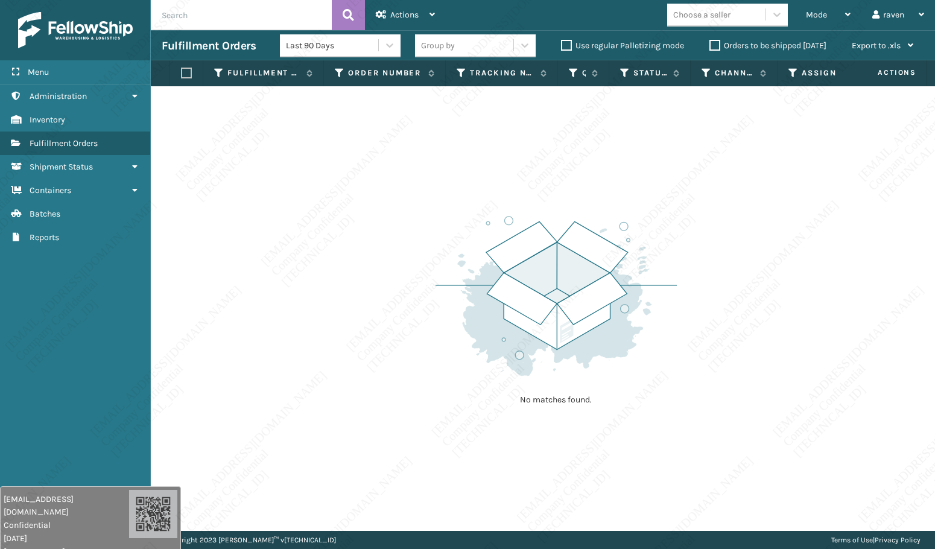
click at [325, 303] on div "No matches found." at bounding box center [543, 308] width 784 height 445
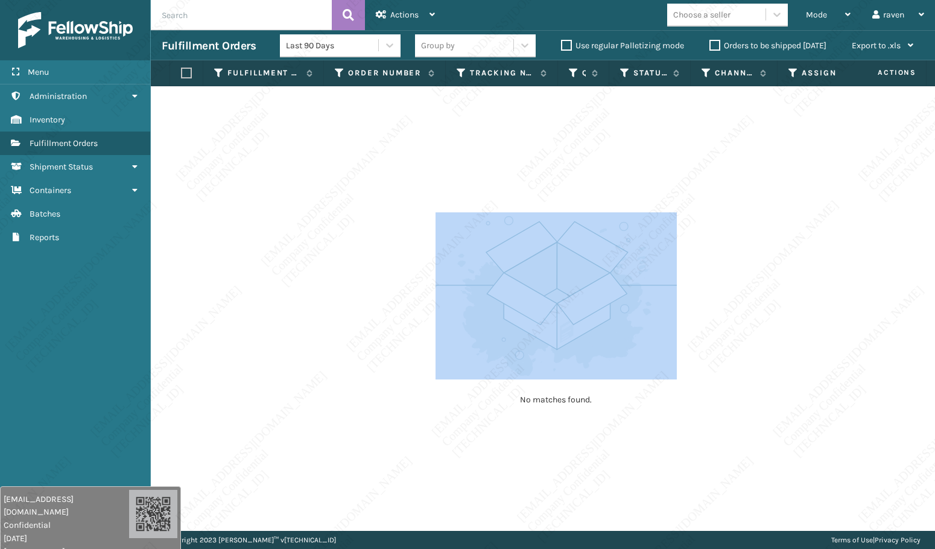
click at [448, 316] on div "No matches found." at bounding box center [543, 308] width 784 height 445
click at [531, 379] on img at bounding box center [556, 295] width 241 height 167
click at [528, 370] on img at bounding box center [556, 295] width 241 height 167
click at [417, 366] on div "No matches found." at bounding box center [543, 308] width 784 height 445
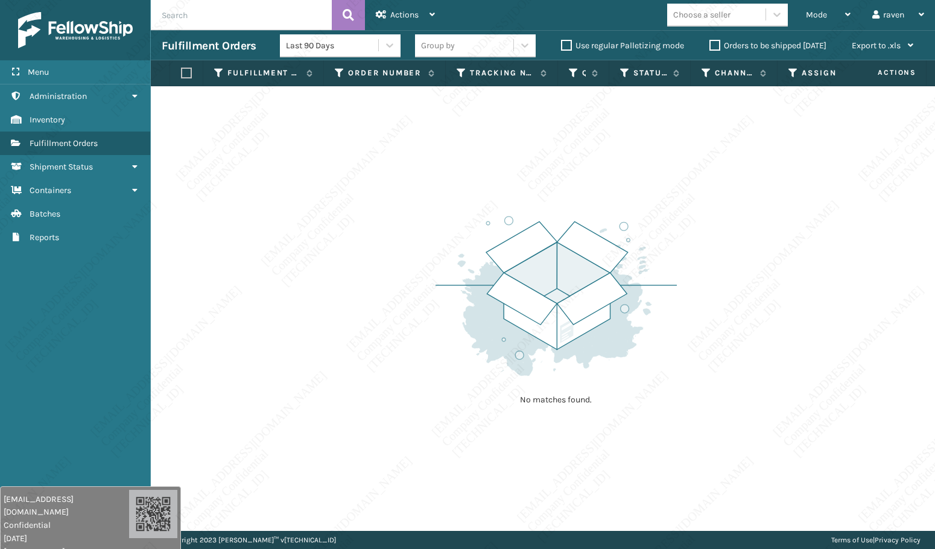
click at [806, 30] on div "Fulfillment Orders Last 90 Days Group by Use regular Palletizing mode Orders to…" at bounding box center [543, 45] width 784 height 30
click at [808, 19] on span "Mode" at bounding box center [816, 15] width 21 height 10
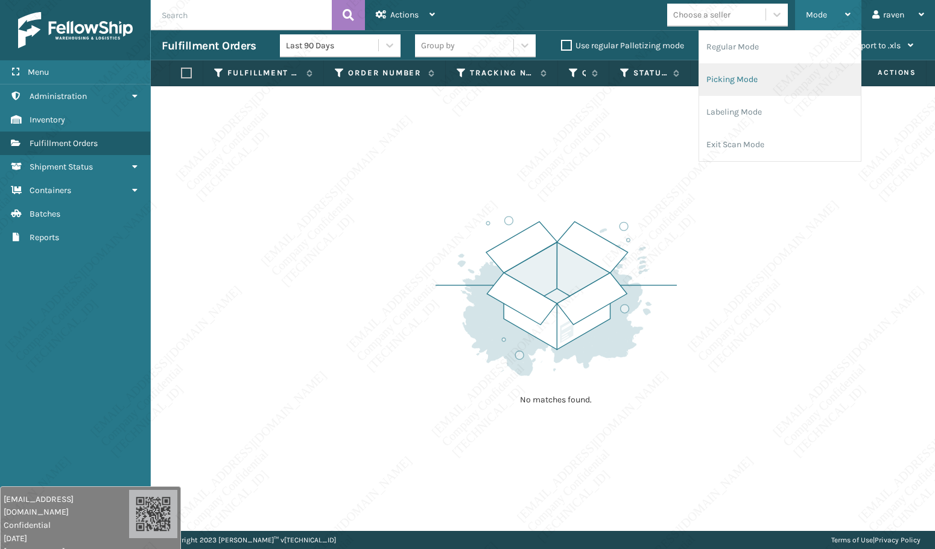
click at [776, 77] on li "Picking Mode" at bounding box center [780, 79] width 162 height 33
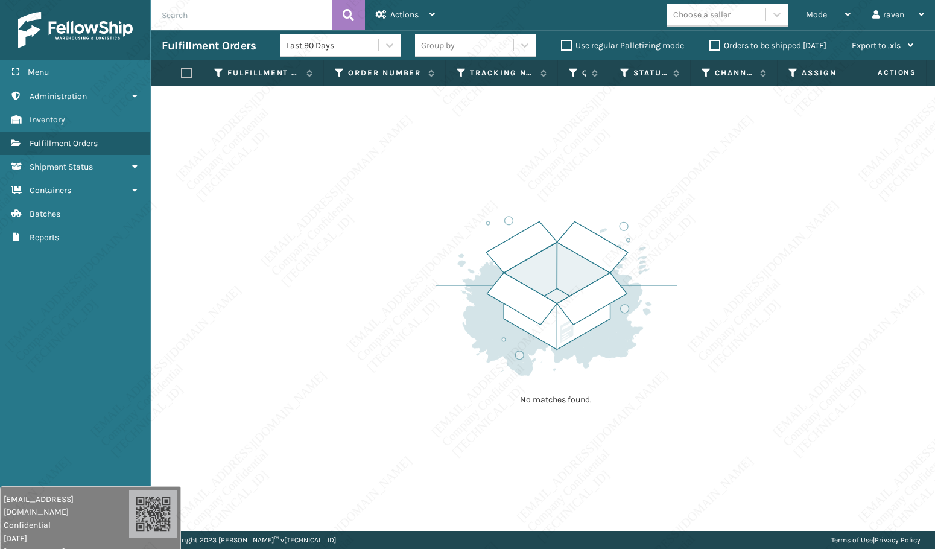
click at [671, 202] on div "No matches found." at bounding box center [556, 309] width 241 height 223
drag, startPoint x: 821, startPoint y: 11, endPoint x: 811, endPoint y: 63, distance: 52.9
click at [820, 13] on span "Mode" at bounding box center [816, 15] width 21 height 10
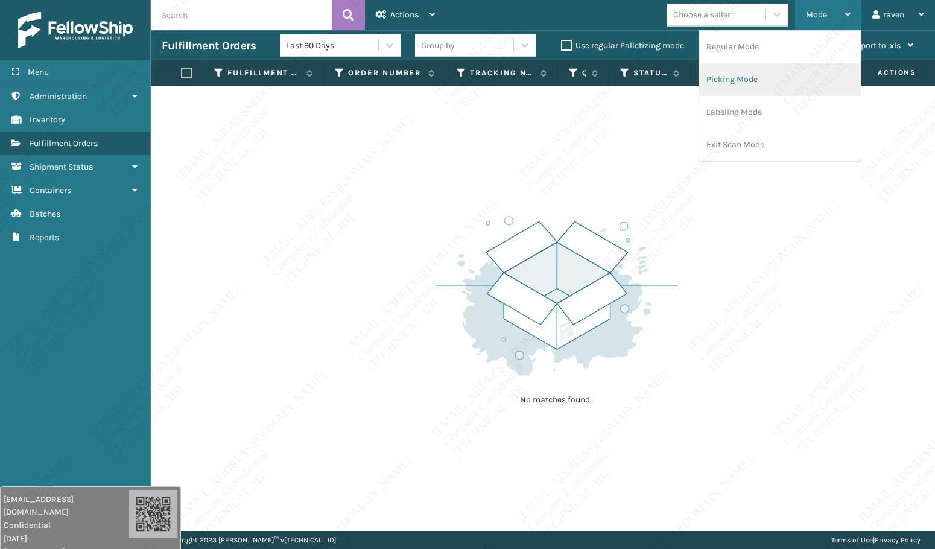
click at [772, 75] on li "Picking Mode" at bounding box center [780, 79] width 162 height 33
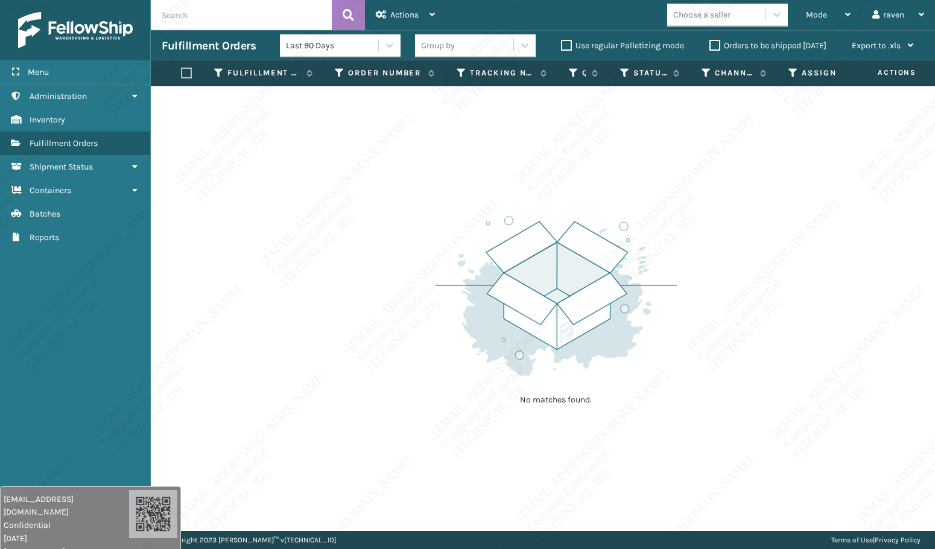
click at [681, 220] on div "No matches found." at bounding box center [543, 308] width 784 height 445
drag, startPoint x: 472, startPoint y: 203, endPoint x: 5, endPoint y: 72, distance: 485.5
click at [472, 202] on div "No matches found." at bounding box center [556, 309] width 241 height 223
click at [829, 14] on div "Mode" at bounding box center [828, 15] width 45 height 30
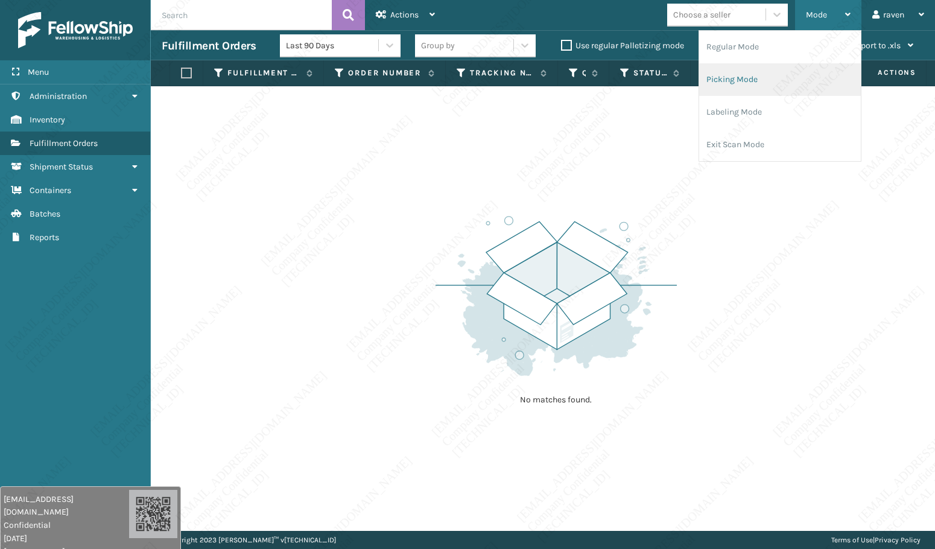
click at [756, 81] on li "Picking Mode" at bounding box center [780, 79] width 162 height 33
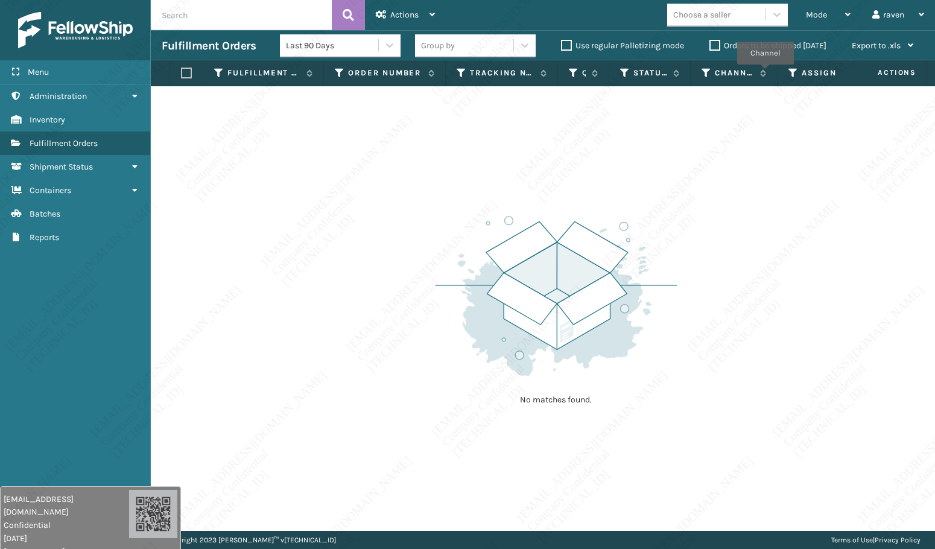
click at [726, 207] on div "No matches found." at bounding box center [543, 308] width 784 height 445
drag, startPoint x: 557, startPoint y: 187, endPoint x: 456, endPoint y: 174, distance: 102.1
click at [555, 186] on div "No matches found." at bounding box center [543, 308] width 784 height 445
click at [809, 7] on div "Mode" at bounding box center [828, 15] width 45 height 30
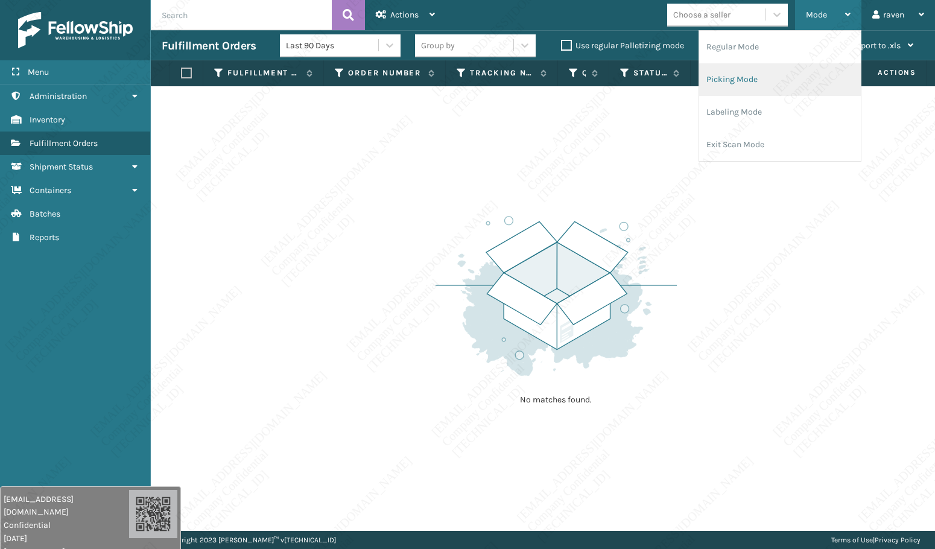
click at [764, 71] on li "Picking Mode" at bounding box center [780, 79] width 162 height 33
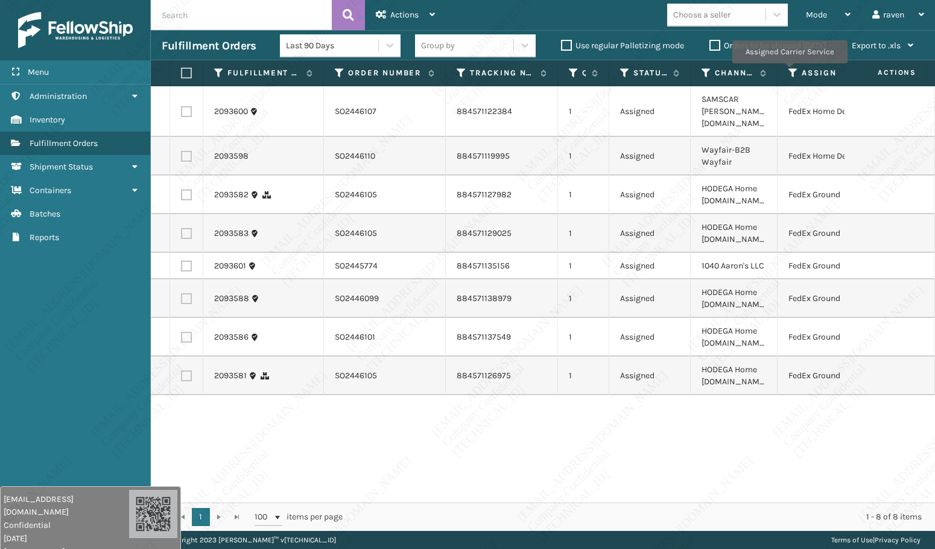
click at [789, 72] on icon at bounding box center [793, 73] width 10 height 11
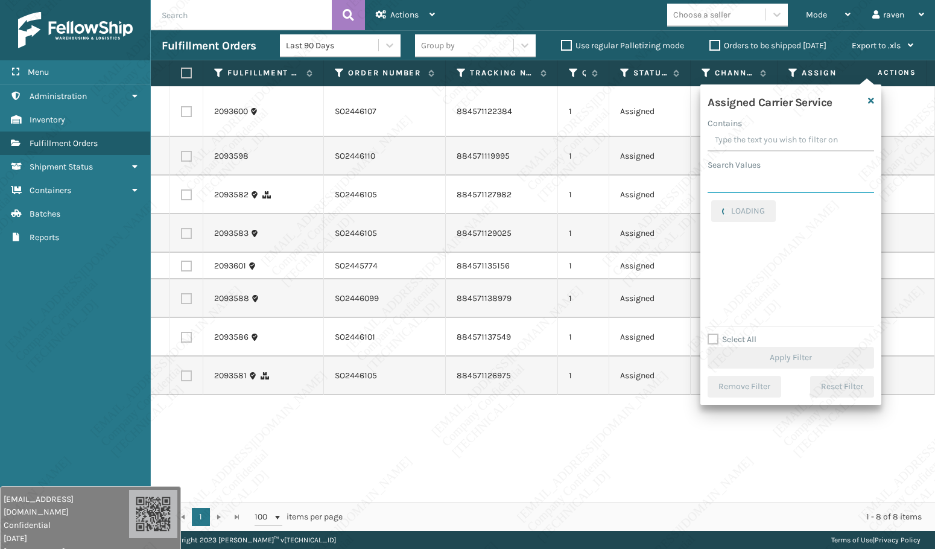
click at [730, 183] on input "Search Values" at bounding box center [791, 182] width 166 height 22
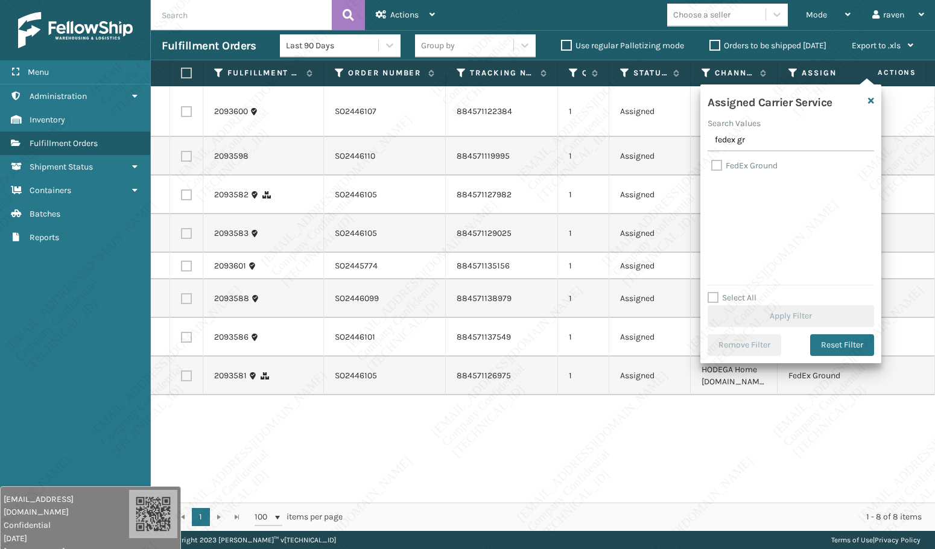
click at [743, 165] on label "FedEx Ground" at bounding box center [744, 165] width 66 height 10
click at [712, 165] on input "FedEx Ground" at bounding box center [711, 163] width 1 height 8
click at [790, 306] on button "Apply Filter" at bounding box center [791, 316] width 166 height 22
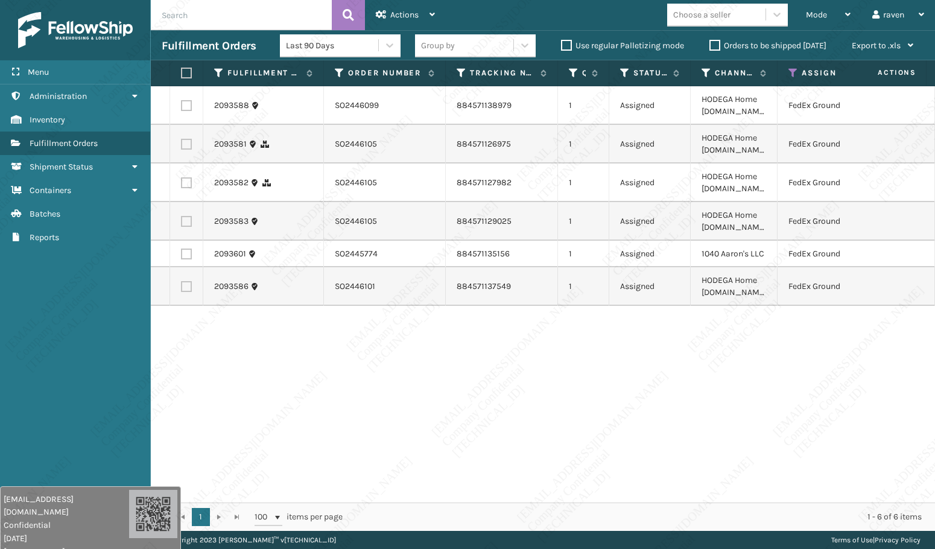
click at [188, 69] on label at bounding box center [184, 73] width 7 height 11
click at [182, 69] on input "checkbox" at bounding box center [181, 73] width 1 height 8
click at [404, 21] on div "Actions" at bounding box center [405, 15] width 59 height 30
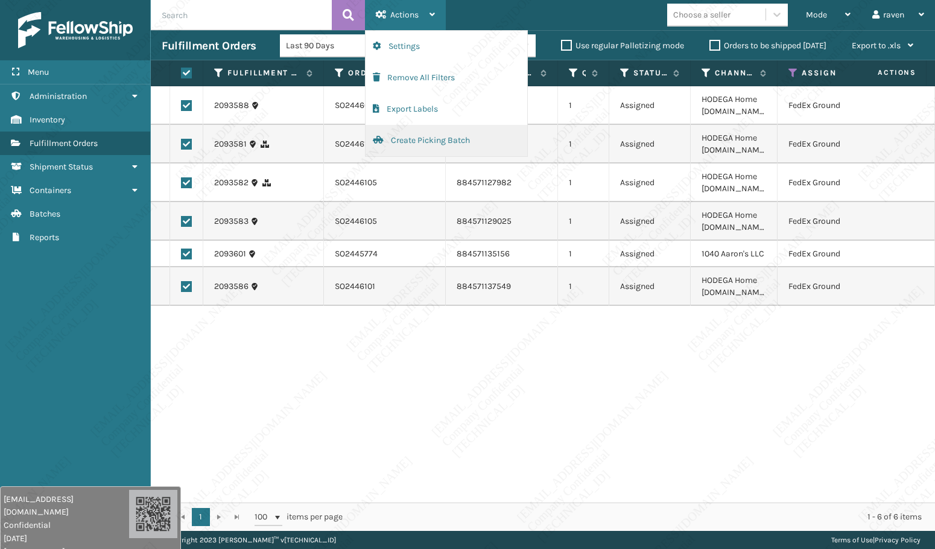
click at [405, 138] on button "Create Picking Batch" at bounding box center [447, 140] width 162 height 31
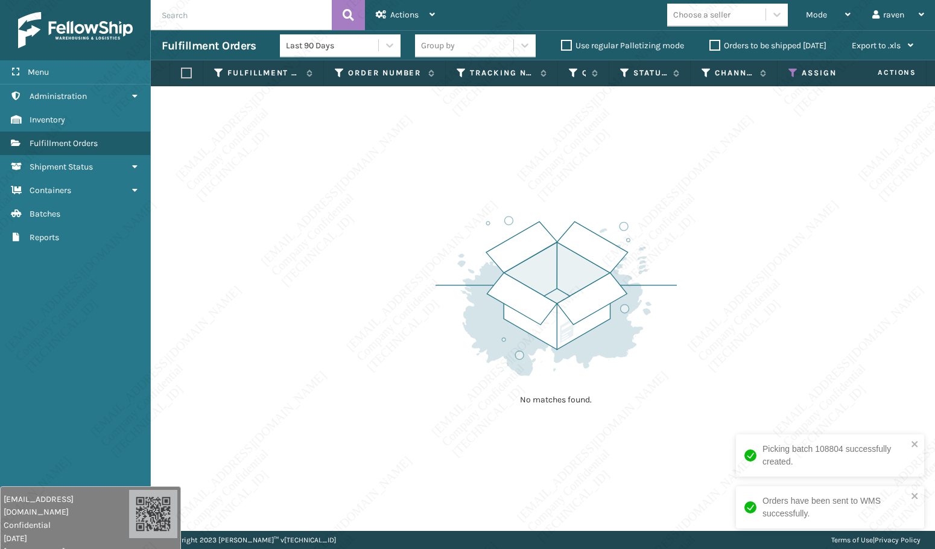
click at [790, 72] on icon at bounding box center [793, 73] width 10 height 11
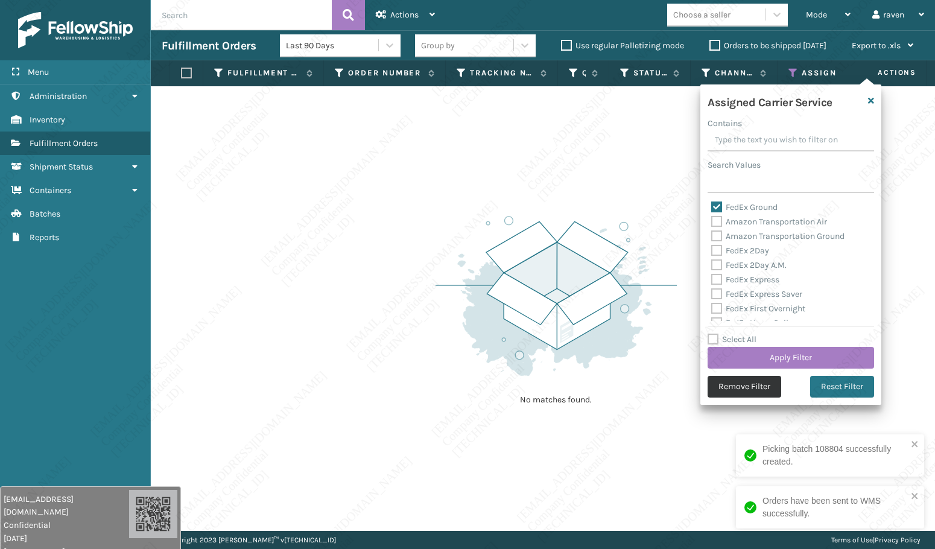
click at [735, 389] on button "Remove Filter" at bounding box center [745, 387] width 74 height 22
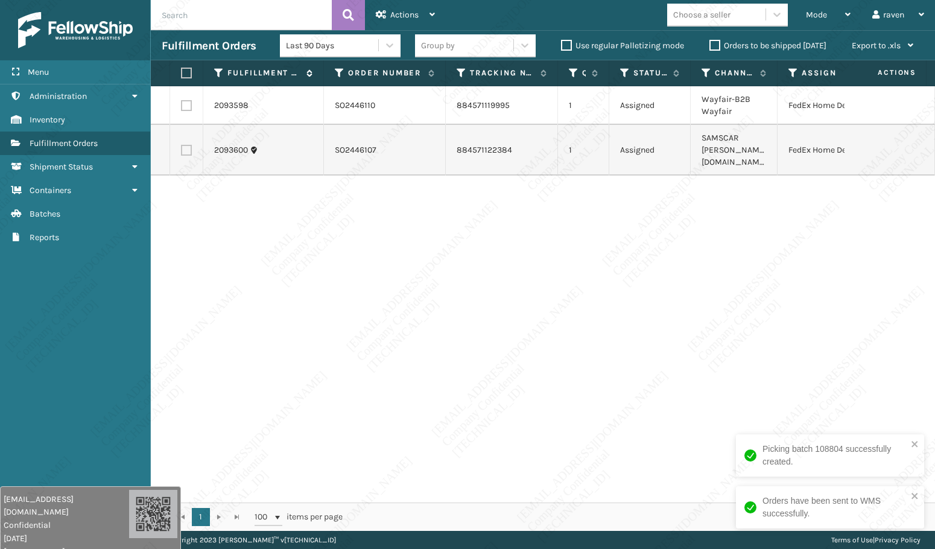
drag, startPoint x: 183, startPoint y: 69, endPoint x: 226, endPoint y: 69, distance: 43.4
click at [183, 69] on label at bounding box center [184, 73] width 7 height 11
click at [182, 69] on input "checkbox" at bounding box center [181, 73] width 1 height 8
click at [411, 7] on div "Actions" at bounding box center [405, 15] width 59 height 30
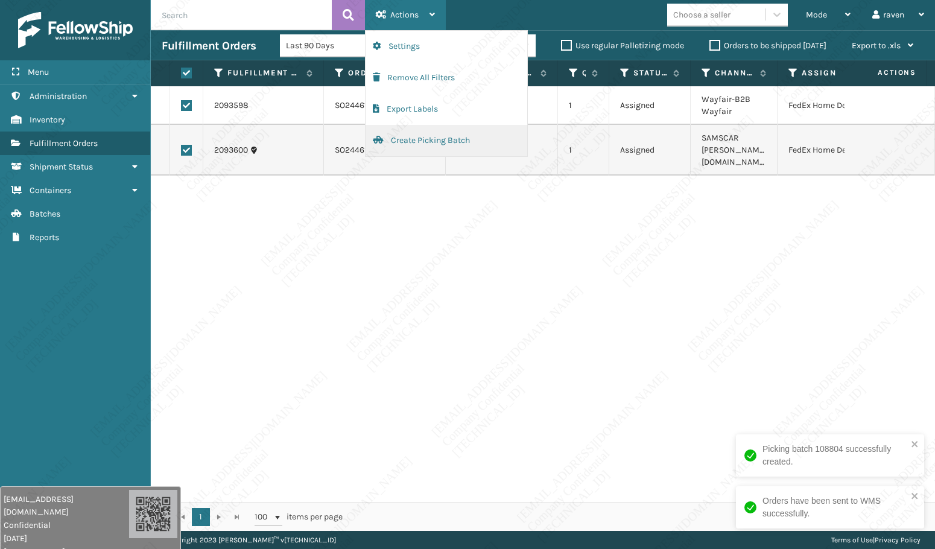
click at [417, 139] on button "Create Picking Batch" at bounding box center [447, 140] width 162 height 31
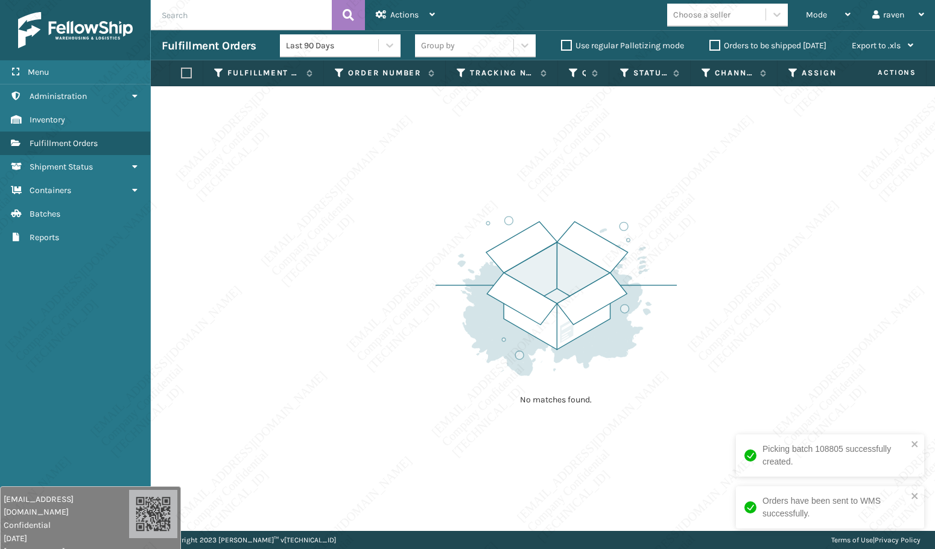
drag, startPoint x: 359, startPoint y: 296, endPoint x: 359, endPoint y: 282, distance: 13.3
click at [359, 295] on div "No matches found." at bounding box center [543, 308] width 784 height 445
click at [369, 279] on div "No matches found." at bounding box center [543, 308] width 784 height 445
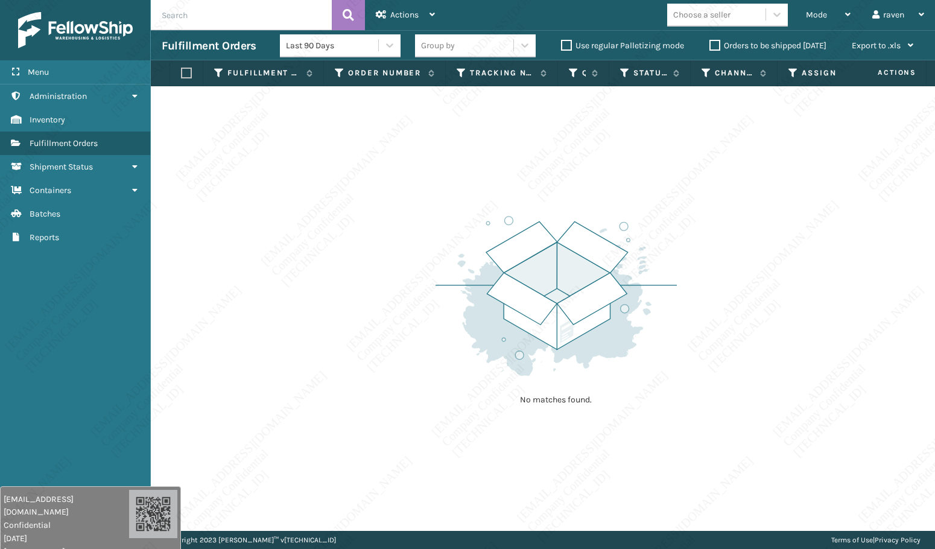
click at [420, 271] on div "No matches found." at bounding box center [543, 308] width 784 height 445
click at [415, 279] on div "No matches found." at bounding box center [543, 308] width 784 height 445
click at [464, 490] on div "No matches found." at bounding box center [543, 308] width 784 height 445
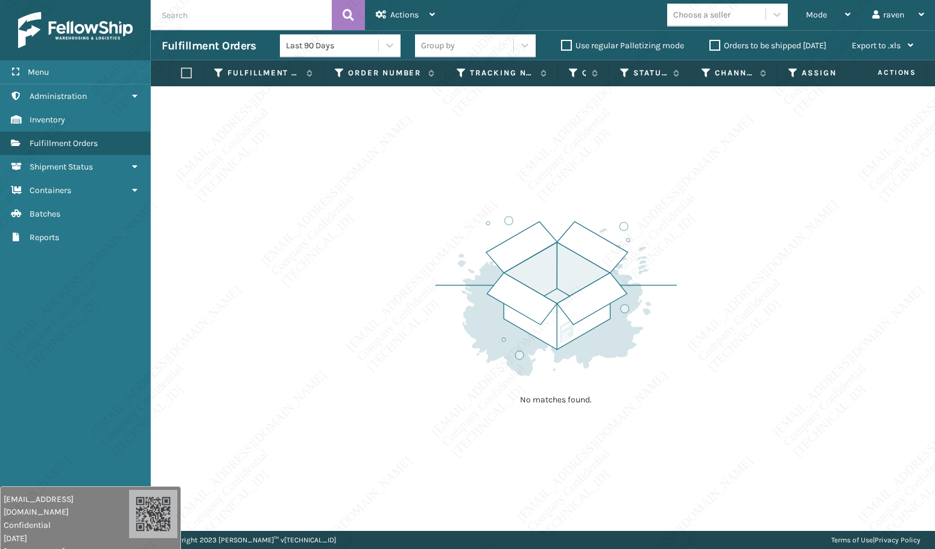
drag, startPoint x: 474, startPoint y: 510, endPoint x: 475, endPoint y: 527, distance: 16.4
click at [475, 527] on div "No matches found." at bounding box center [543, 308] width 784 height 445
click at [480, 536] on div "Copyright 2023 [PERSON_NAME]™ v [TECHNICAL_ID] Terms of Use | Privacy Policy" at bounding box center [543, 540] width 784 height 18
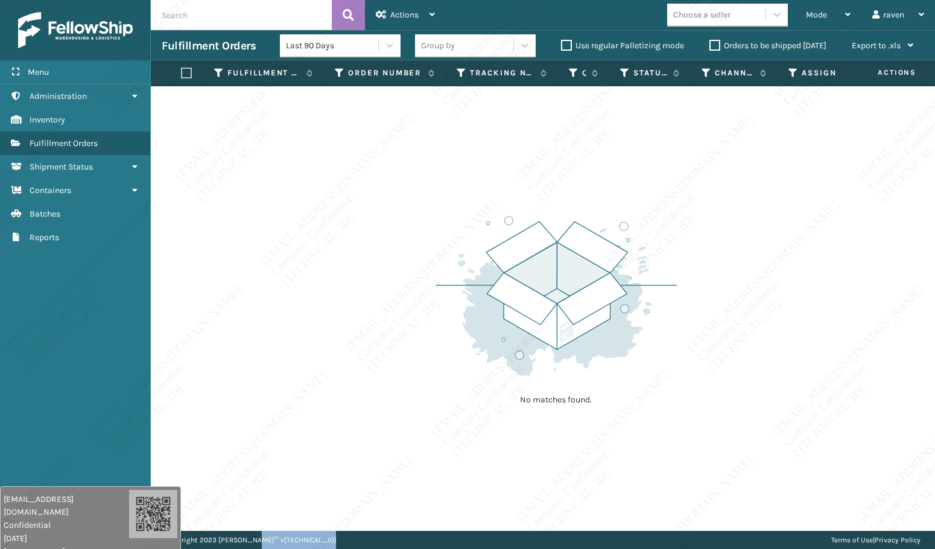
click at [480, 536] on div "Copyright 2023 [PERSON_NAME]™ v [TECHNICAL_ID] Terms of Use | Privacy Policy" at bounding box center [543, 540] width 784 height 18
click at [186, 265] on div "No matches found." at bounding box center [543, 308] width 784 height 445
drag, startPoint x: 626, startPoint y: 175, endPoint x: 700, endPoint y: 127, distance: 88.5
click at [632, 170] on div "No matches found." at bounding box center [543, 308] width 784 height 445
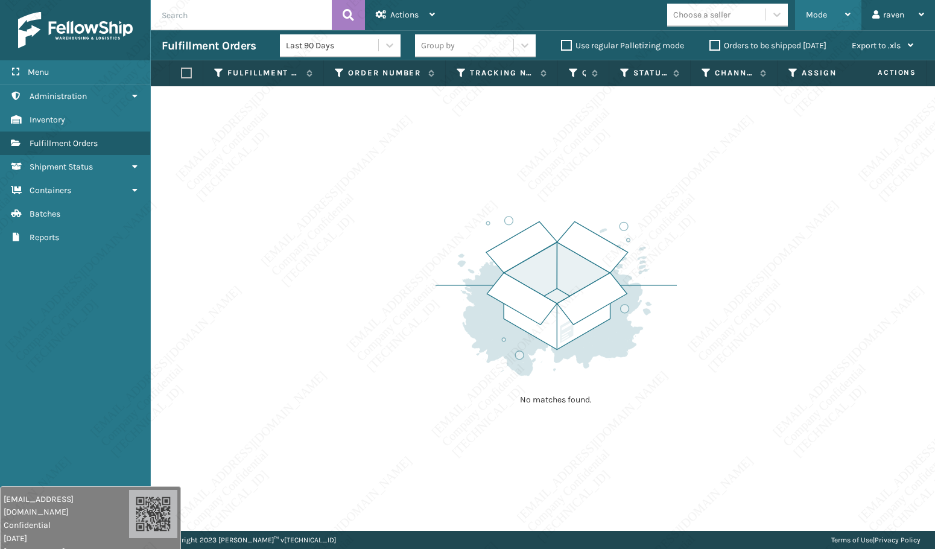
click at [824, 25] on div "Mode" at bounding box center [828, 15] width 45 height 30
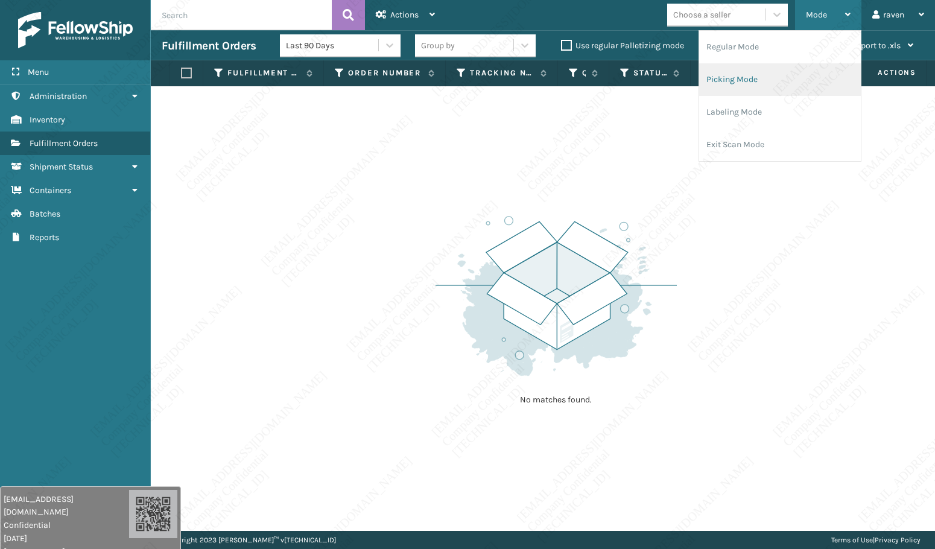
click at [775, 75] on li "Picking Mode" at bounding box center [780, 79] width 162 height 33
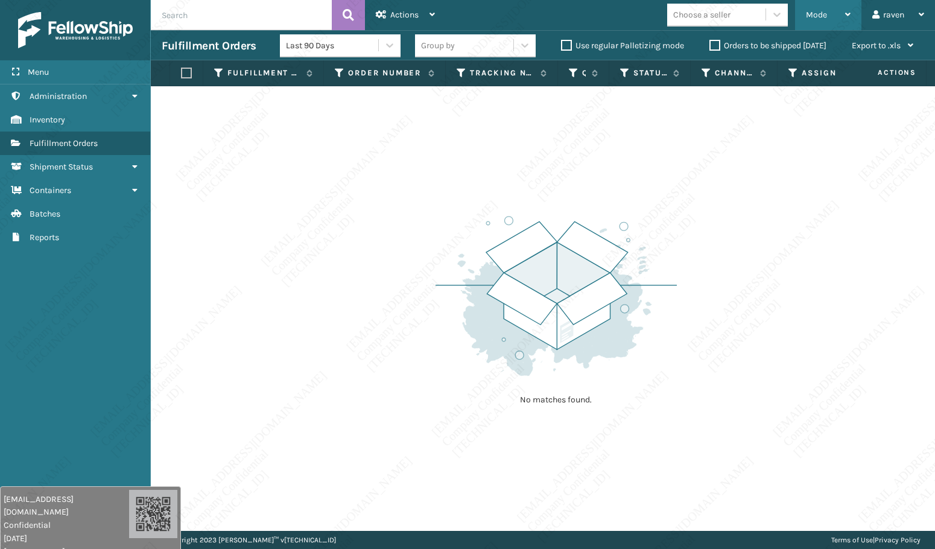
click at [803, 21] on div "Mode Regular Mode Picking Mode Labeling Mode Exit Scan Mode" at bounding box center [828, 15] width 66 height 30
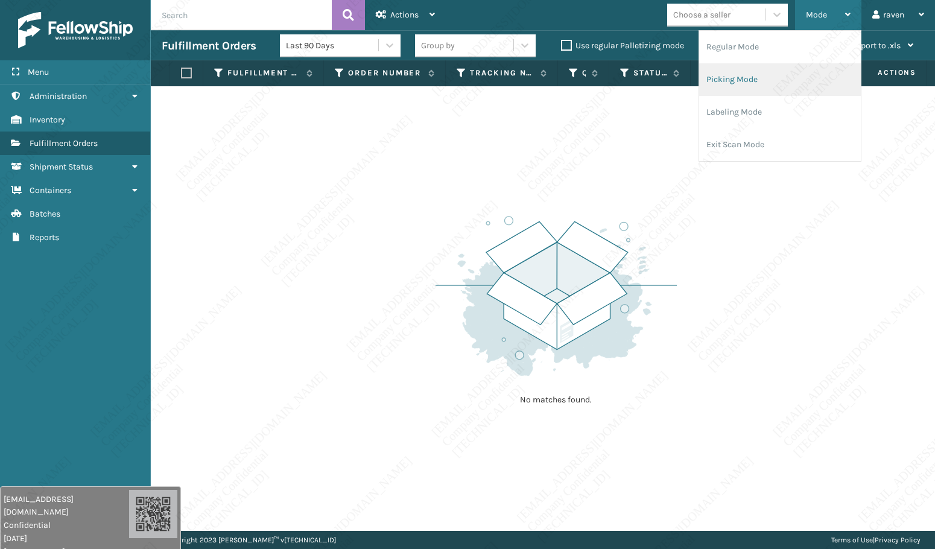
click at [755, 78] on li "Picking Mode" at bounding box center [780, 79] width 162 height 33
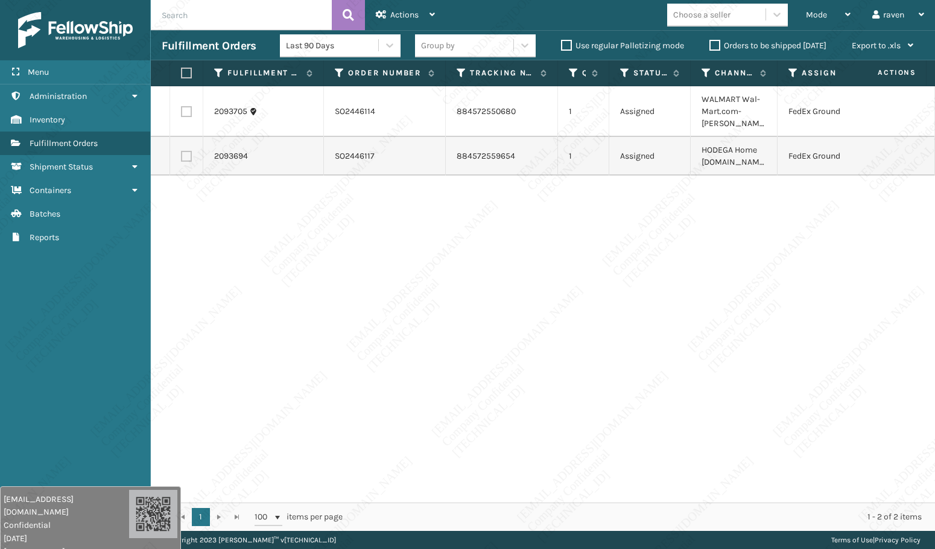
click at [805, 248] on div "2093705 SO2446114 884572550680 1 Assigned WALMART Wal-Mart.com-[PERSON_NAME] Fe…" at bounding box center [543, 294] width 784 height 416
drag, startPoint x: 809, startPoint y: 14, endPoint x: 805, endPoint y: 21, distance: 8.2
click at [809, 13] on span "Mode" at bounding box center [816, 15] width 21 height 10
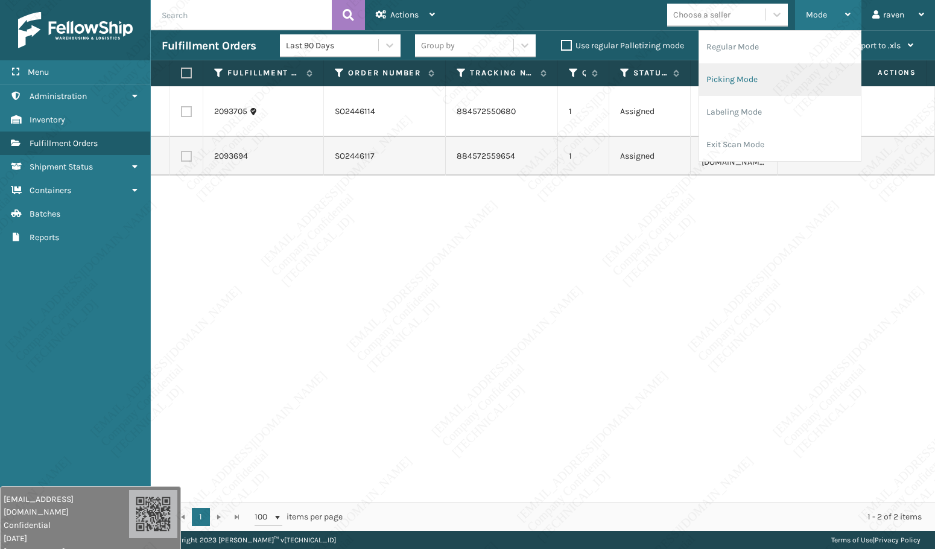
click at [798, 86] on li "Picking Mode" at bounding box center [780, 79] width 162 height 33
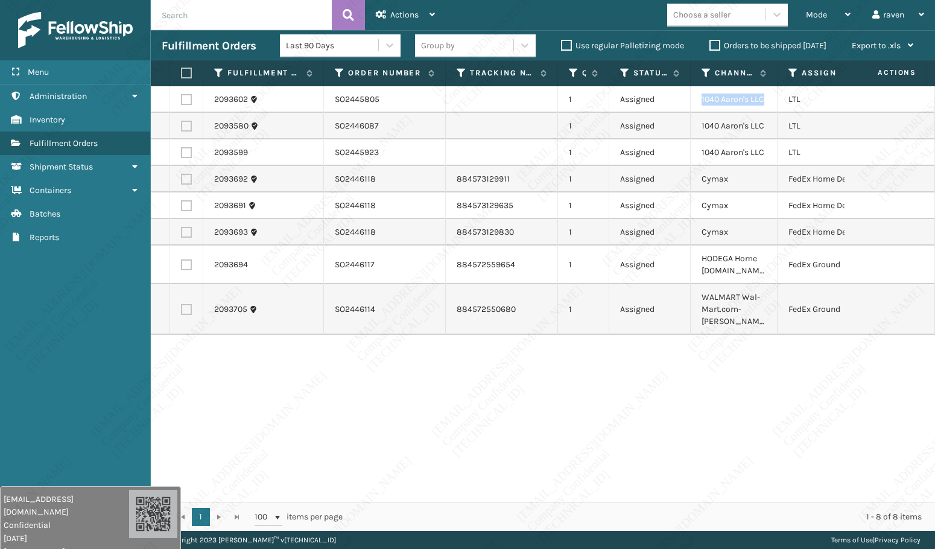
copy td "1040 Aaron's LLC"
drag, startPoint x: 767, startPoint y: 100, endPoint x: 700, endPoint y: 96, distance: 67.1
click at [700, 96] on td "1040 Aaron's LLC" at bounding box center [734, 99] width 87 height 27
click at [188, 101] on label at bounding box center [186, 99] width 11 height 11
click at [182, 101] on input "checkbox" at bounding box center [181, 98] width 1 height 8
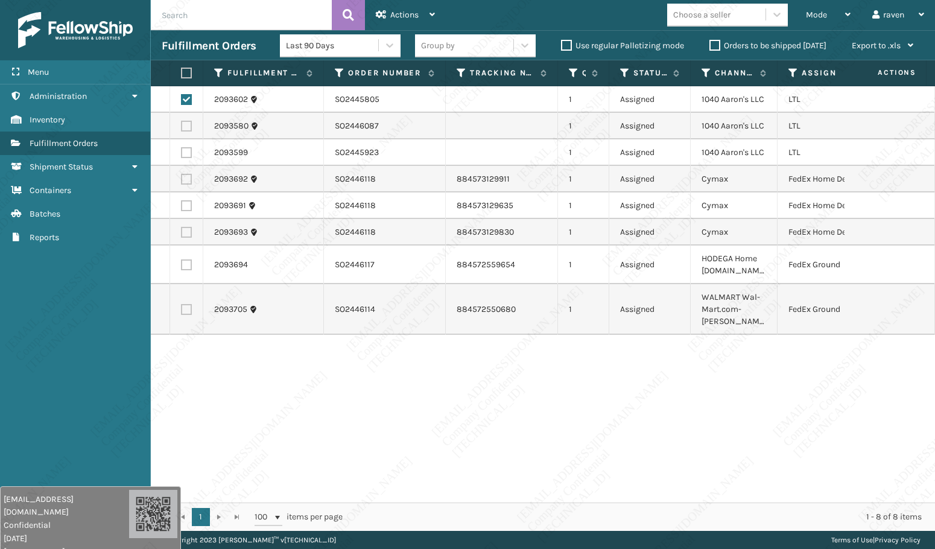
click at [187, 127] on label at bounding box center [186, 126] width 11 height 11
click at [182, 127] on input "checkbox" at bounding box center [181, 125] width 1 height 8
click at [186, 154] on label at bounding box center [186, 152] width 11 height 11
click at [182, 154] on input "checkbox" at bounding box center [181, 151] width 1 height 8
click at [391, 11] on span "Actions" at bounding box center [404, 15] width 28 height 10
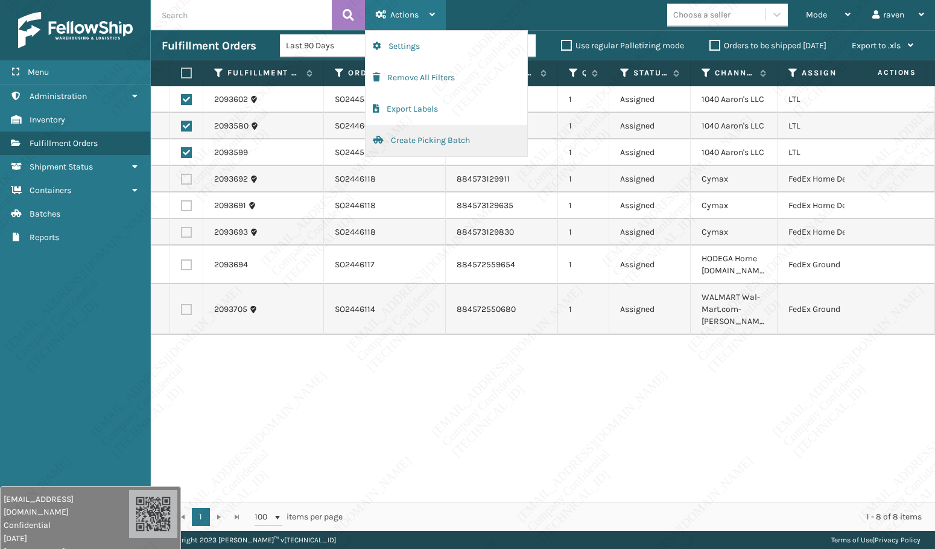
click at [411, 140] on button "Create Picking Batch" at bounding box center [447, 140] width 162 height 31
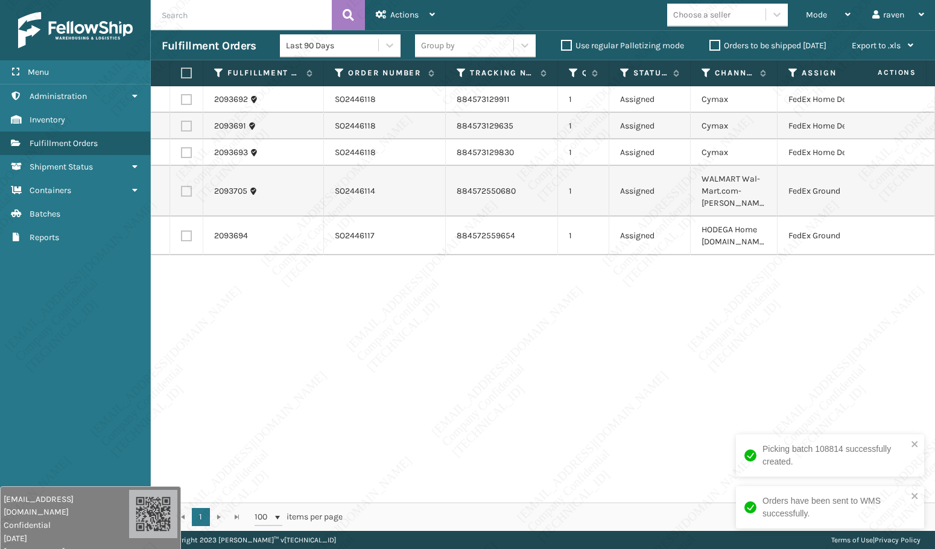
click at [761, 378] on div "2093692 SO2446118 884573129911 1 Assigned Cymax FedEx Home Delivery 2093691 SO2…" at bounding box center [543, 294] width 784 height 416
click at [671, 398] on div "2093692 SO2446118 884573129911 1 Assigned Cymax FedEx Home Delivery 2093691 SO2…" at bounding box center [543, 294] width 784 height 416
click at [340, 287] on div "2093692 SO2446118 884573129911 1 Assigned Cymax FedEx Home Delivery 2093691 SO2…" at bounding box center [543, 294] width 784 height 416
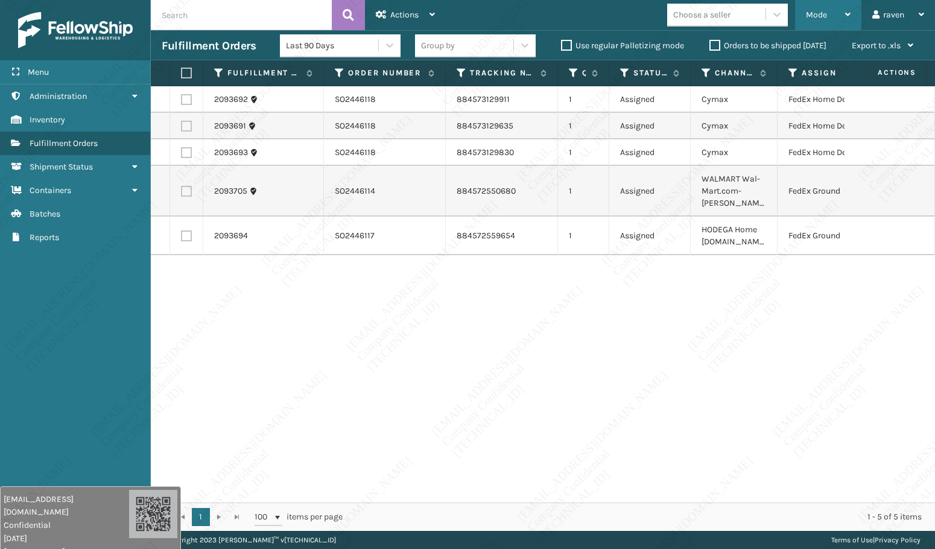
click at [801, 20] on div "Mode Regular Mode Picking Mode Labeling Mode Exit Scan Mode" at bounding box center [828, 15] width 66 height 30
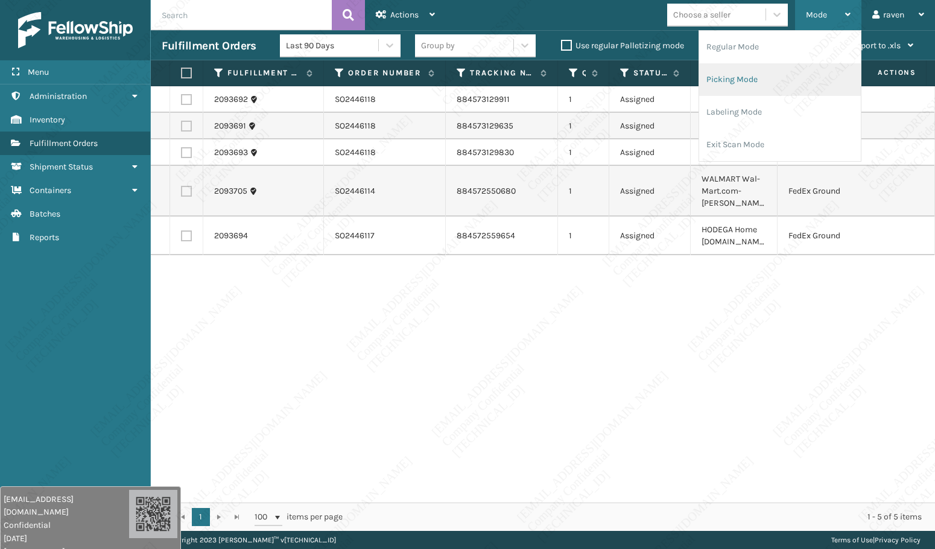
click at [800, 75] on li "Picking Mode" at bounding box center [780, 79] width 162 height 33
